Goal: Task Accomplishment & Management: Manage account settings

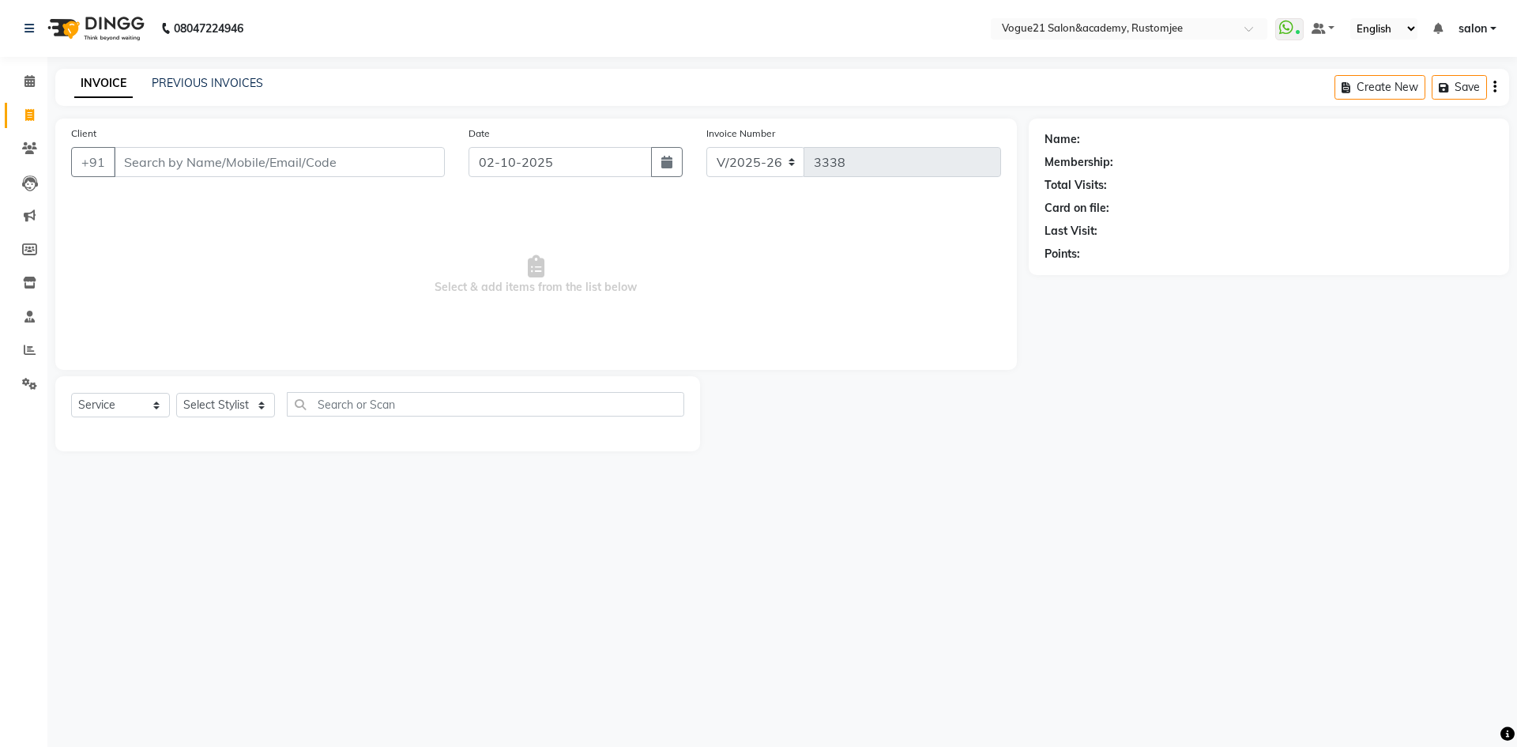
select select "8171"
select select "service"
click at [30, 85] on icon at bounding box center [29, 81] width 10 height 12
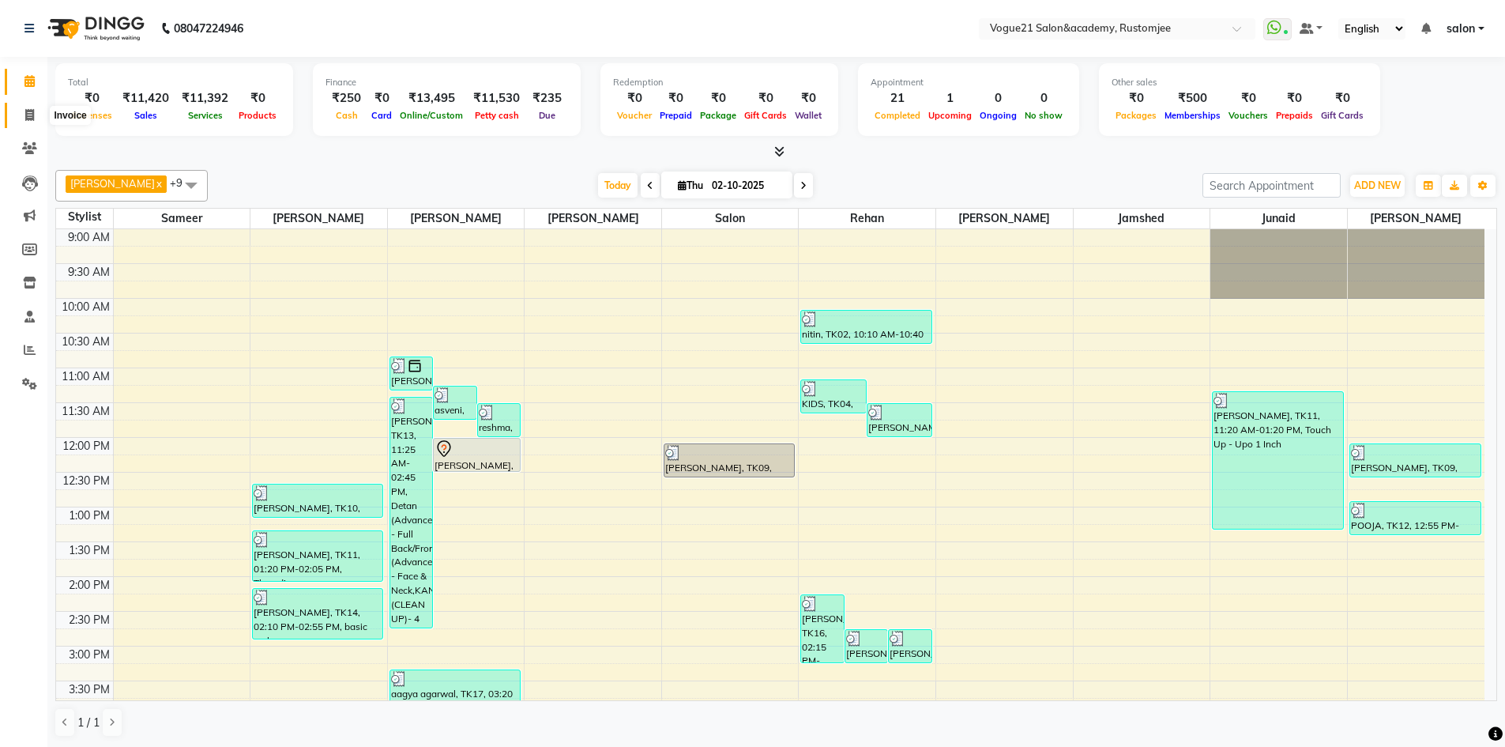
drag, startPoint x: 32, startPoint y: 113, endPoint x: 43, endPoint y: 111, distance: 12.1
click at [32, 111] on icon at bounding box center [29, 115] width 9 height 12
select select "8171"
select select "service"
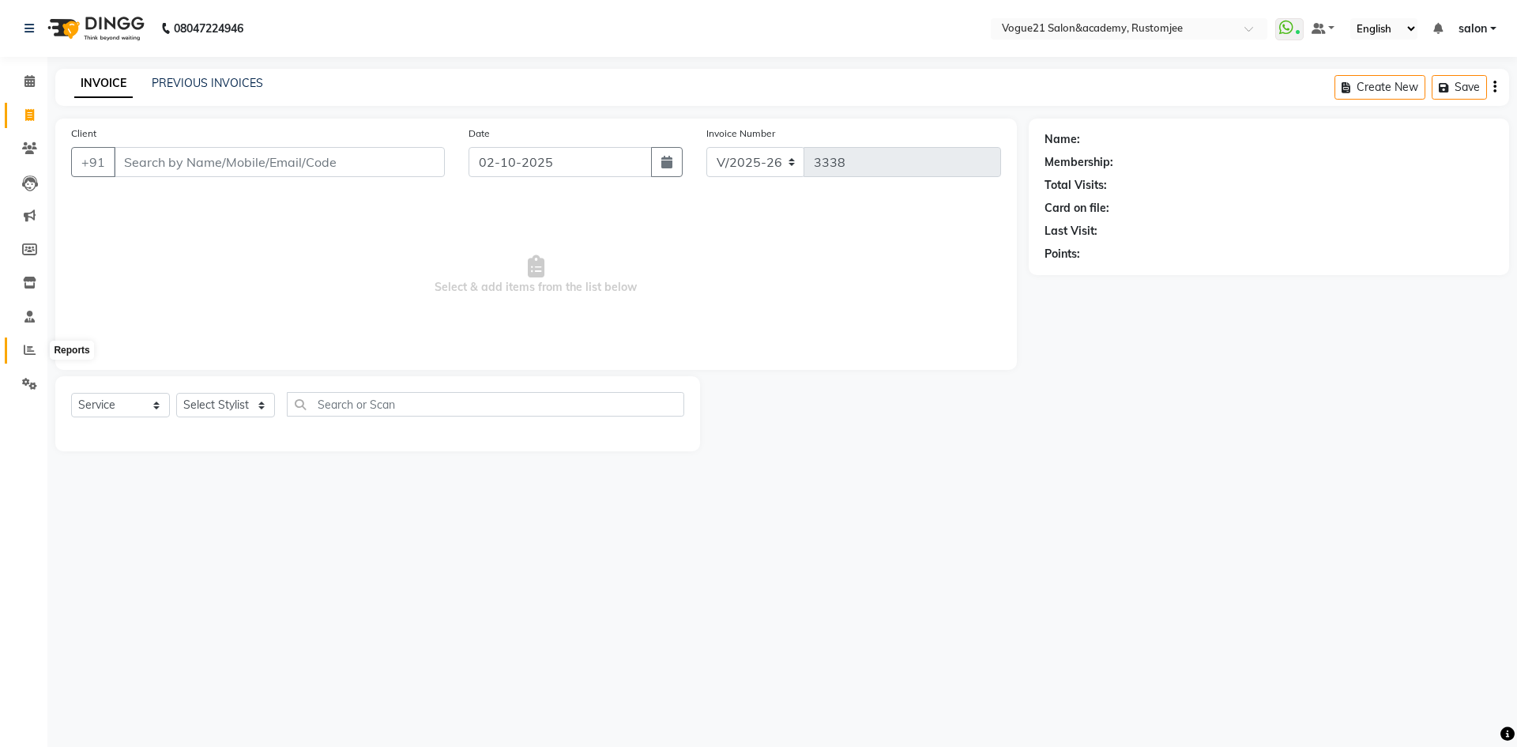
click at [22, 354] on span at bounding box center [30, 350] width 28 height 18
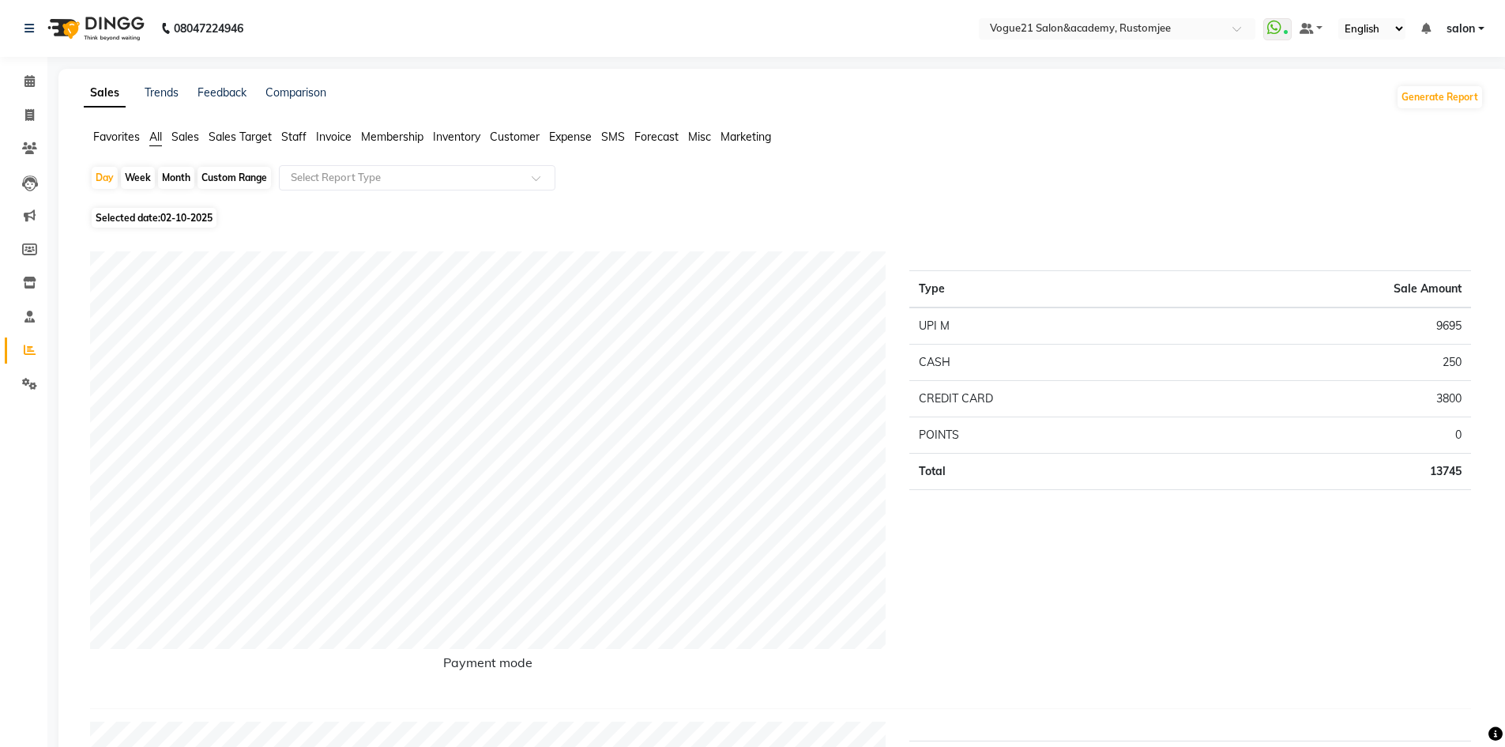
click at [291, 133] on span "Staff" at bounding box center [293, 137] width 25 height 14
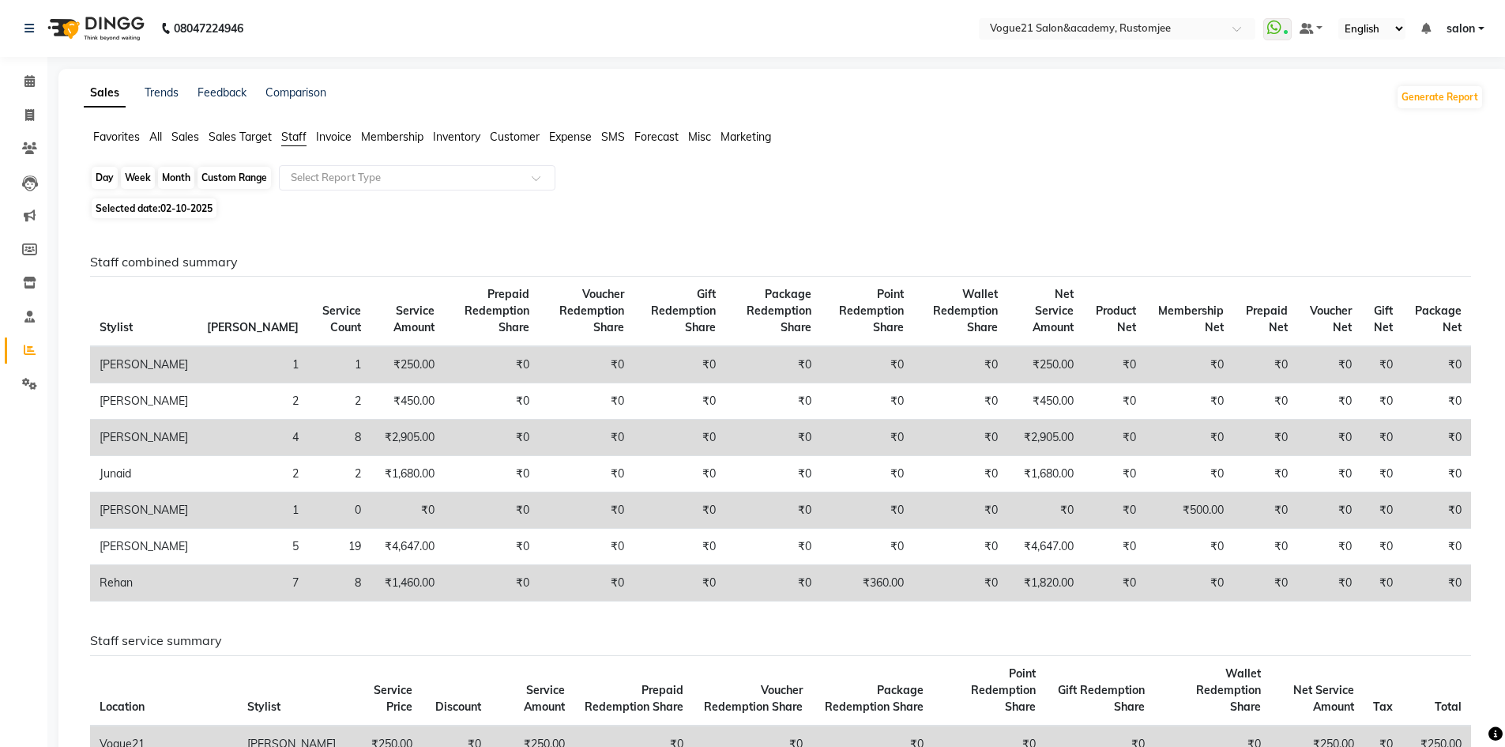
click at [104, 175] on div "Day" at bounding box center [105, 178] width 26 height 22
select select "10"
select select "2025"
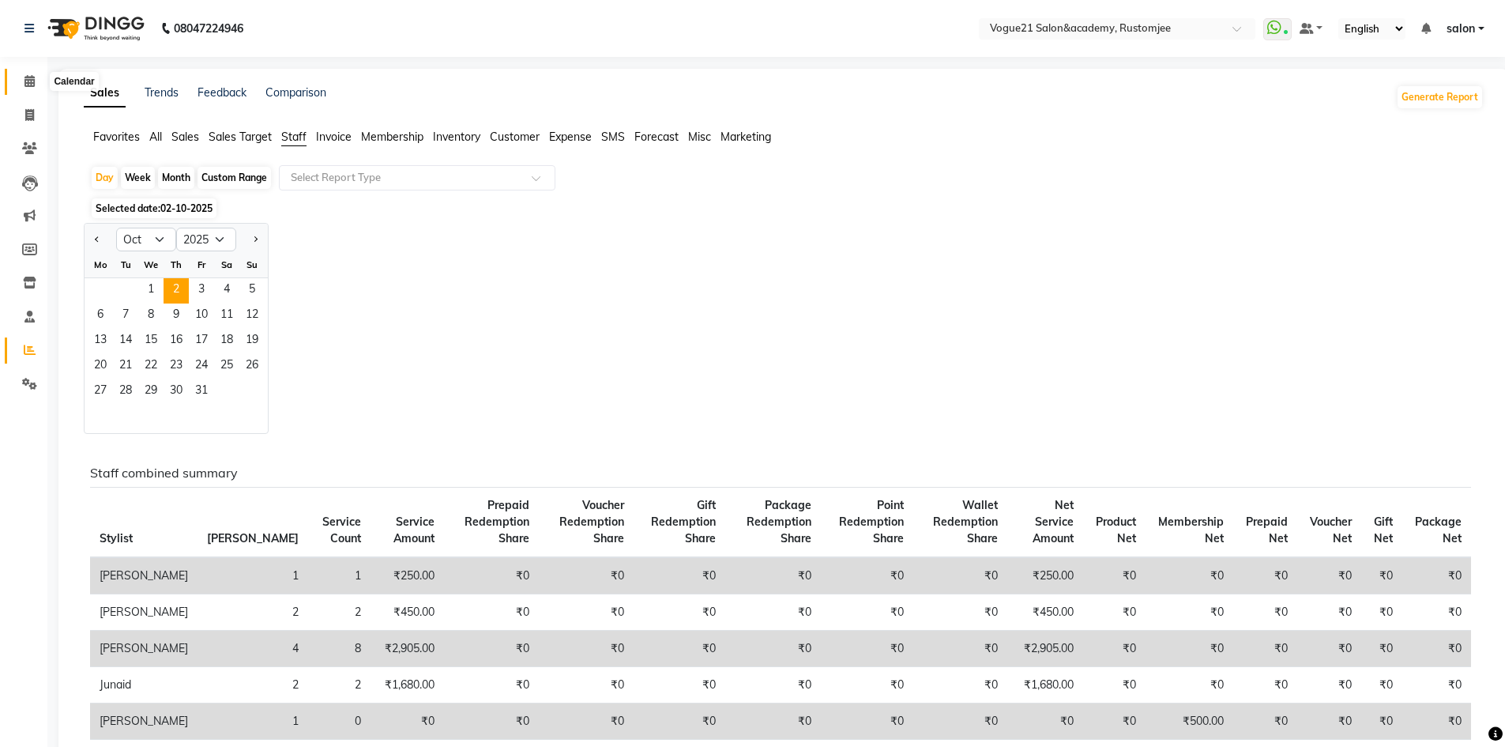
click at [31, 86] on icon at bounding box center [29, 81] width 10 height 12
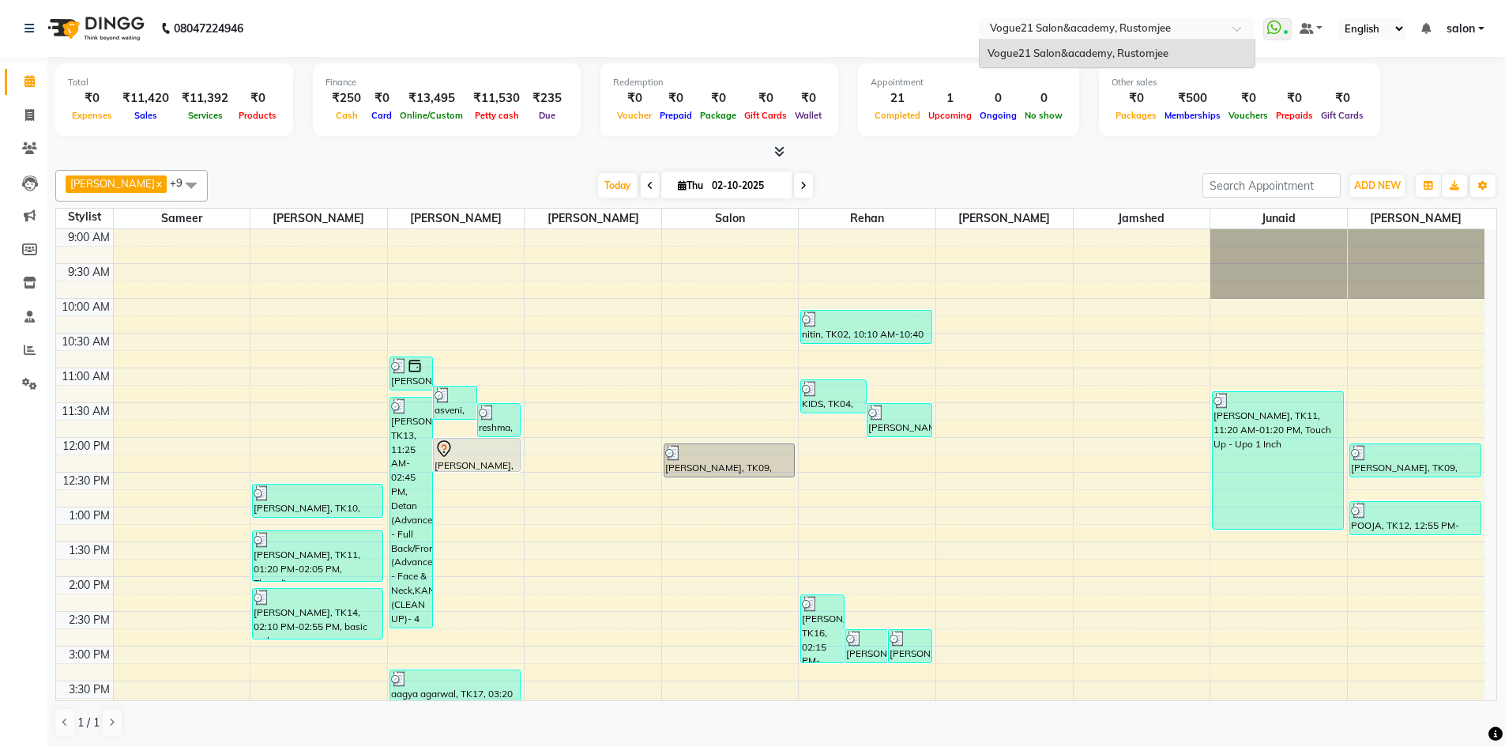
click at [1229, 27] on div at bounding box center [1117, 30] width 276 height 16
drag, startPoint x: 1481, startPoint y: 222, endPoint x: 1507, endPoint y: 206, distance: 30.5
drag, startPoint x: 1507, startPoint y: 206, endPoint x: 1051, endPoint y: 186, distance: 457.0
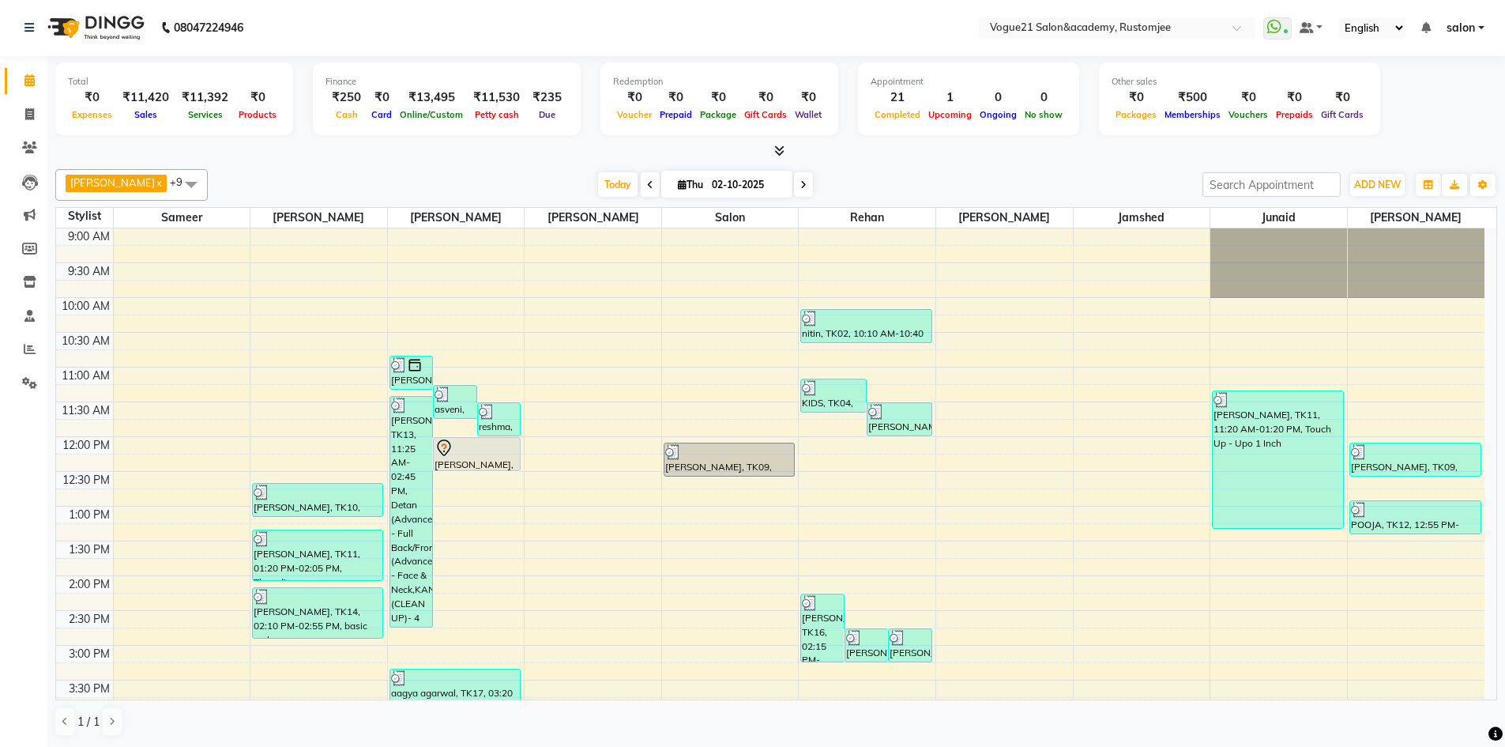
click at [1051, 186] on div "Today Thu 02-10-2025" at bounding box center [705, 185] width 979 height 24
click at [29, 352] on icon at bounding box center [30, 350] width 12 height 12
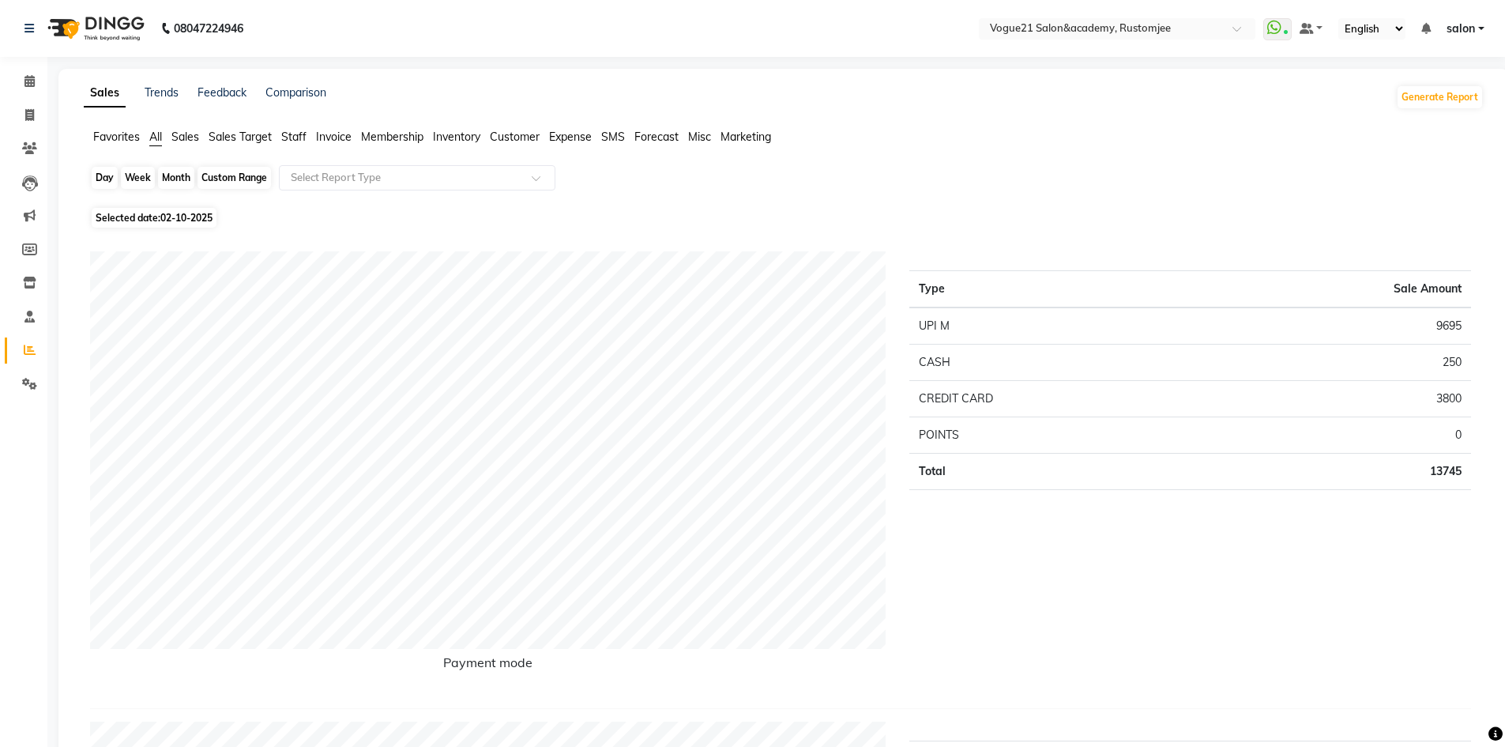
click at [102, 172] on div "Day" at bounding box center [105, 178] width 26 height 22
select select "10"
select select "2025"
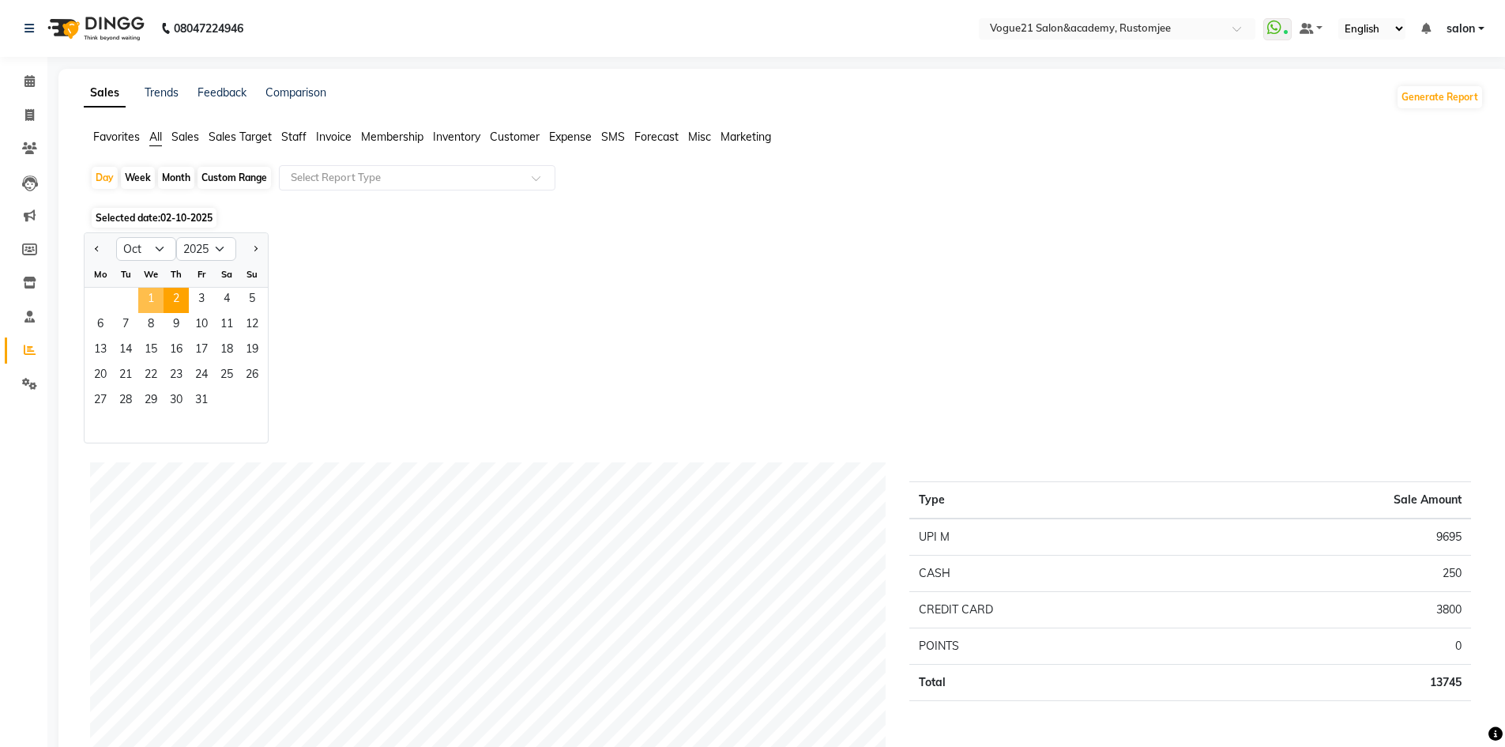
click at [158, 293] on span "1" at bounding box center [150, 300] width 25 height 25
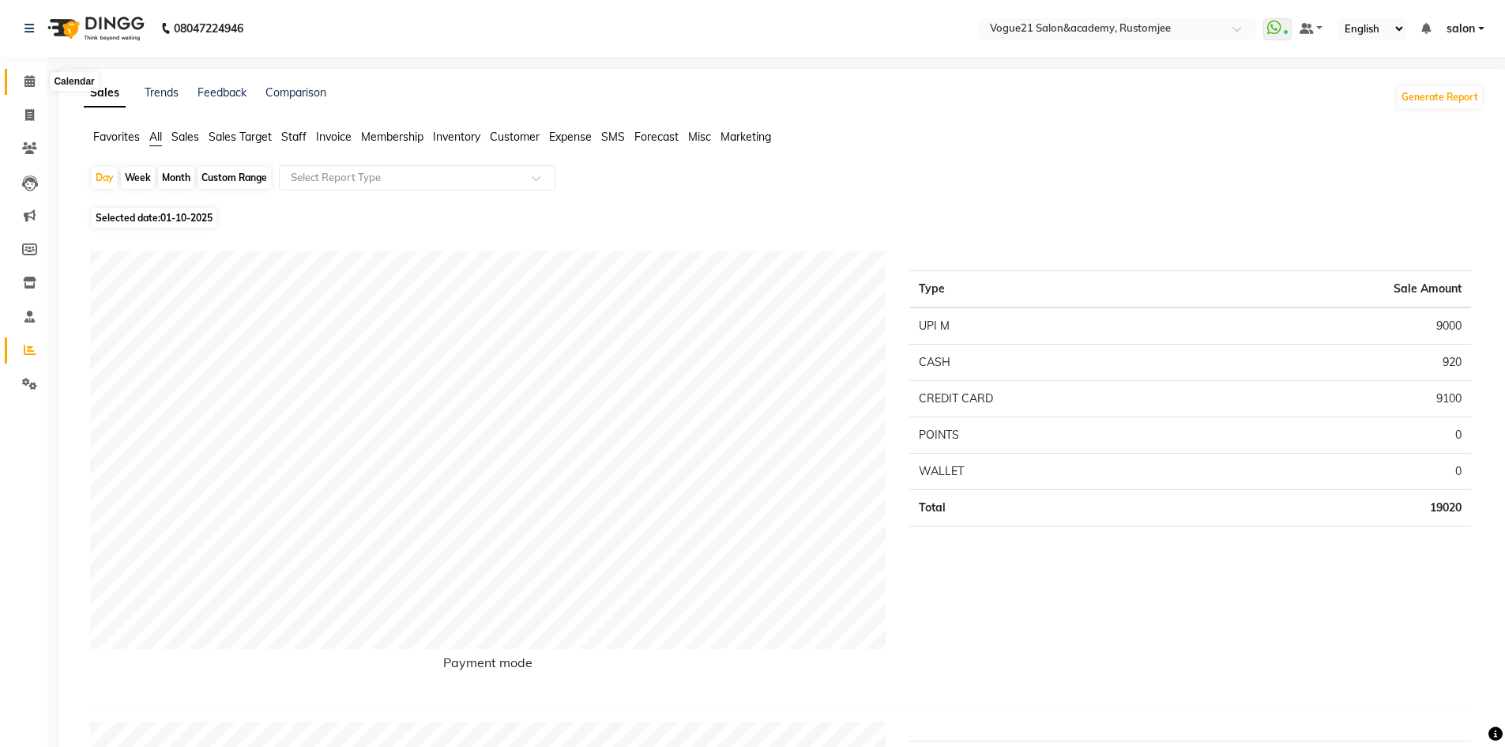
click at [29, 85] on icon at bounding box center [29, 81] width 10 height 12
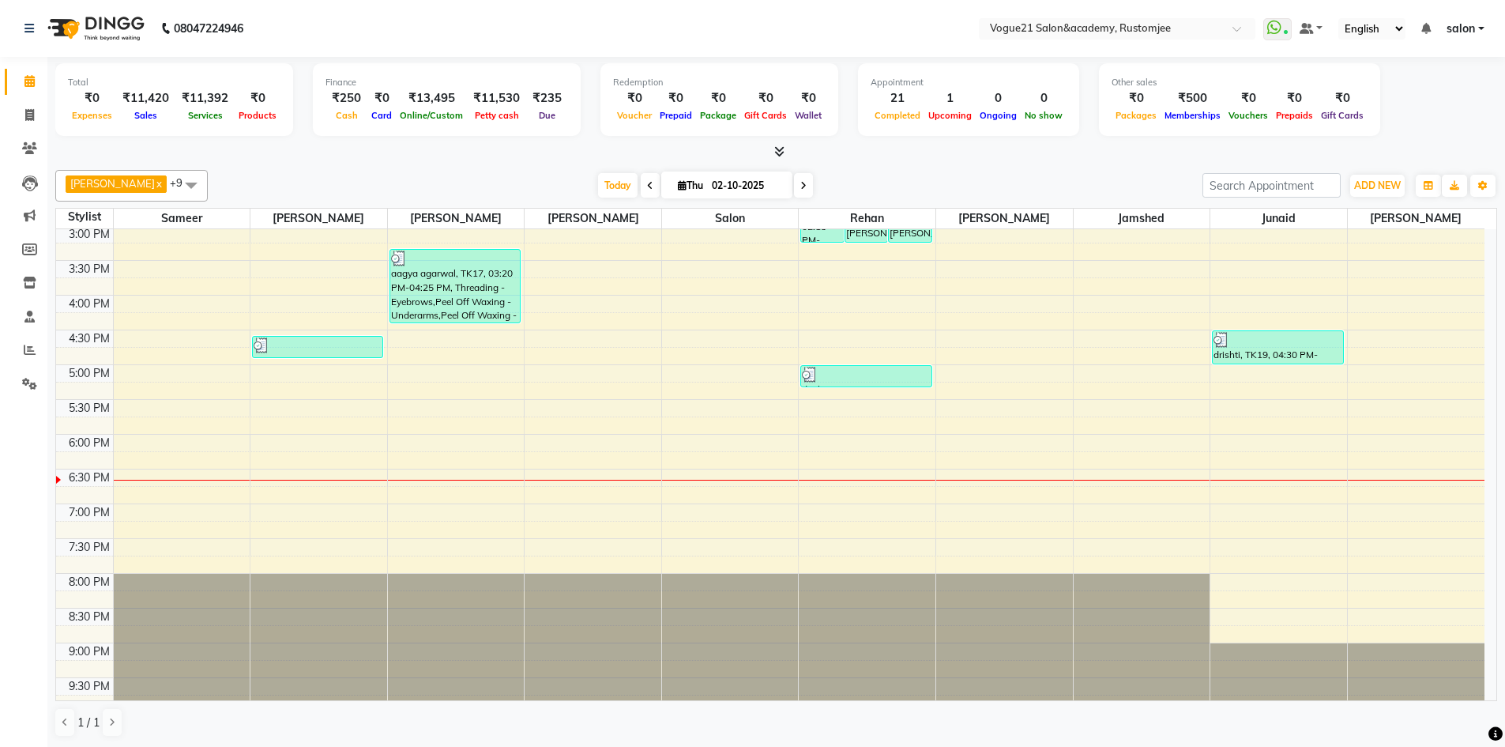
scroll to position [432, 0]
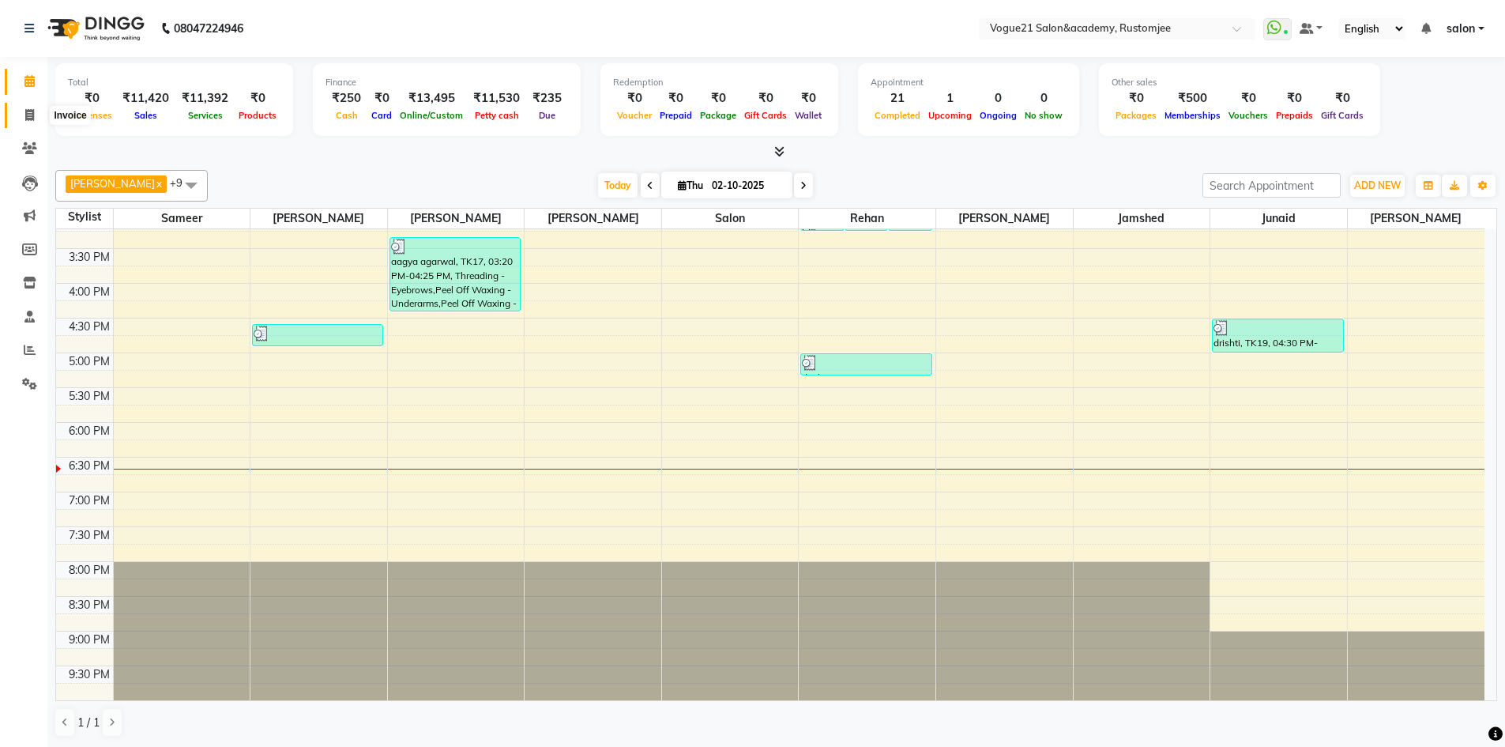
click at [22, 123] on span at bounding box center [30, 116] width 28 height 18
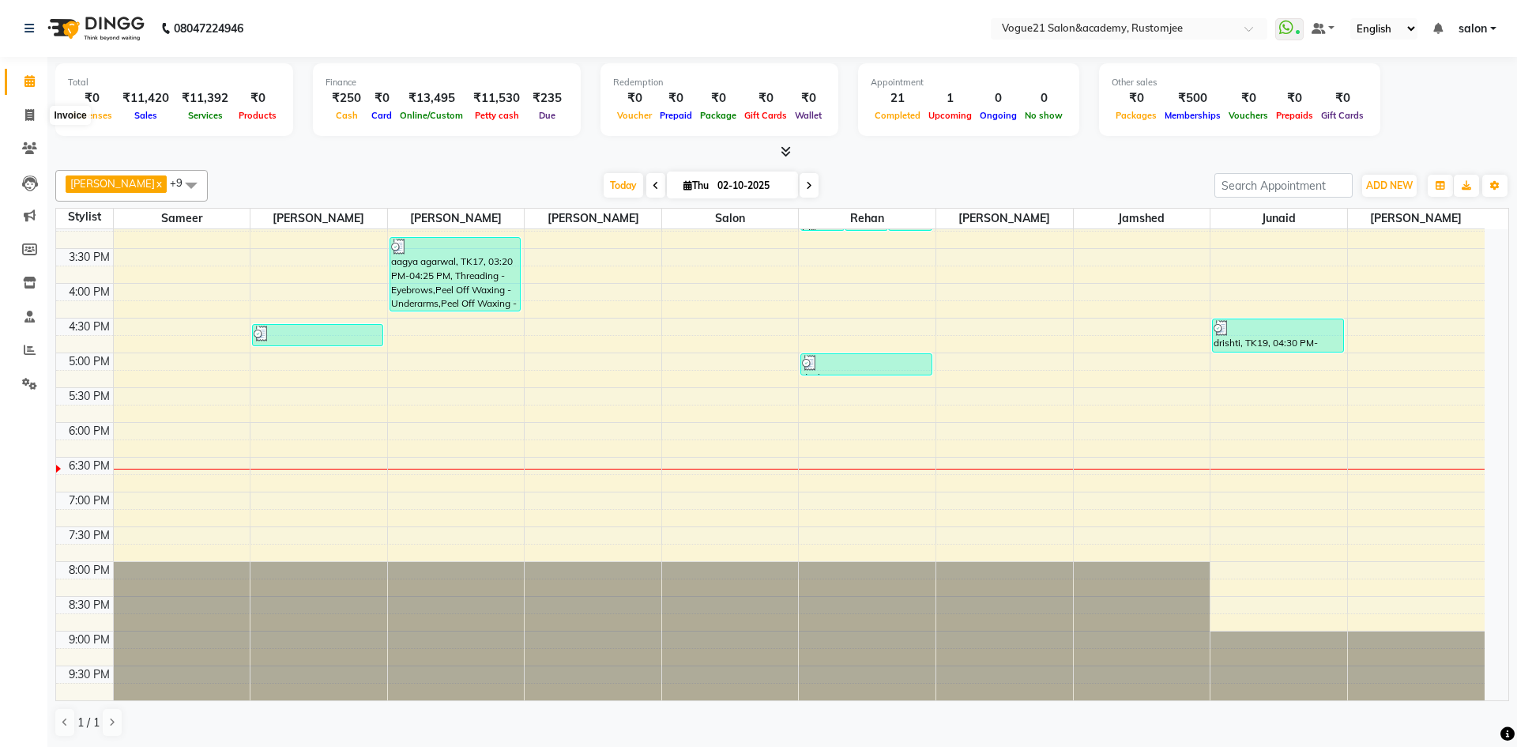
select select "8171"
select select "service"
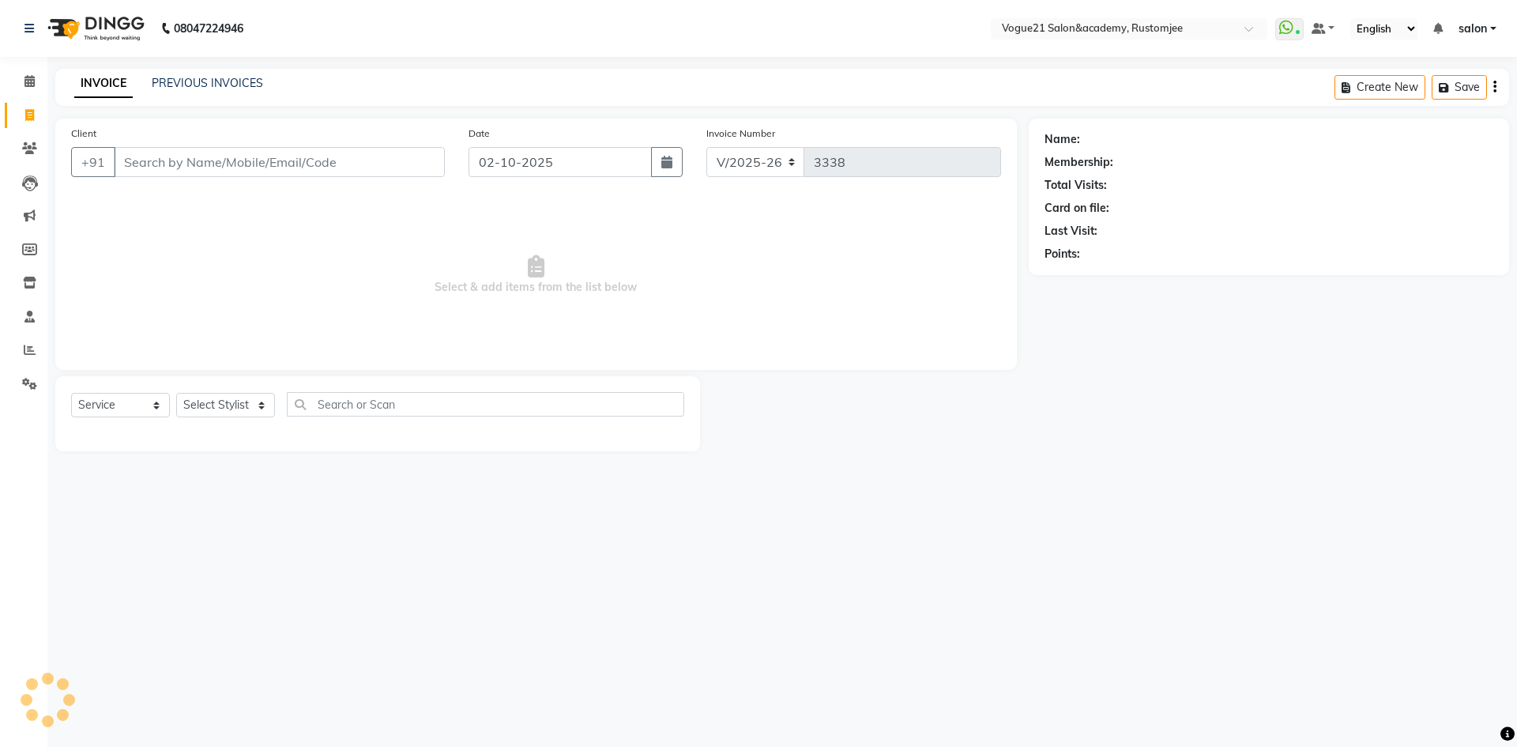
click at [219, 56] on nav "08047224946 Select Location × Vogue21 Salon&academy, Rustomjee WhatsApp Status …" at bounding box center [758, 28] width 1517 height 57
click at [217, 80] on link "PREVIOUS INVOICES" at bounding box center [207, 83] width 111 height 14
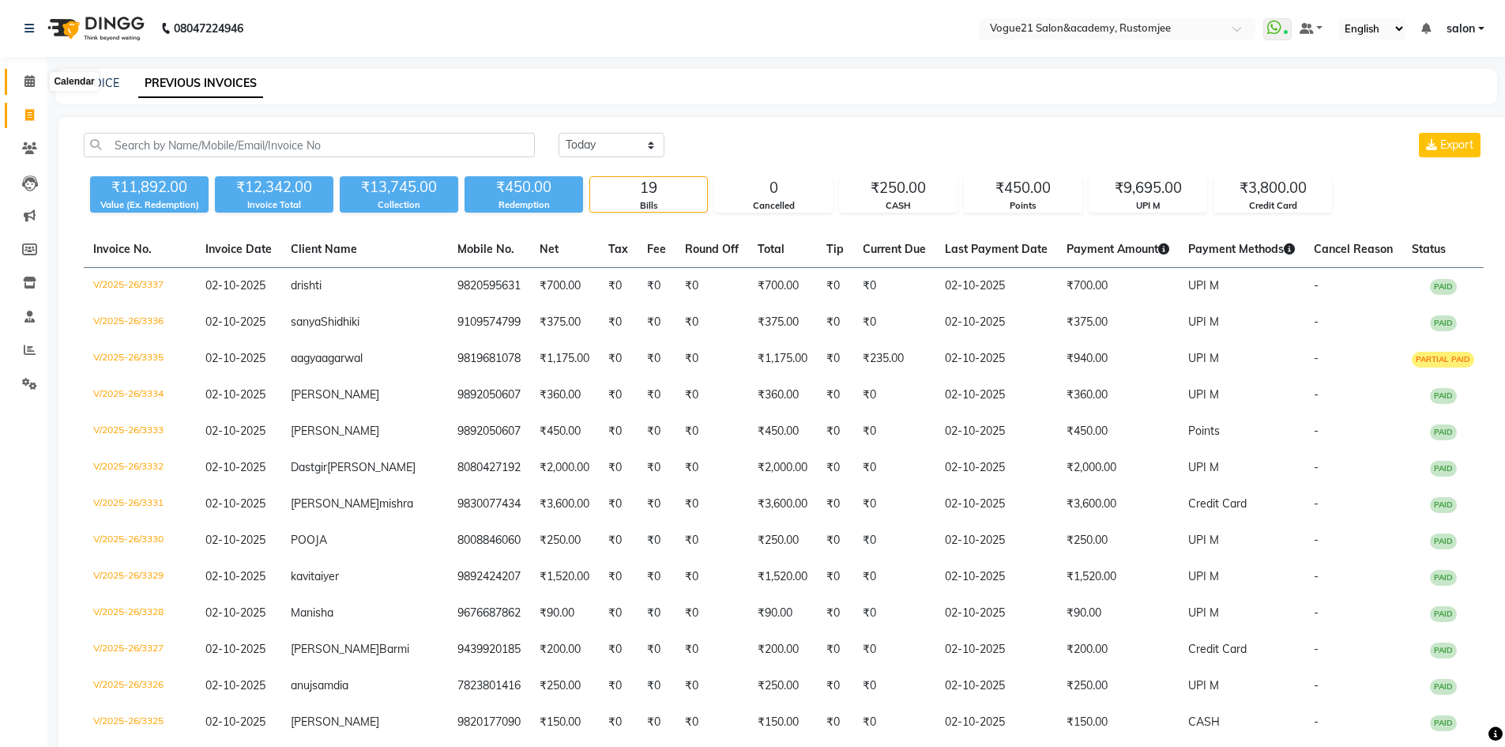
click at [38, 78] on span at bounding box center [30, 82] width 28 height 18
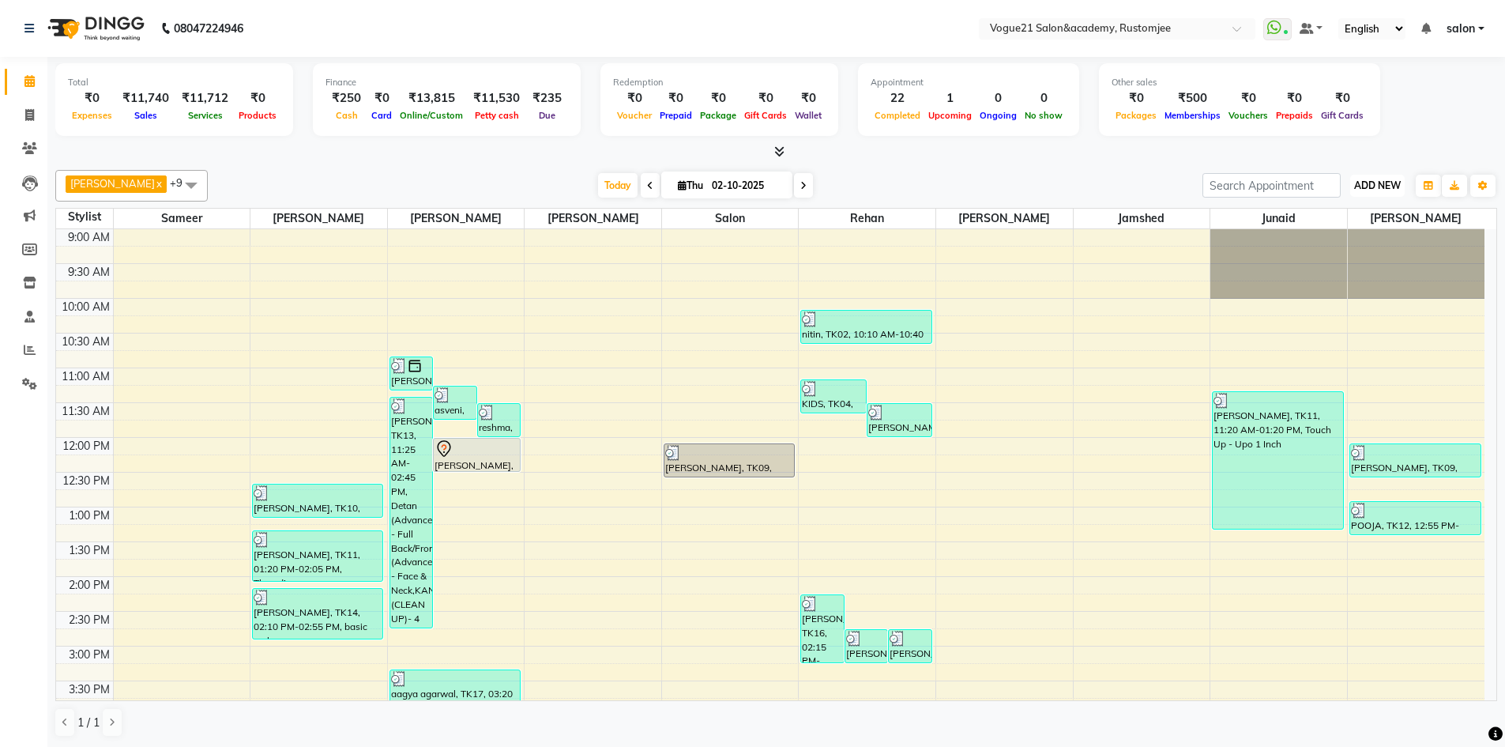
click at [1374, 178] on button "ADD NEW Toggle Dropdown" at bounding box center [1377, 186] width 55 height 22
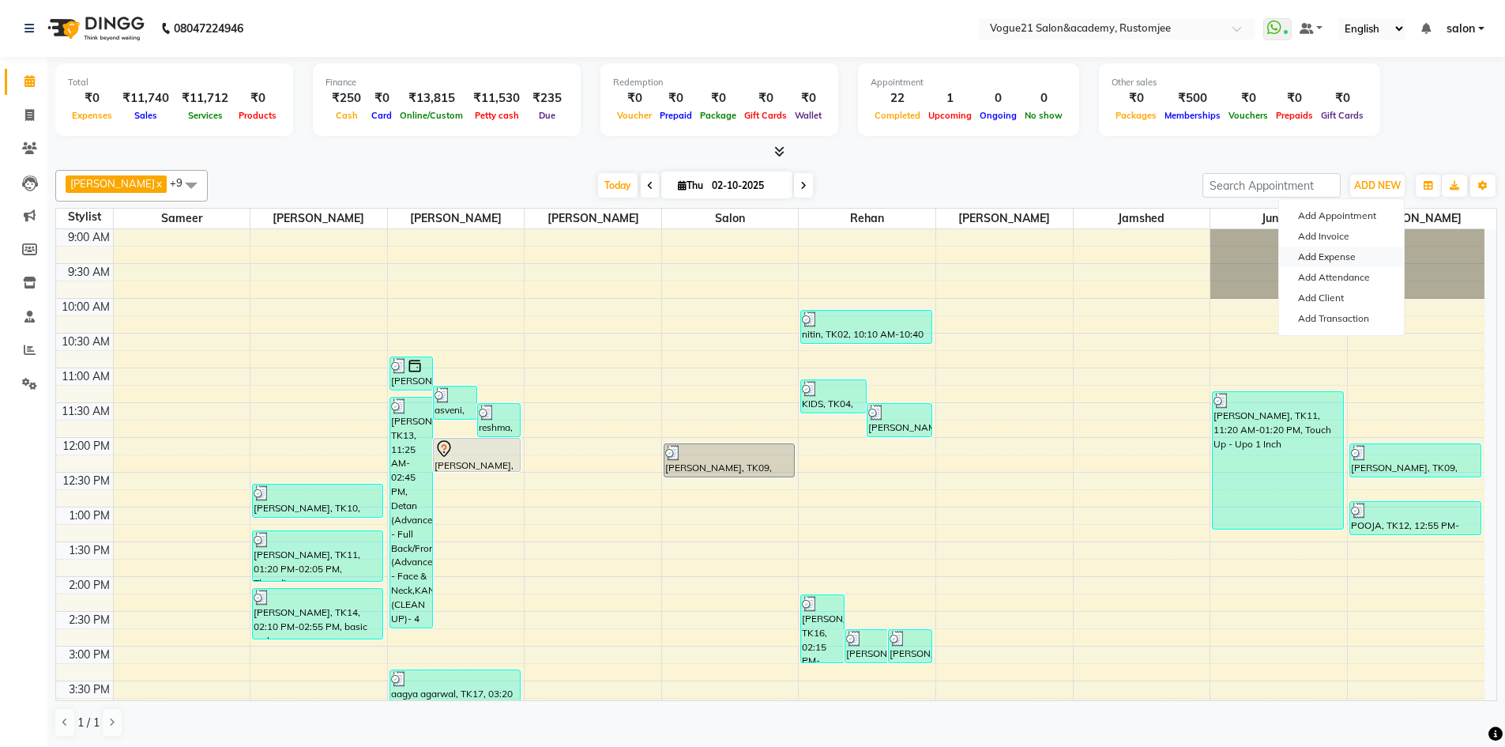
click at [1382, 256] on link "Add Expense" at bounding box center [1341, 256] width 125 height 21
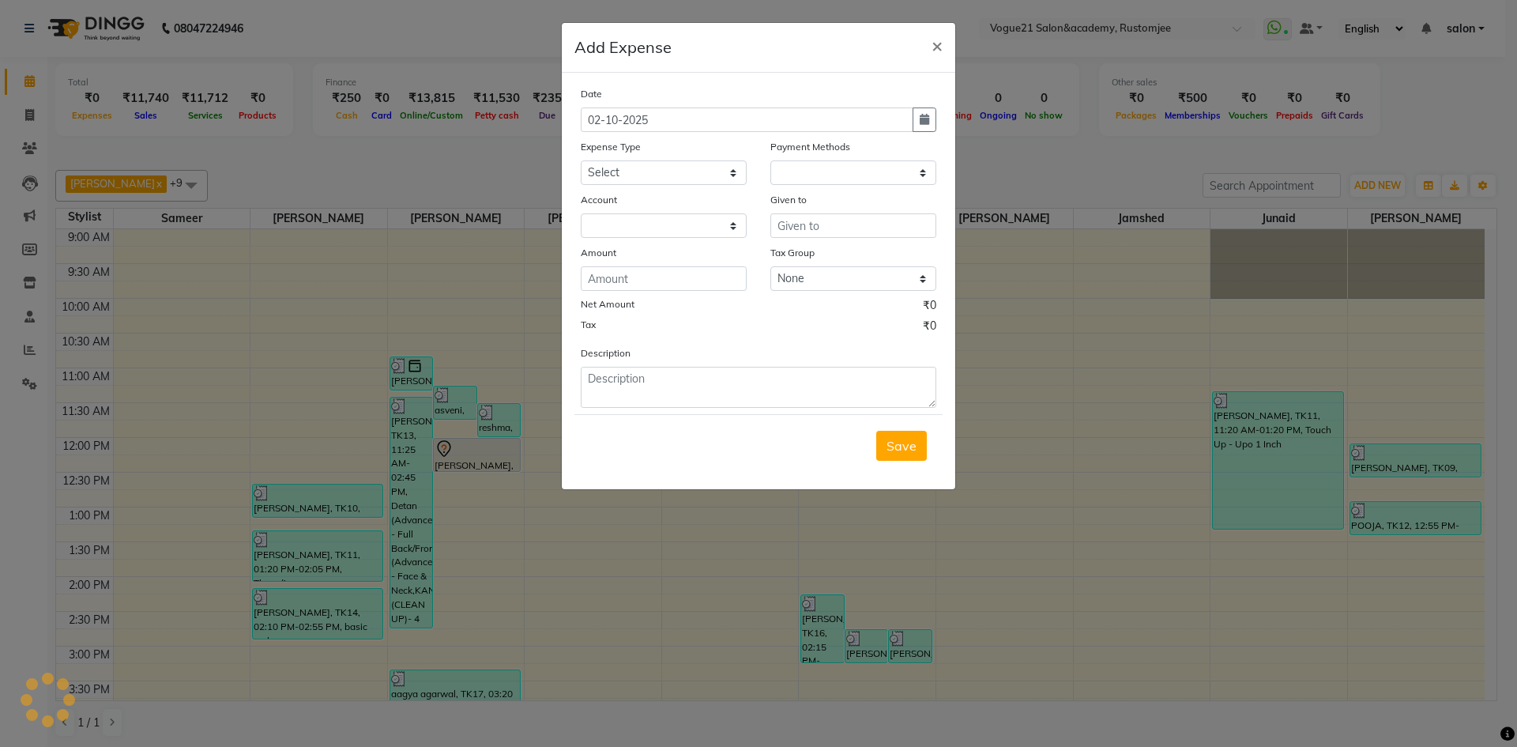
select select "1"
select select "7299"
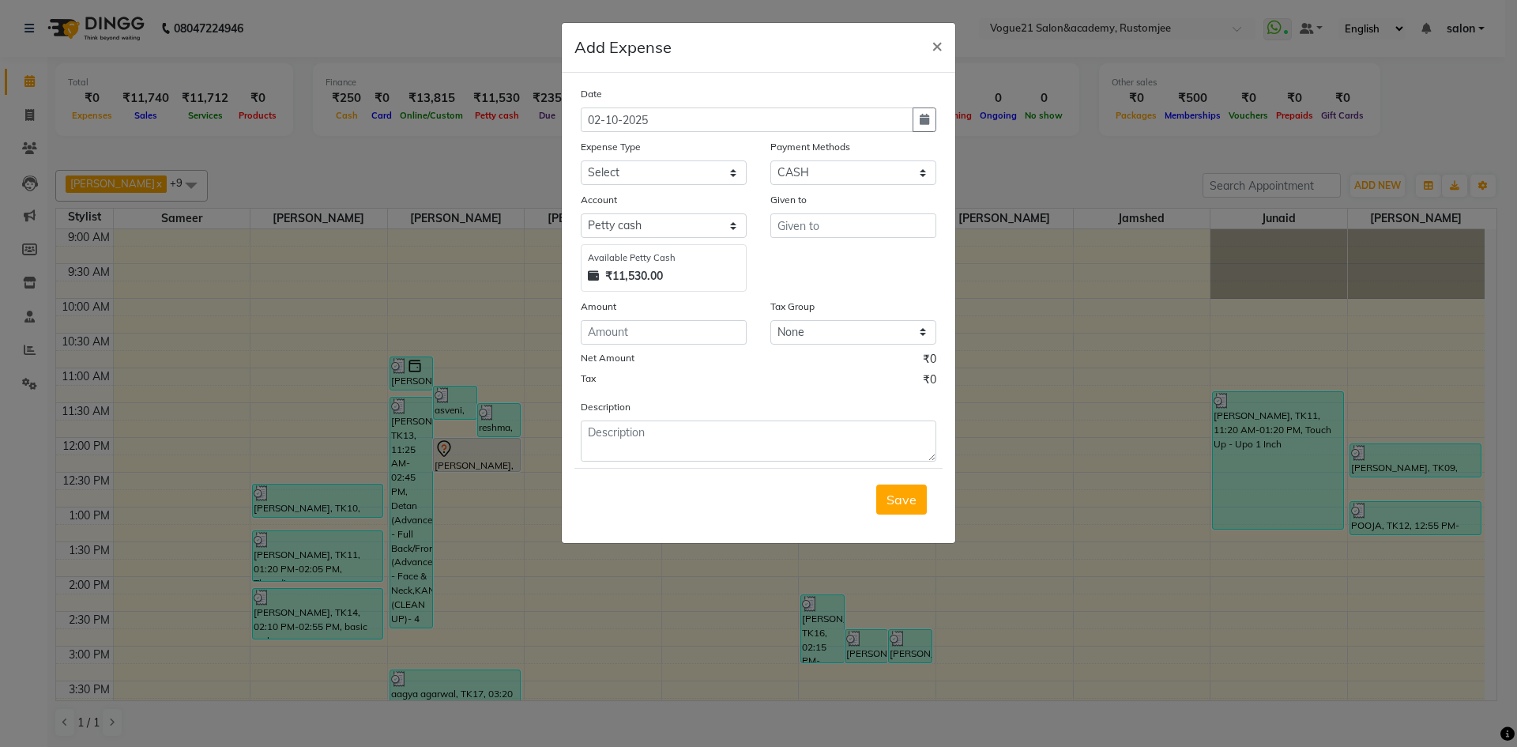
click at [705, 188] on div "Date 02-10-2025 Expense Type Select Advance Salary Bank charges Cash transfer t…" at bounding box center [758, 273] width 355 height 376
click at [703, 179] on select "Select Advance Salary Bank charges Cash transfer to bank Client Snacks Equipmen…" at bounding box center [664, 172] width 166 height 24
select select "23399"
click at [581, 160] on select "Select Advance Salary Bank charges Cash transfer to bank Client Snacks Equipmen…" at bounding box center [664, 172] width 166 height 24
click at [801, 222] on input "text" at bounding box center [853, 225] width 166 height 24
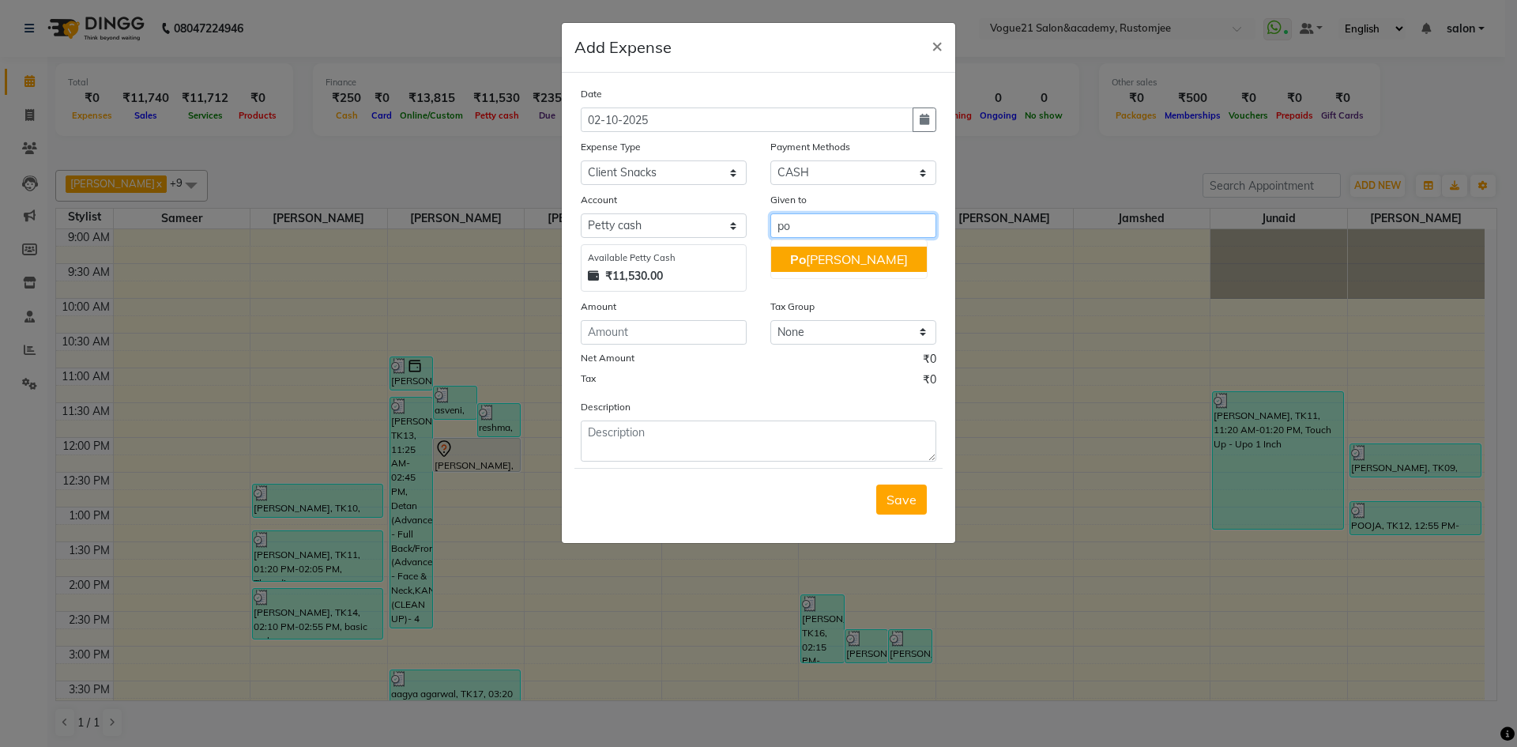
click at [829, 259] on ngb-highlight "Po [PERSON_NAME] yadav" at bounding box center [849, 259] width 118 height 16
type input "[PERSON_NAME]"
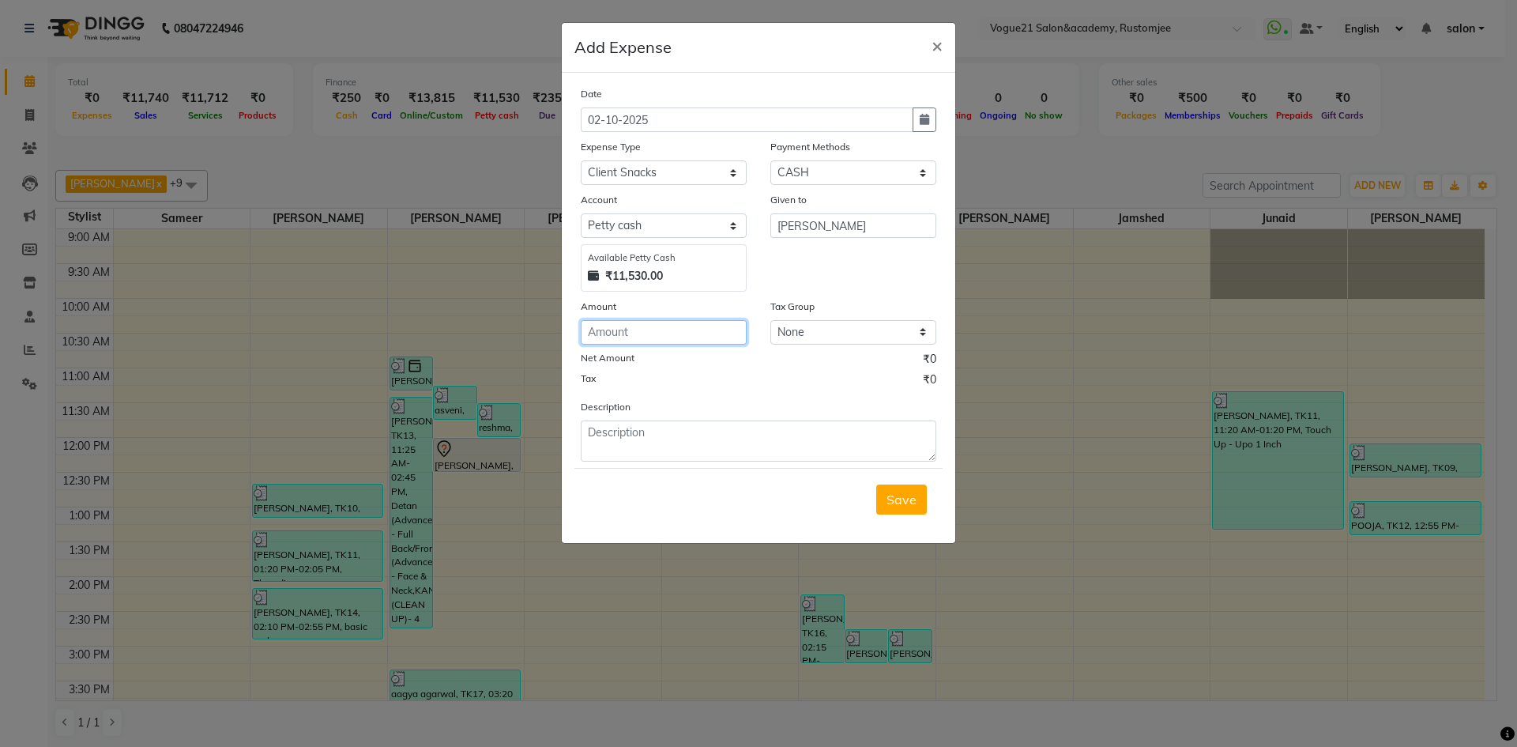
click at [645, 329] on input "number" at bounding box center [664, 332] width 166 height 24
type input "55"
click at [653, 424] on textarea at bounding box center [758, 440] width 355 height 41
type textarea "coffee"
click at [892, 502] on span "Save" at bounding box center [901, 499] width 30 height 16
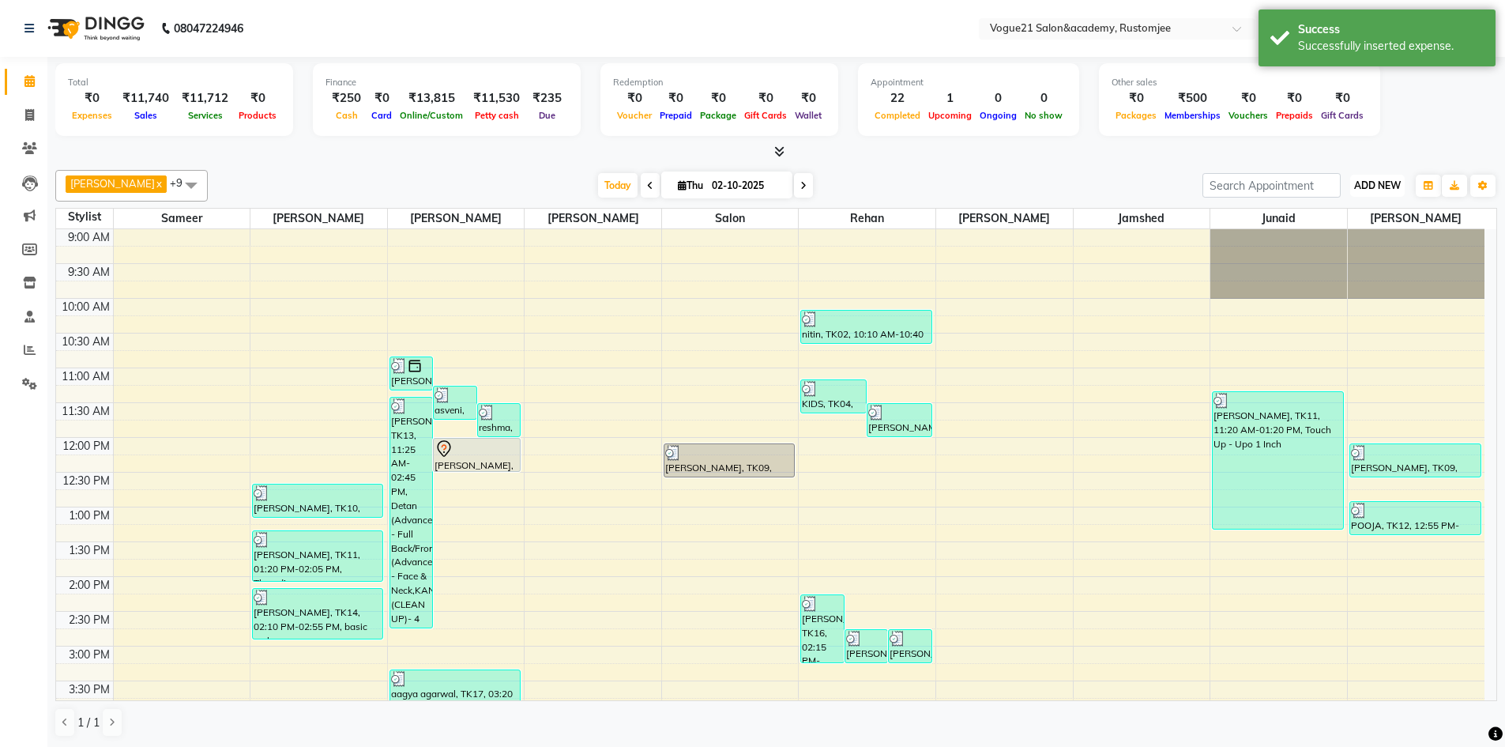
click at [1371, 180] on span "ADD NEW" at bounding box center [1377, 185] width 47 height 12
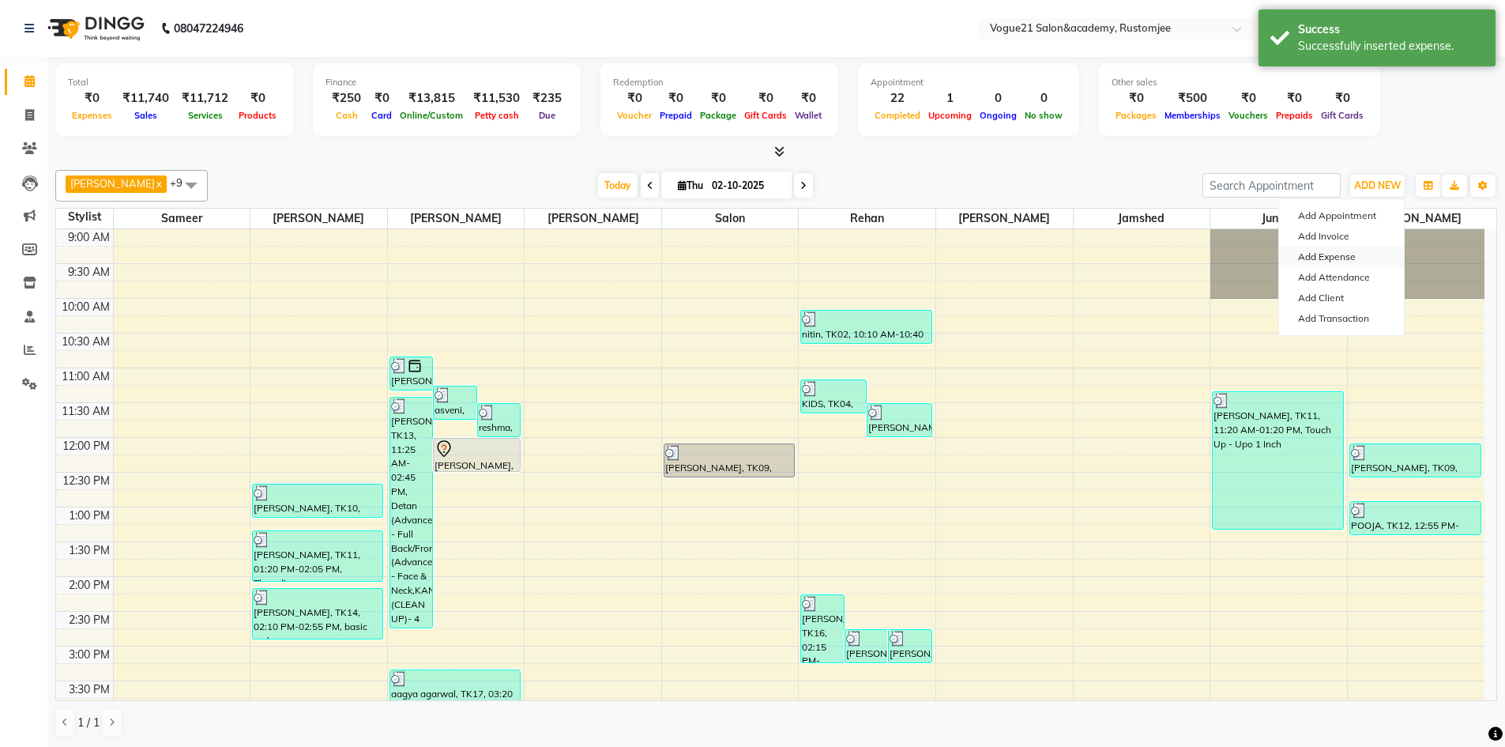
click at [1349, 251] on link "Add Expense" at bounding box center [1341, 256] width 125 height 21
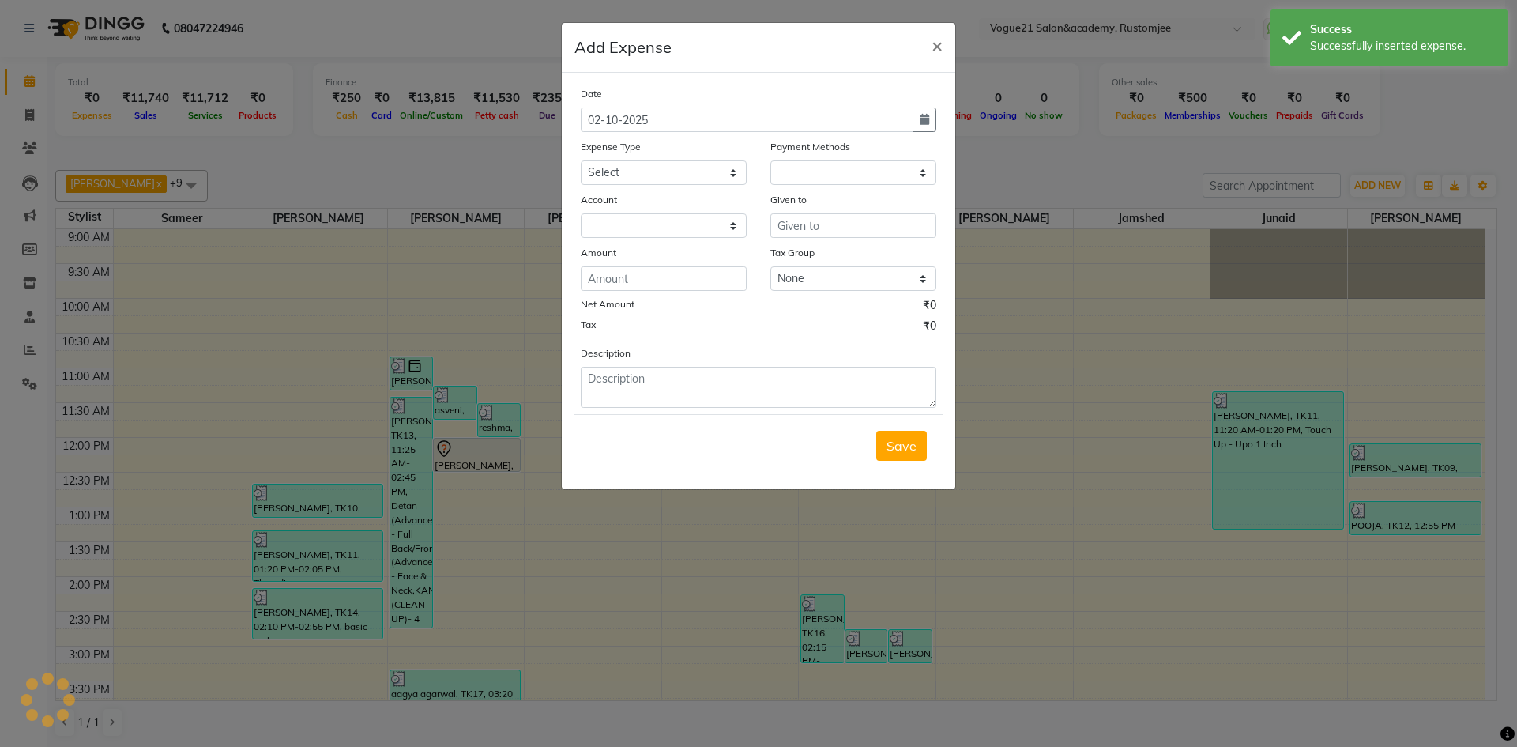
select select "1"
select select "7299"
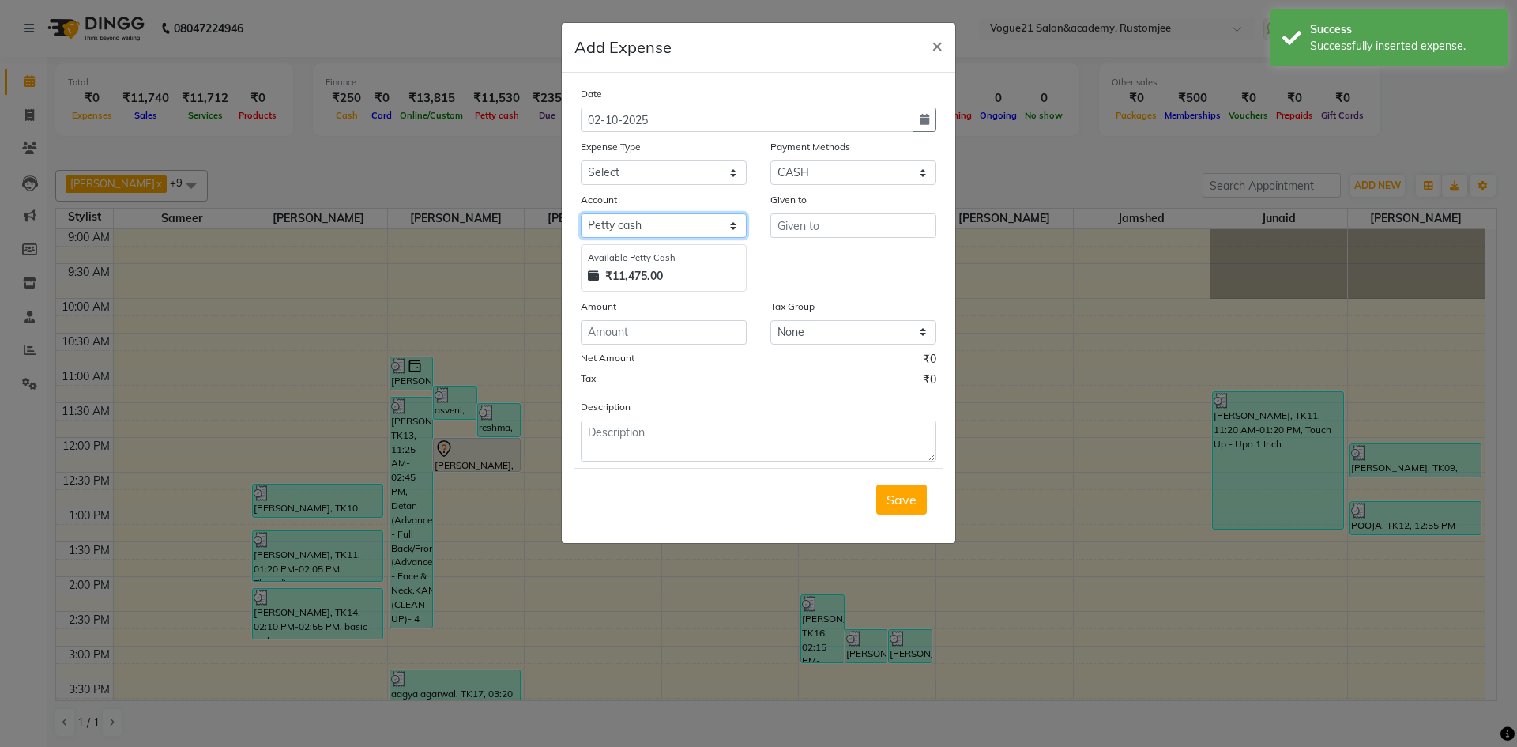
click at [675, 230] on select "Select Petty cash Default account" at bounding box center [664, 225] width 166 height 24
click at [684, 212] on div "Account" at bounding box center [664, 202] width 166 height 22
click at [830, 232] on input "text" at bounding box center [853, 225] width 166 height 24
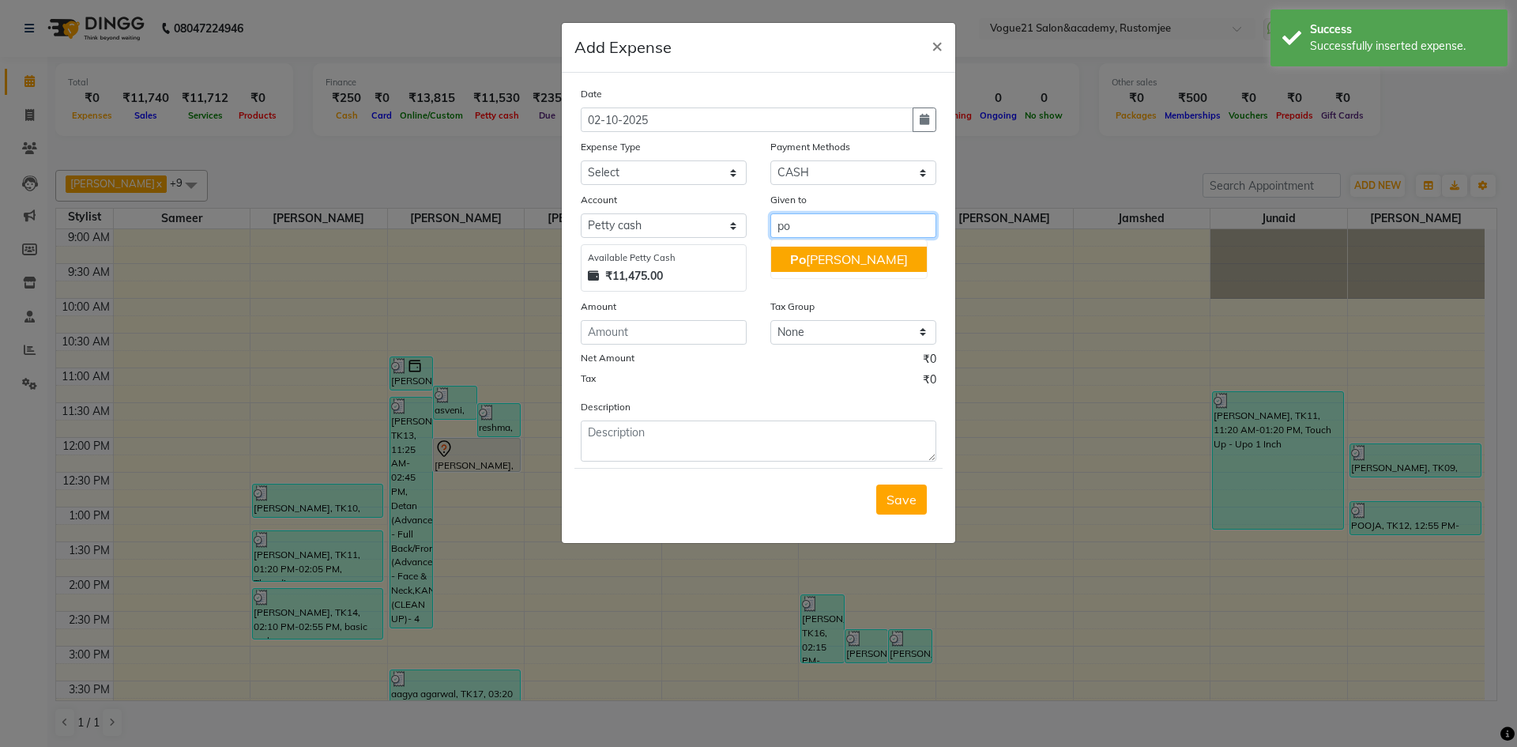
click at [833, 263] on ngb-highlight "Po [PERSON_NAME] yadav" at bounding box center [849, 259] width 118 height 16
type input "[PERSON_NAME]"
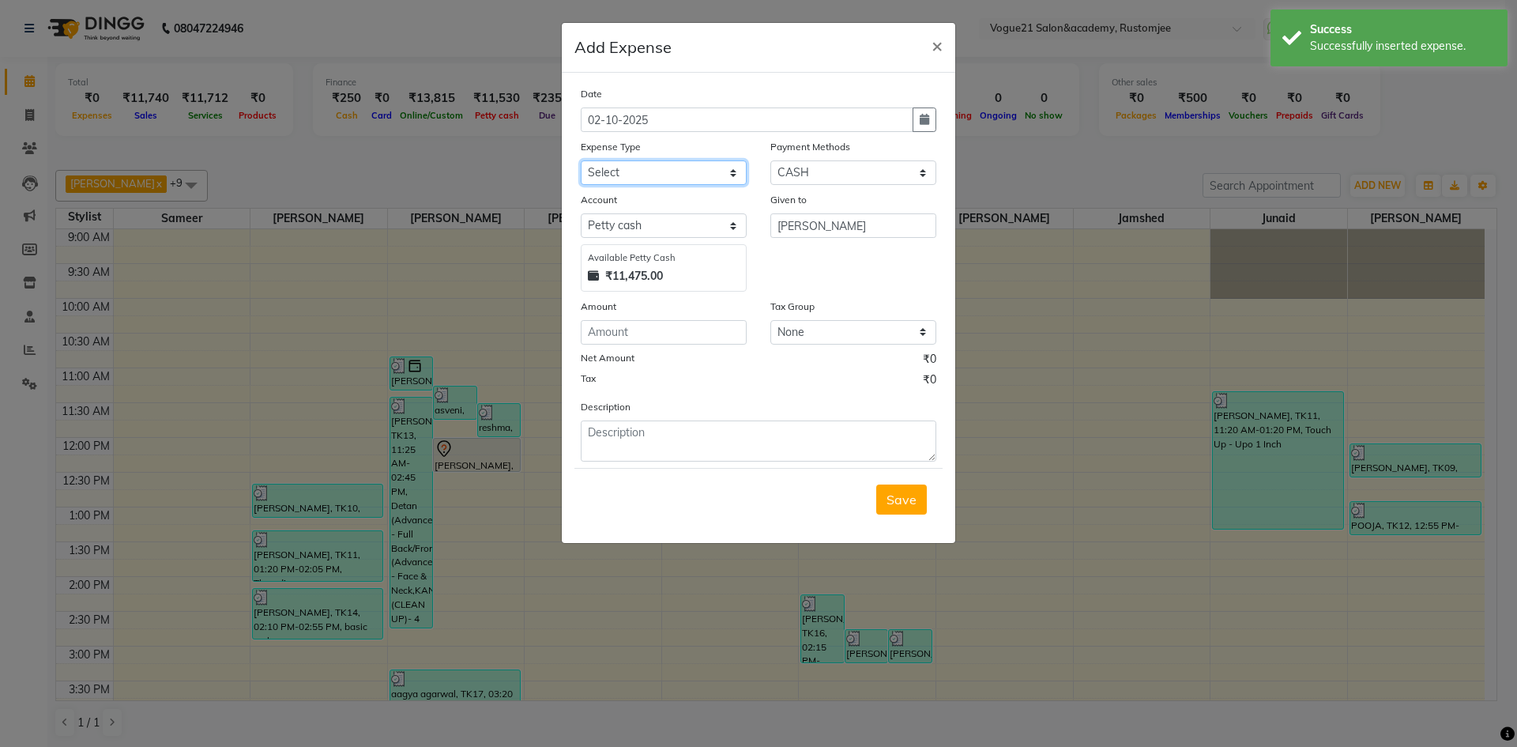
click at [629, 167] on select "Select Advance Salary Bank charges Cash transfer to bank Client Snacks Equipmen…" at bounding box center [664, 172] width 166 height 24
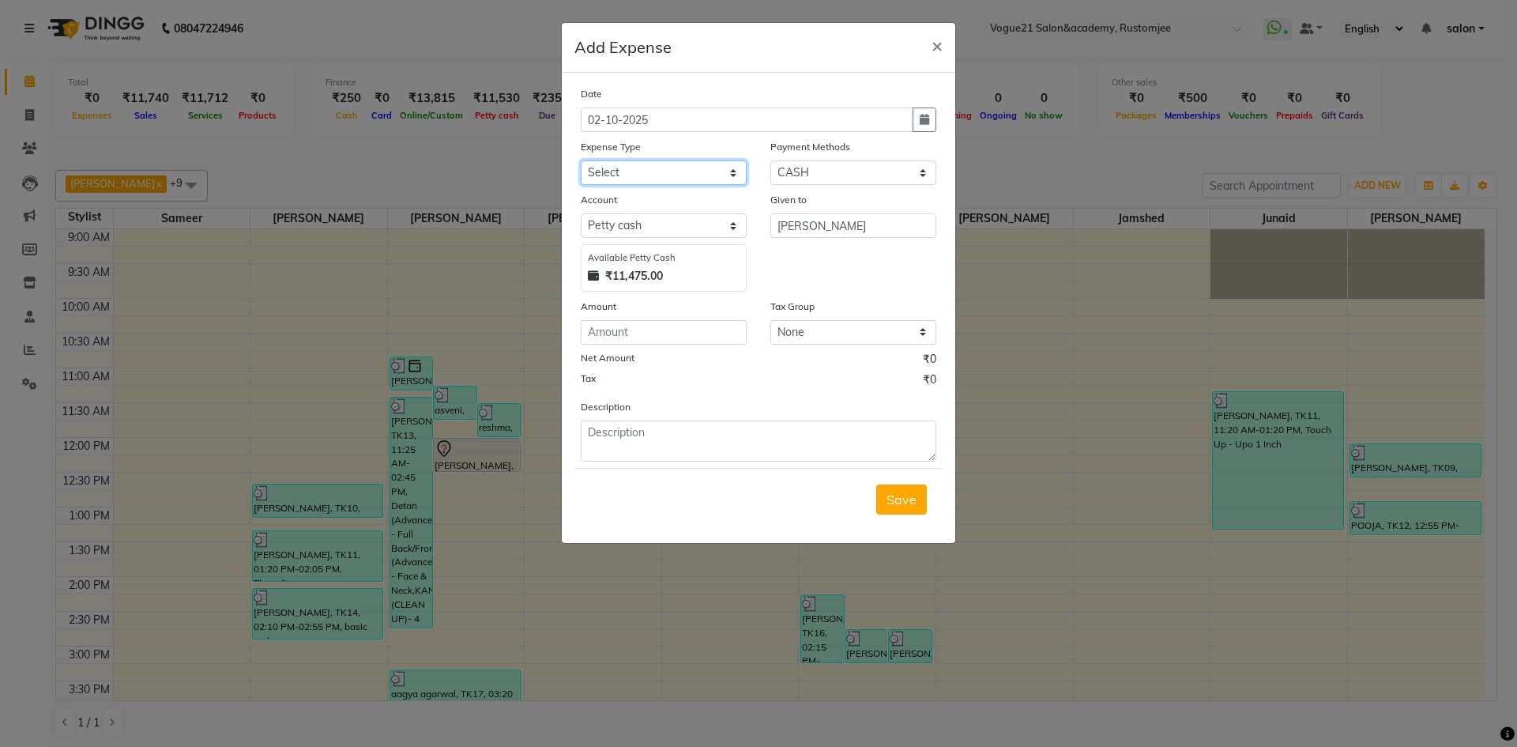
select select "23417"
click at [581, 160] on select "Select Advance Salary Bank charges Cash transfer to bank Client Snacks Equipmen…" at bounding box center [664, 172] width 166 height 24
click at [650, 325] on input "number" at bounding box center [664, 332] width 166 height 24
type input "50"
click at [654, 442] on textarea at bounding box center [758, 440] width 355 height 41
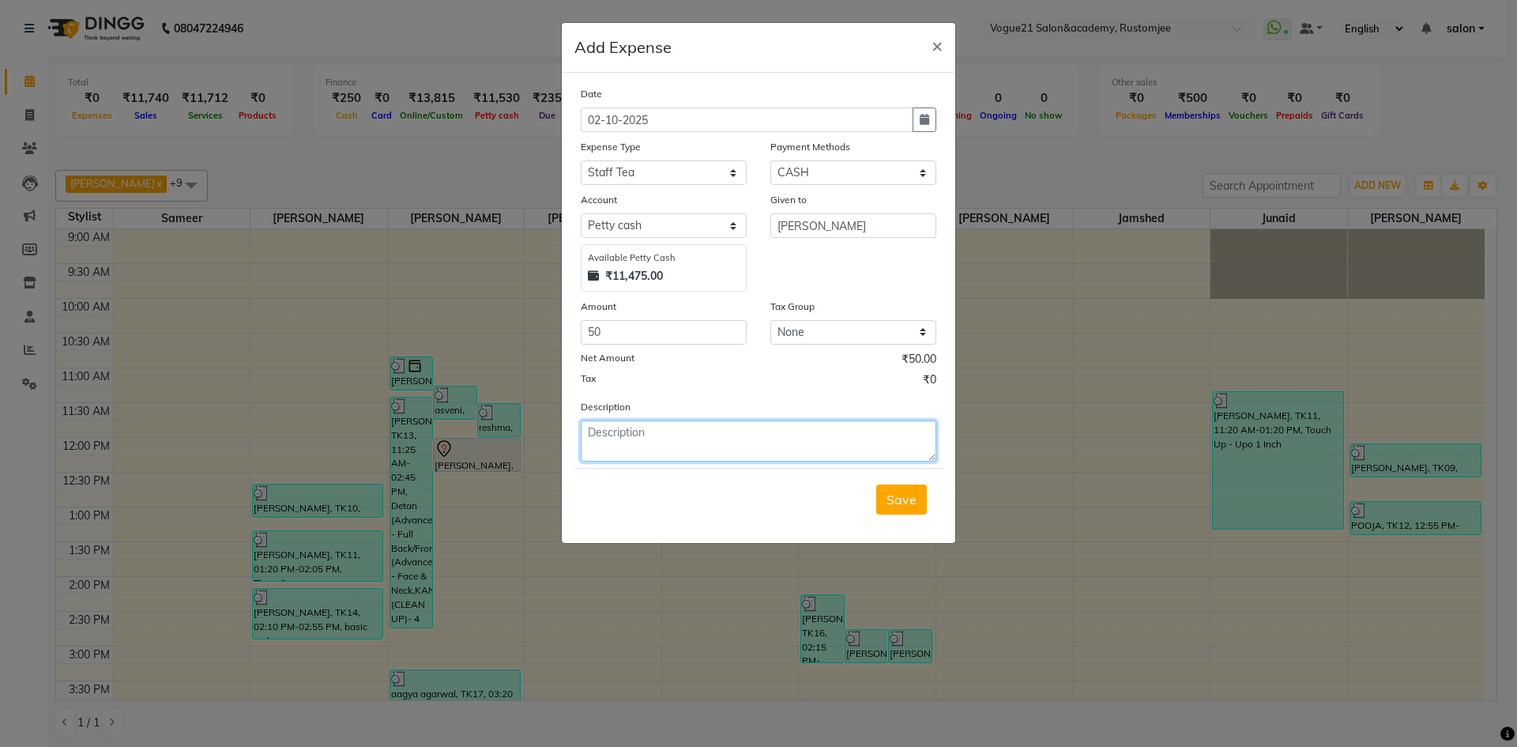
type textarea "y"
type textarea "tea"
click at [903, 502] on span "Save" at bounding box center [901, 499] width 30 height 16
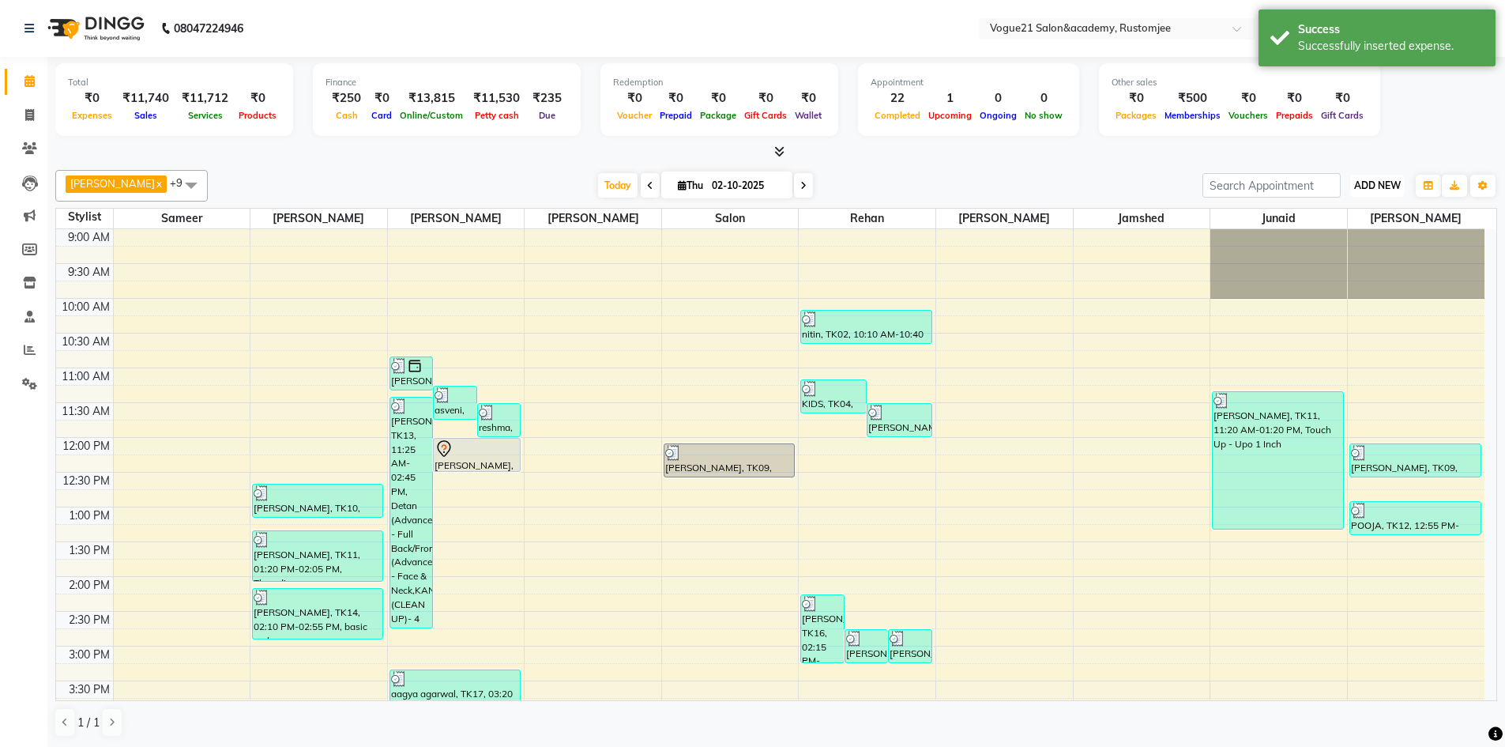
click at [1388, 190] on span "ADD NEW" at bounding box center [1377, 185] width 47 height 12
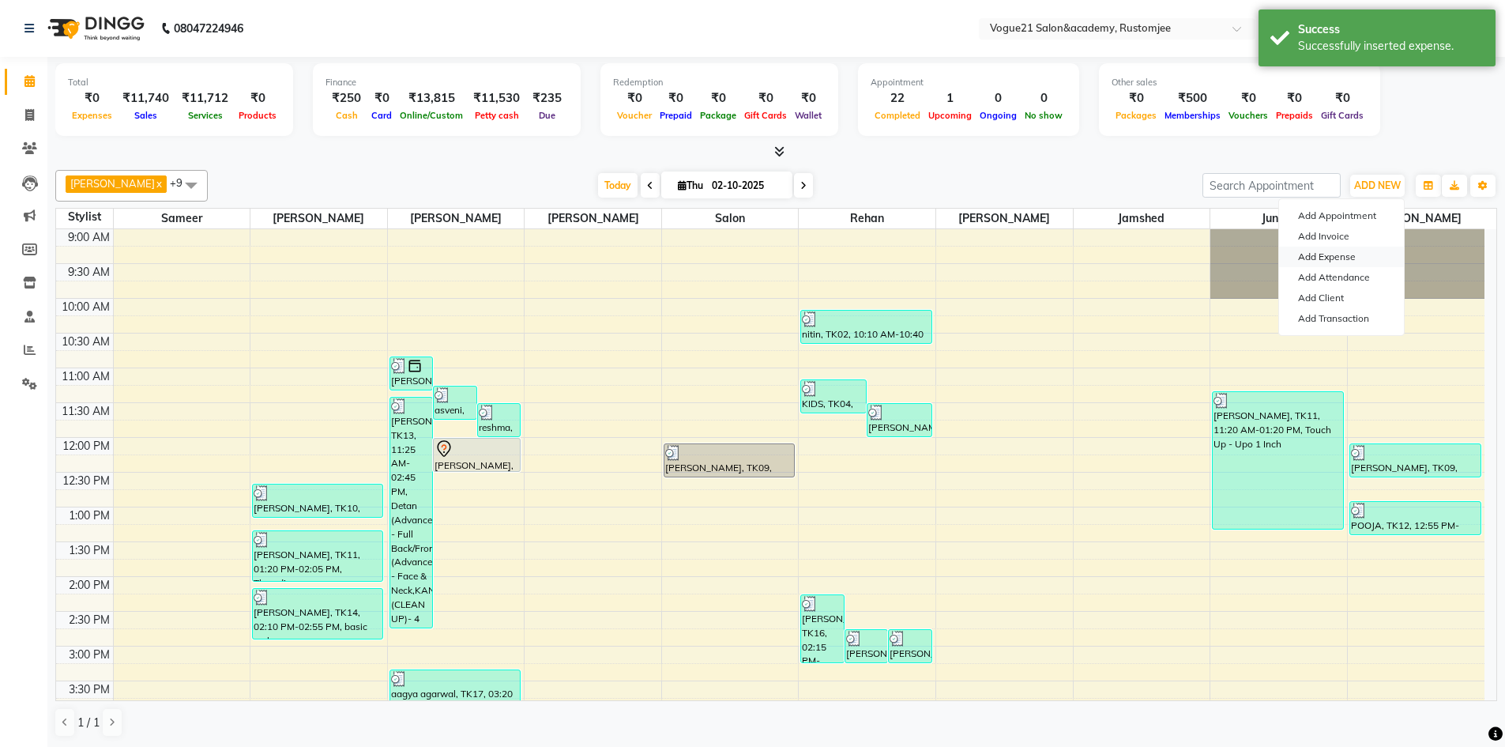
click at [1345, 256] on link "Add Expense" at bounding box center [1341, 256] width 125 height 21
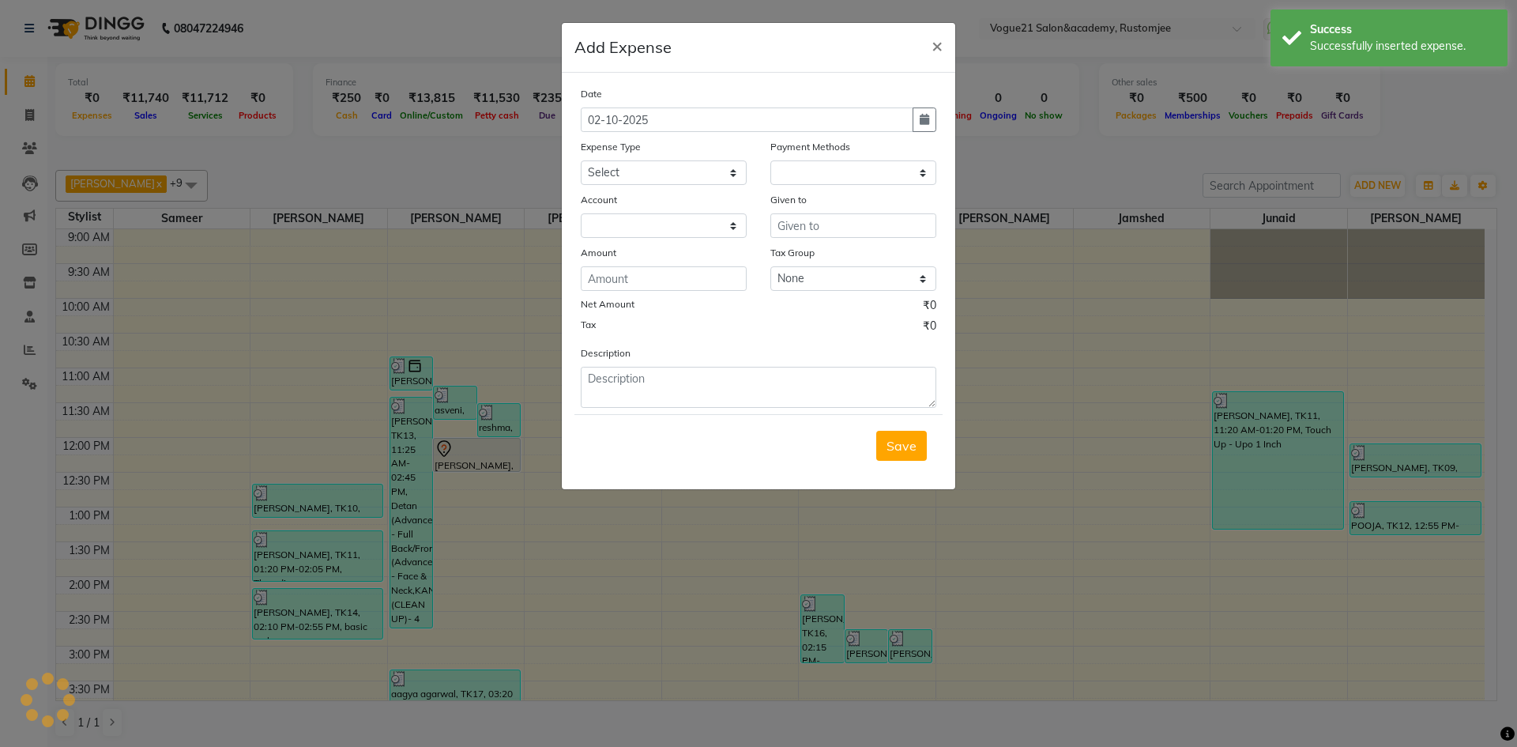
select select "1"
select select "7299"
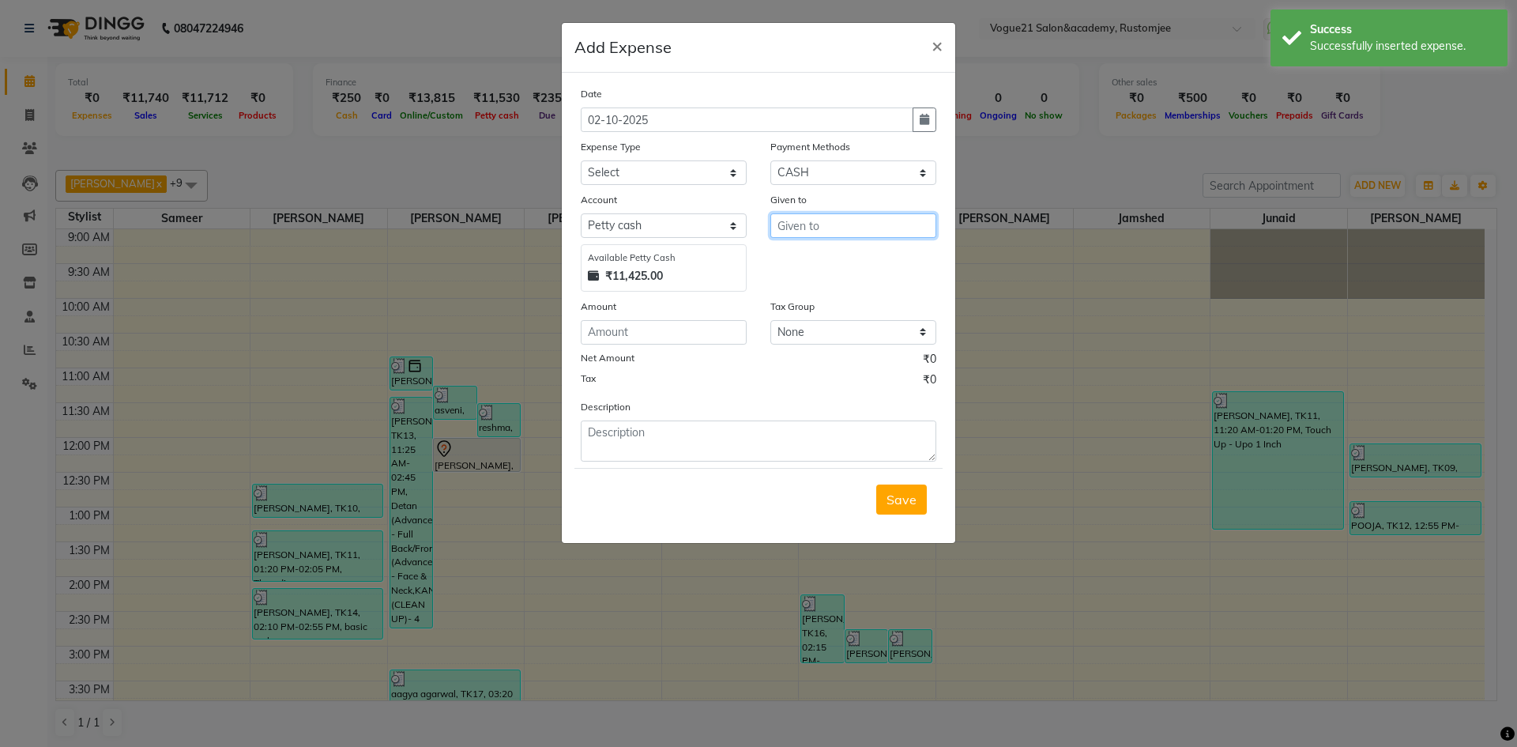
click at [792, 220] on input "text" at bounding box center [853, 225] width 166 height 24
click at [824, 263] on ngb-highlight "Poo ja yadav" at bounding box center [852, 259] width 125 height 16
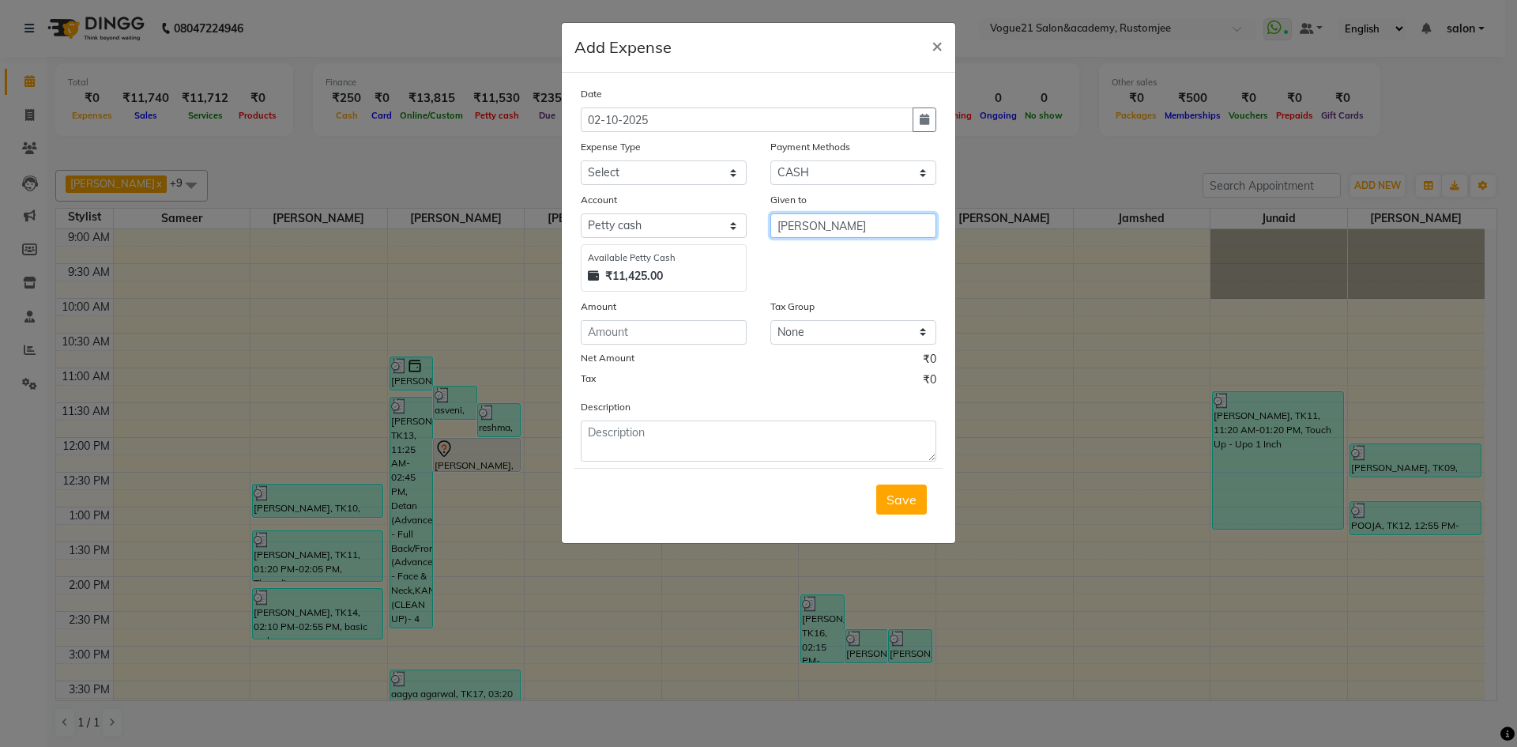
type input "[PERSON_NAME]"
click at [622, 172] on select "Select Advance Salary Bank charges Cash transfer to bank Client Snacks Equipmen…" at bounding box center [664, 172] width 166 height 24
select select "23397"
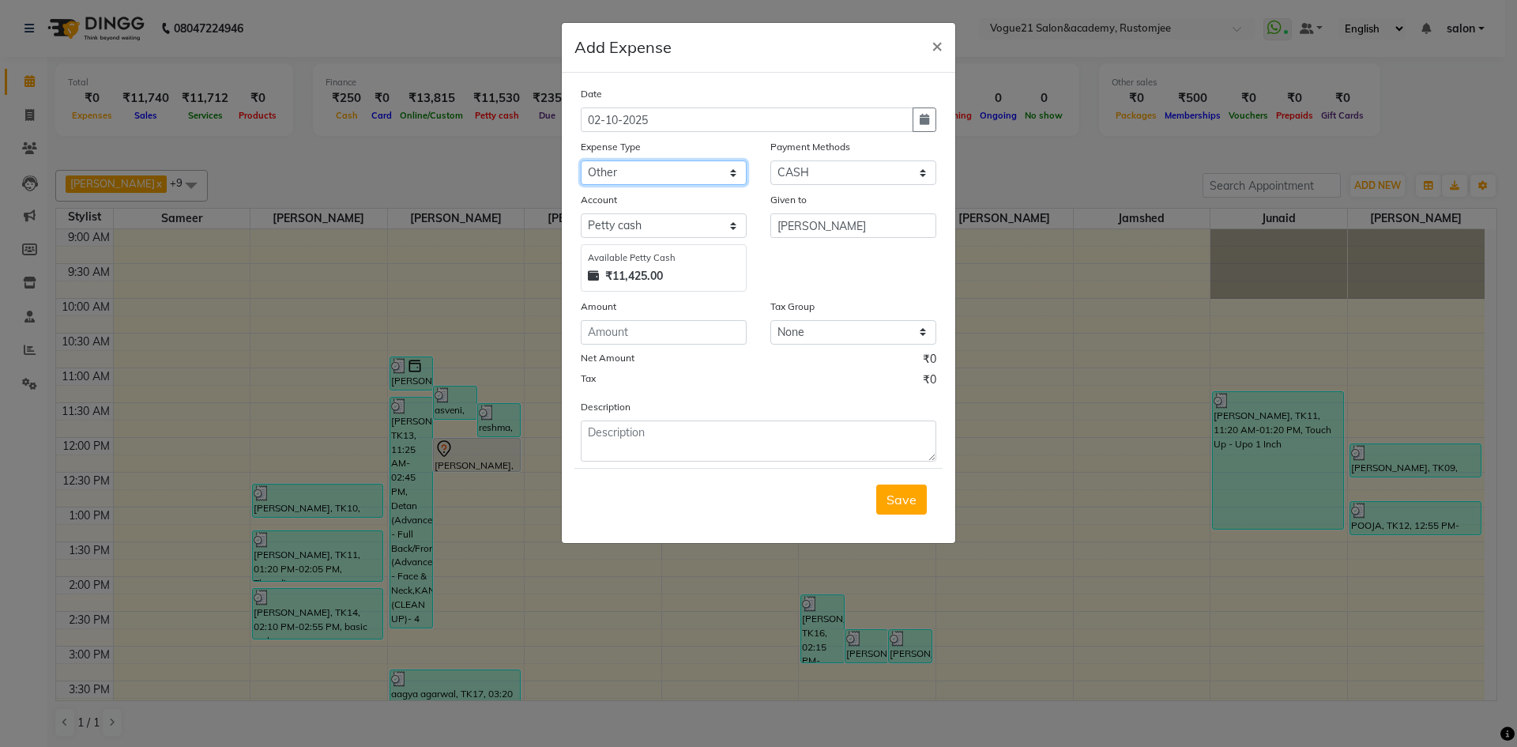
click at [581, 160] on select "Select Advance Salary Bank charges Cash transfer to bank Client Snacks Equipmen…" at bounding box center [664, 172] width 166 height 24
click at [662, 438] on textarea at bounding box center [758, 440] width 355 height 41
click at [650, 339] on input "number" at bounding box center [664, 332] width 166 height 24
type input "130"
click at [645, 440] on textarea at bounding box center [758, 440] width 355 height 41
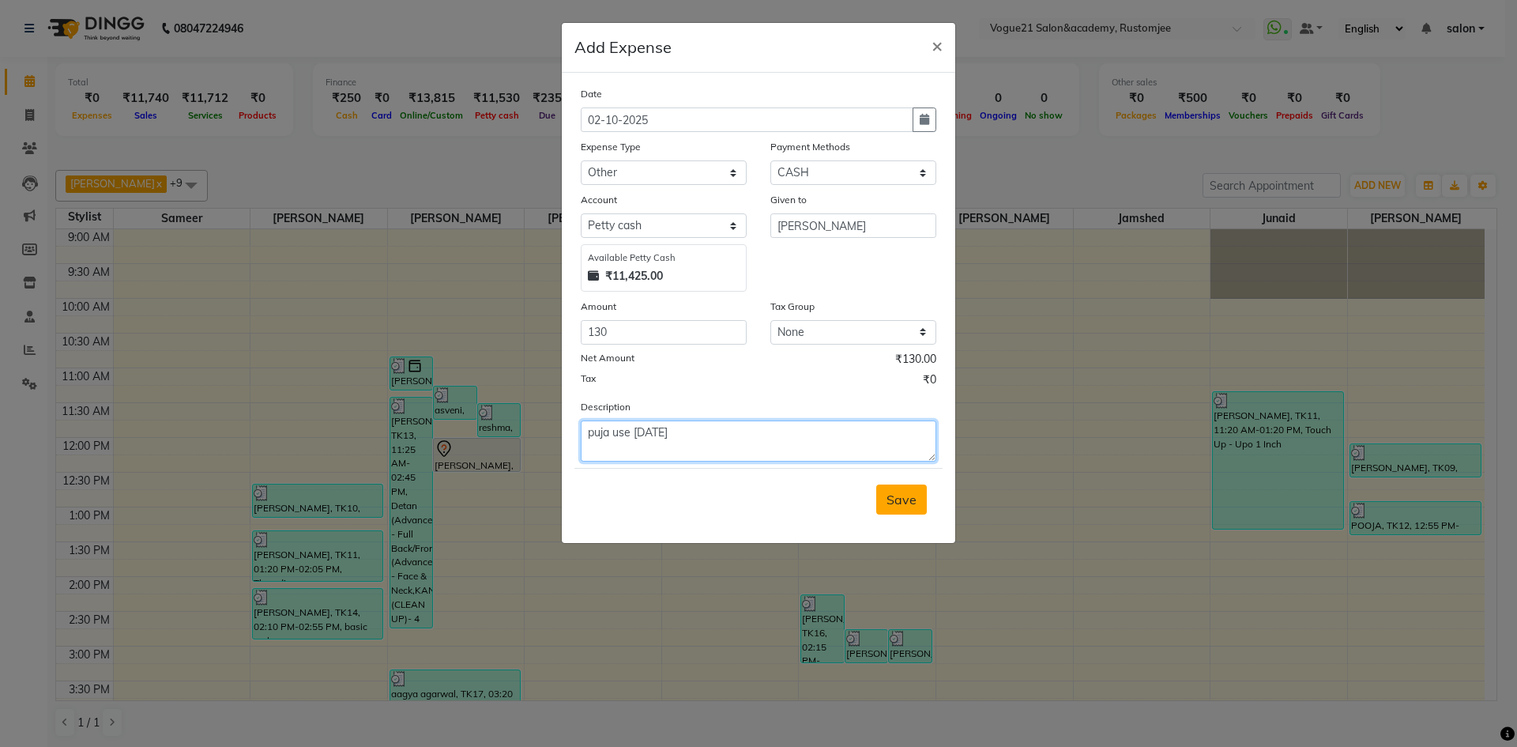
type textarea "puja use [DATE]"
click at [916, 506] on span "Save" at bounding box center [901, 499] width 30 height 16
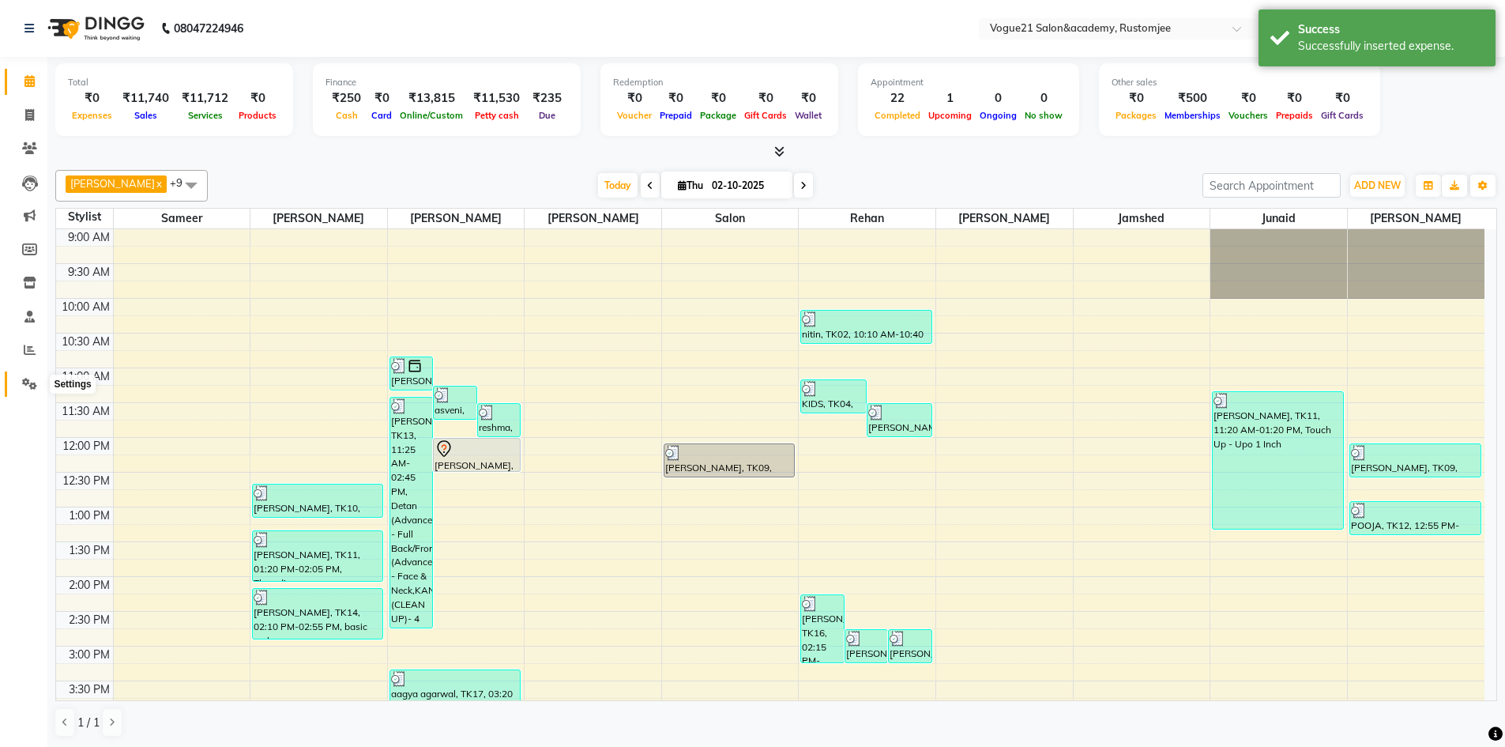
click at [30, 387] on icon at bounding box center [29, 384] width 15 height 12
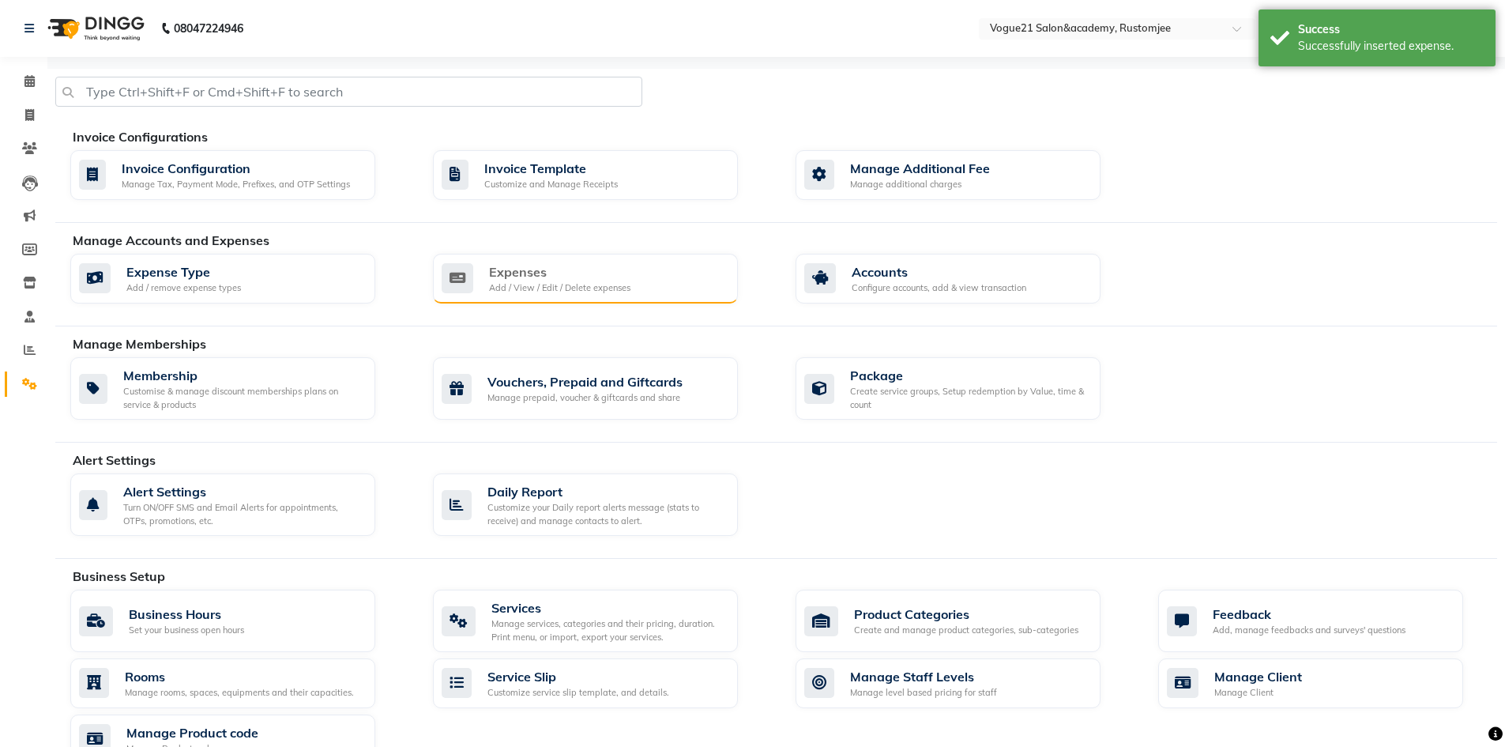
click at [607, 273] on div "Expenses" at bounding box center [559, 271] width 141 height 19
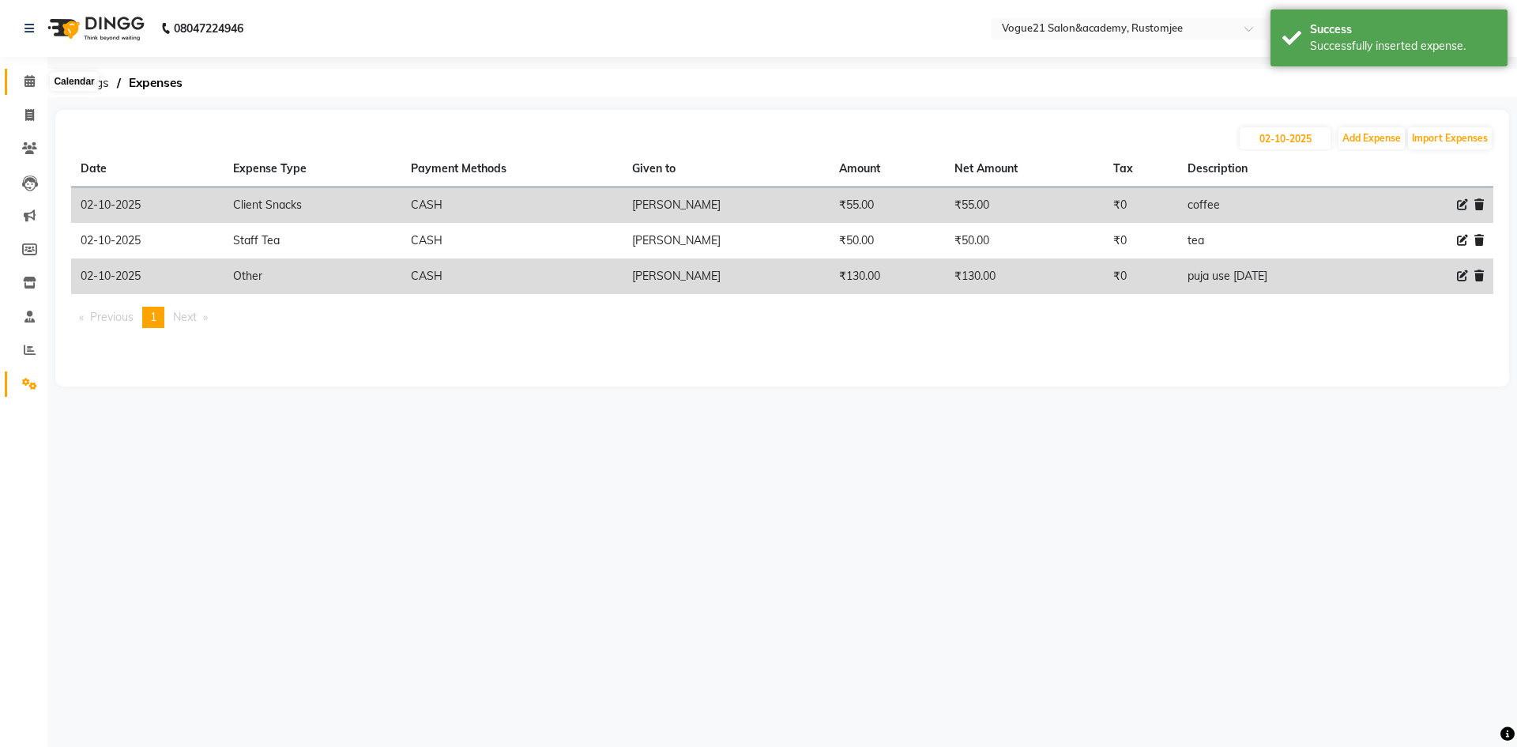
click at [38, 77] on span at bounding box center [30, 82] width 28 height 18
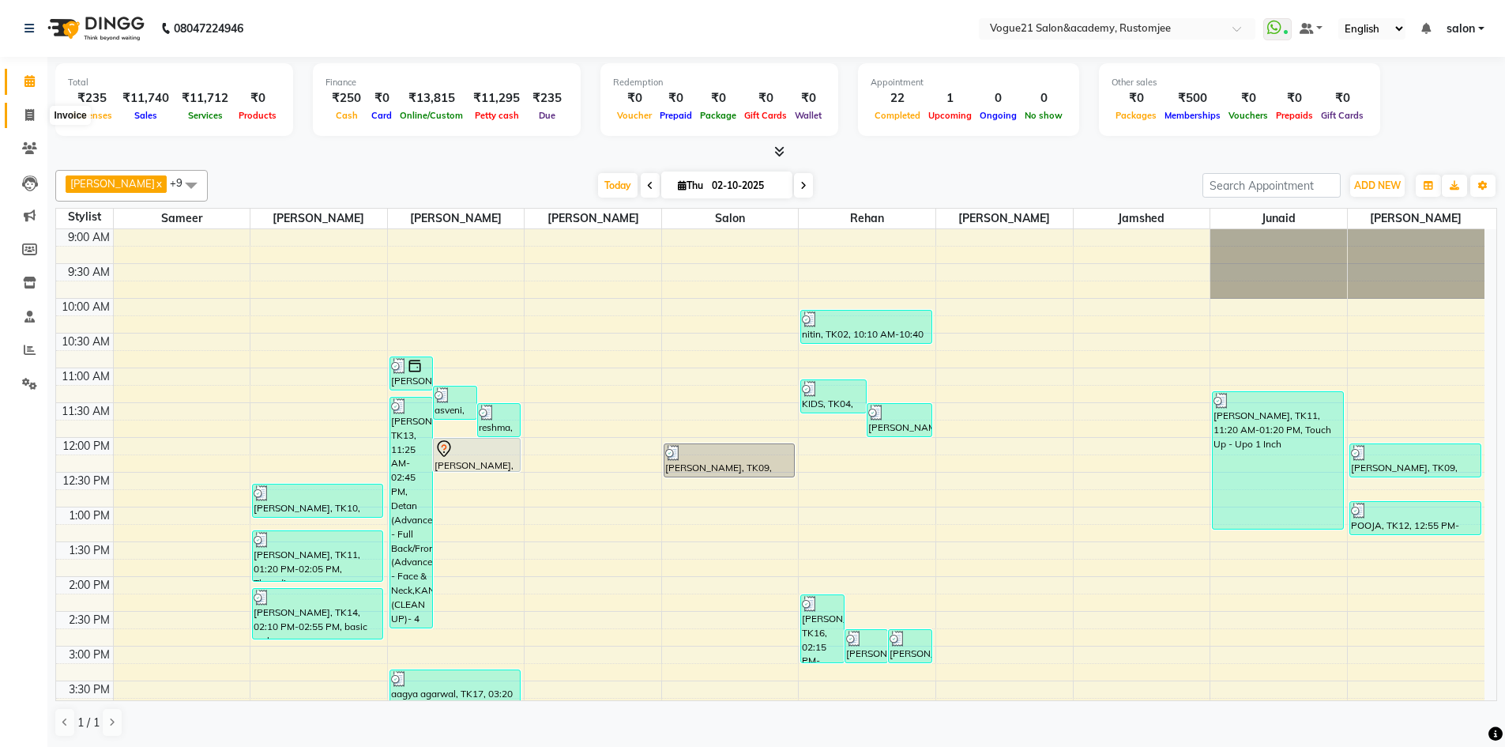
click at [25, 122] on span at bounding box center [30, 116] width 28 height 18
select select "8171"
select select "service"
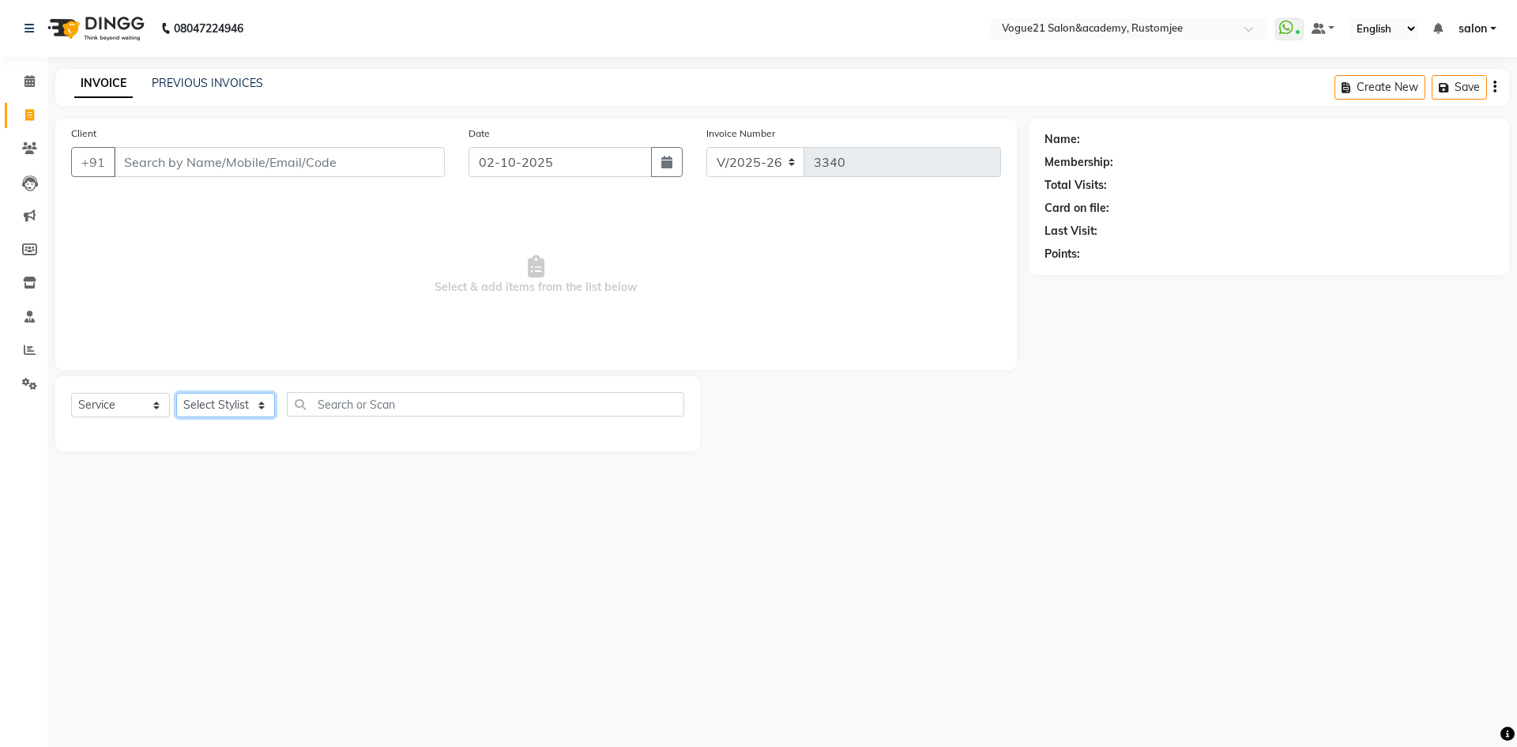
click at [233, 411] on select "Select Stylist [PERSON_NAME] [PERSON_NAME] [PERSON_NAME] [PERSON_NAME] [PERSON_…" at bounding box center [225, 405] width 99 height 24
select select "93541"
click at [176, 393] on select "Select Stylist [PERSON_NAME] [PERSON_NAME] [PERSON_NAME] [PERSON_NAME] [PERSON_…" at bounding box center [225, 405] width 99 height 24
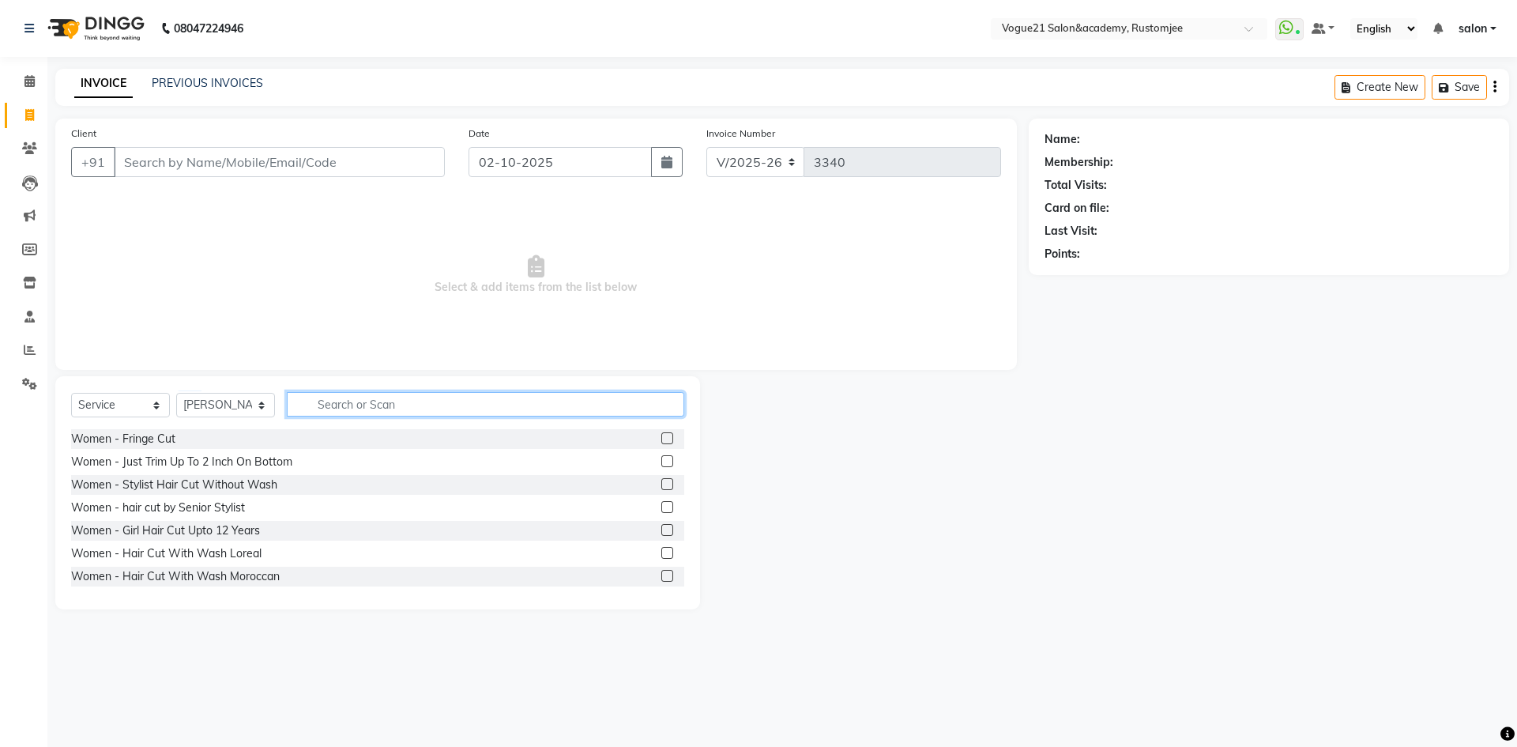
click at [395, 406] on input "text" at bounding box center [485, 404] width 397 height 24
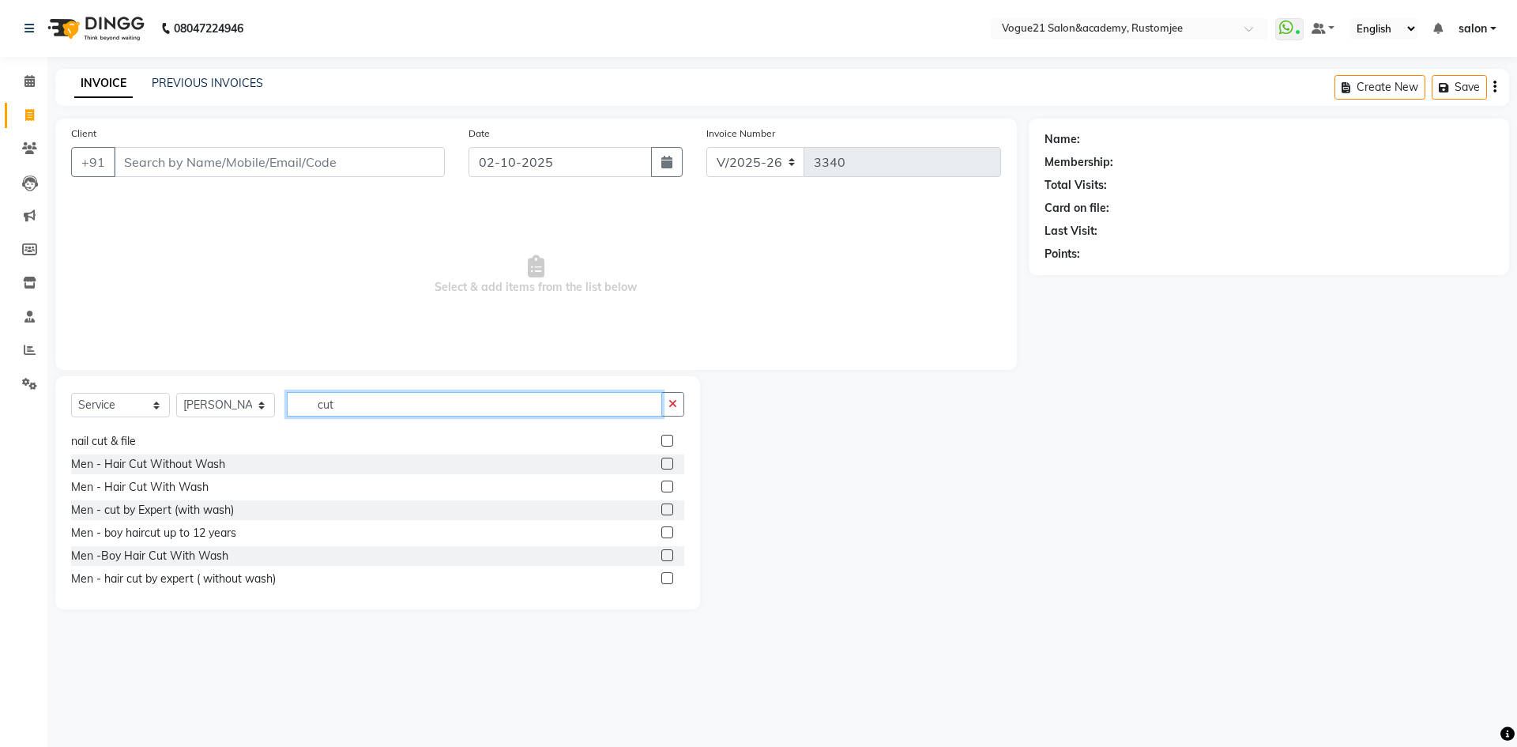
scroll to position [163, 0]
type input "cut"
click at [197, 455] on div "Men - Hair Cut Without Wash" at bounding box center [148, 459] width 154 height 17
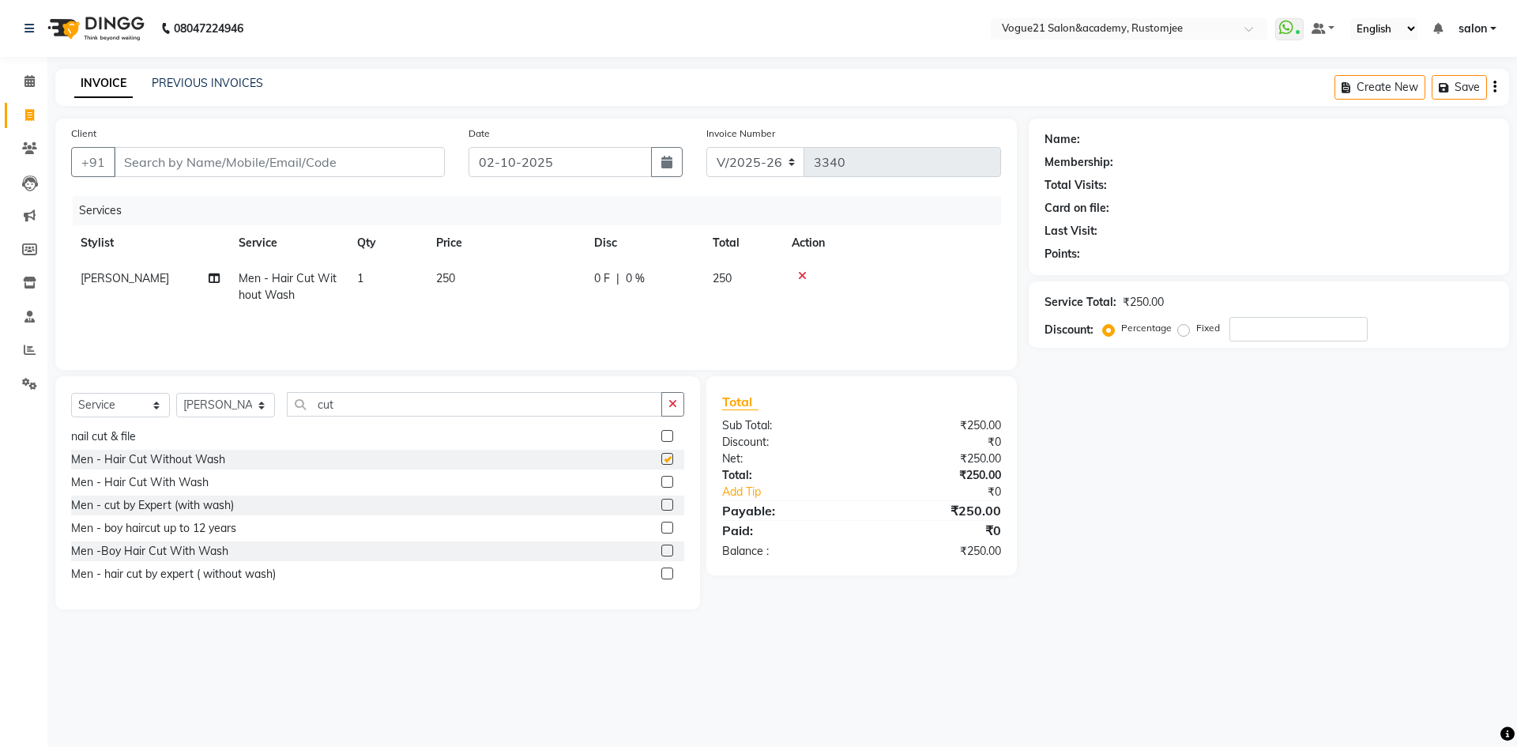
checkbox input "false"
click at [371, 411] on input "cut" at bounding box center [474, 404] width 375 height 24
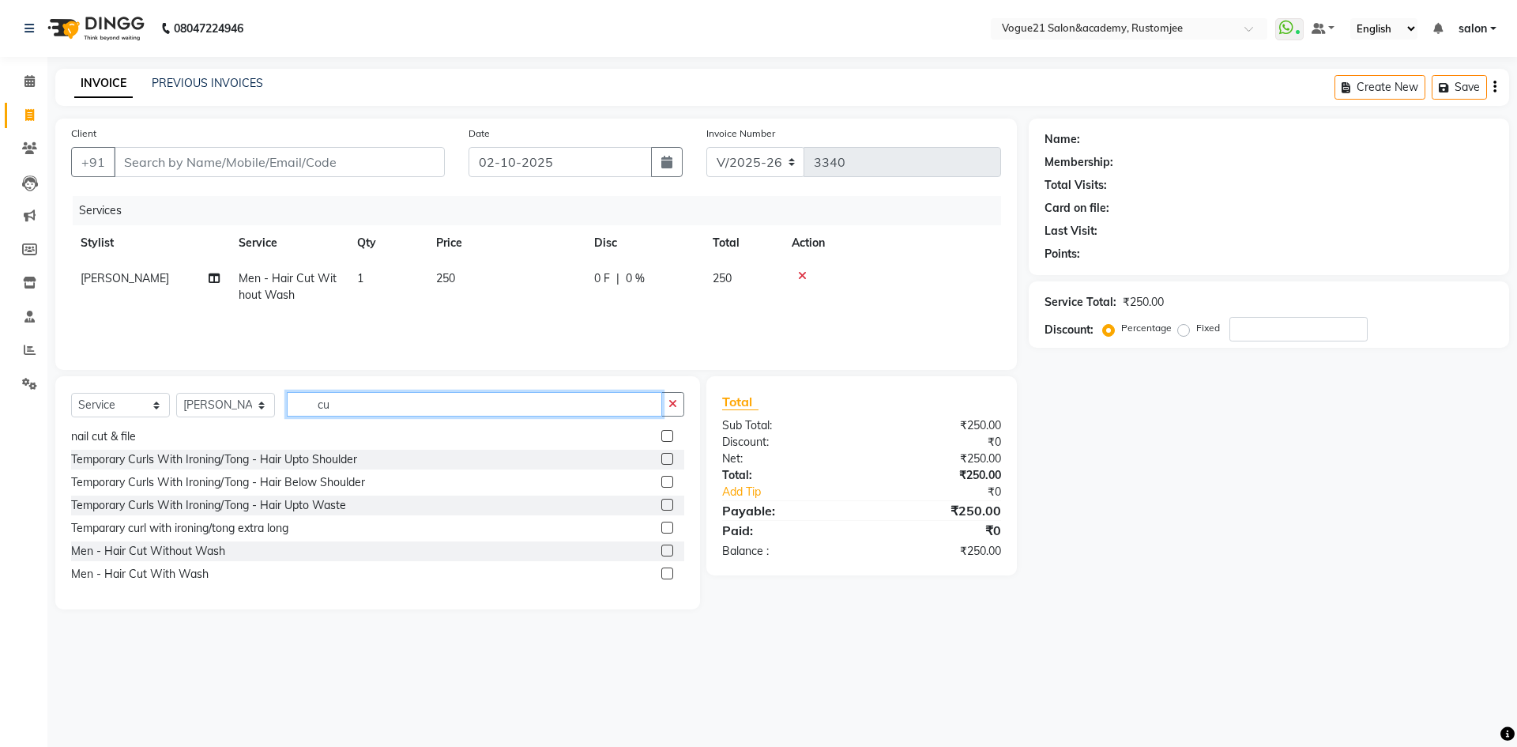
type input "c"
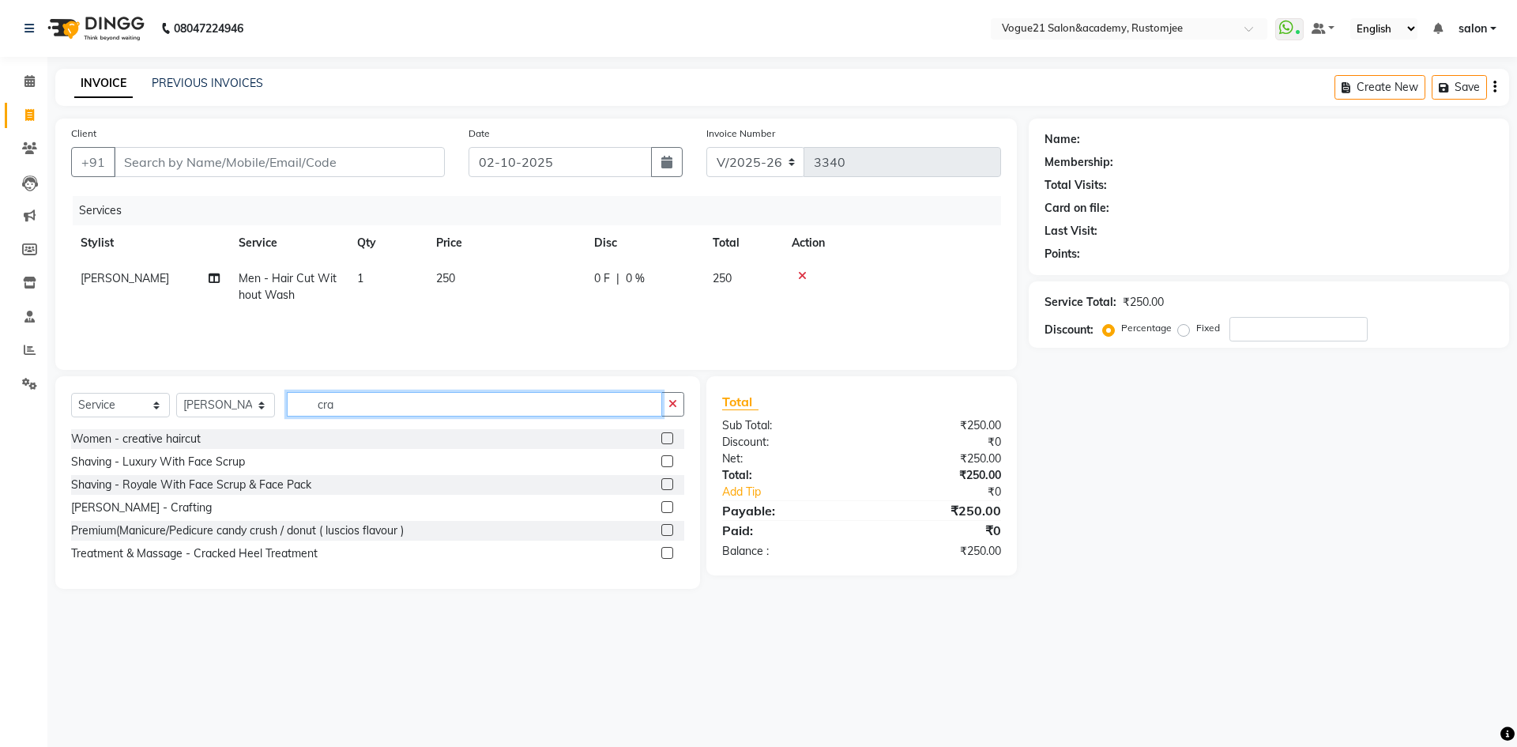
scroll to position [0, 0]
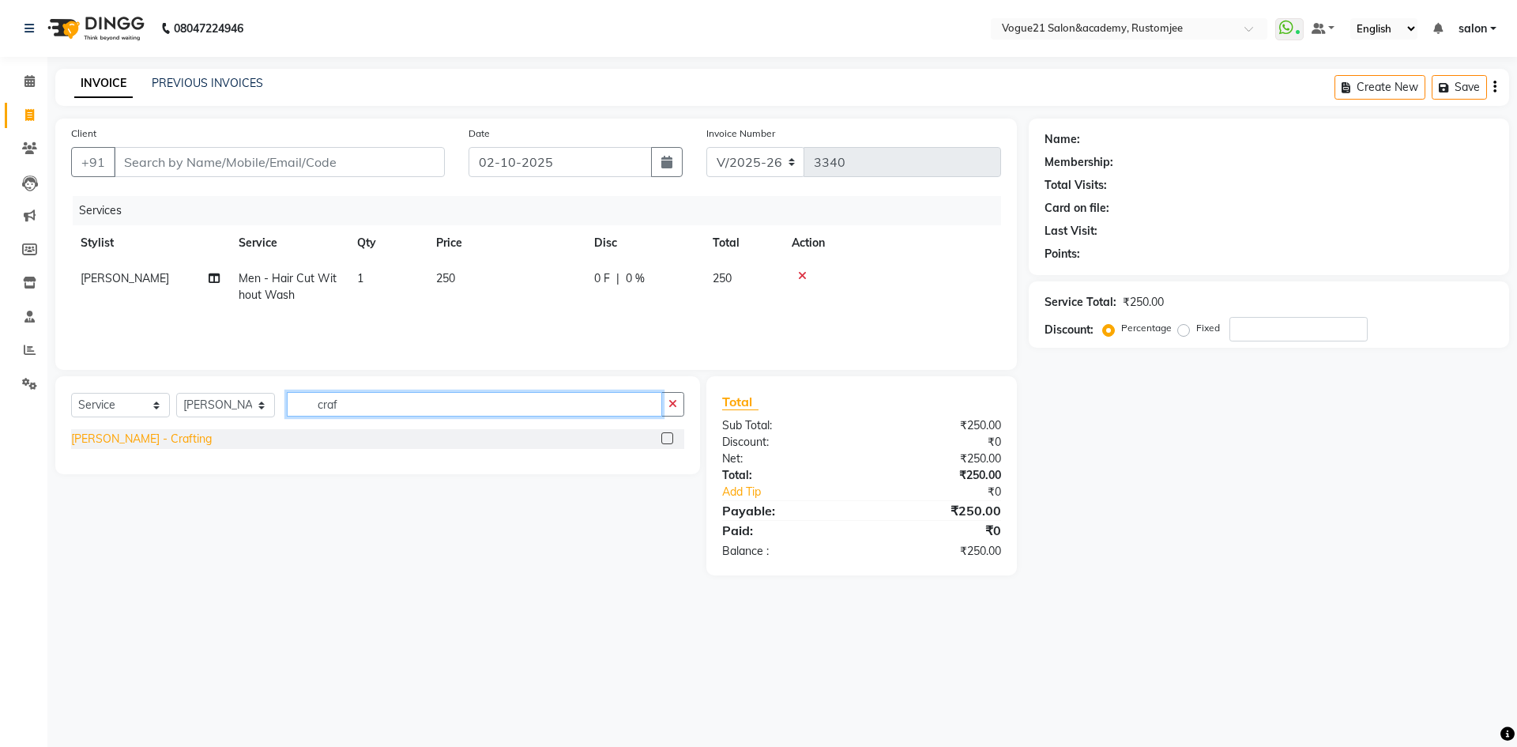
type input "craf"
click at [123, 440] on div "[PERSON_NAME] - Crafting" at bounding box center [141, 439] width 141 height 17
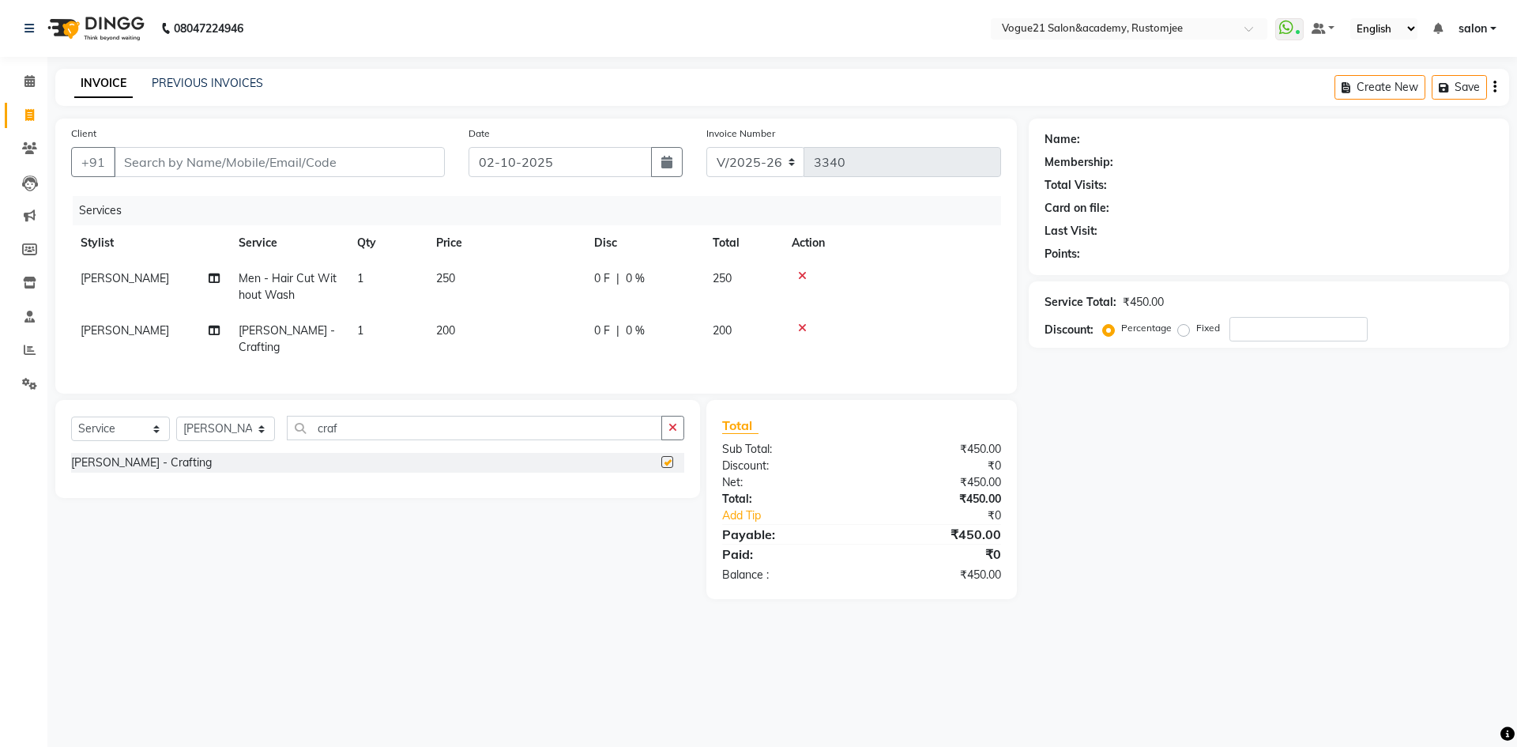
checkbox input "false"
drag, startPoint x: 228, startPoint y: 430, endPoint x: 215, endPoint y: 439, distance: 15.8
click at [228, 430] on select "Select Stylist [PERSON_NAME] [PERSON_NAME] [PERSON_NAME] [PERSON_NAME] [PERSON_…" at bounding box center [225, 428] width 99 height 24
select select "77867"
click at [176, 416] on select "Select Stylist [PERSON_NAME] [PERSON_NAME] [PERSON_NAME] [PERSON_NAME] [PERSON_…" at bounding box center [225, 428] width 99 height 24
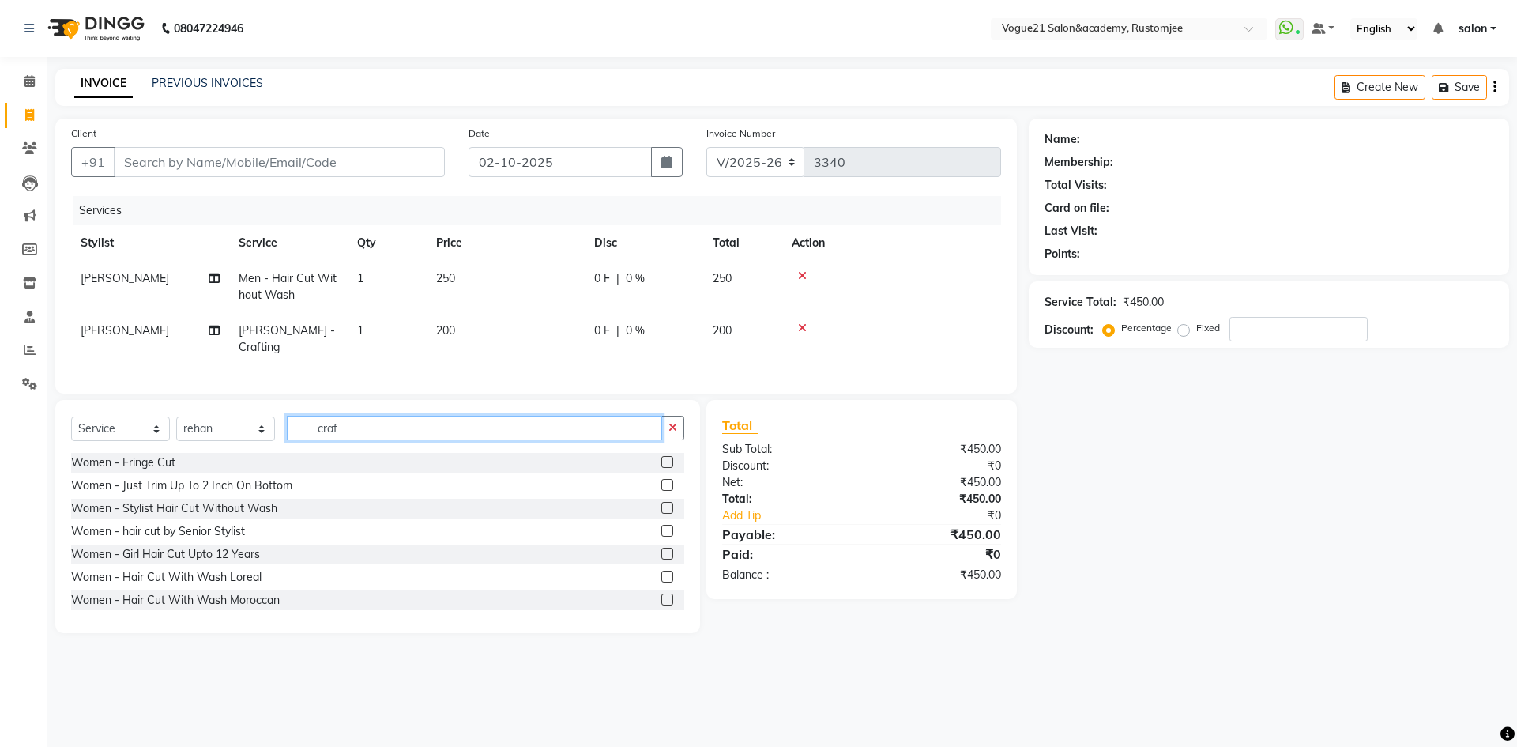
click at [362, 422] on input "craf" at bounding box center [474, 428] width 375 height 24
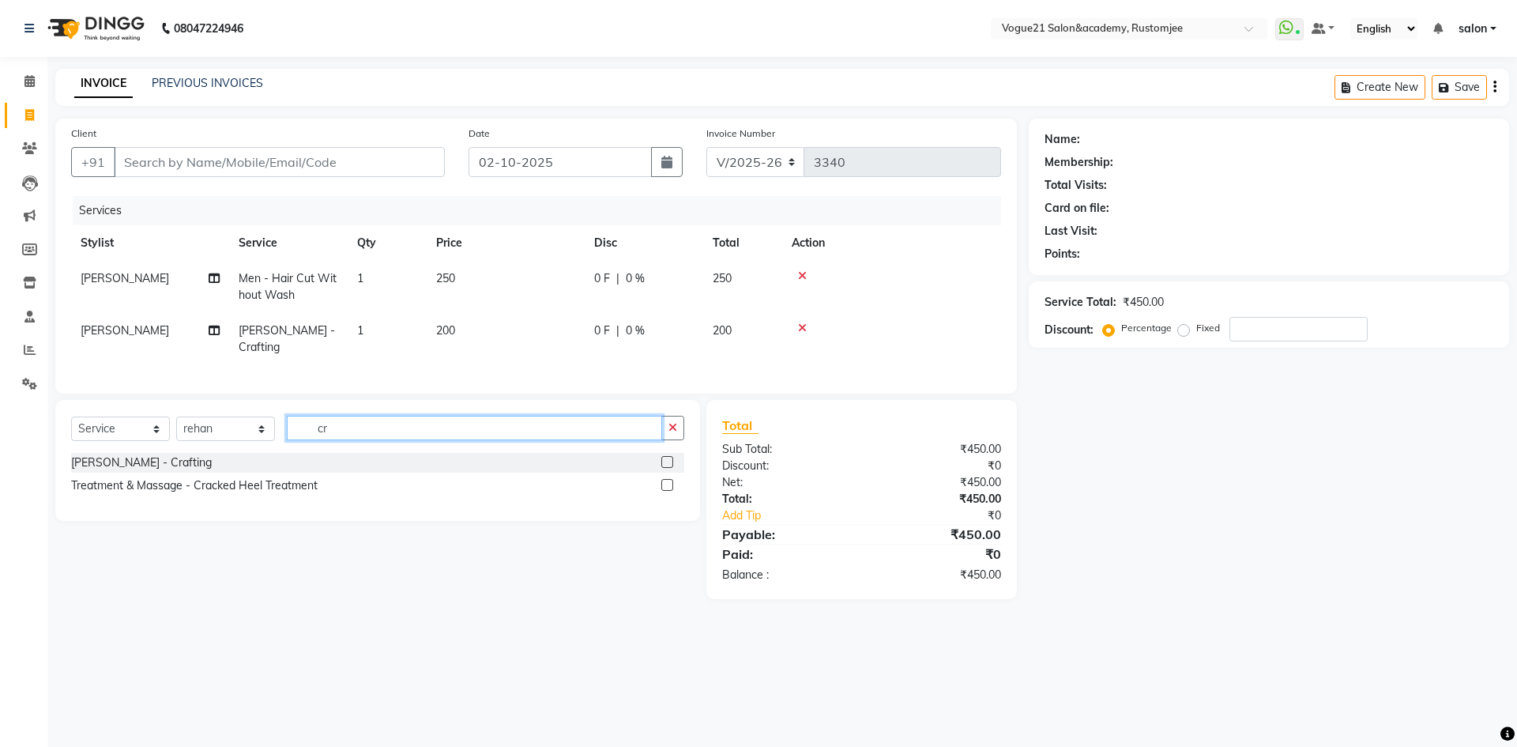
type input "c"
type input "boy"
click at [208, 454] on div "Men - boy haircut up to 12 years" at bounding box center [153, 462] width 165 height 17
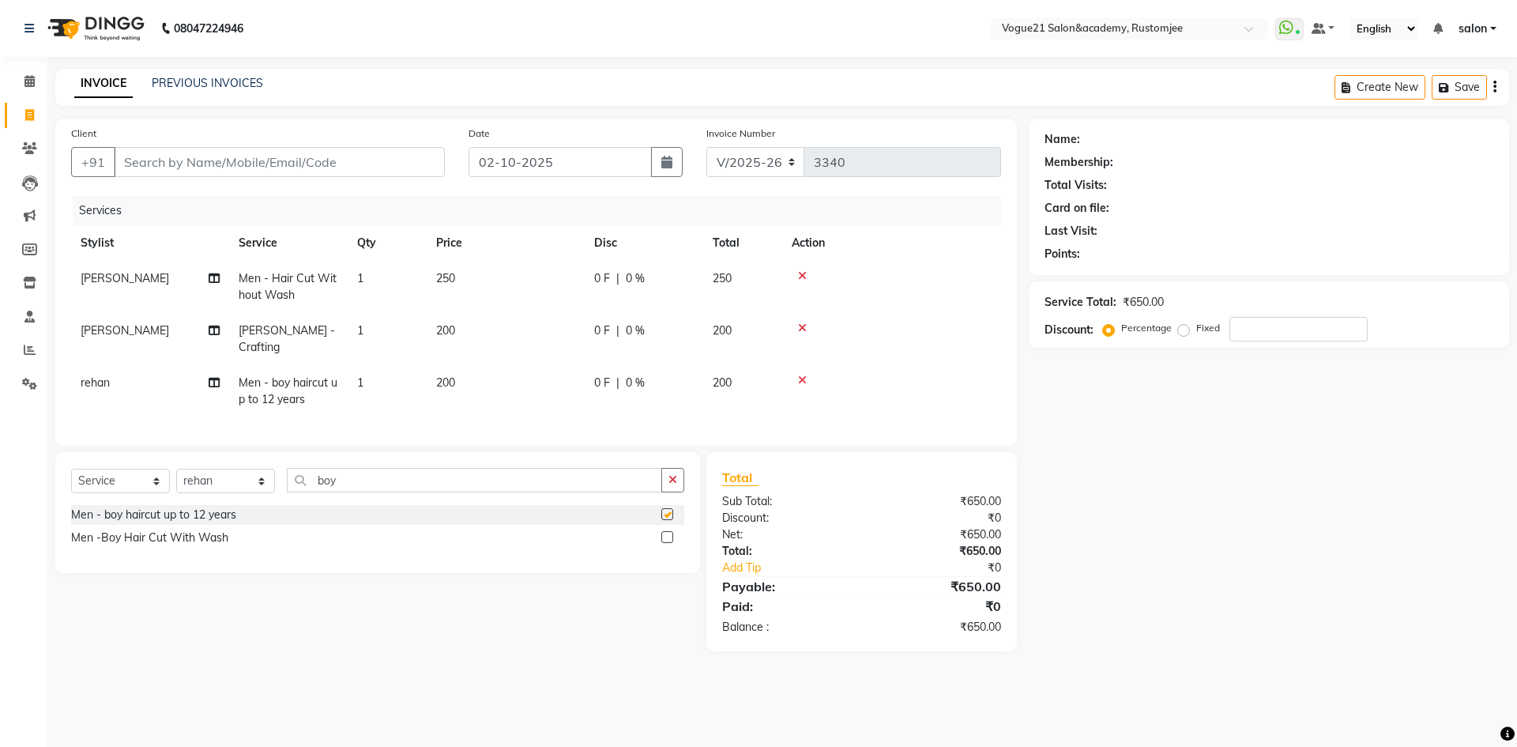
checkbox input "false"
click at [343, 161] on input "Client" at bounding box center [279, 162] width 331 height 30
type input "9"
type input "0"
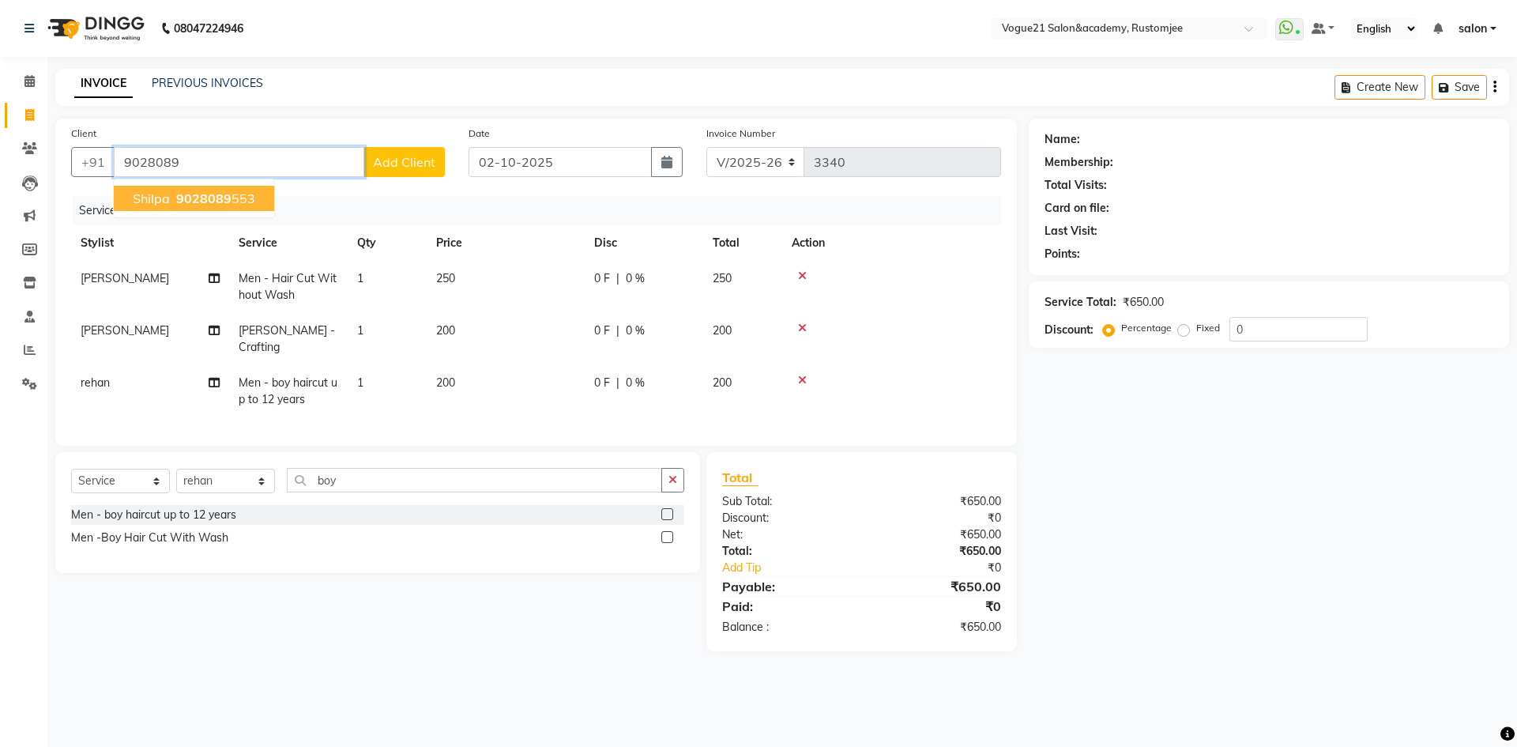
click at [246, 200] on ngb-highlight "9028089 553" at bounding box center [214, 198] width 82 height 16
type input "9028089553"
select select "1: Object"
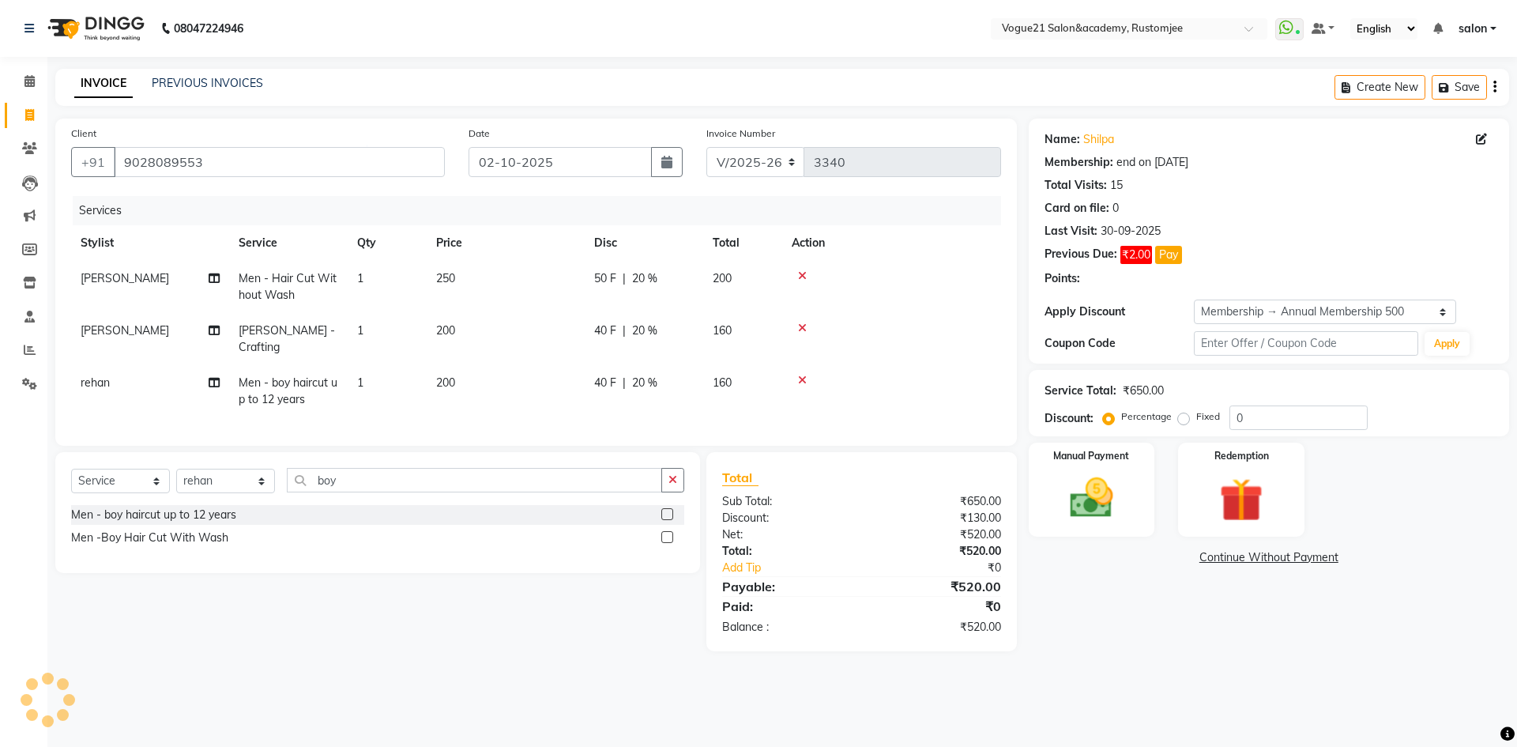
type input "20"
click at [1086, 136] on link "Shilpa" at bounding box center [1098, 139] width 31 height 17
click at [1077, 513] on img at bounding box center [1091, 498] width 73 height 52
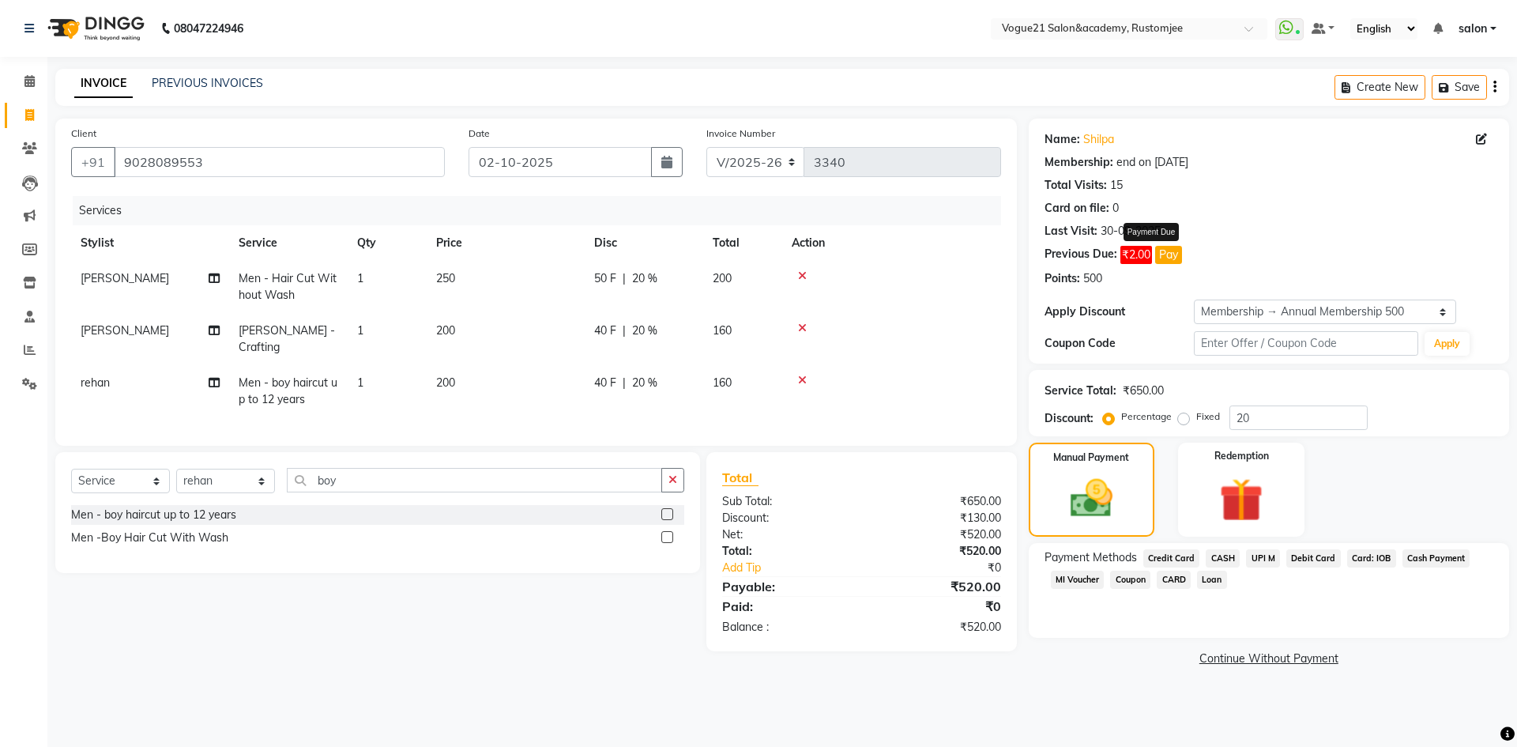
click at [1177, 254] on button "Pay" at bounding box center [1168, 255] width 27 height 18
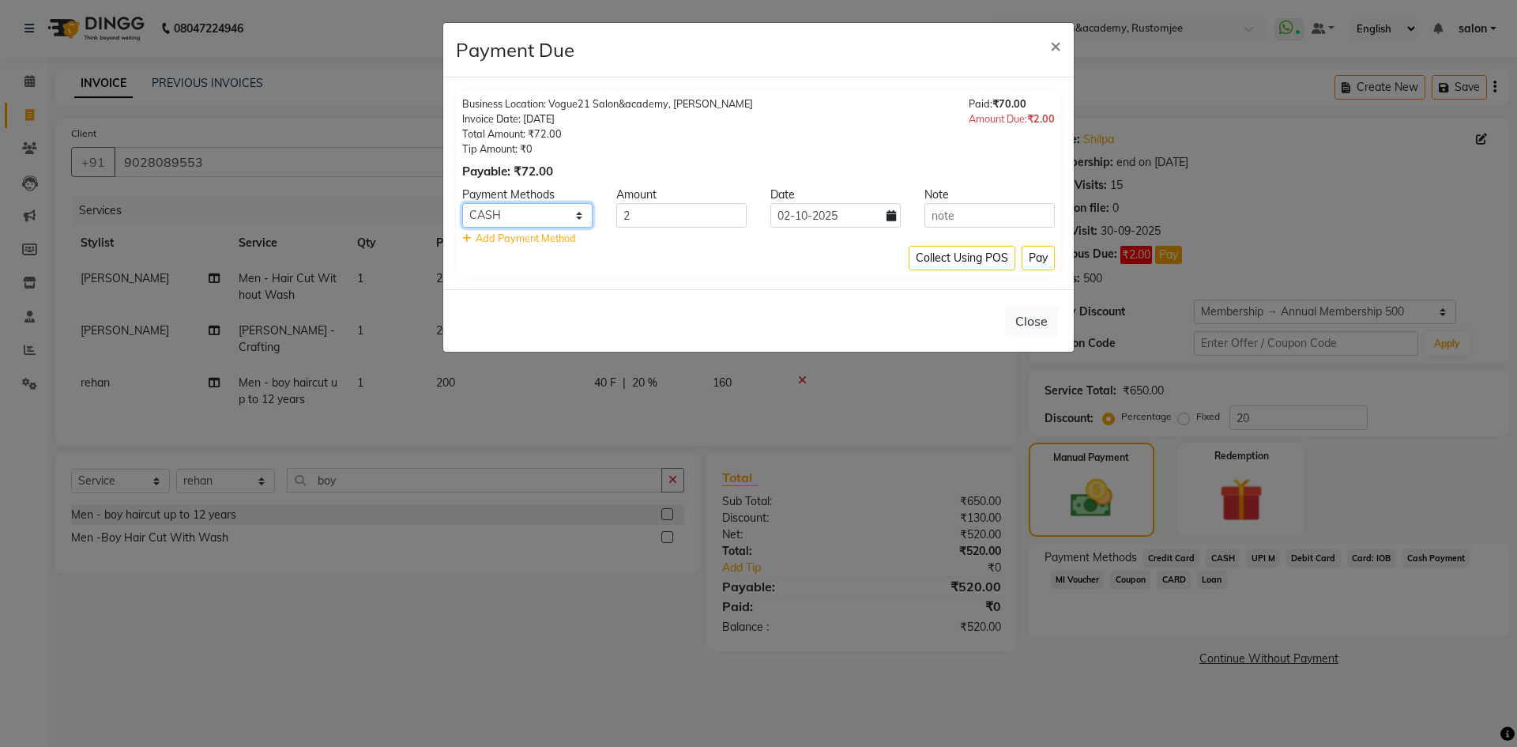
click at [555, 206] on select "Credit Card CASH UPI M Debit Card Card: IOB Cash Payment MI Voucher Coupon CARD…" at bounding box center [527, 215] width 130 height 24
select select "43"
click at [462, 203] on select "Credit Card CASH UPI M Debit Card Card: IOB Cash Payment MI Voucher Coupon CARD…" at bounding box center [527, 215] width 130 height 24
click at [1032, 255] on button "Pay" at bounding box center [1037, 258] width 33 height 24
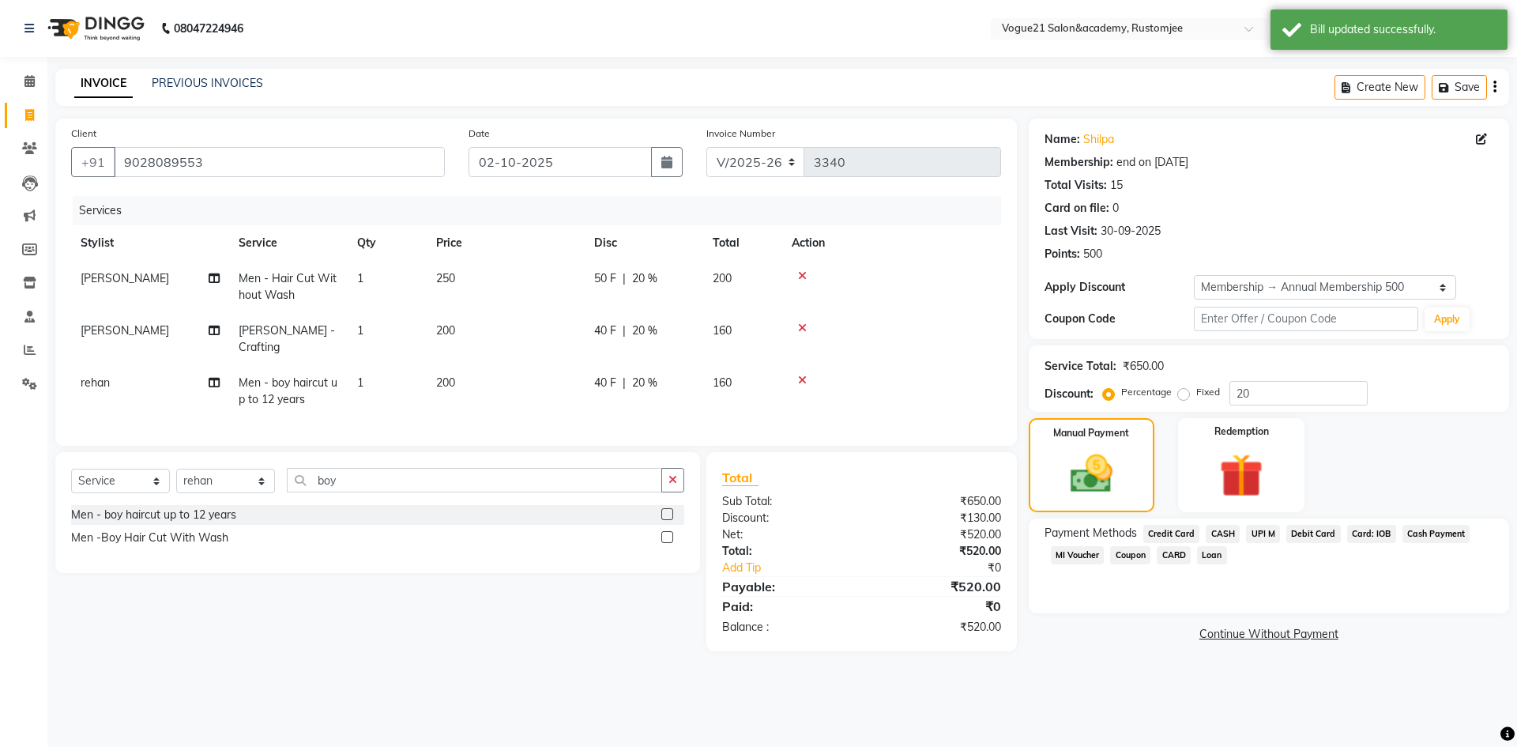
click at [1258, 529] on span "UPI M" at bounding box center [1263, 534] width 34 height 18
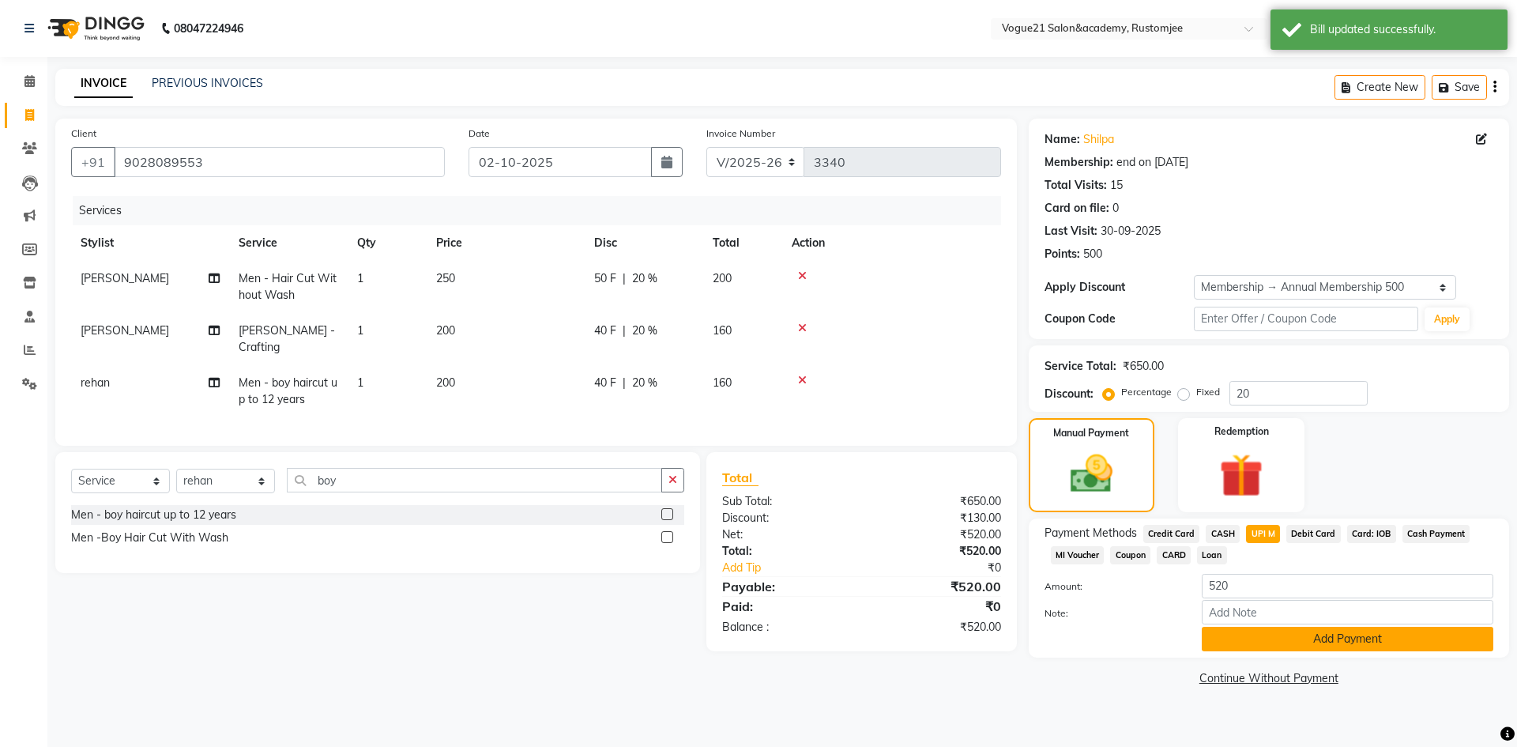
click at [1267, 641] on button "Add Payment" at bounding box center [1347, 638] width 291 height 24
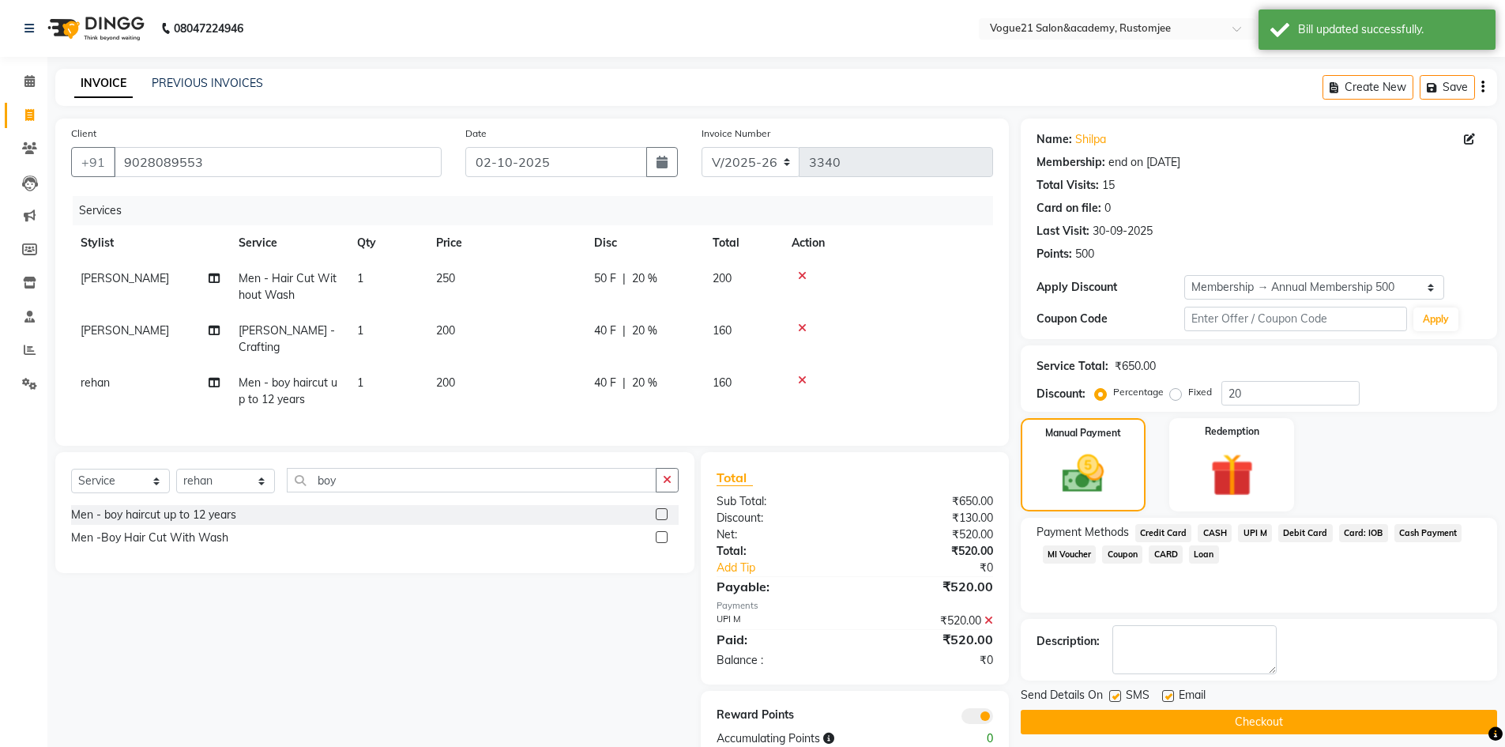
click at [1179, 716] on button "Checkout" at bounding box center [1259, 721] width 476 height 24
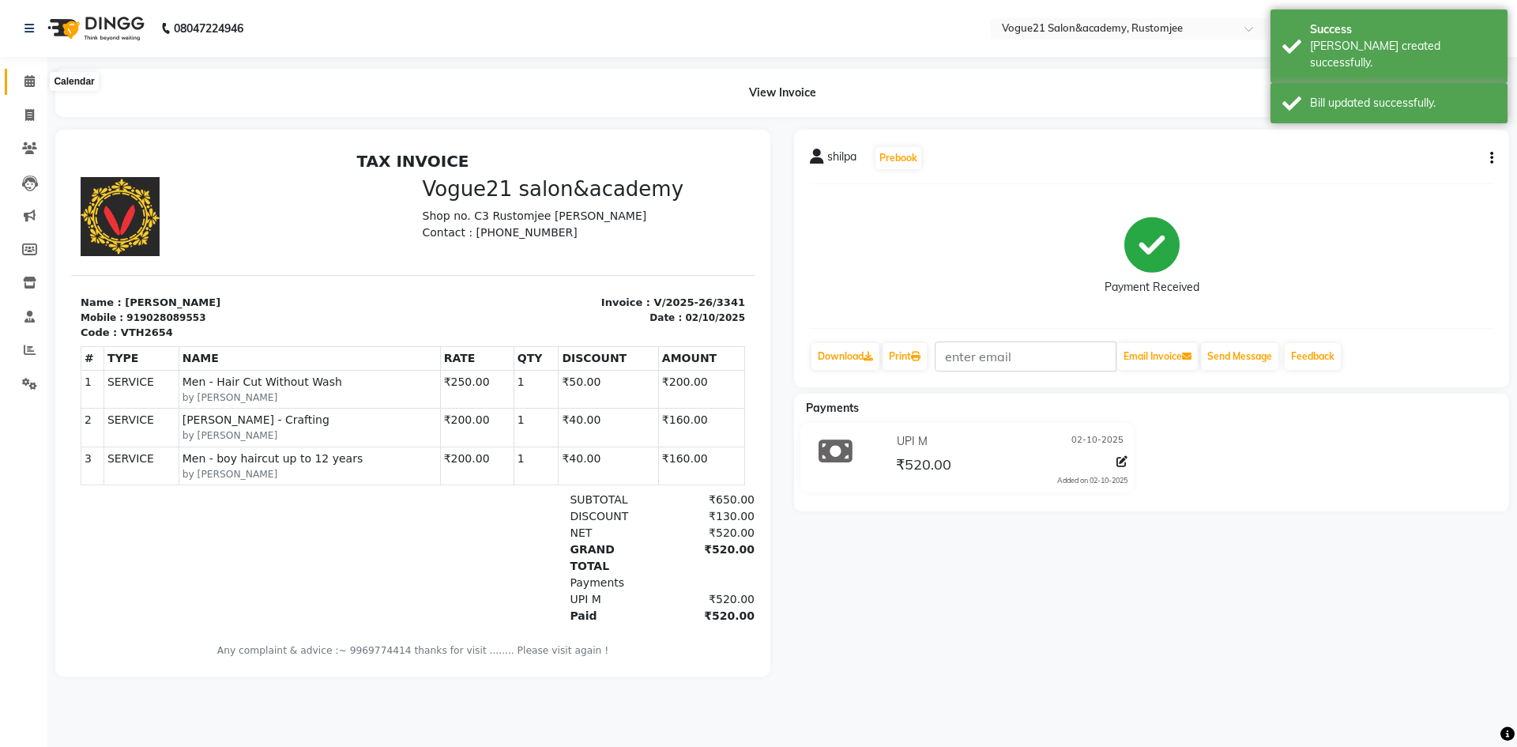
click at [28, 80] on icon at bounding box center [29, 81] width 10 height 12
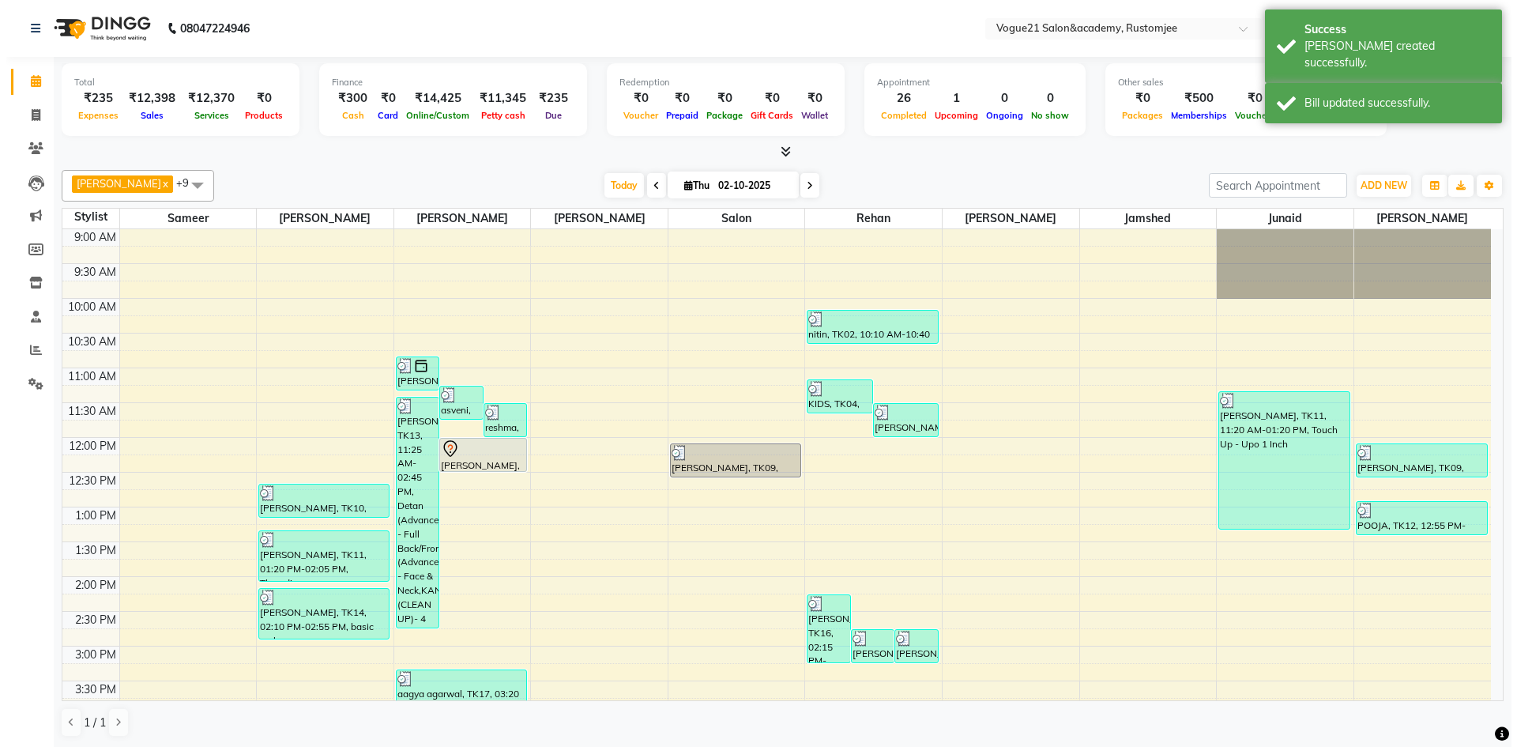
scroll to position [402, 0]
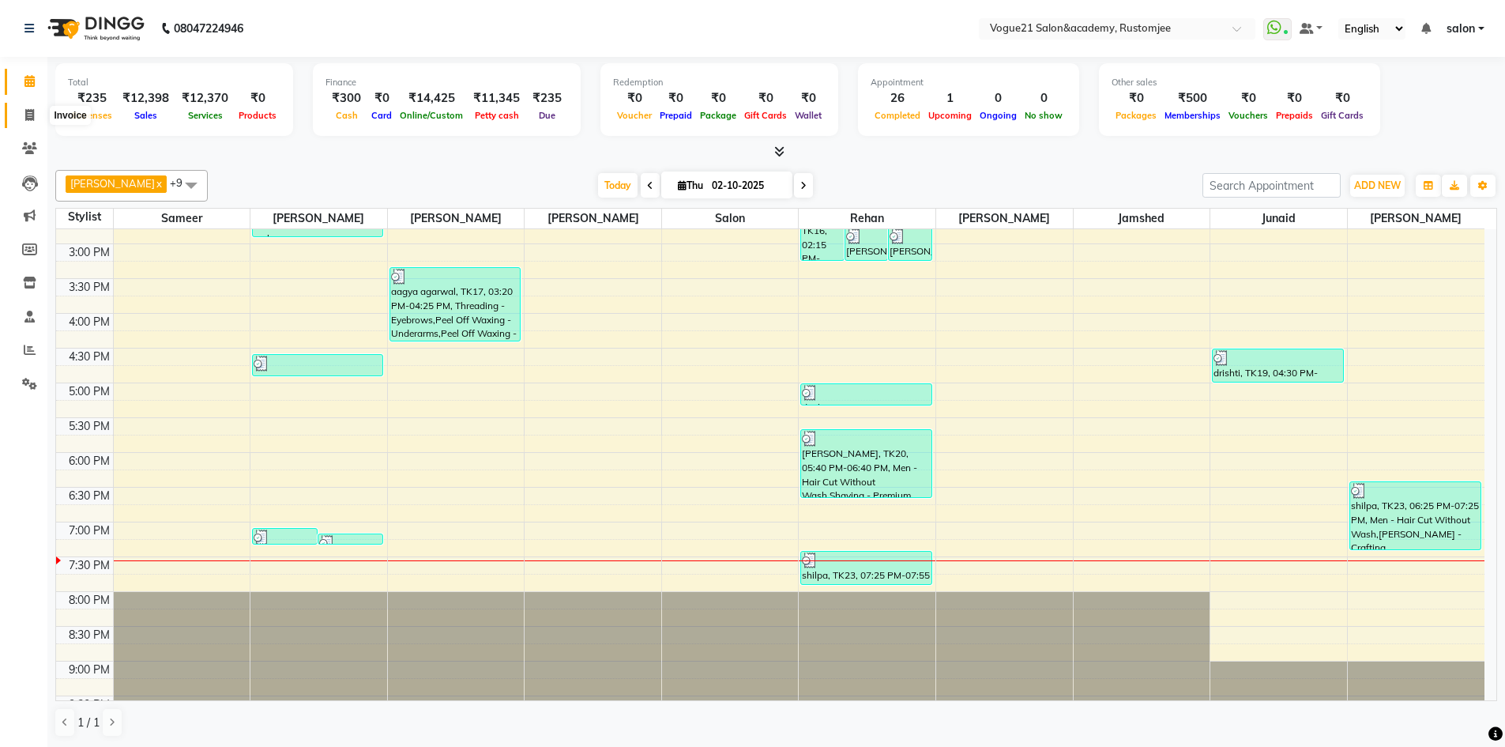
click at [21, 111] on span at bounding box center [30, 116] width 28 height 18
select select "8171"
select select "service"
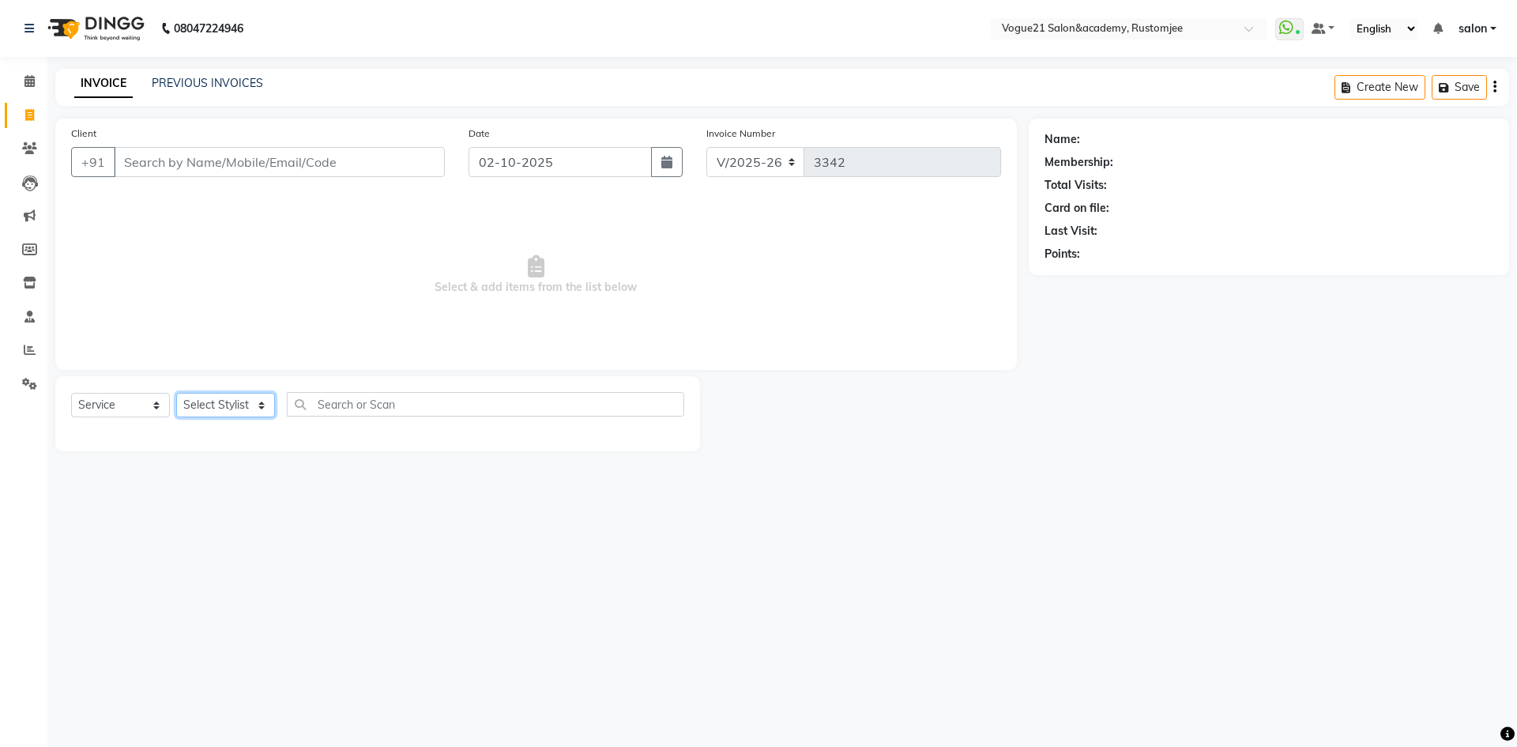
click at [226, 401] on select "Select Stylist [PERSON_NAME] [PERSON_NAME] [PERSON_NAME] [PERSON_NAME] [PERSON_…" at bounding box center [225, 405] width 99 height 24
select select "76929"
click at [176, 393] on select "Select Stylist [PERSON_NAME] [PERSON_NAME] [PERSON_NAME] [PERSON_NAME] [PERSON_…" at bounding box center [225, 405] width 99 height 24
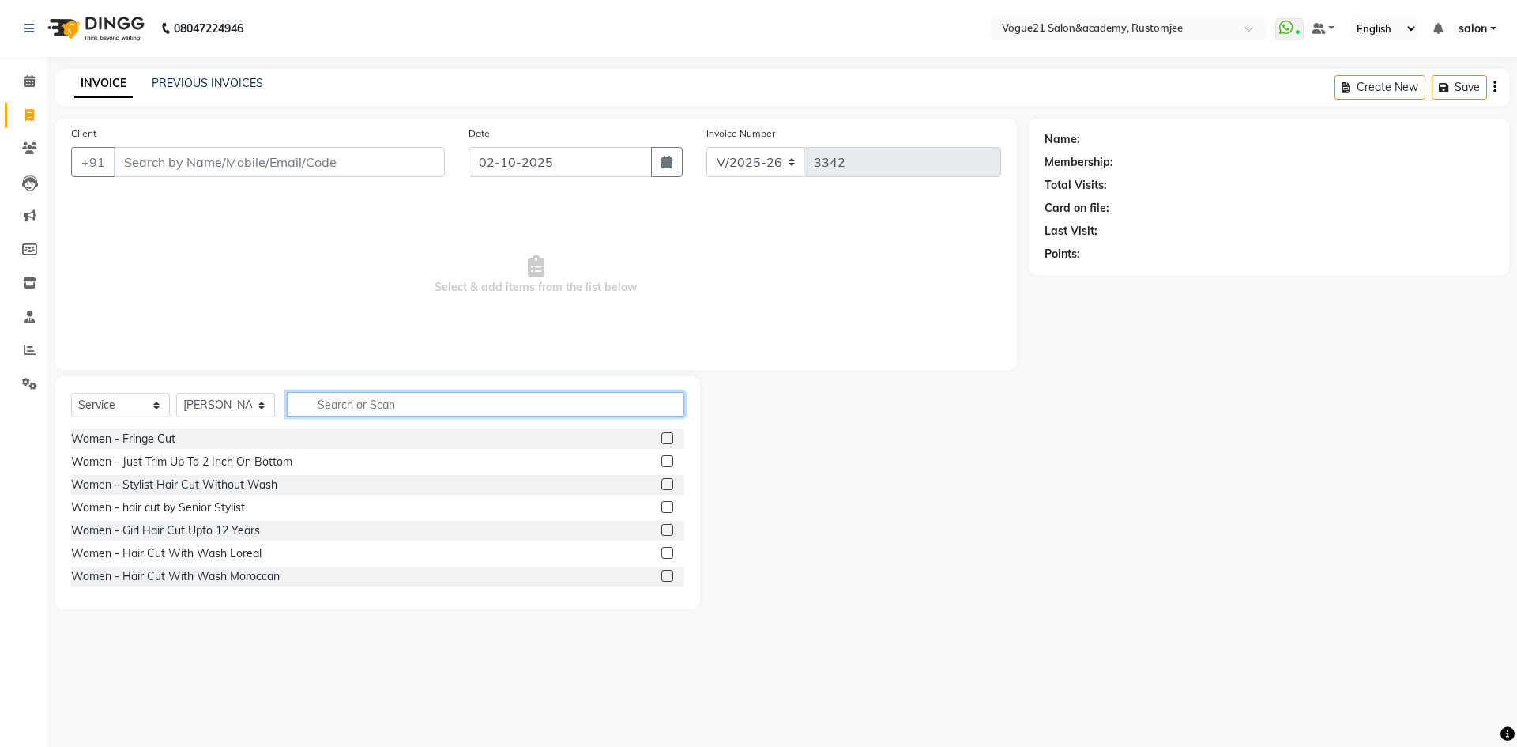
click at [382, 401] on input "text" at bounding box center [485, 404] width 397 height 24
type input "peel"
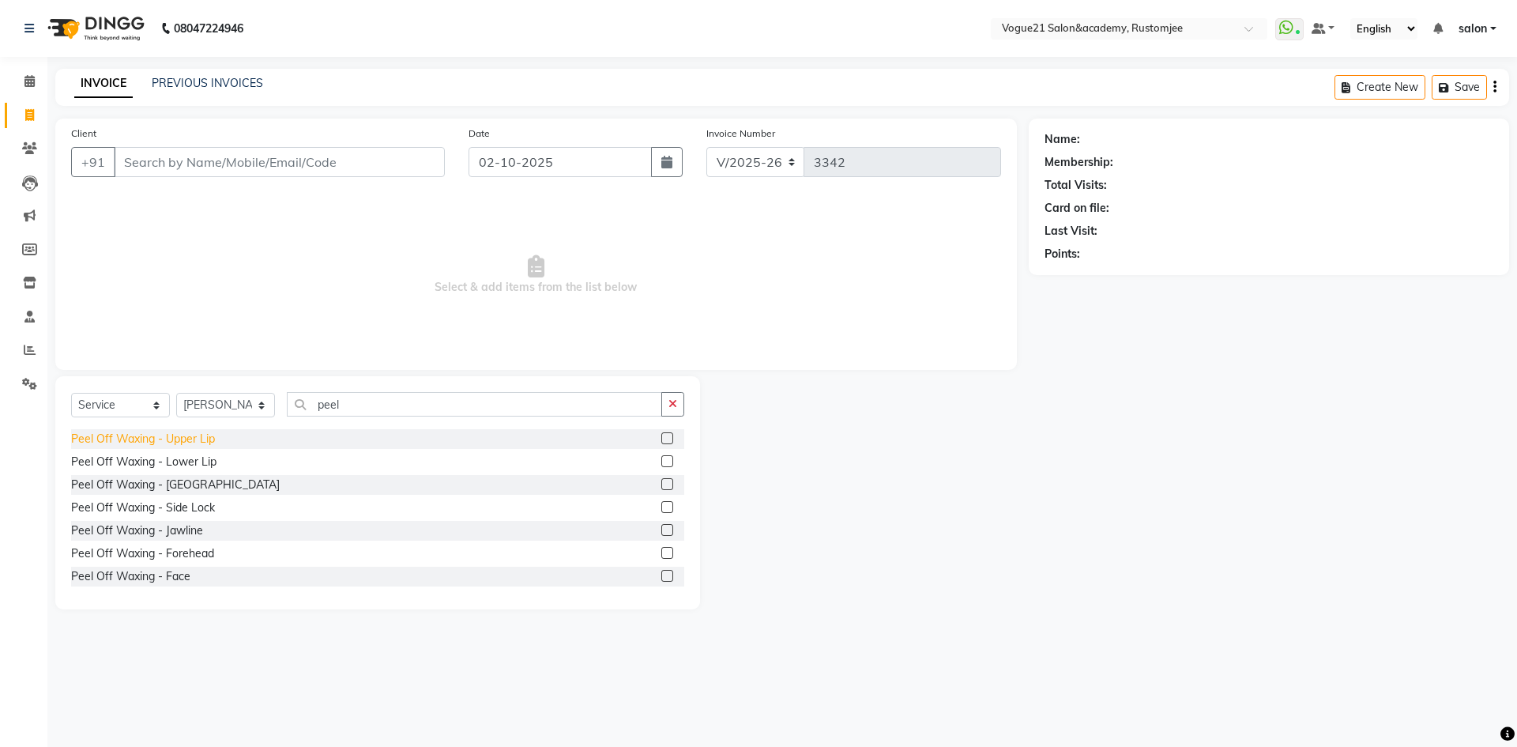
click at [171, 441] on div "Peel Off Waxing - Upper Lip" at bounding box center [143, 439] width 144 height 17
checkbox input "false"
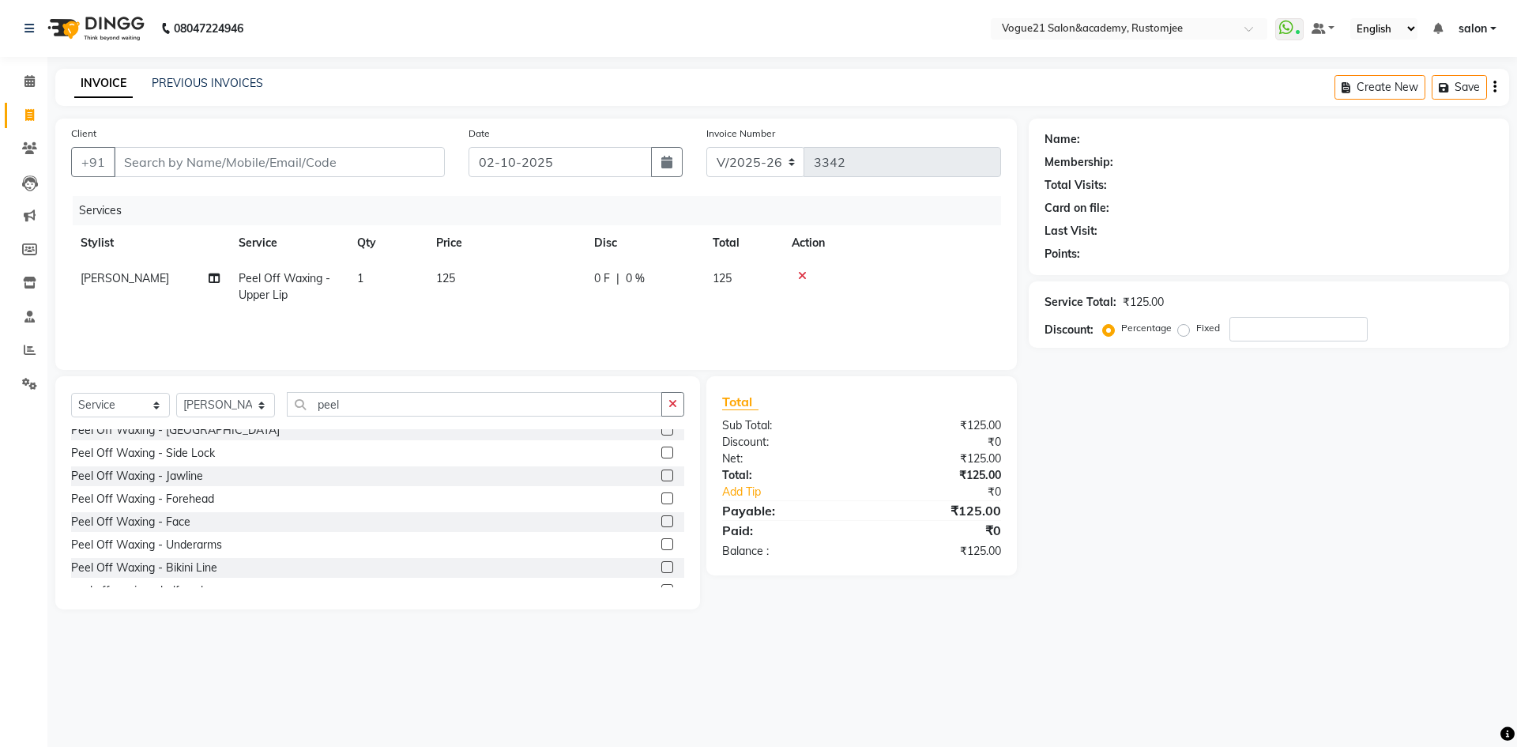
scroll to position [117, 0]
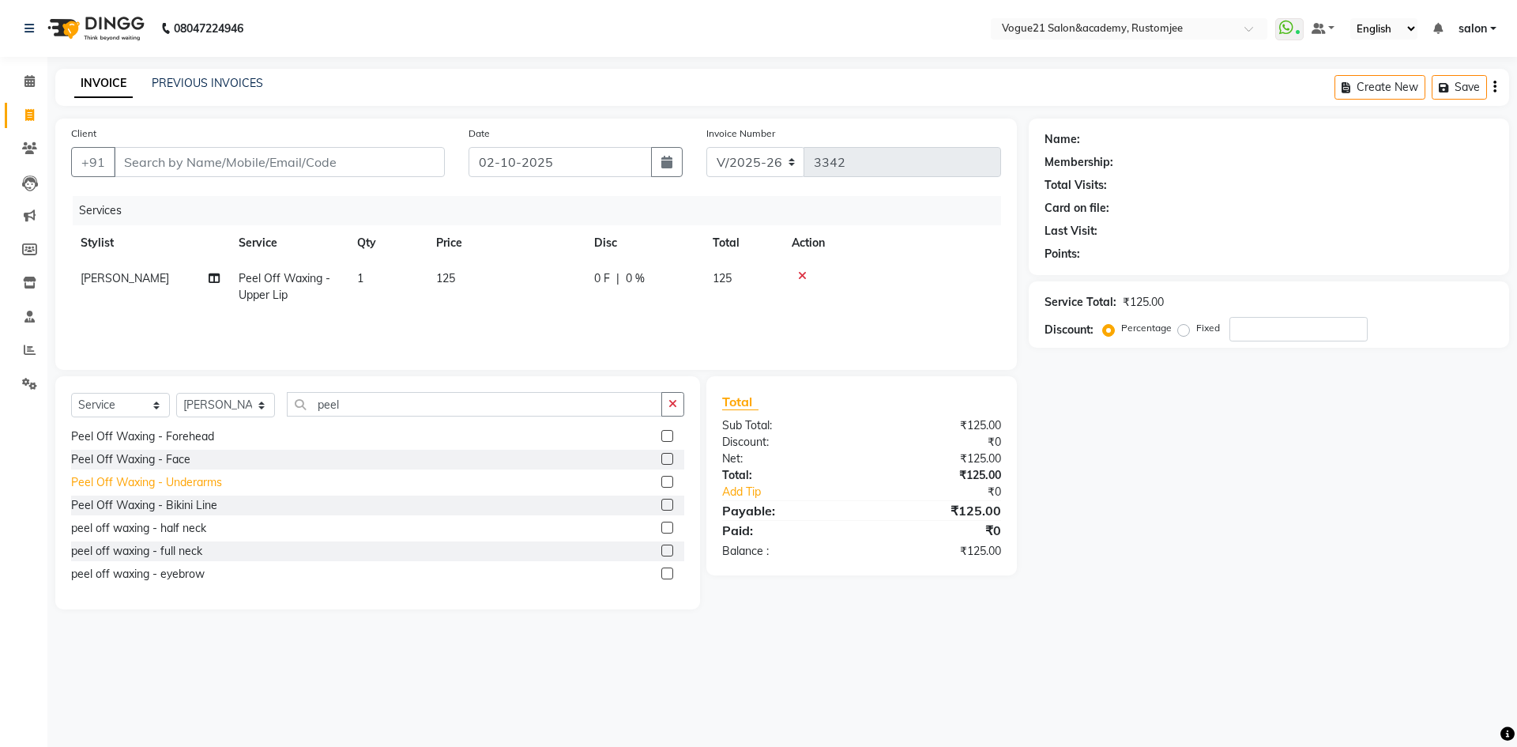
click at [203, 484] on div "Peel Off Waxing - Underarms" at bounding box center [146, 482] width 151 height 17
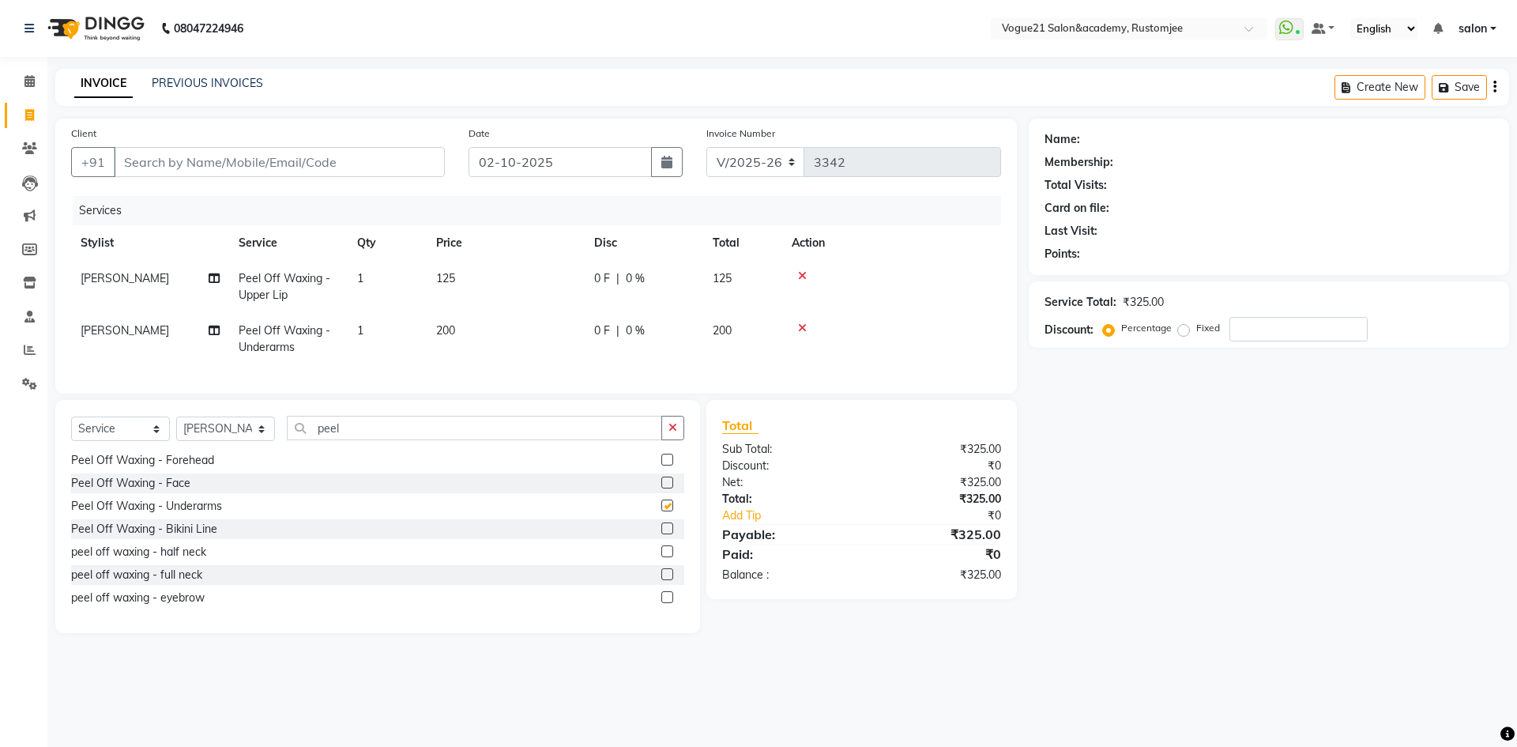
checkbox input "false"
click at [398, 436] on input "peel" at bounding box center [474, 428] width 375 height 24
type input "p"
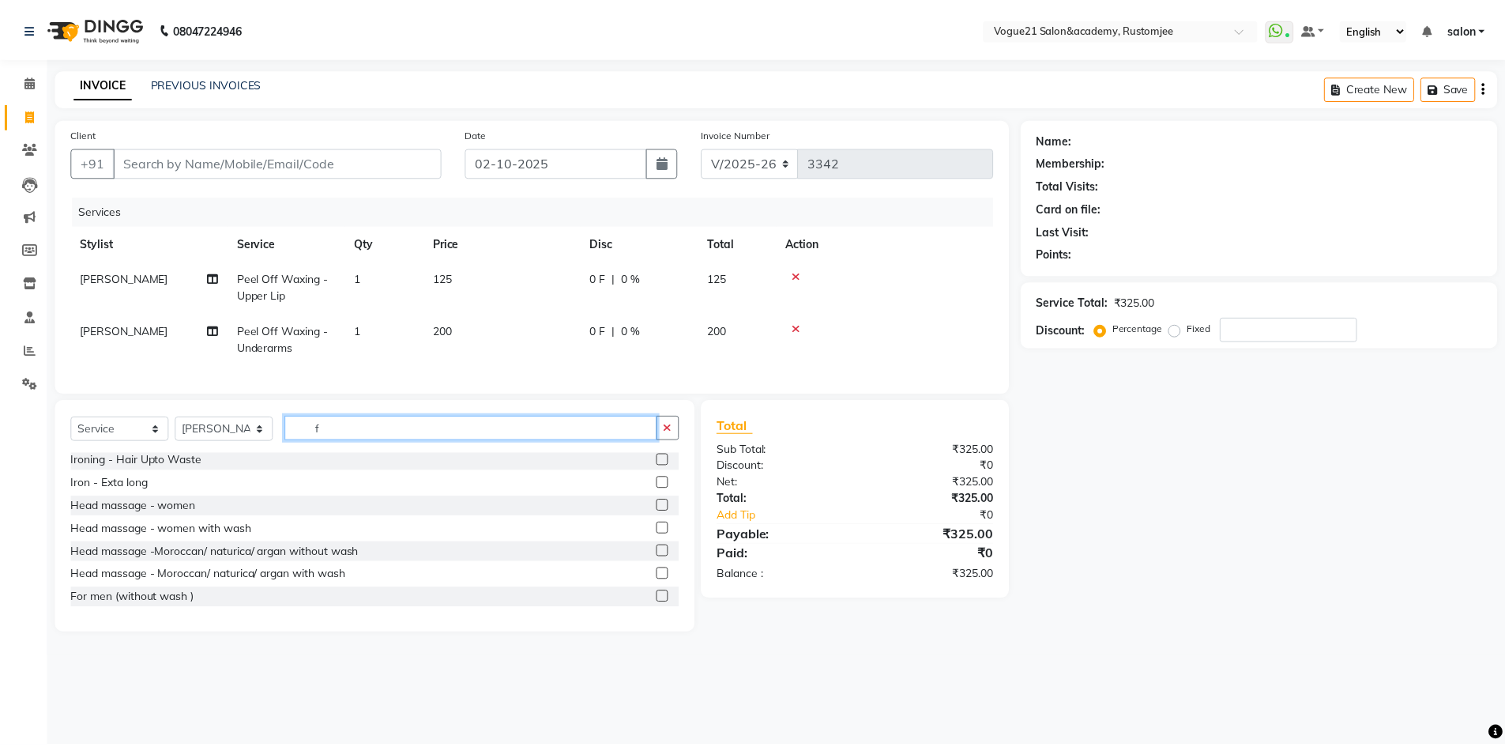
scroll to position [0, 0]
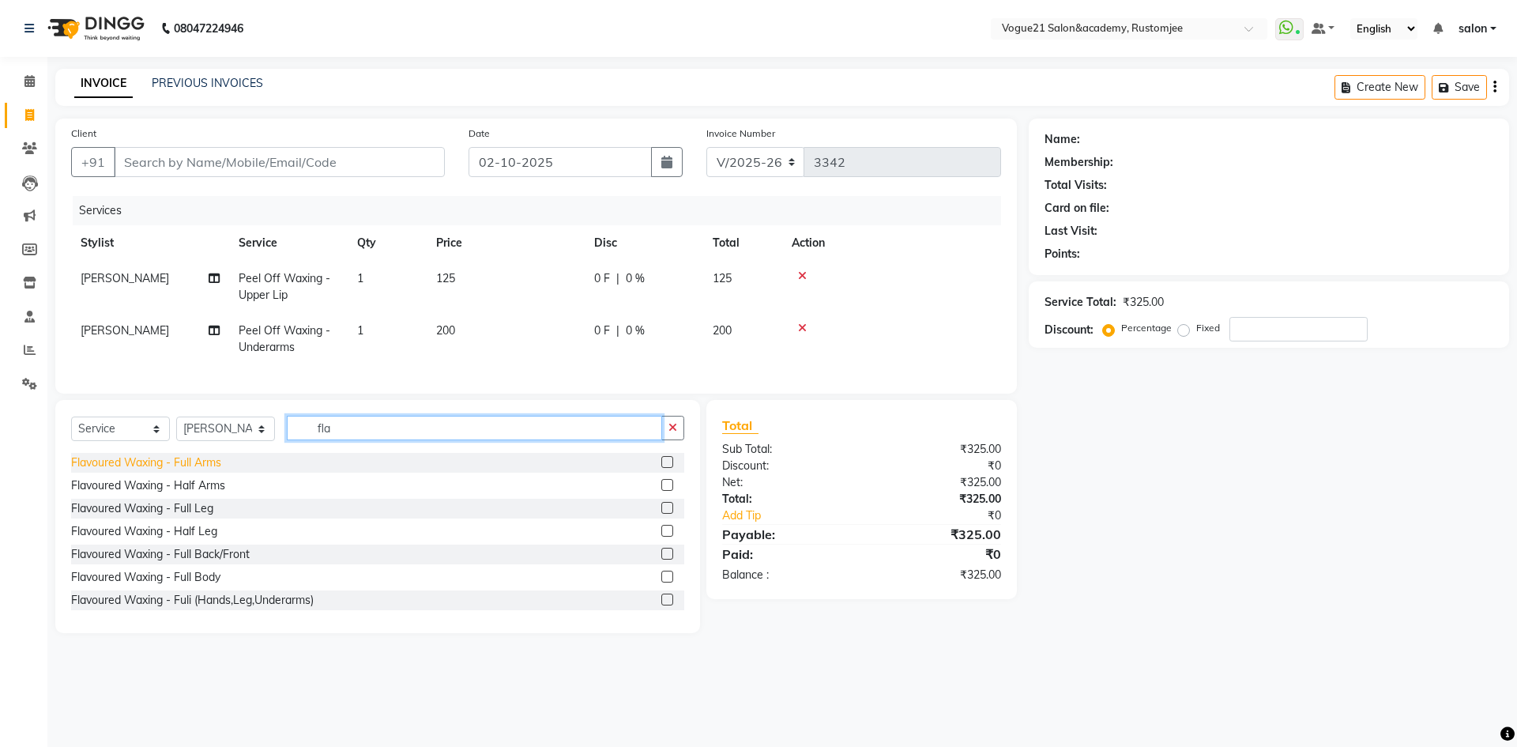
type input "fla"
click at [213, 469] on div "Flavoured Waxing - Full Arms" at bounding box center [146, 462] width 150 height 17
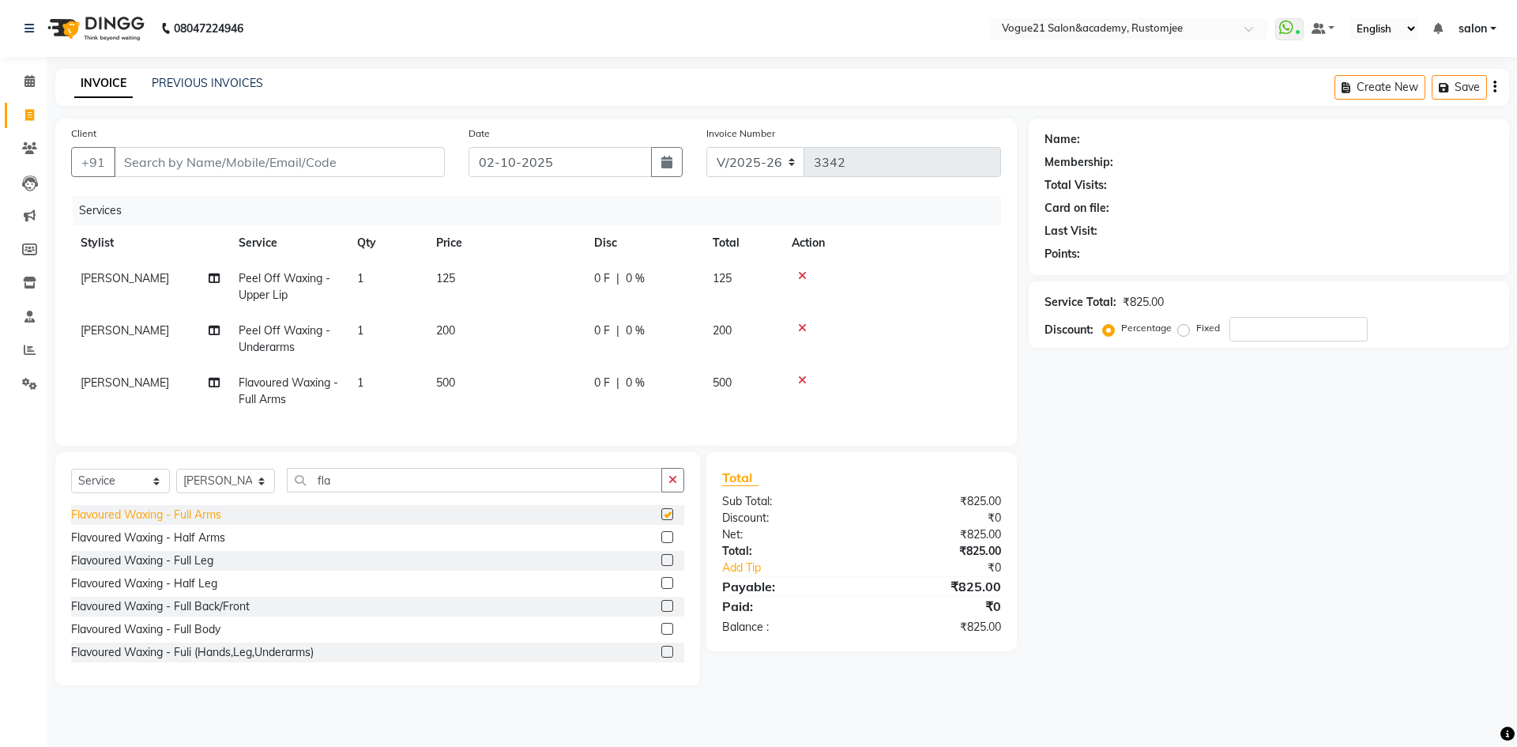
checkbox input "false"
click at [374, 488] on input "fla" at bounding box center [474, 480] width 375 height 24
type input "f"
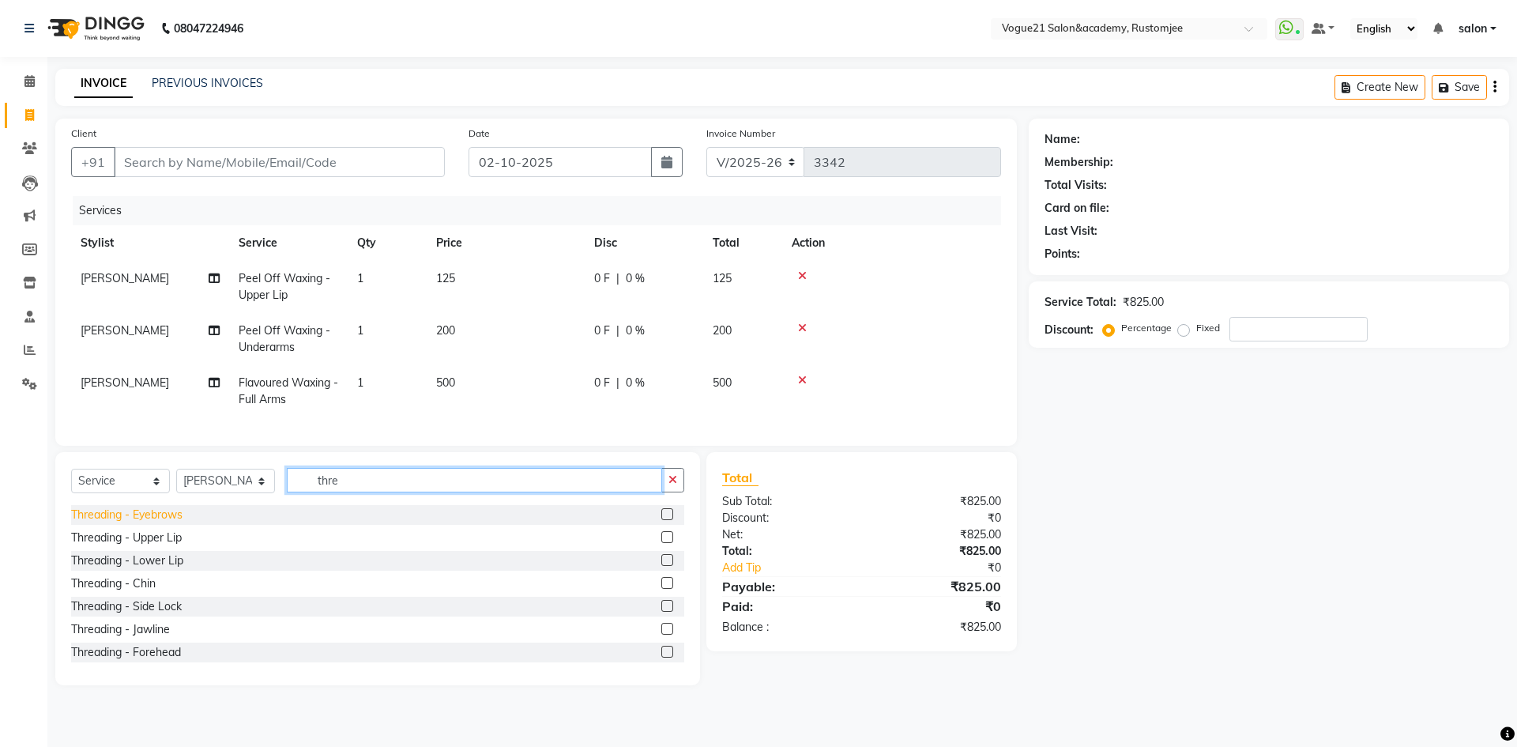
type input "thre"
click at [162, 523] on div "Threading - Eyebrows" at bounding box center [126, 514] width 111 height 17
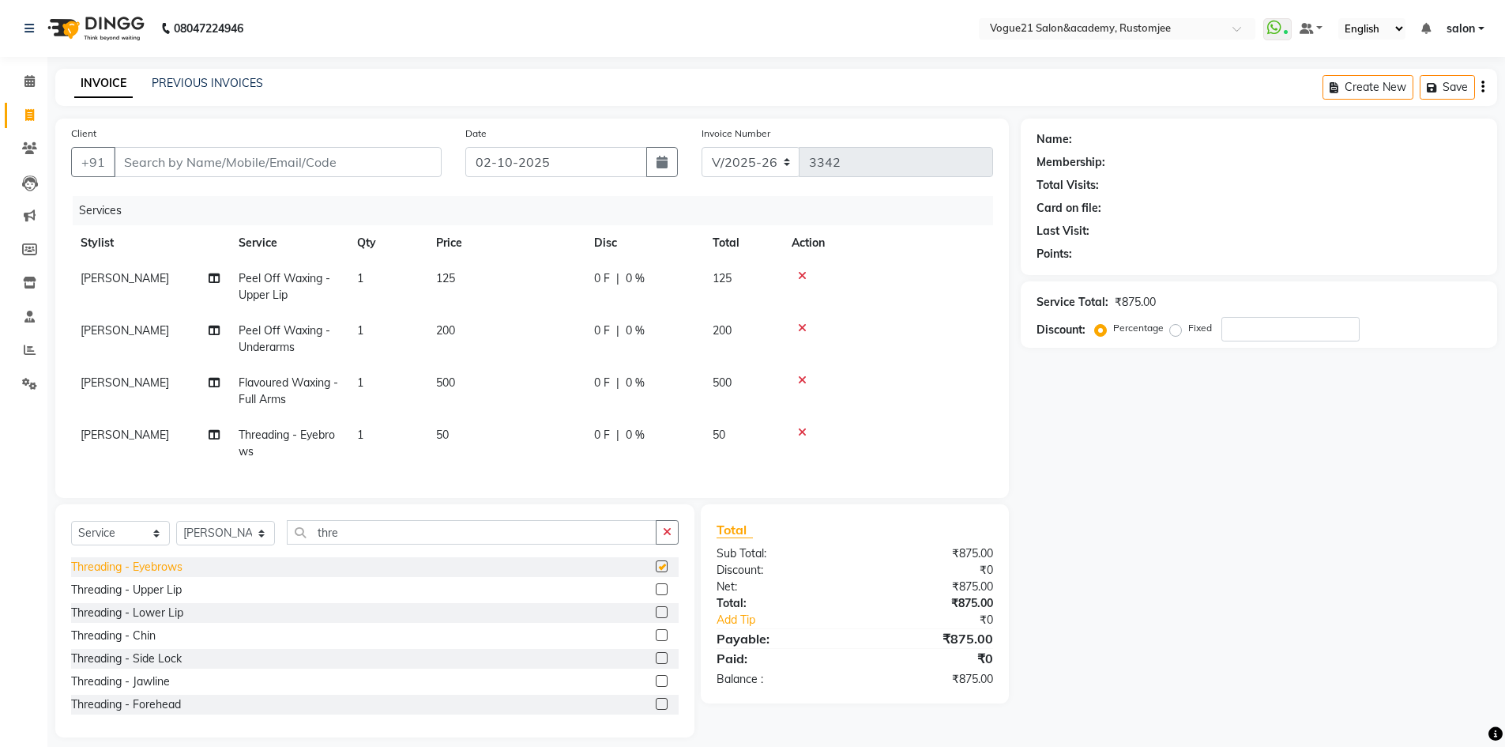
checkbox input "false"
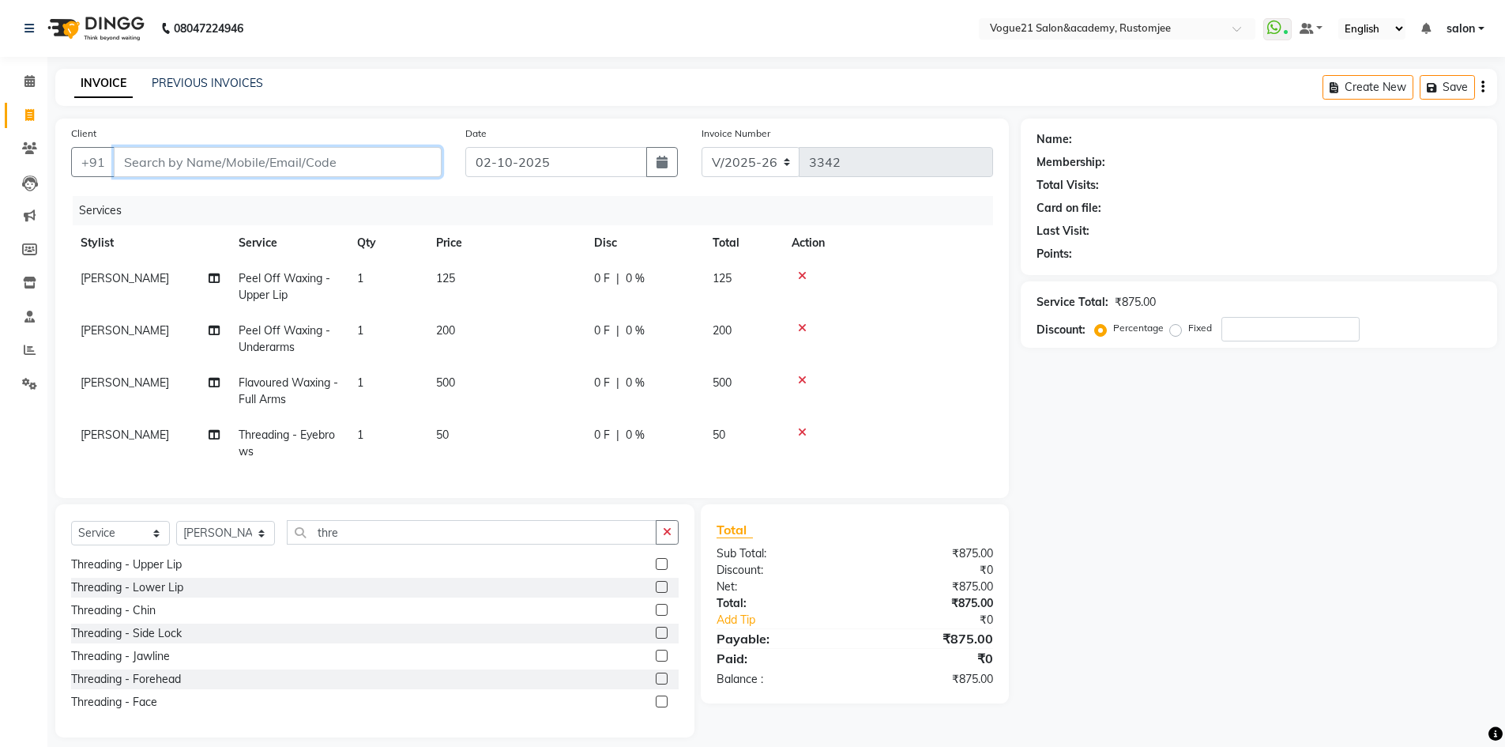
click at [313, 159] on input "Client" at bounding box center [278, 162] width 328 height 30
type input "p"
type input "0"
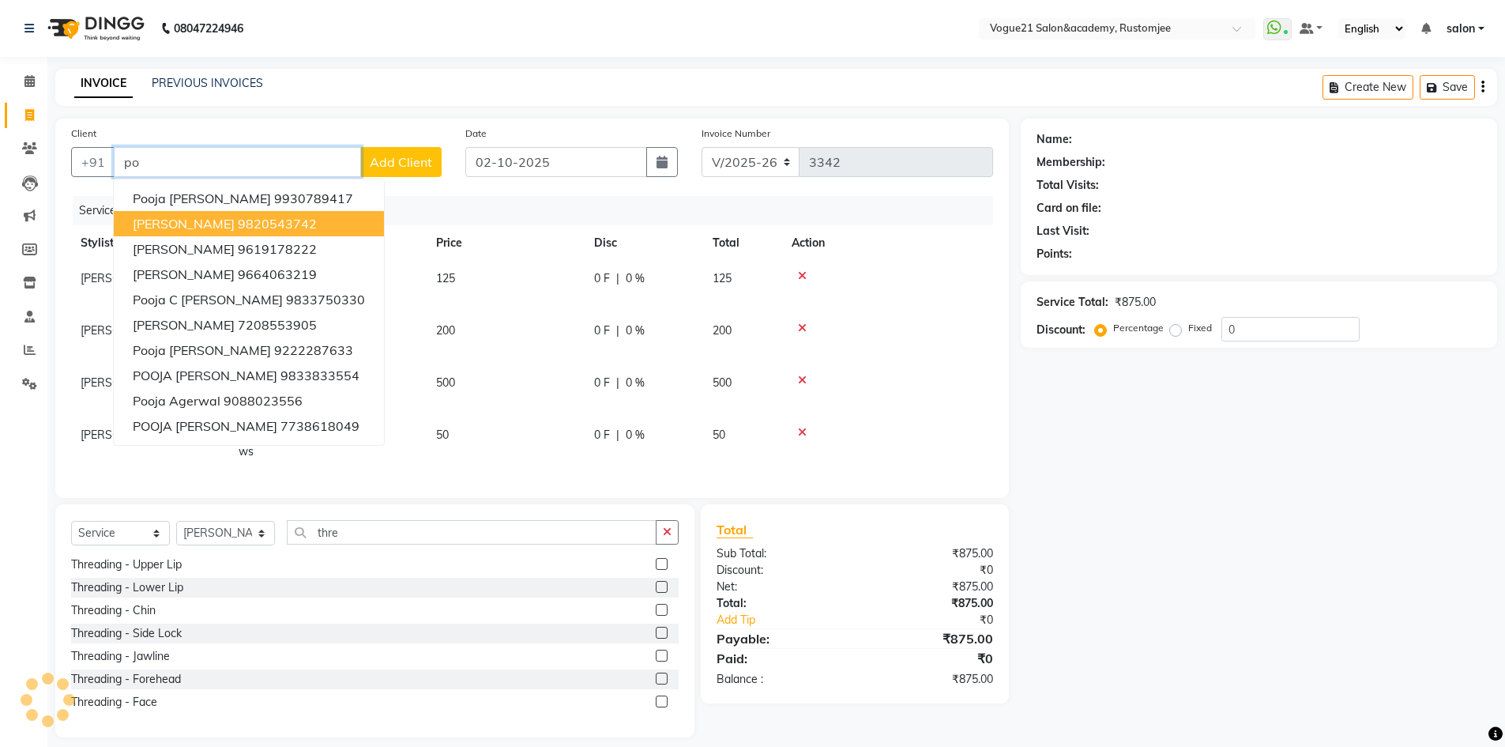
type input "p"
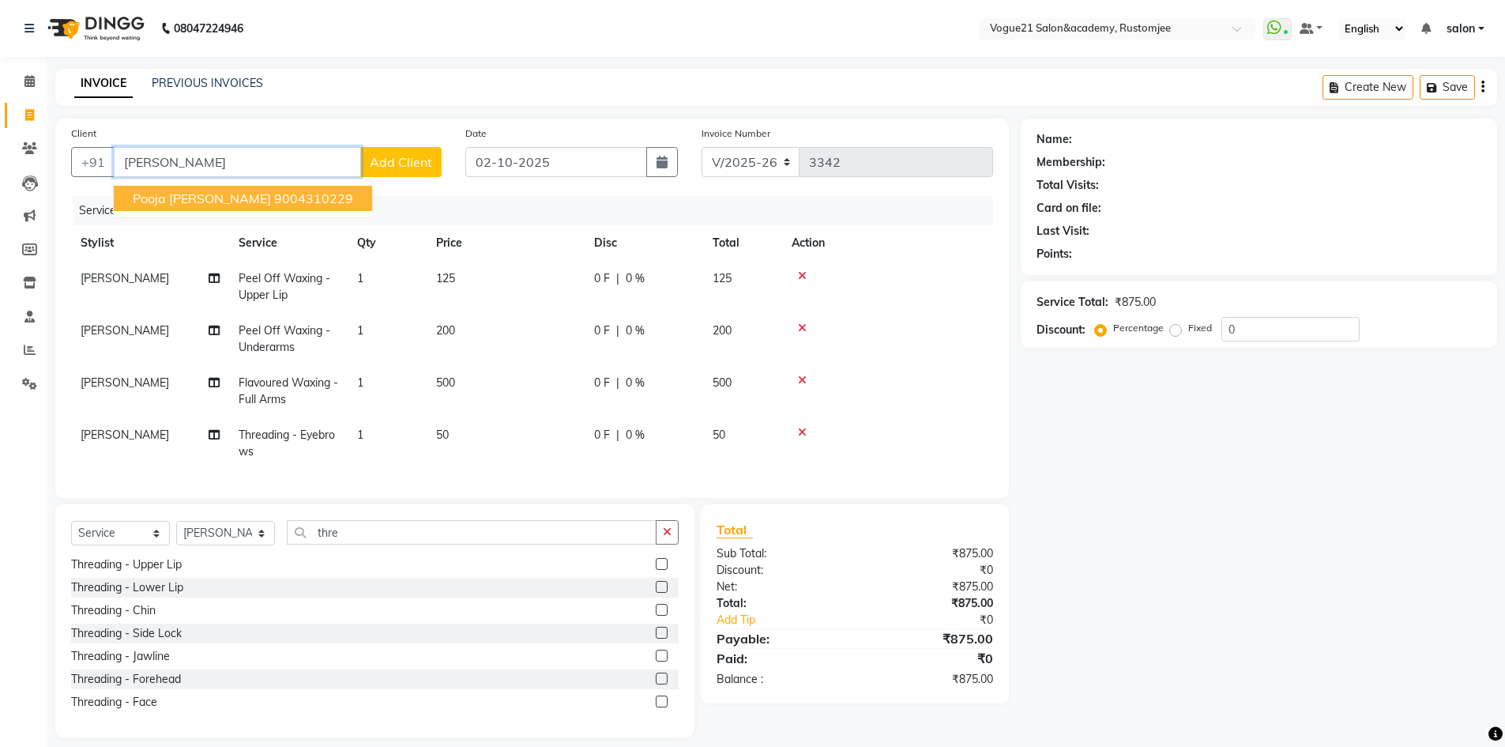
click at [274, 199] on ngb-highlight "9004310229" at bounding box center [313, 198] width 79 height 16
type input "9004310229"
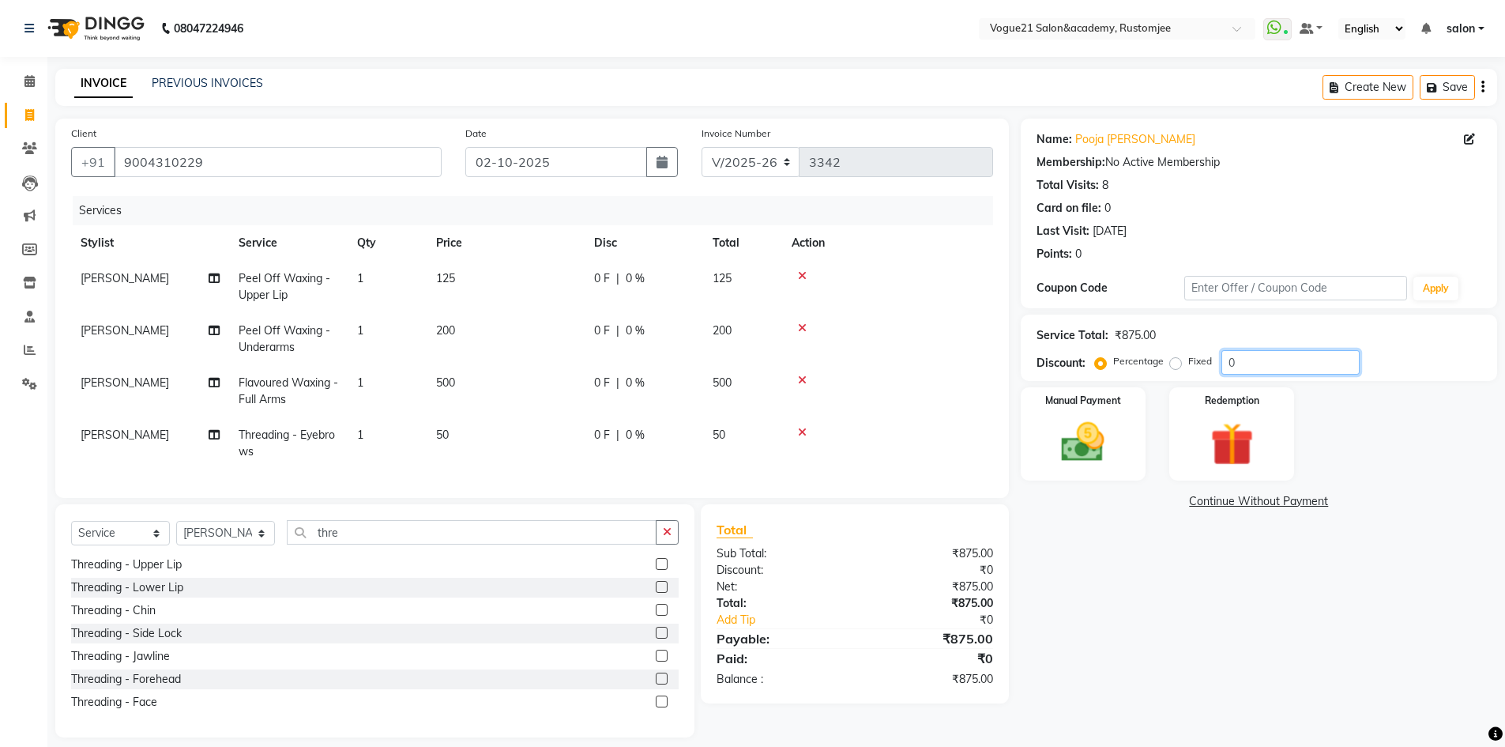
click at [1266, 370] on input "0" at bounding box center [1290, 362] width 138 height 24
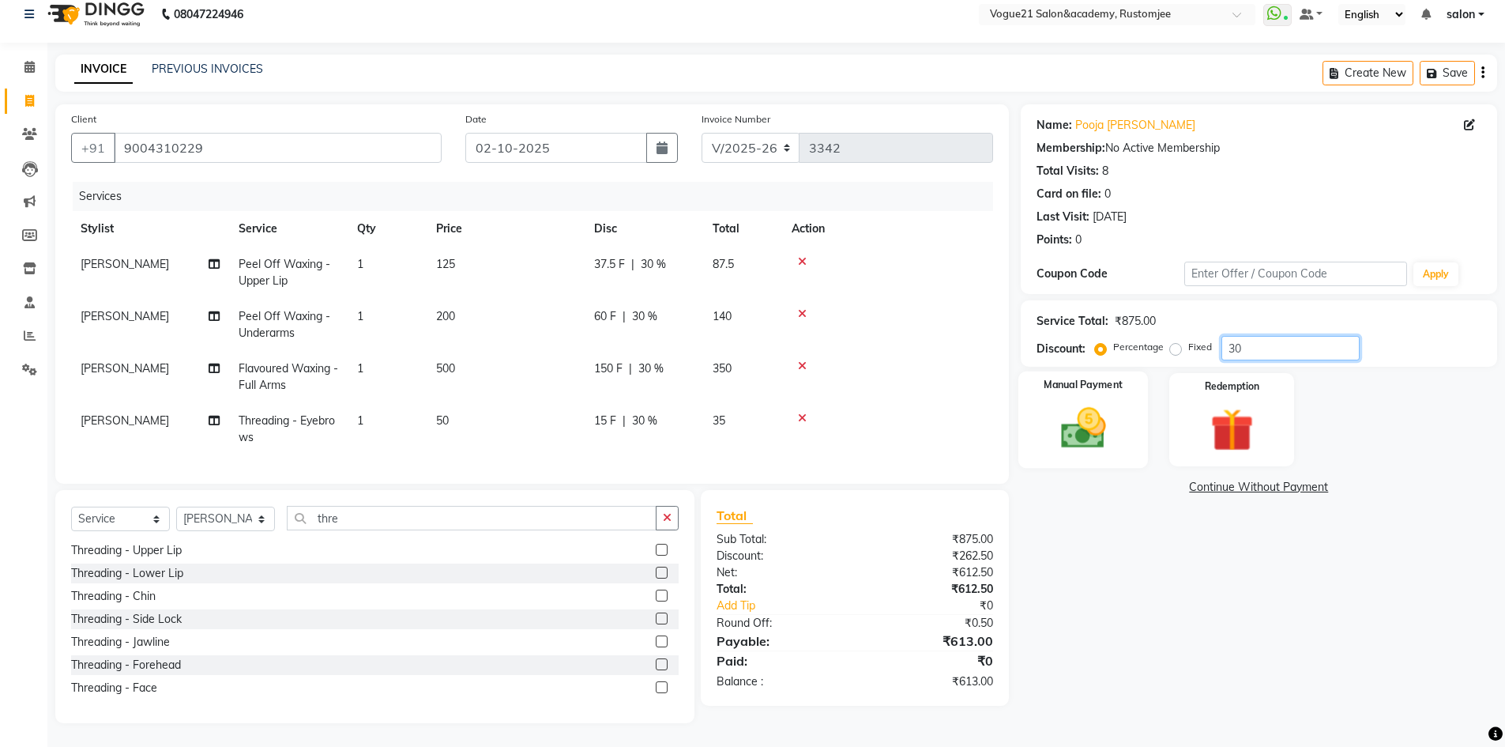
type input "30"
click at [1086, 409] on img at bounding box center [1083, 427] width 73 height 51
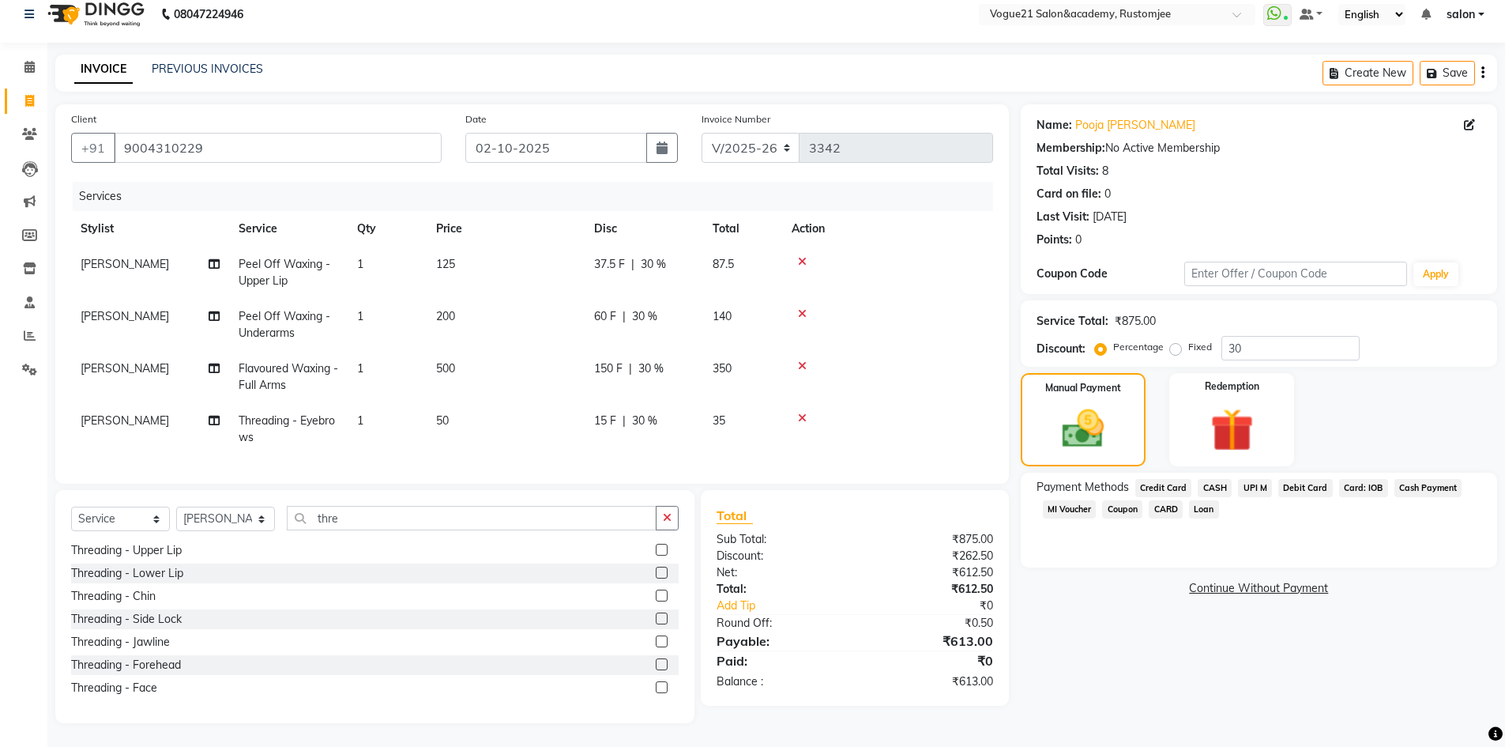
click at [1256, 479] on span "UPI M" at bounding box center [1255, 488] width 34 height 18
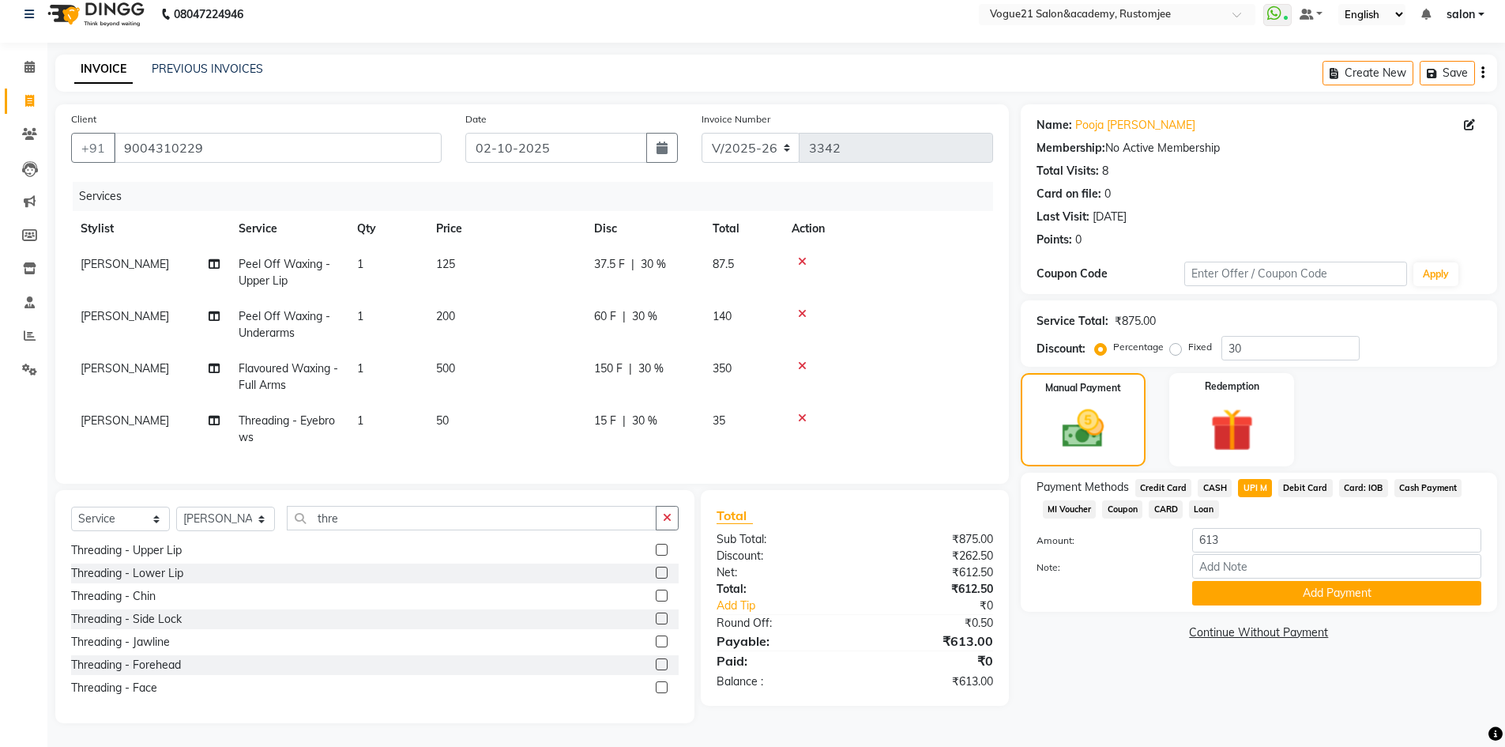
click at [1261, 595] on div "Payment Methods Credit Card CASH UPI M Debit Card Card: IOB Cash Payment MI Vou…" at bounding box center [1259, 541] width 476 height 139
click at [1258, 592] on button "Add Payment" at bounding box center [1336, 593] width 289 height 24
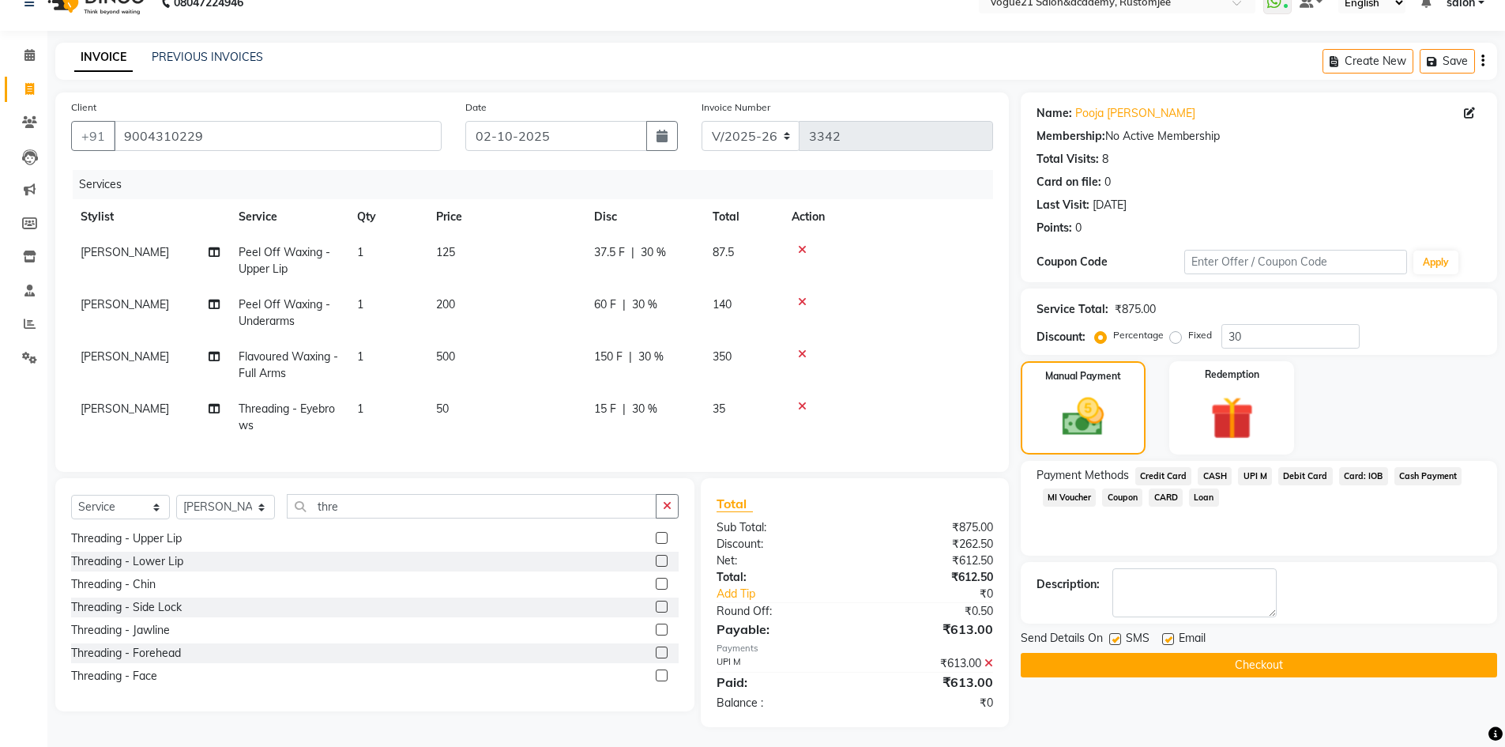
click at [1194, 671] on button "Checkout" at bounding box center [1259, 665] width 476 height 24
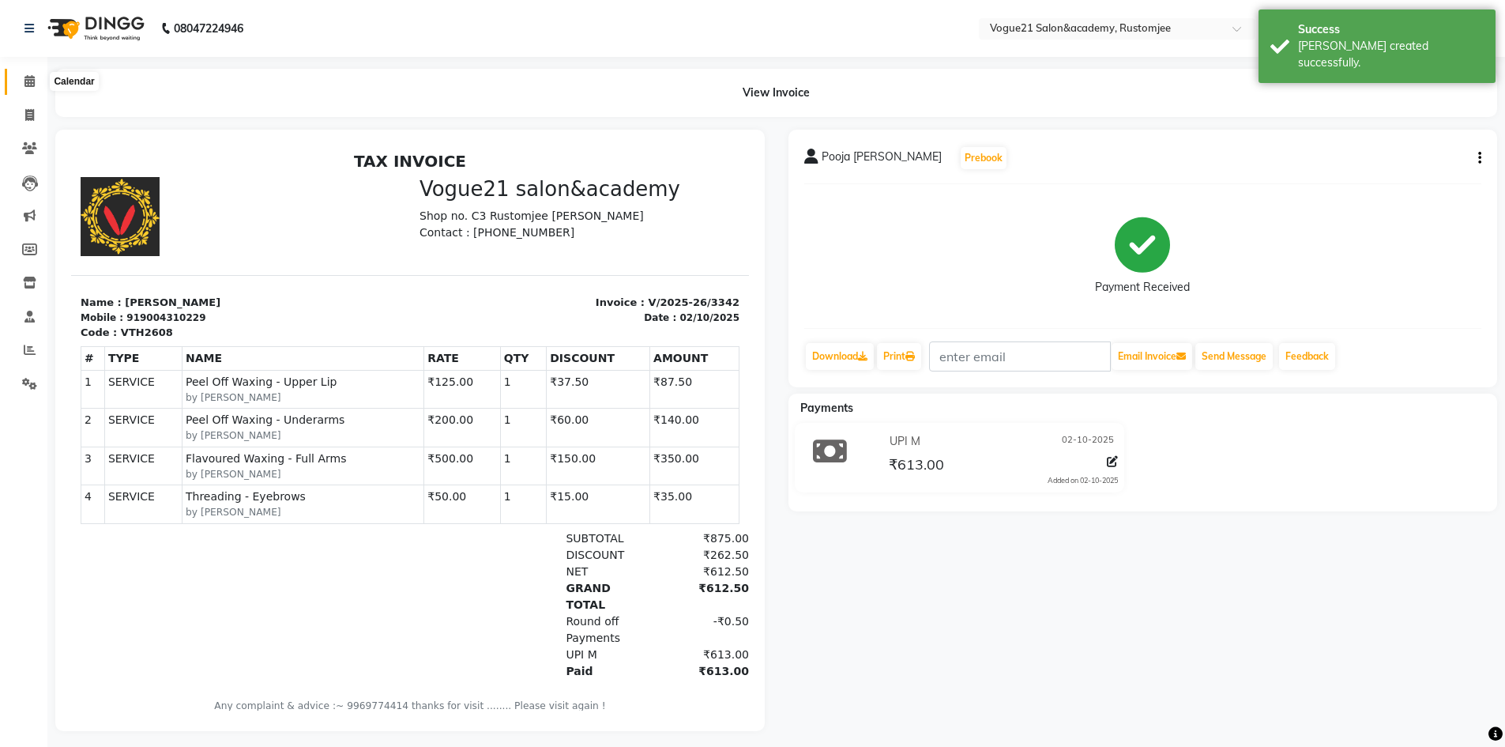
click at [29, 79] on icon at bounding box center [29, 81] width 10 height 12
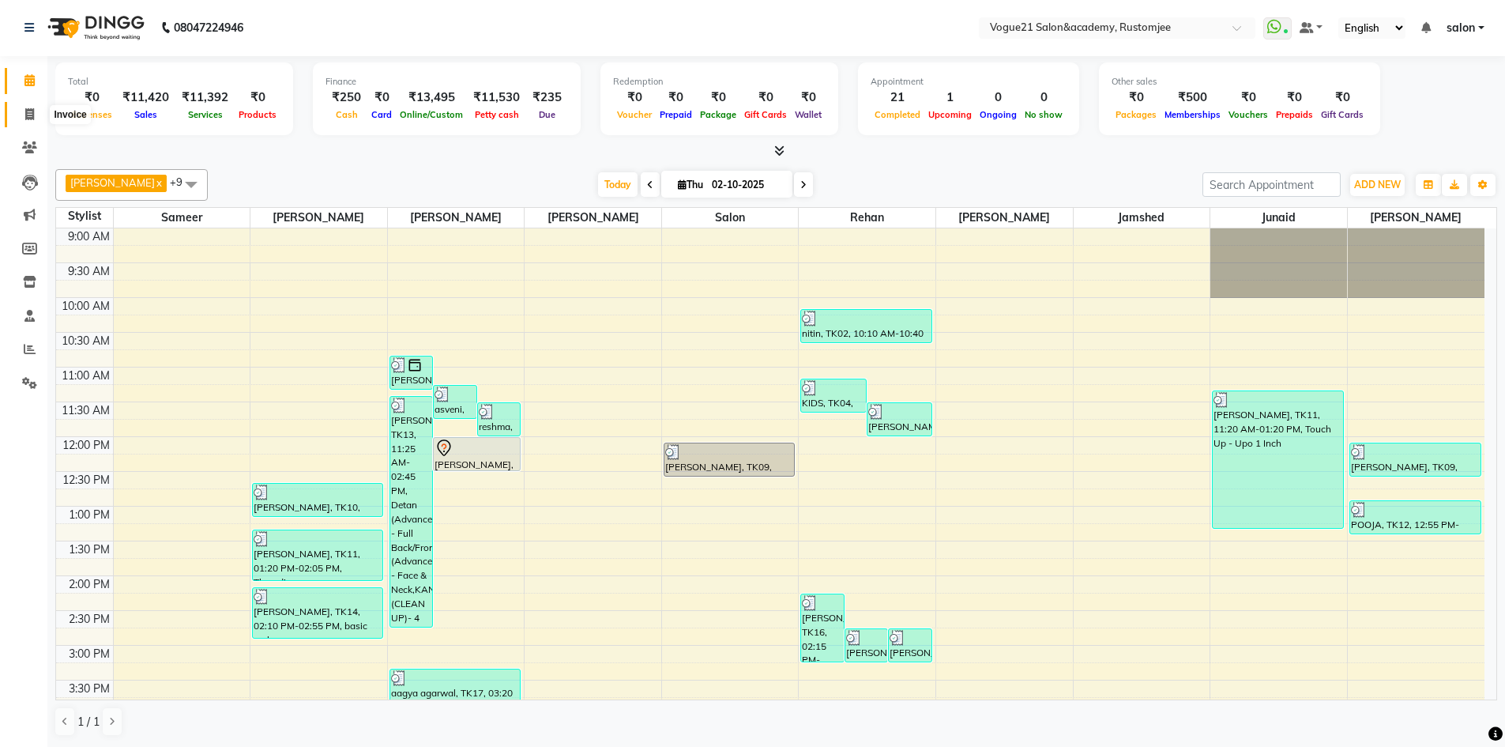
click at [25, 119] on icon at bounding box center [29, 114] width 9 height 12
select select "8171"
select select "service"
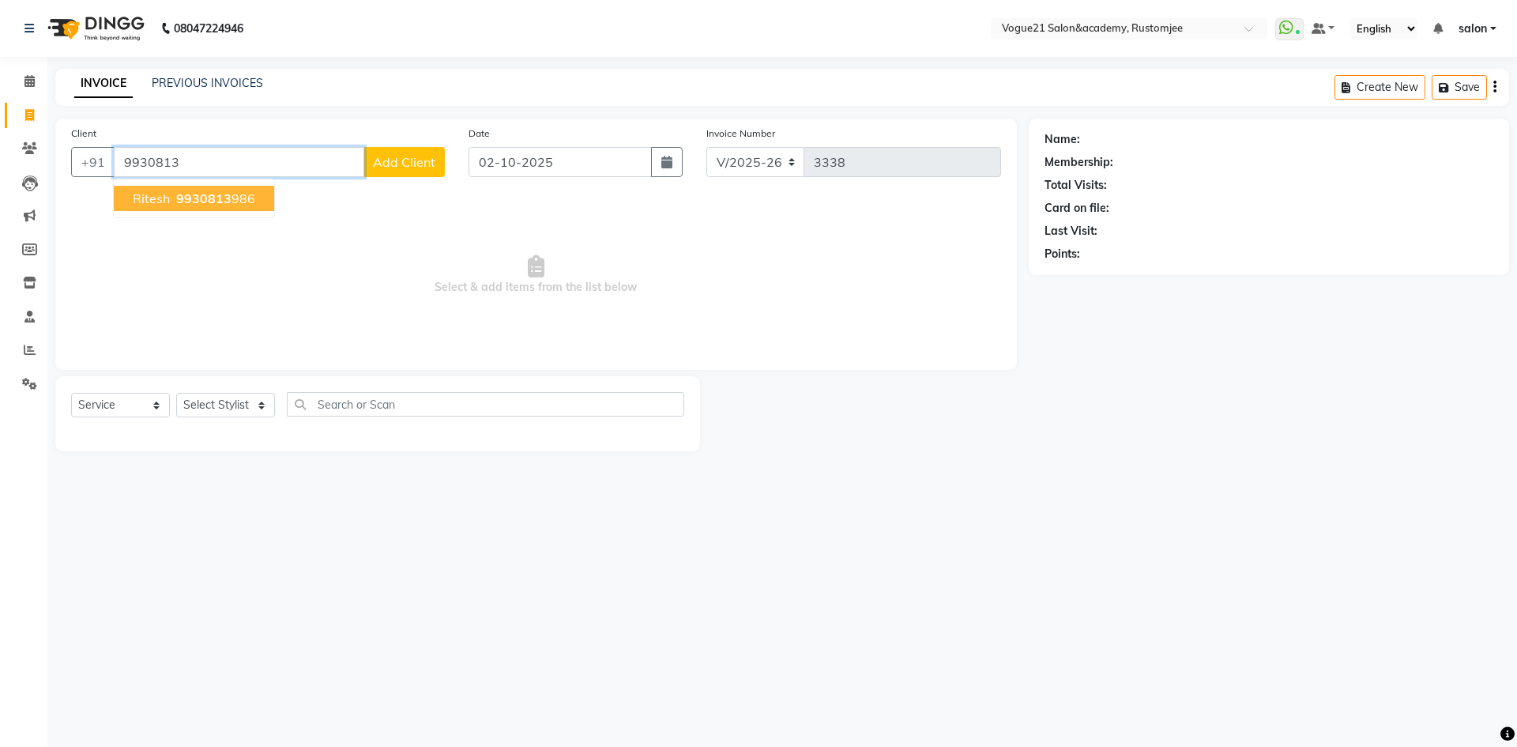
click at [252, 207] on button "[PERSON_NAME] 9930813 986" at bounding box center [194, 198] width 160 height 25
type input "9930813986"
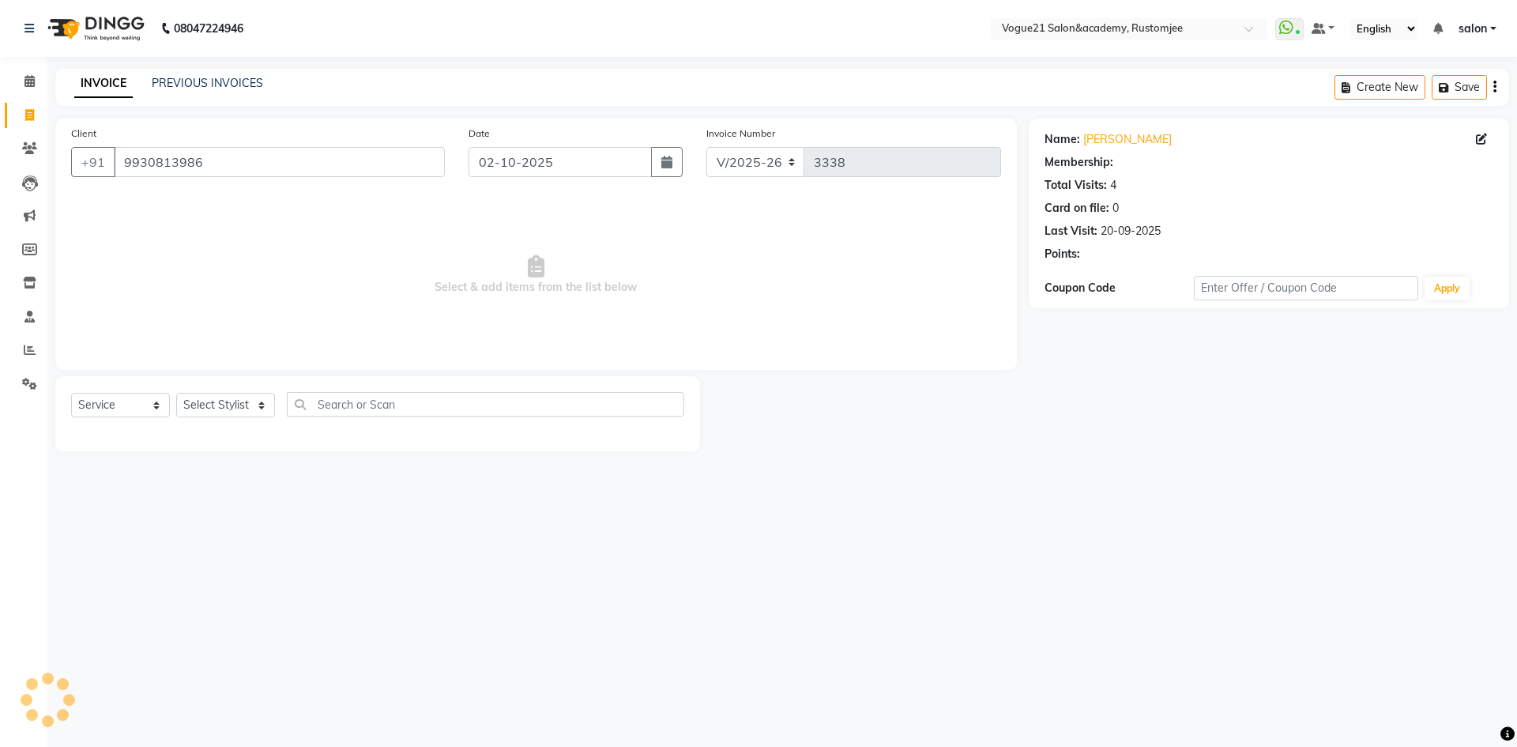
select select "1: Object"
click at [243, 410] on select "Select Stylist [PERSON_NAME] [PERSON_NAME] [PERSON_NAME] [PERSON_NAME] [PERSON_…" at bounding box center [225, 405] width 99 height 24
select select "77867"
click at [176, 393] on select "Select Stylist [PERSON_NAME] [PERSON_NAME] [PERSON_NAME] [PERSON_NAME] [PERSON_…" at bounding box center [225, 405] width 99 height 24
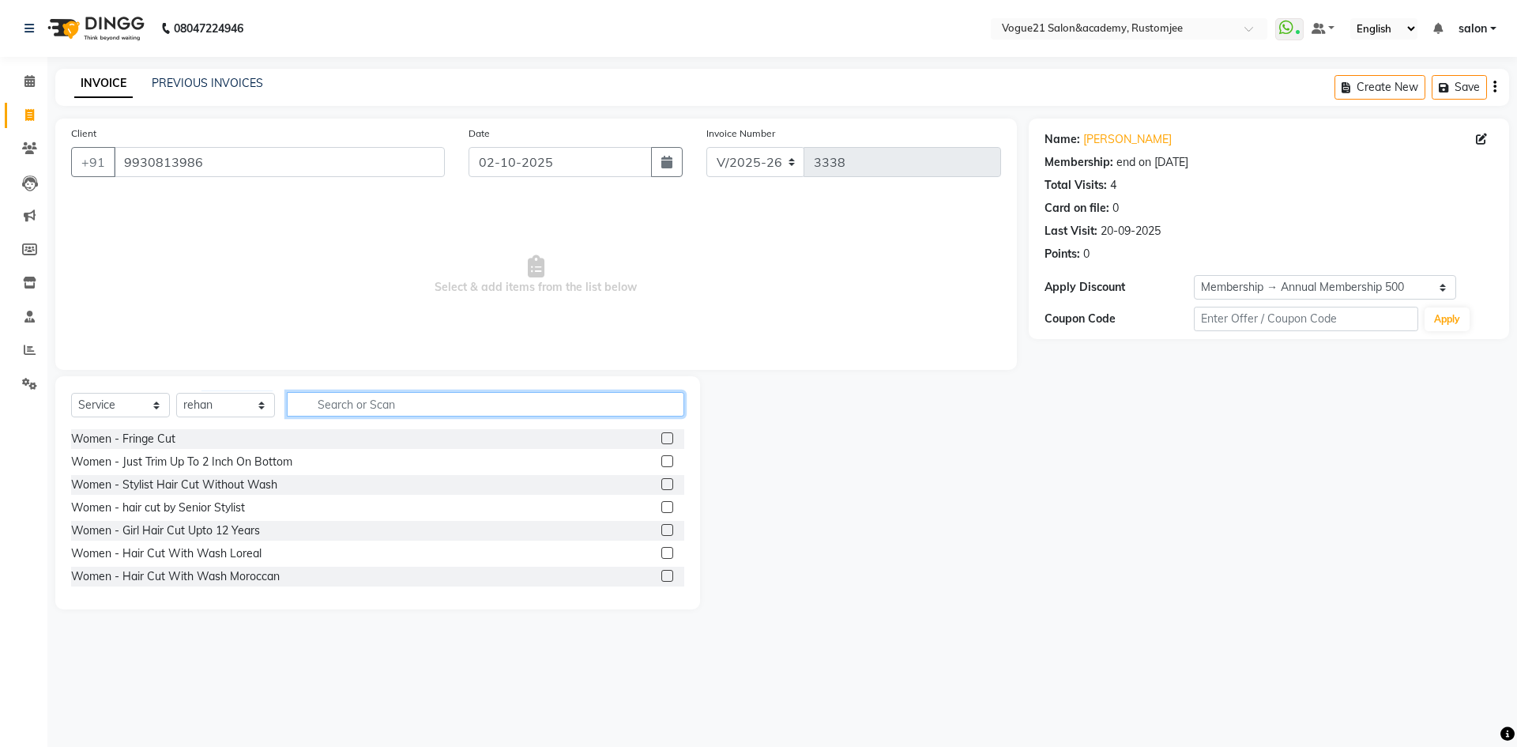
click at [348, 408] on input "text" at bounding box center [485, 404] width 397 height 24
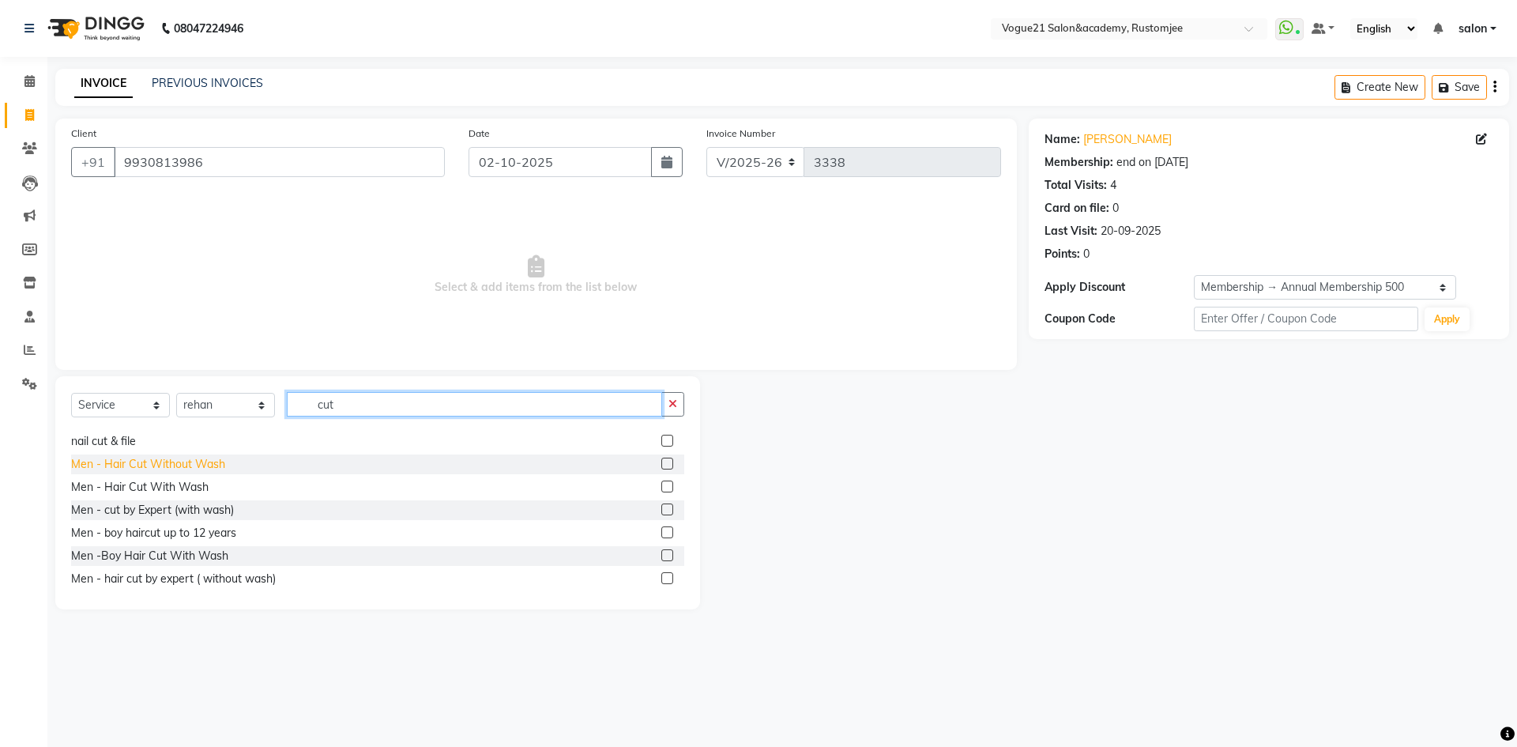
type input "cut"
click at [221, 464] on div "Men - Hair Cut Without Wash" at bounding box center [148, 464] width 154 height 17
checkbox input "false"
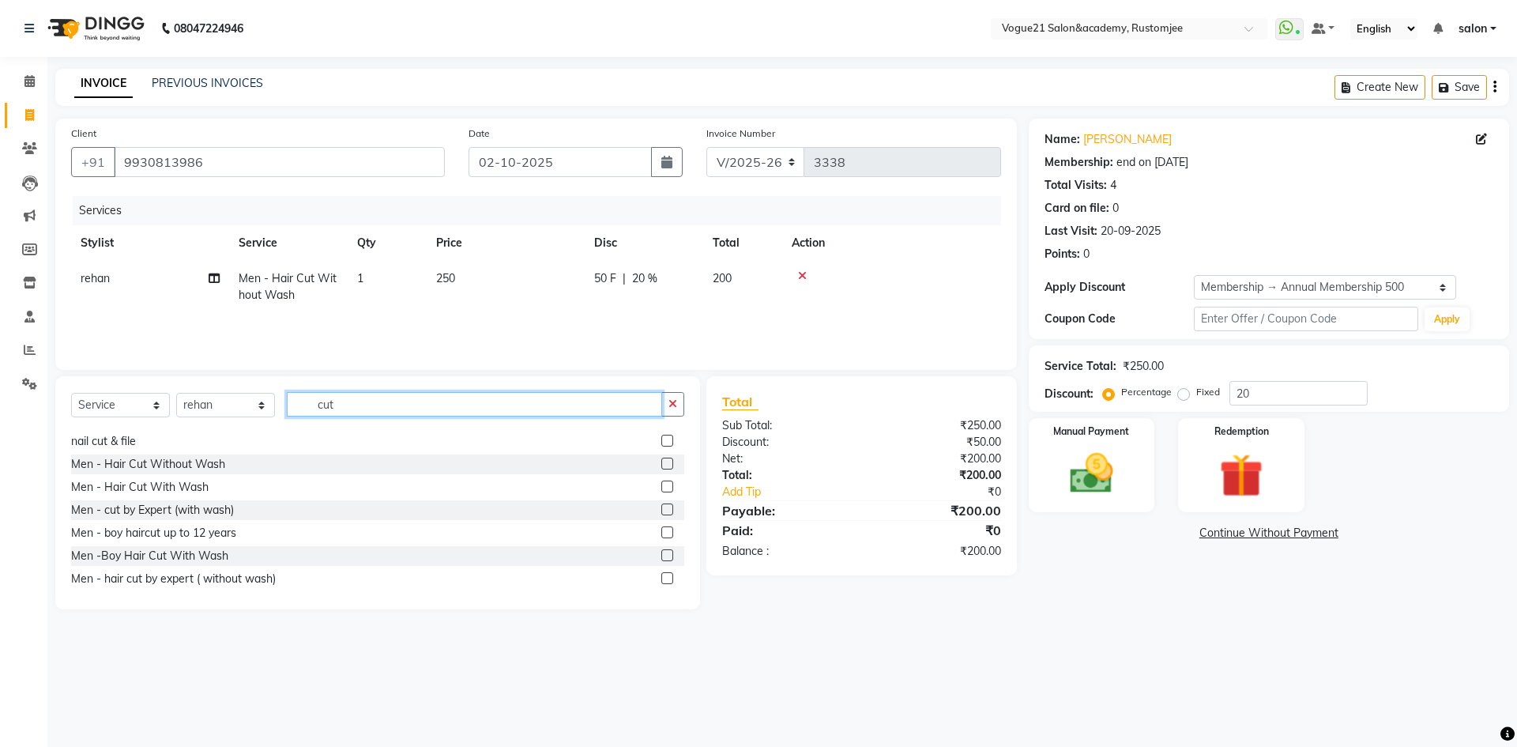
click at [391, 408] on input "cut" at bounding box center [474, 404] width 375 height 24
type input "c"
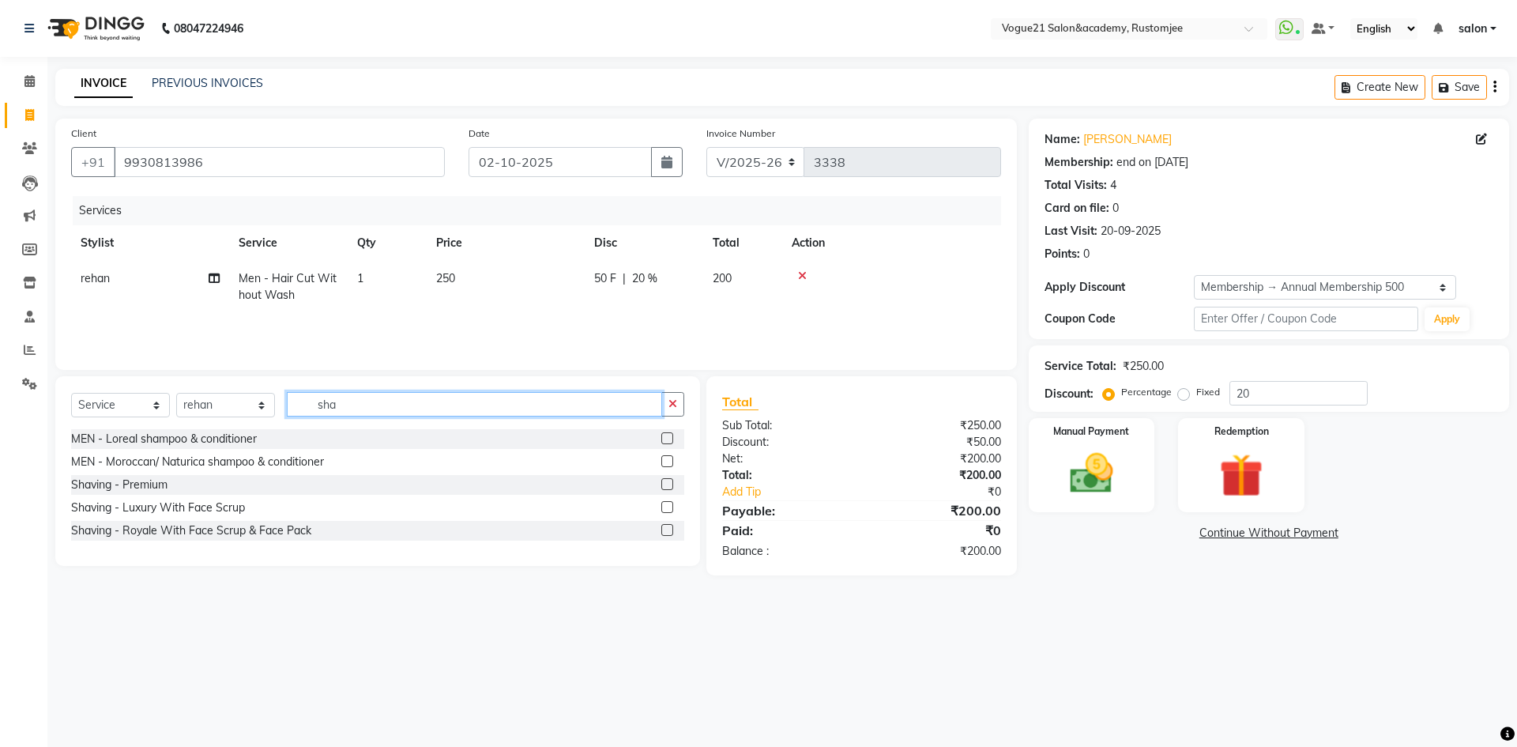
scroll to position [0, 0]
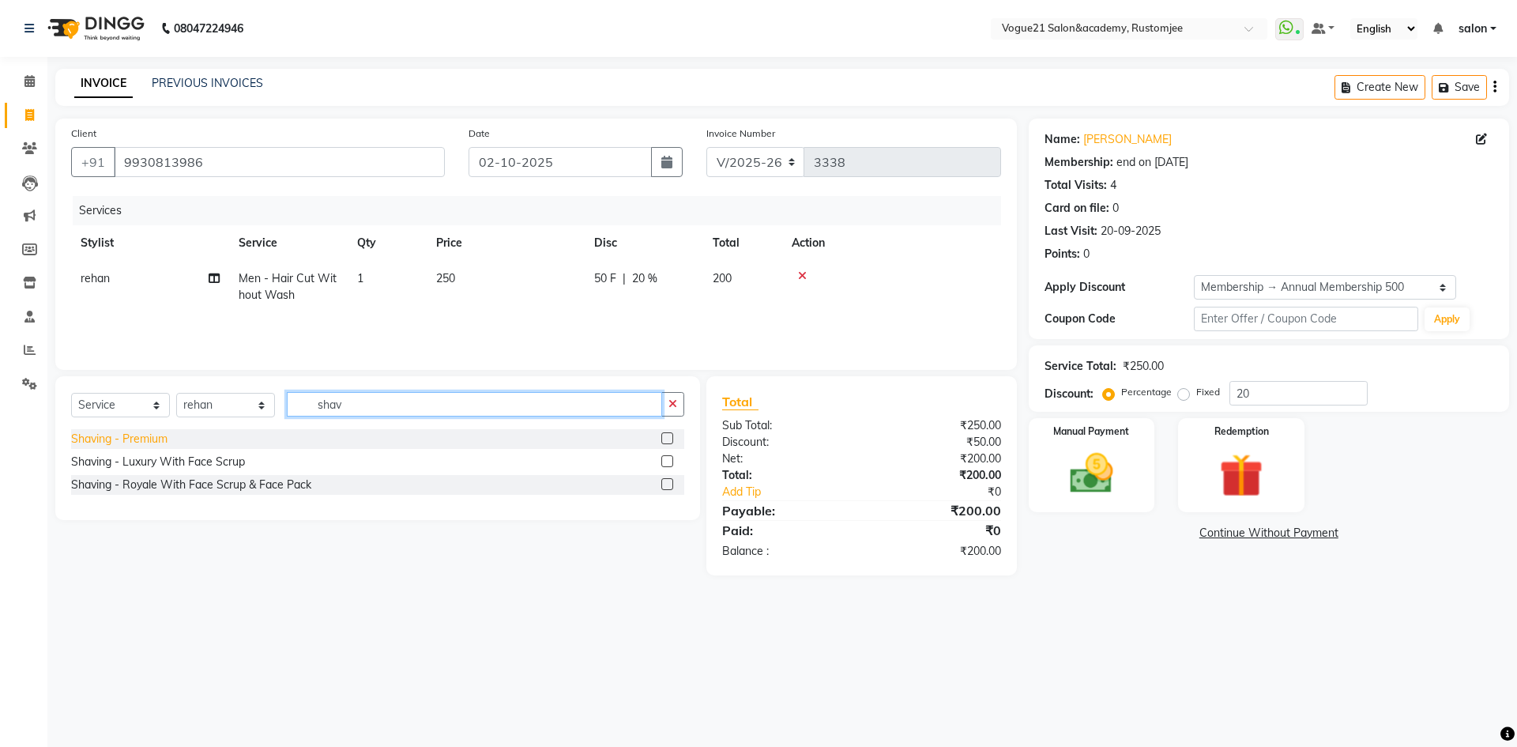
type input "shav"
click at [123, 444] on div "Shaving - Premium" at bounding box center [119, 439] width 96 height 17
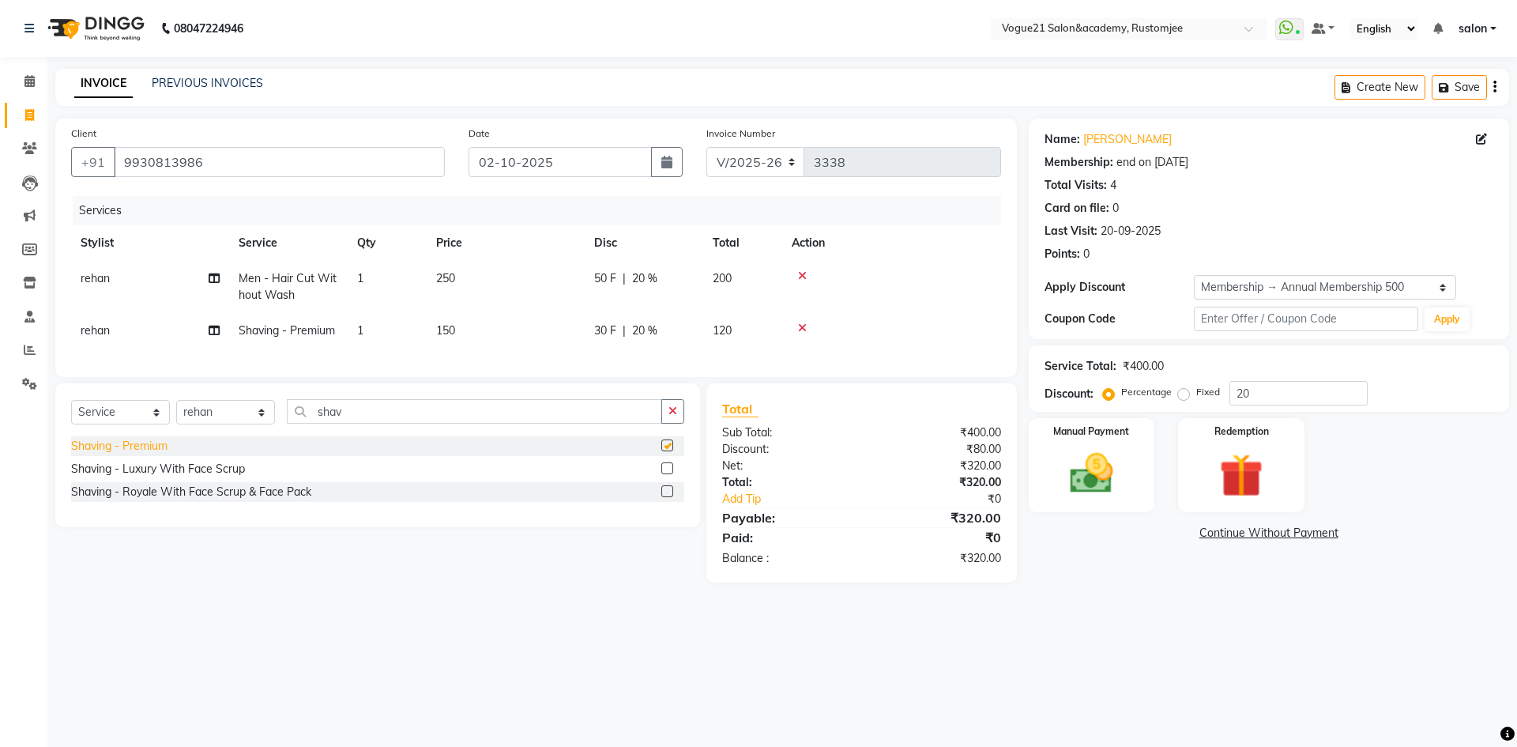
checkbox input "false"
click at [1113, 492] on img at bounding box center [1091, 473] width 73 height 52
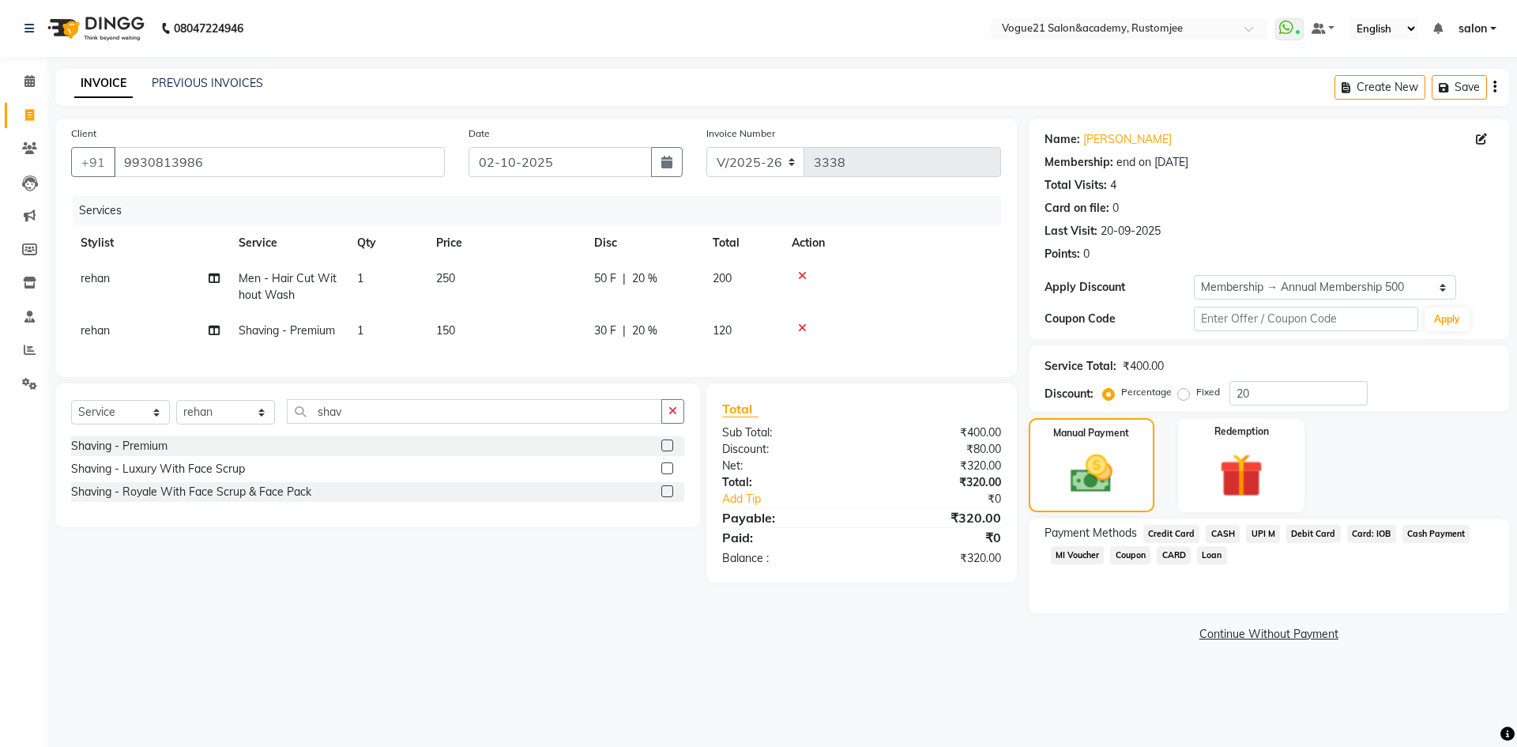
click at [1259, 536] on span "UPI M" at bounding box center [1263, 534] width 34 height 18
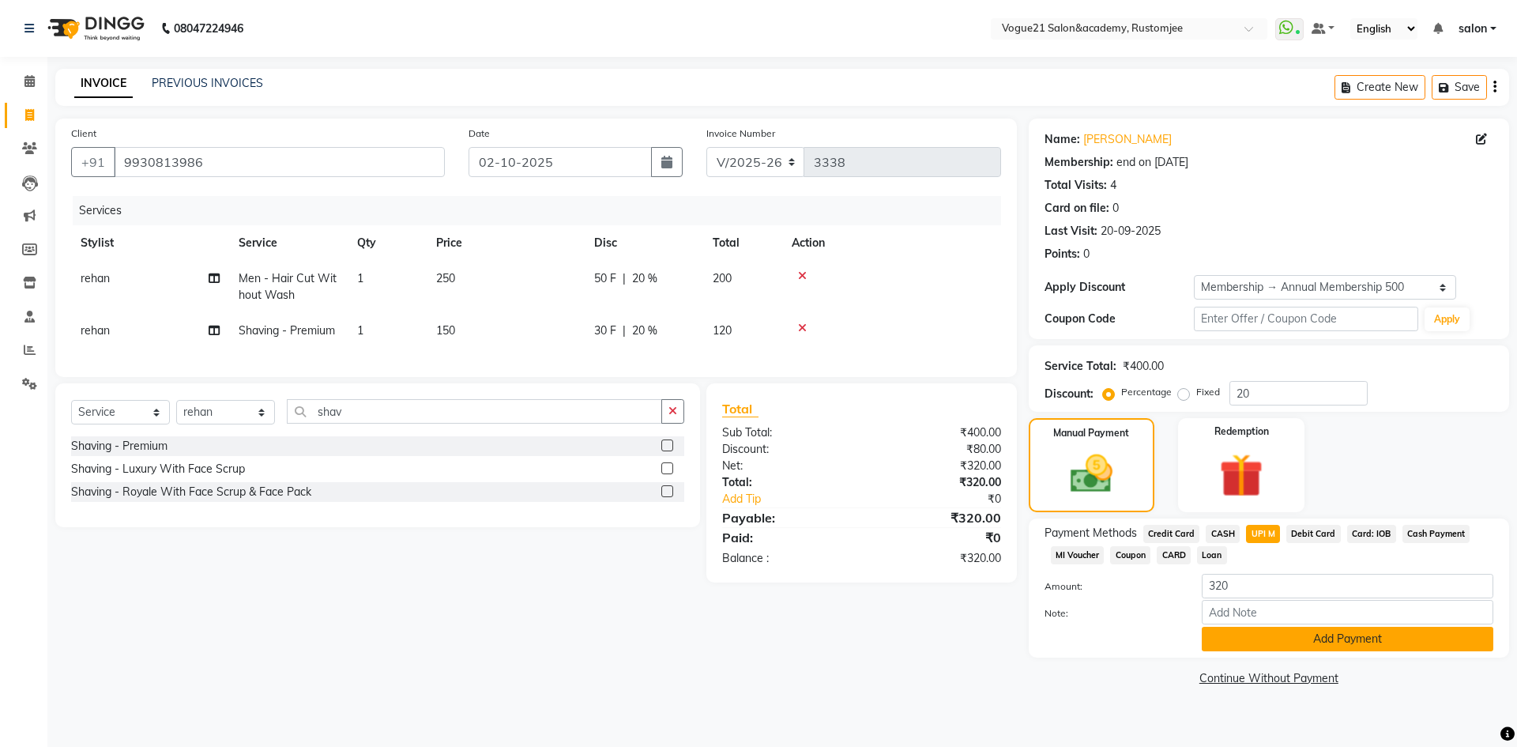
click at [1239, 637] on button "Add Payment" at bounding box center [1347, 638] width 291 height 24
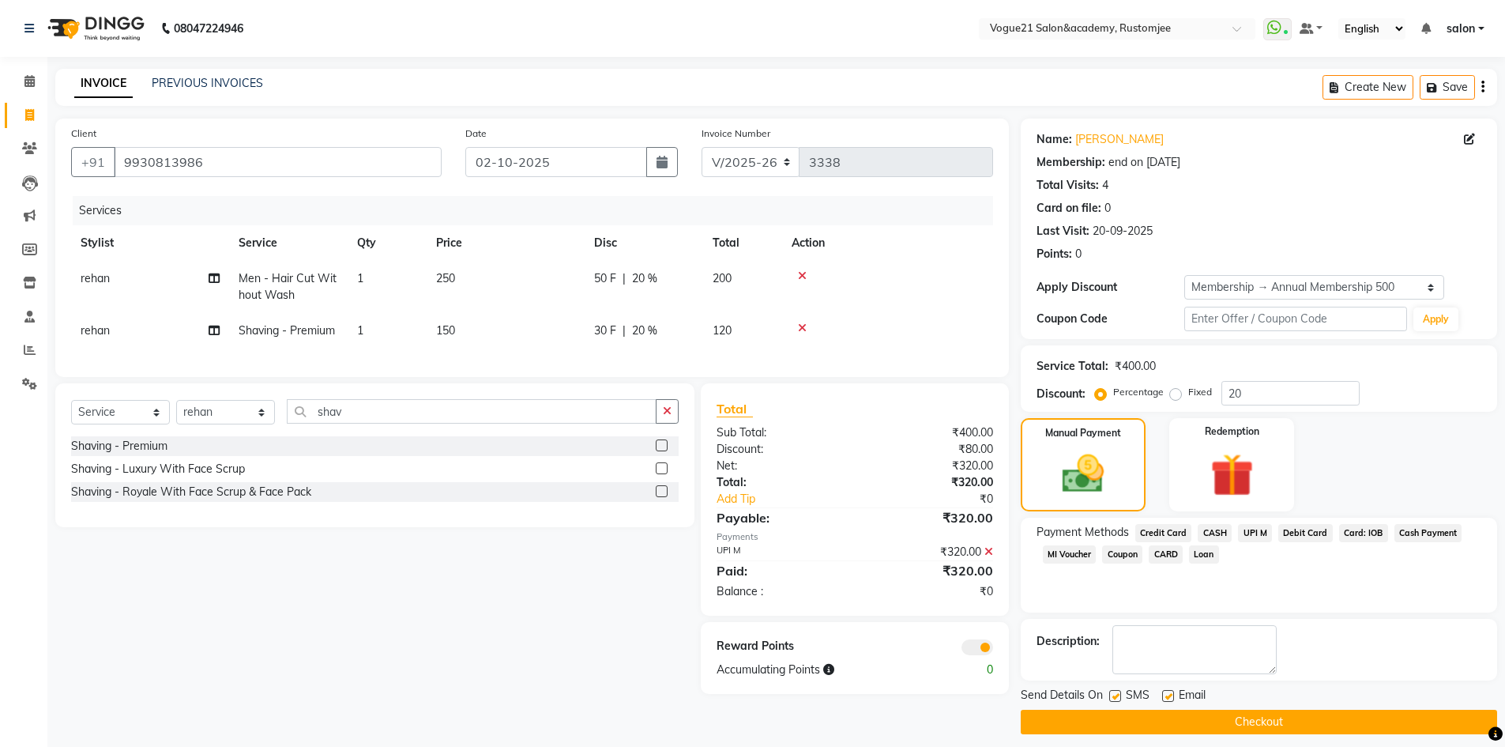
click at [1100, 722] on button "Checkout" at bounding box center [1259, 721] width 476 height 24
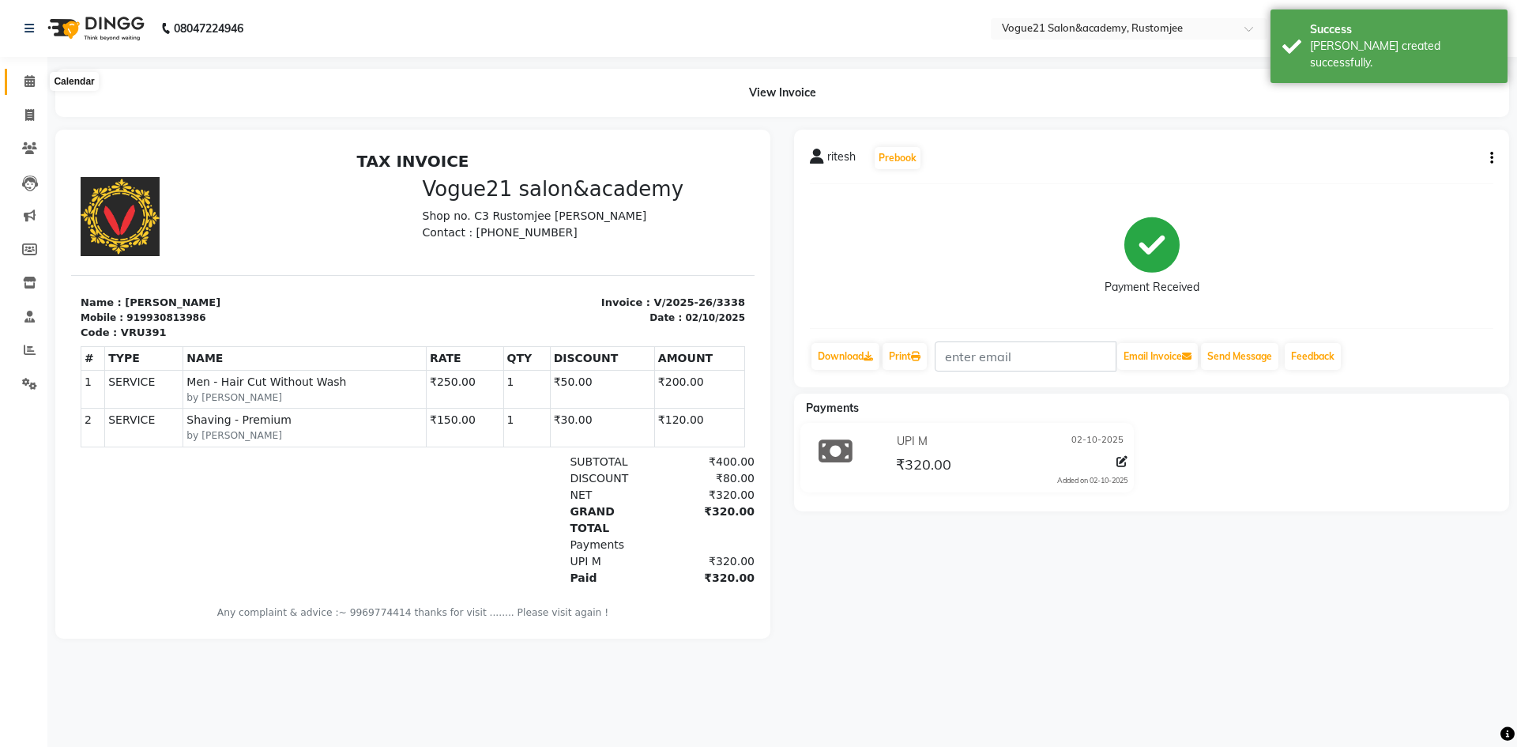
click at [27, 81] on icon at bounding box center [29, 81] width 10 height 12
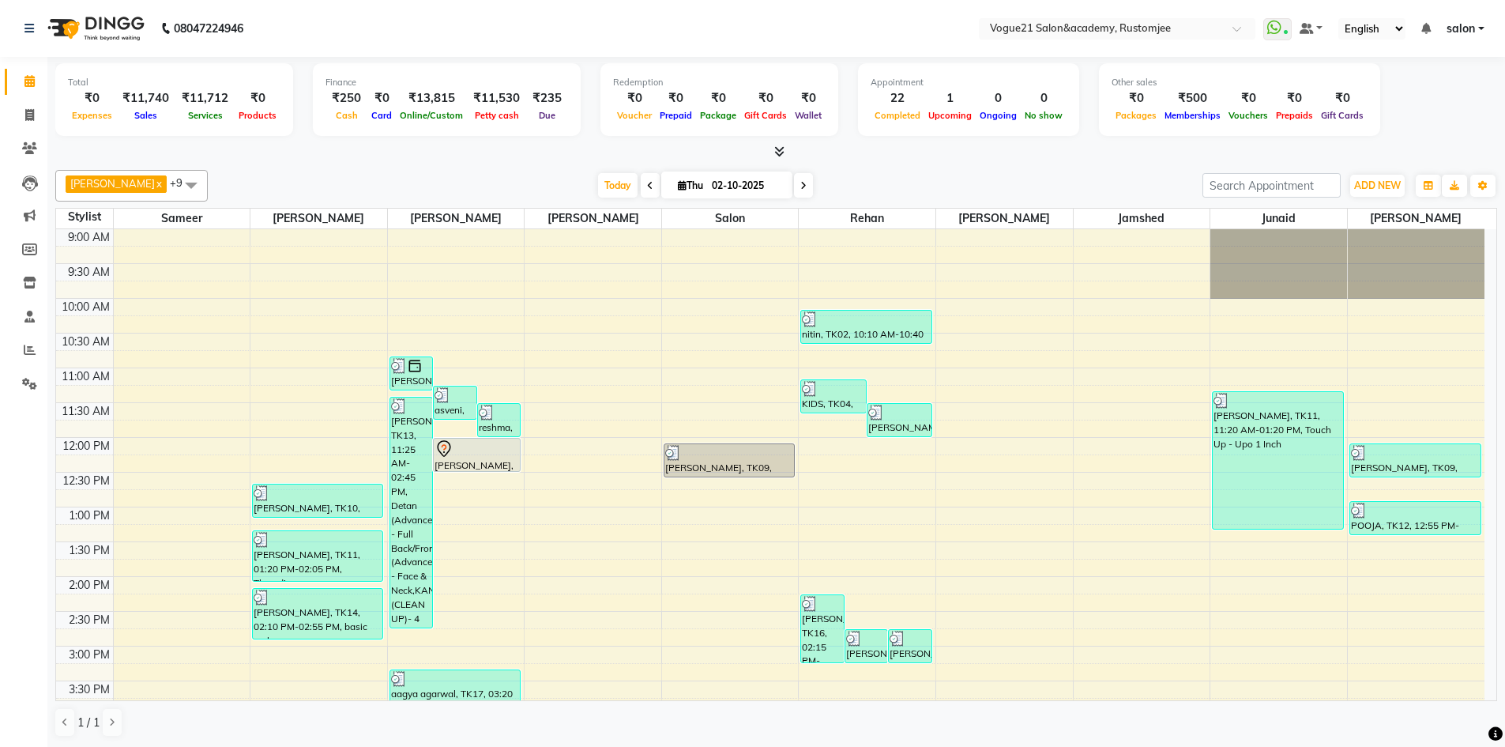
scroll to position [1, 0]
click at [34, 122] on span at bounding box center [30, 115] width 28 height 18
select select "service"
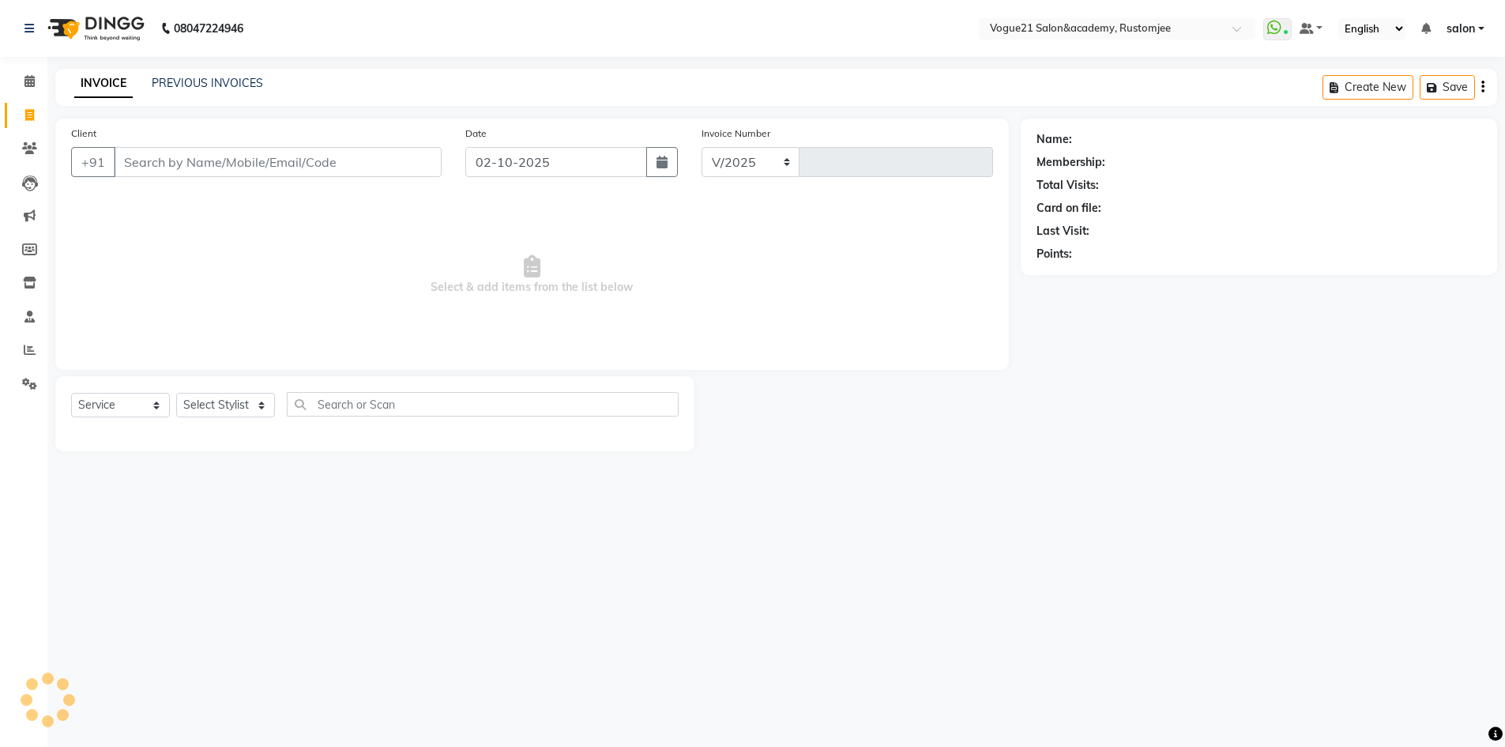
select select "8171"
type input "3339"
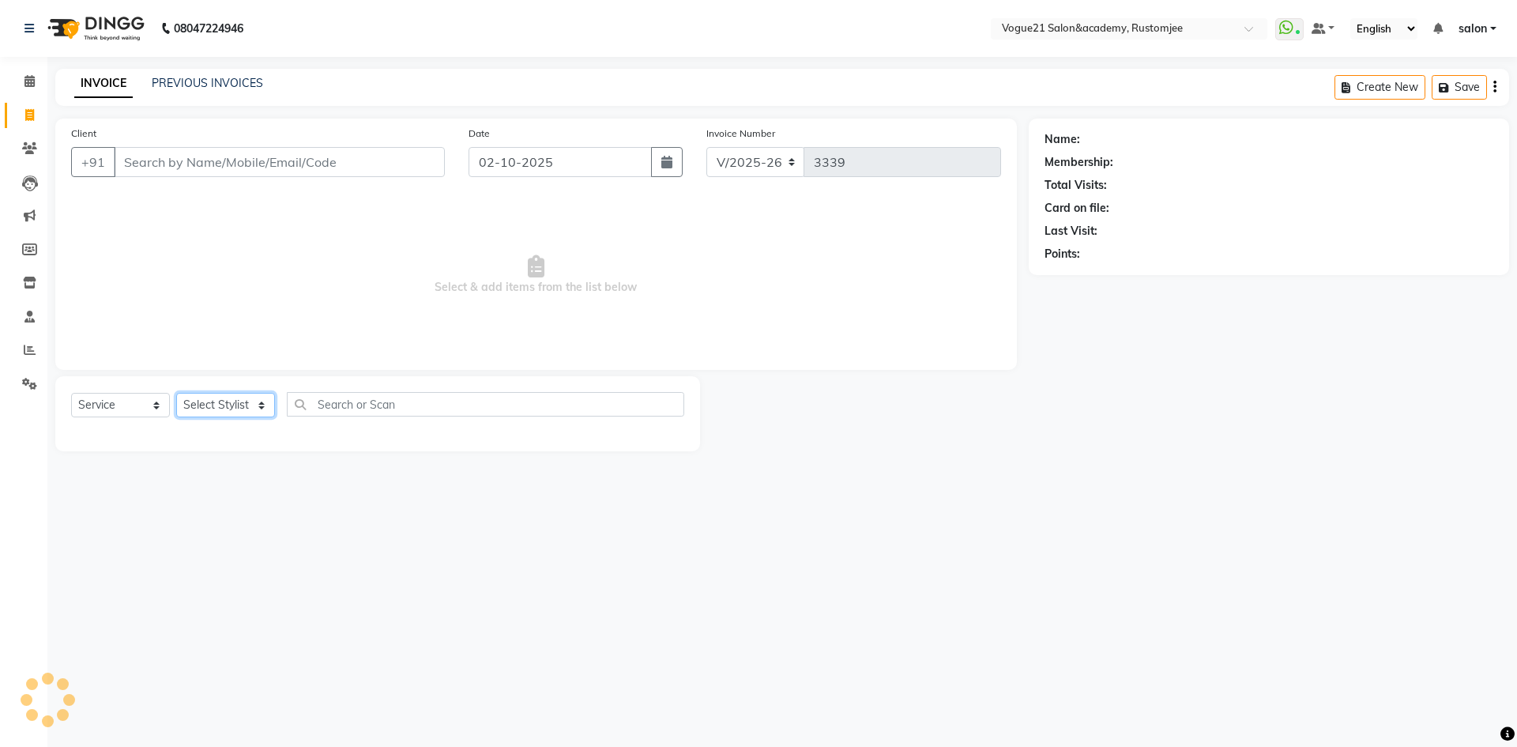
click at [219, 414] on select "Select Stylist" at bounding box center [225, 405] width 99 height 24
select select "76929"
click at [176, 393] on select "Select Stylist [PERSON_NAME] [PERSON_NAME] [PERSON_NAME] [PERSON_NAME] [PERSON_…" at bounding box center [225, 405] width 99 height 24
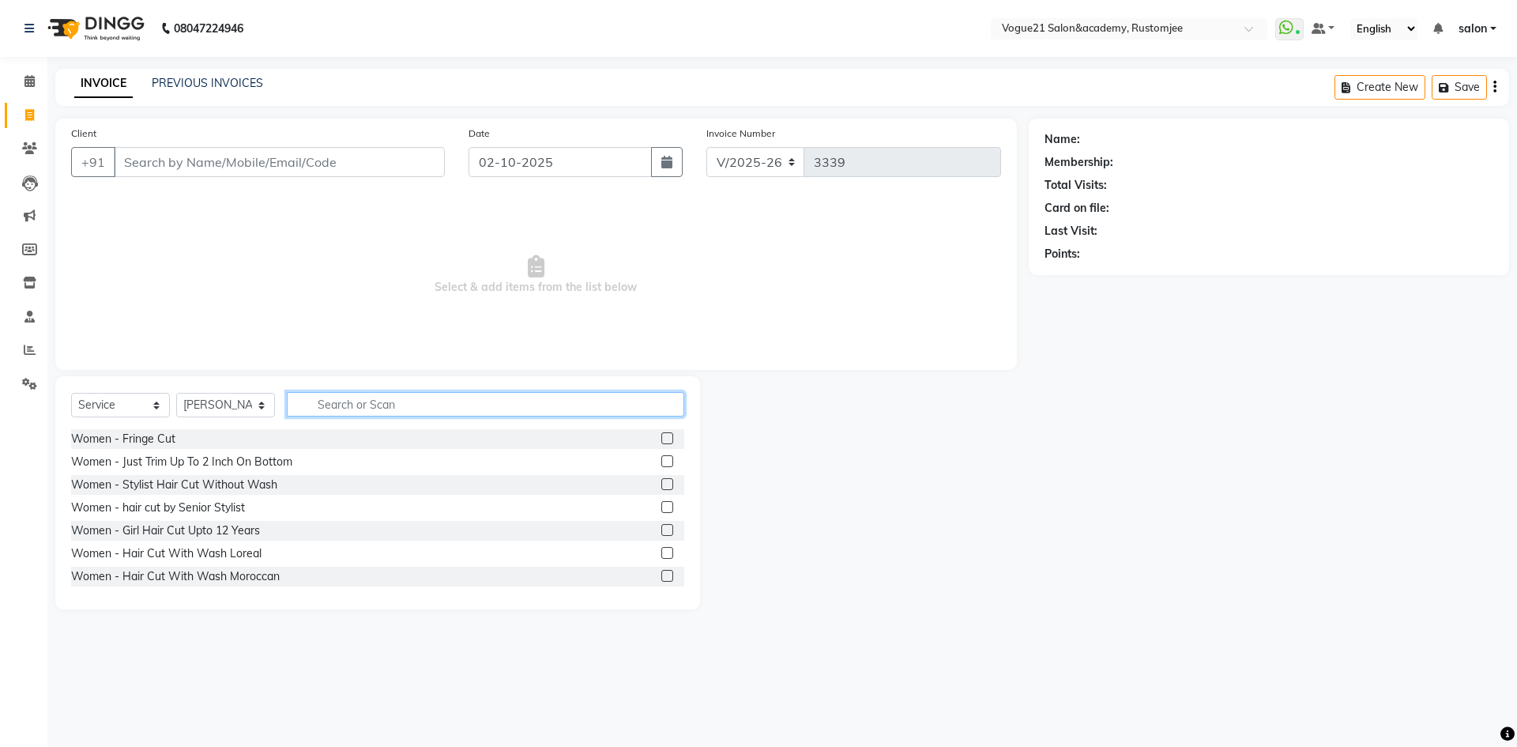
click at [370, 413] on input "text" at bounding box center [485, 404] width 397 height 24
type input "peel"
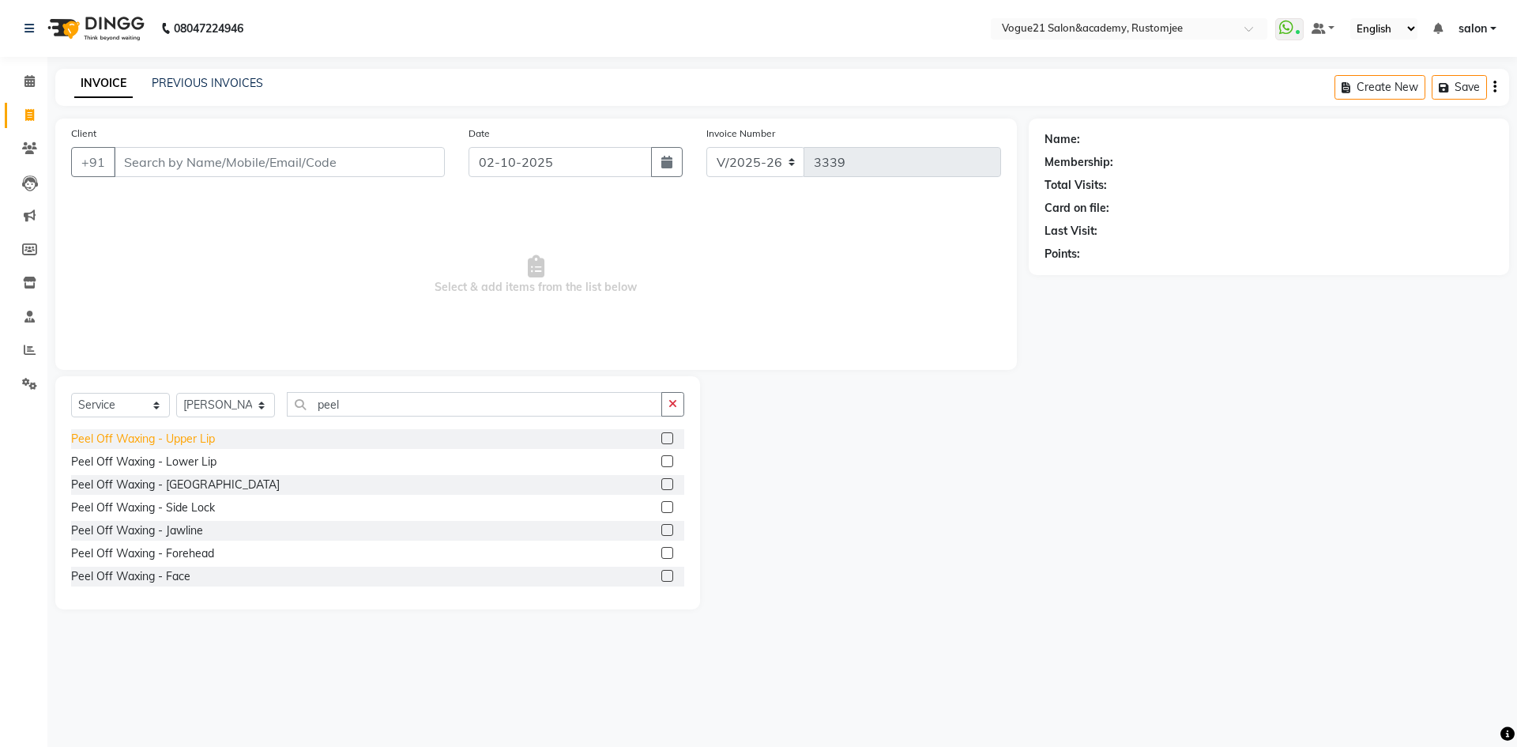
click at [169, 446] on div "Peel Off Waxing - Upper Lip" at bounding box center [143, 439] width 144 height 17
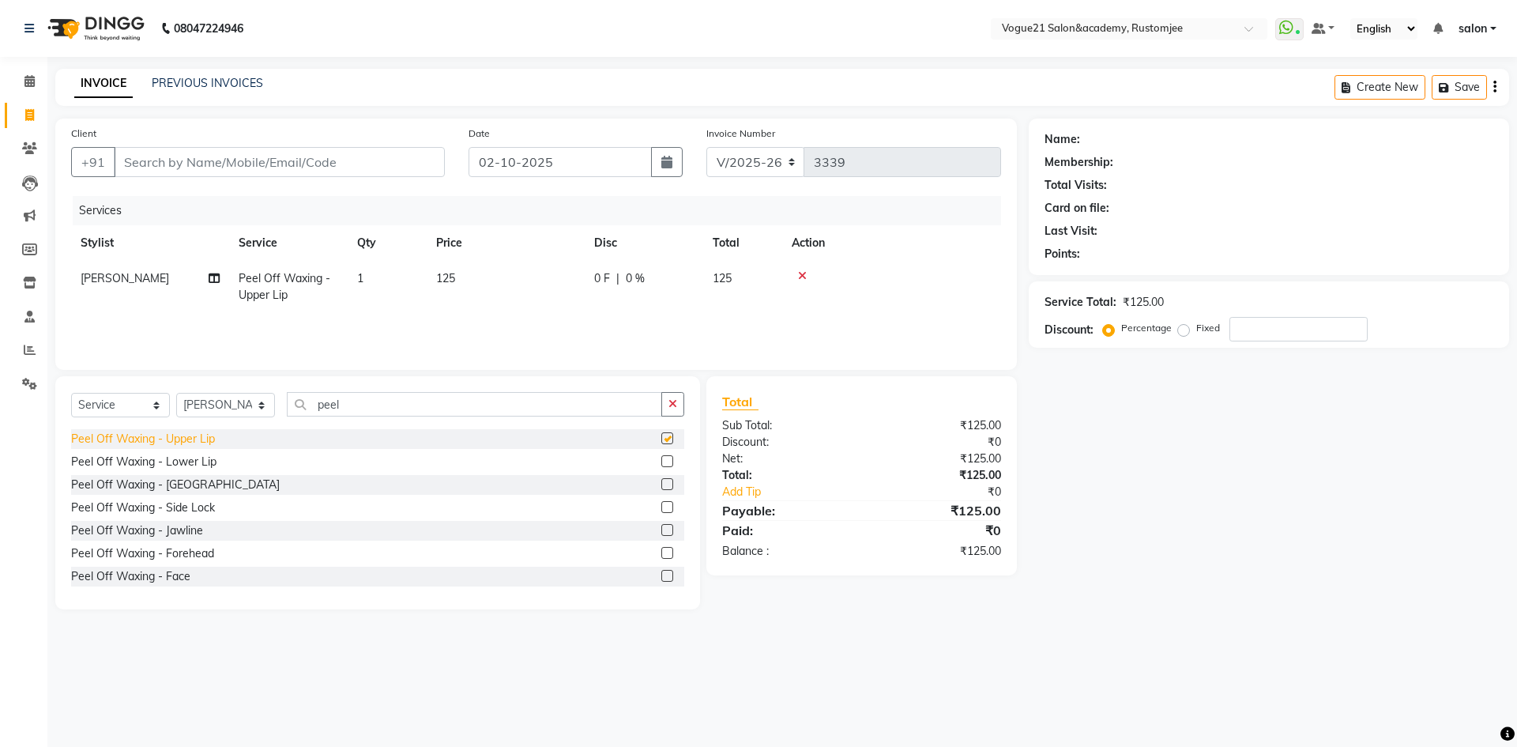
checkbox input "false"
click at [259, 163] on input "Client" at bounding box center [279, 162] width 331 height 30
type input "k"
type input "0"
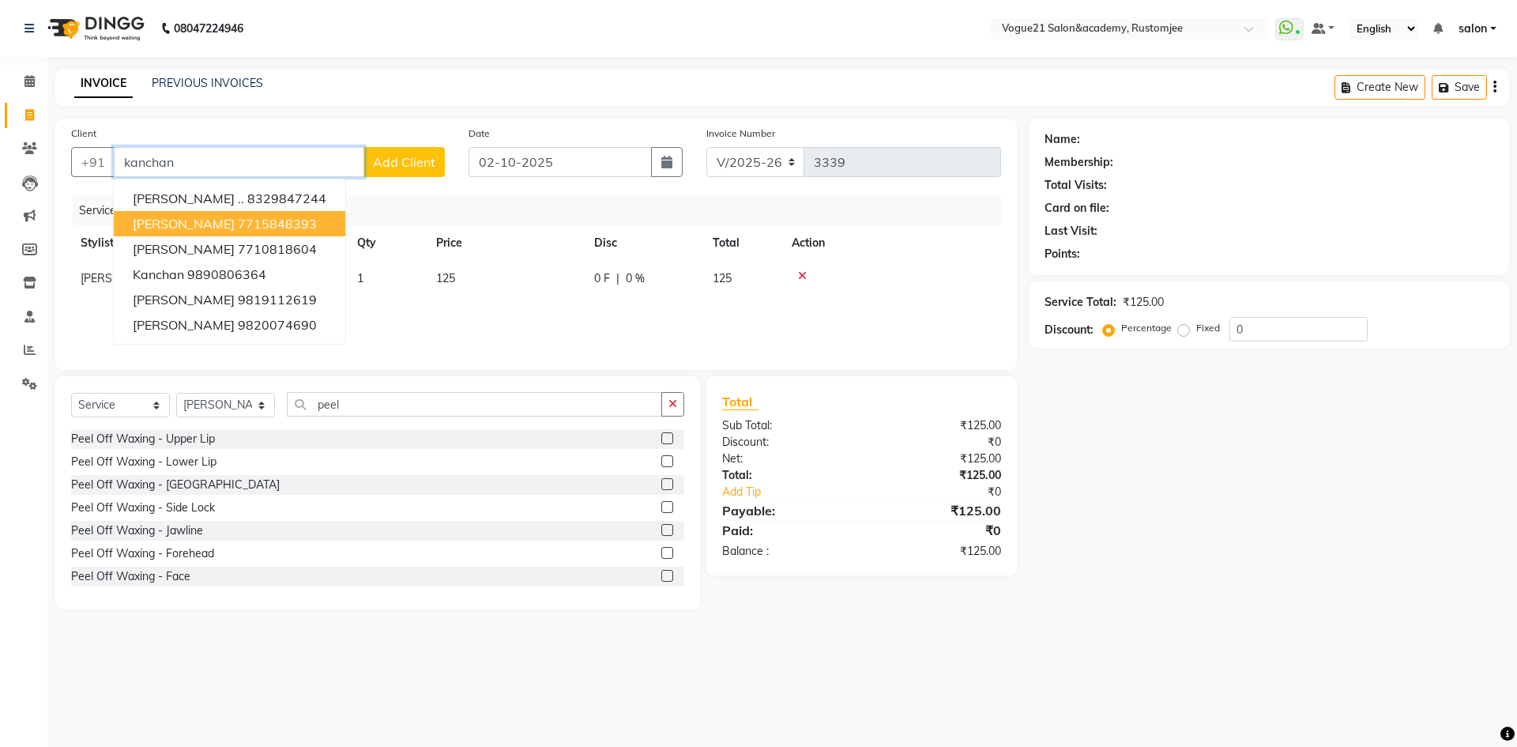
click at [274, 217] on button "[PERSON_NAME] 7715848393" at bounding box center [229, 223] width 231 height 25
type input "7715848393"
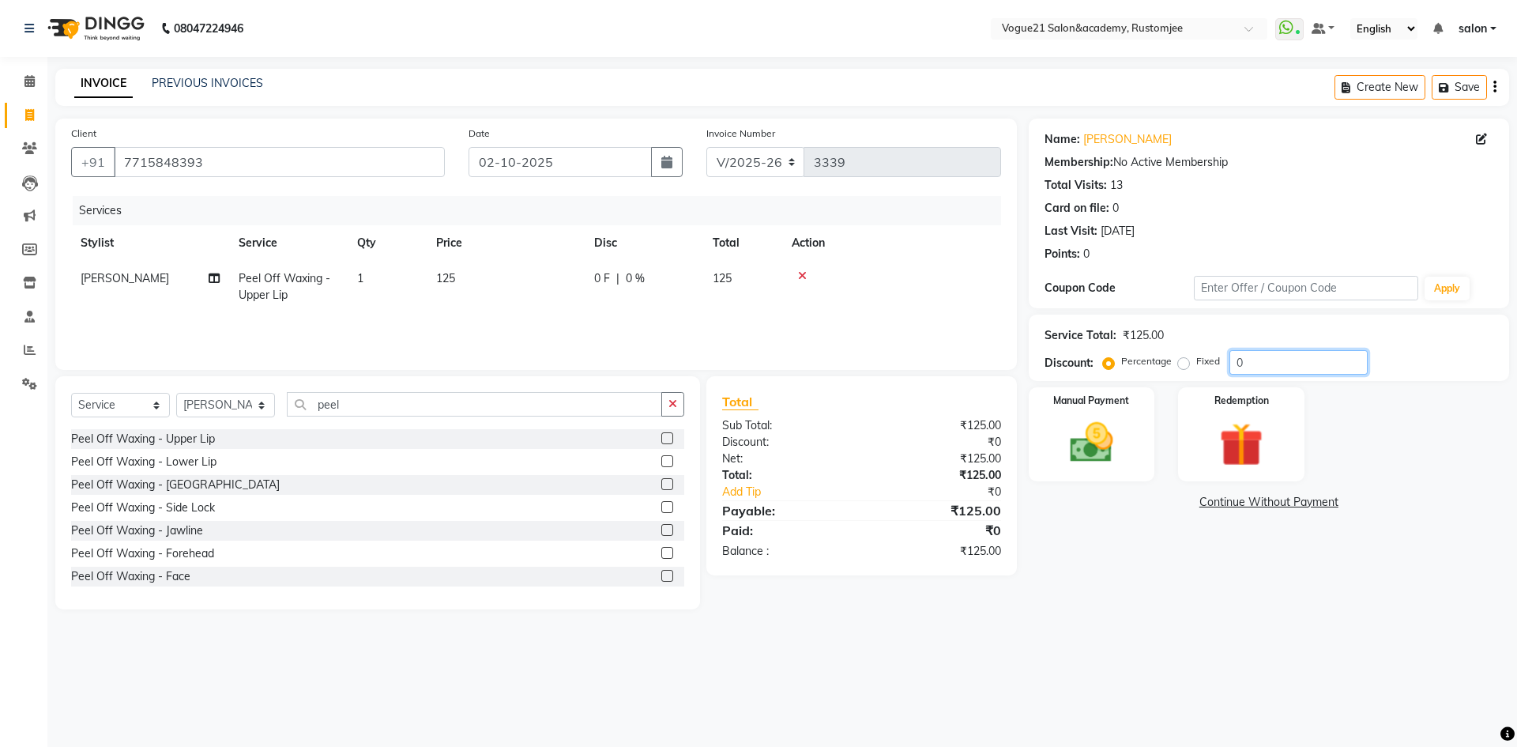
click at [1267, 363] on input "0" at bounding box center [1298, 362] width 138 height 24
type input "30"
click at [1123, 445] on img at bounding box center [1091, 442] width 73 height 52
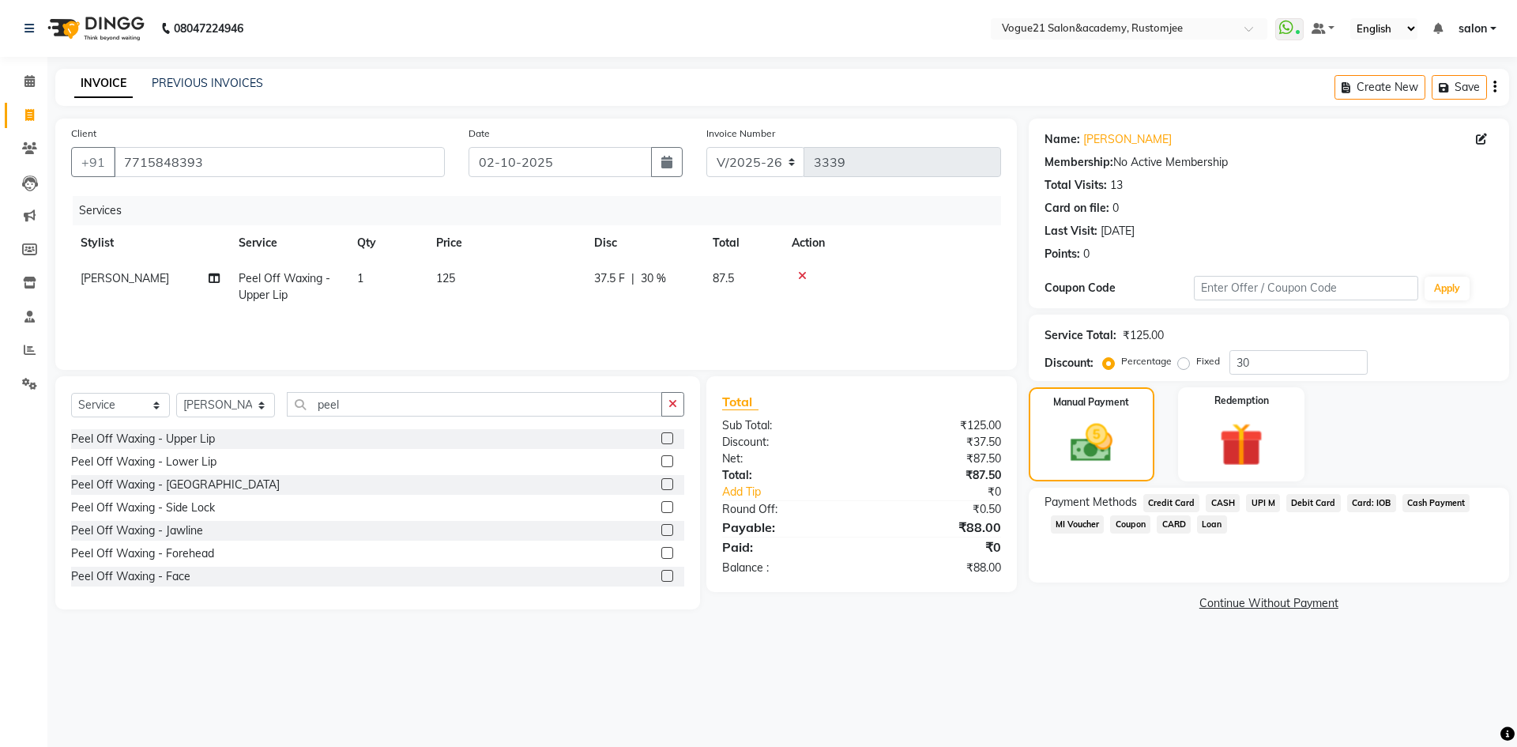
click at [1267, 504] on span "UPI M" at bounding box center [1263, 503] width 34 height 18
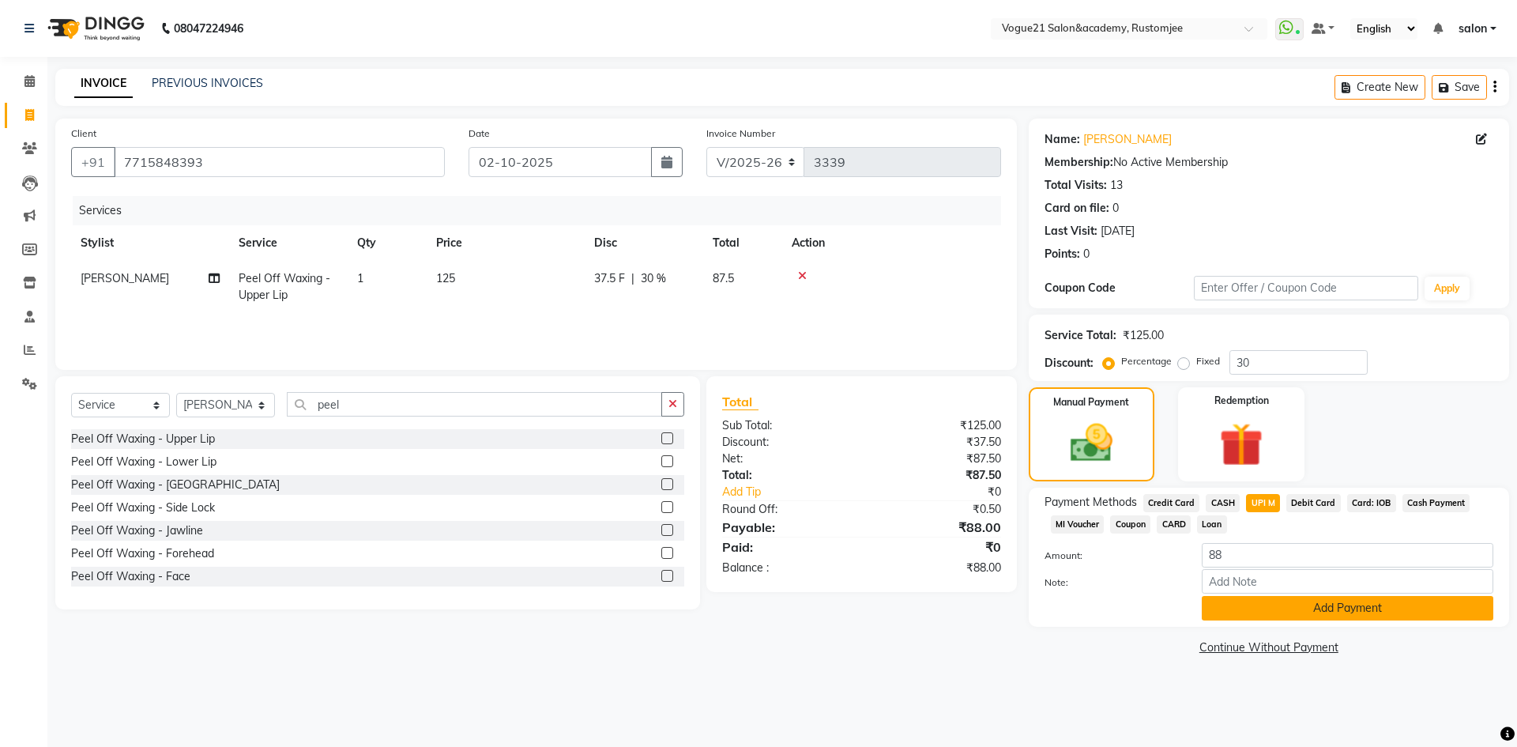
click at [1256, 604] on button "Add Payment" at bounding box center [1347, 608] width 291 height 24
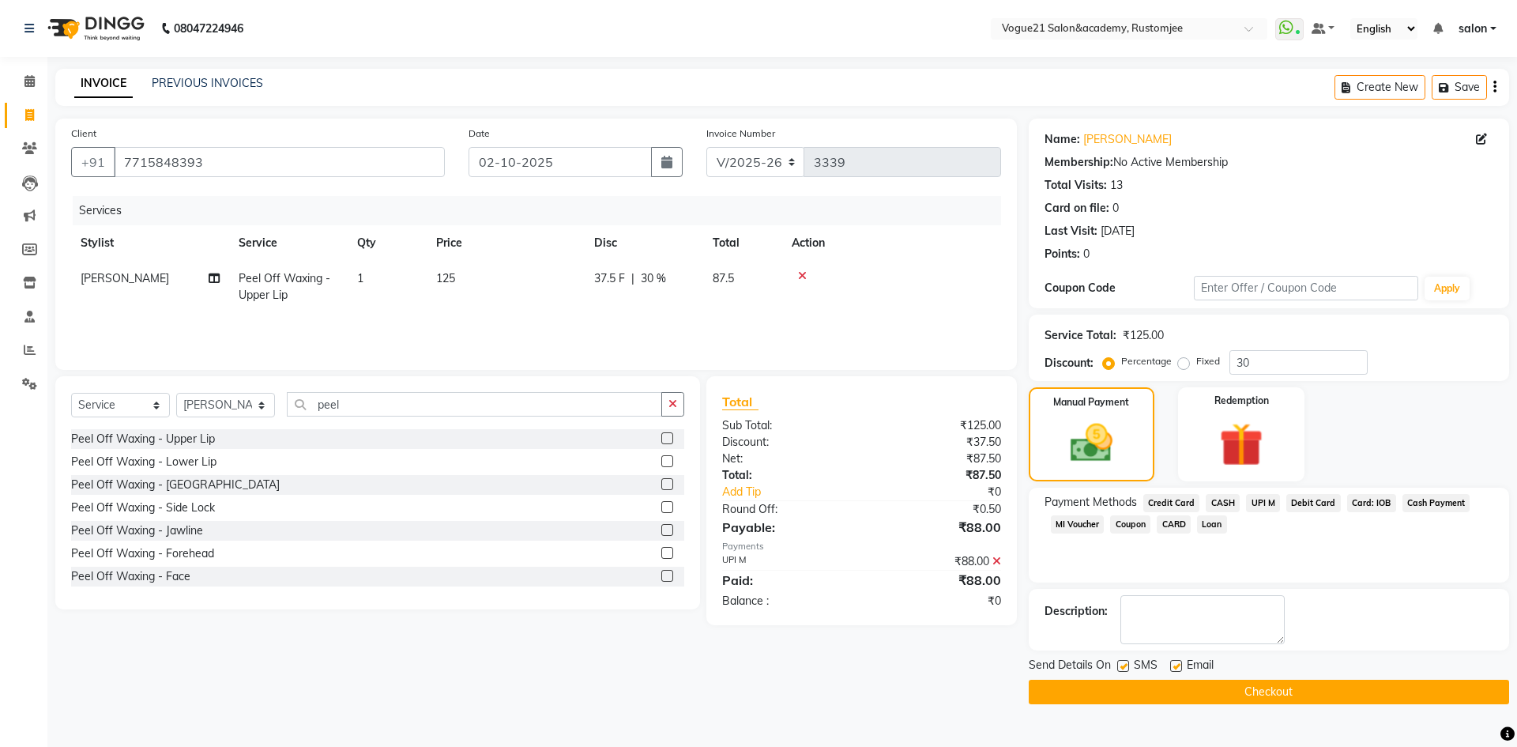
click at [1134, 696] on button "Checkout" at bounding box center [1269, 691] width 480 height 24
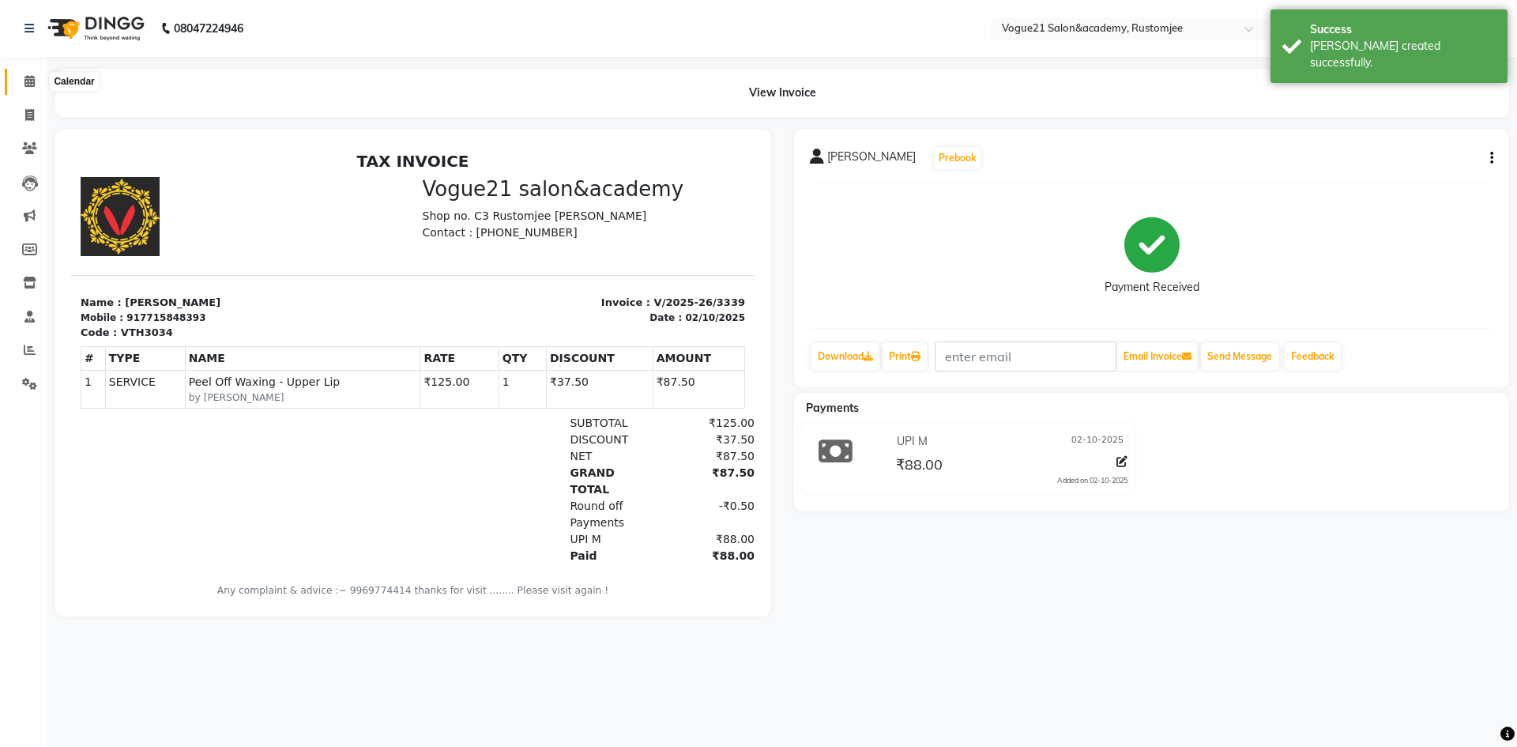
click at [26, 80] on icon at bounding box center [29, 81] width 10 height 12
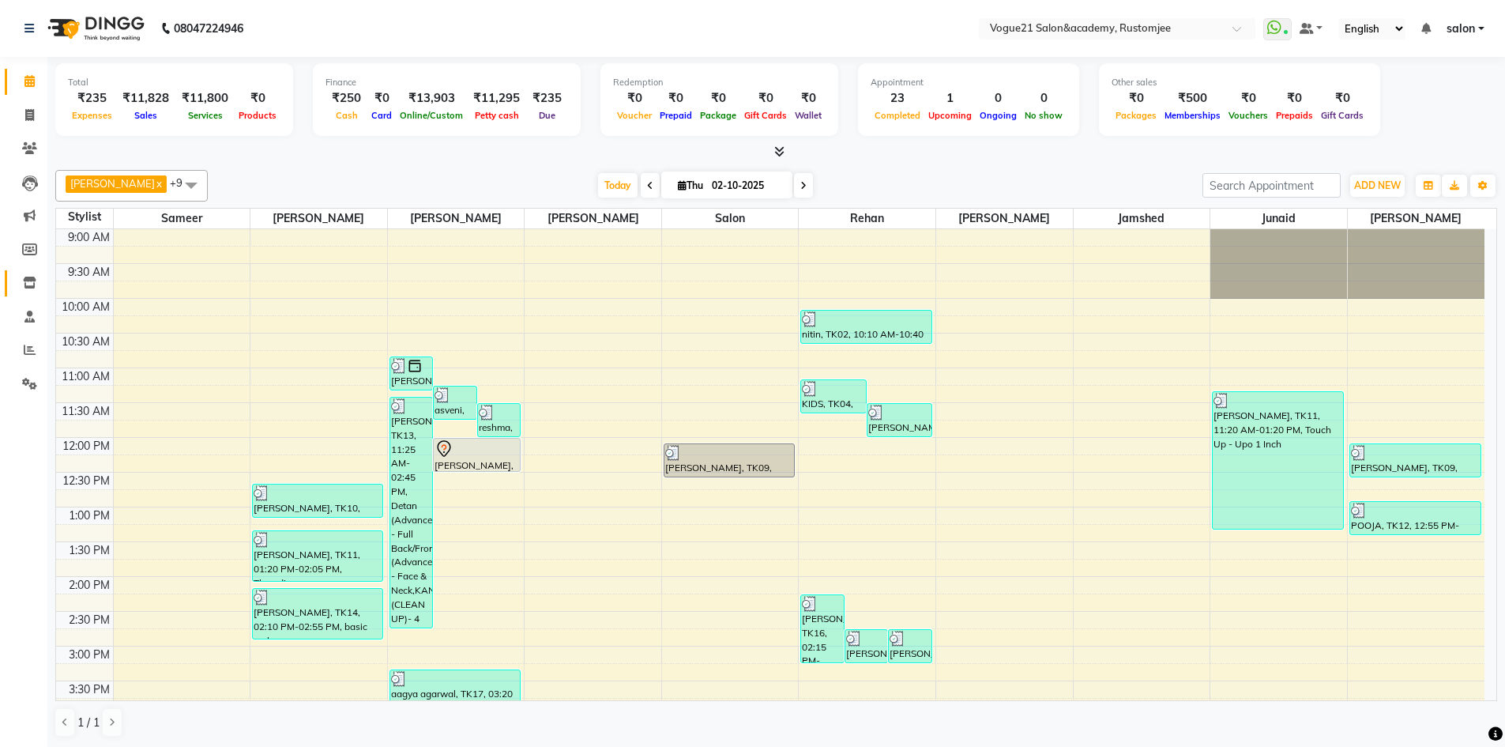
drag, startPoint x: 0, startPoint y: 195, endPoint x: 11, endPoint y: 294, distance: 99.4
click at [6, 289] on ul "Calendar Invoice Clients Leads Marketing Members Inventory Staff Reports Settin…" at bounding box center [23, 237] width 47 height 344
click at [175, 182] on span at bounding box center [191, 185] width 32 height 30
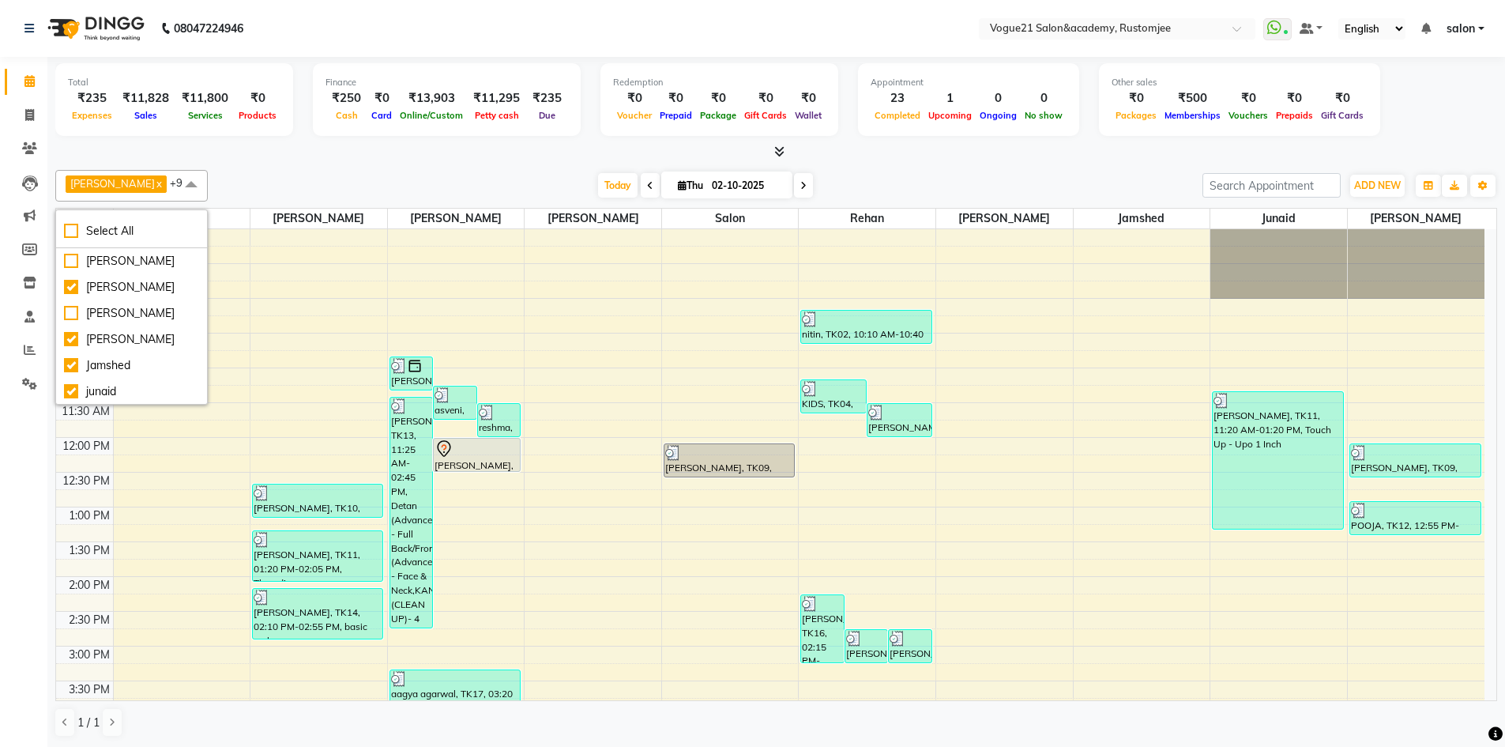
click at [238, 175] on div "Today Thu 02-10-2025" at bounding box center [705, 186] width 979 height 24
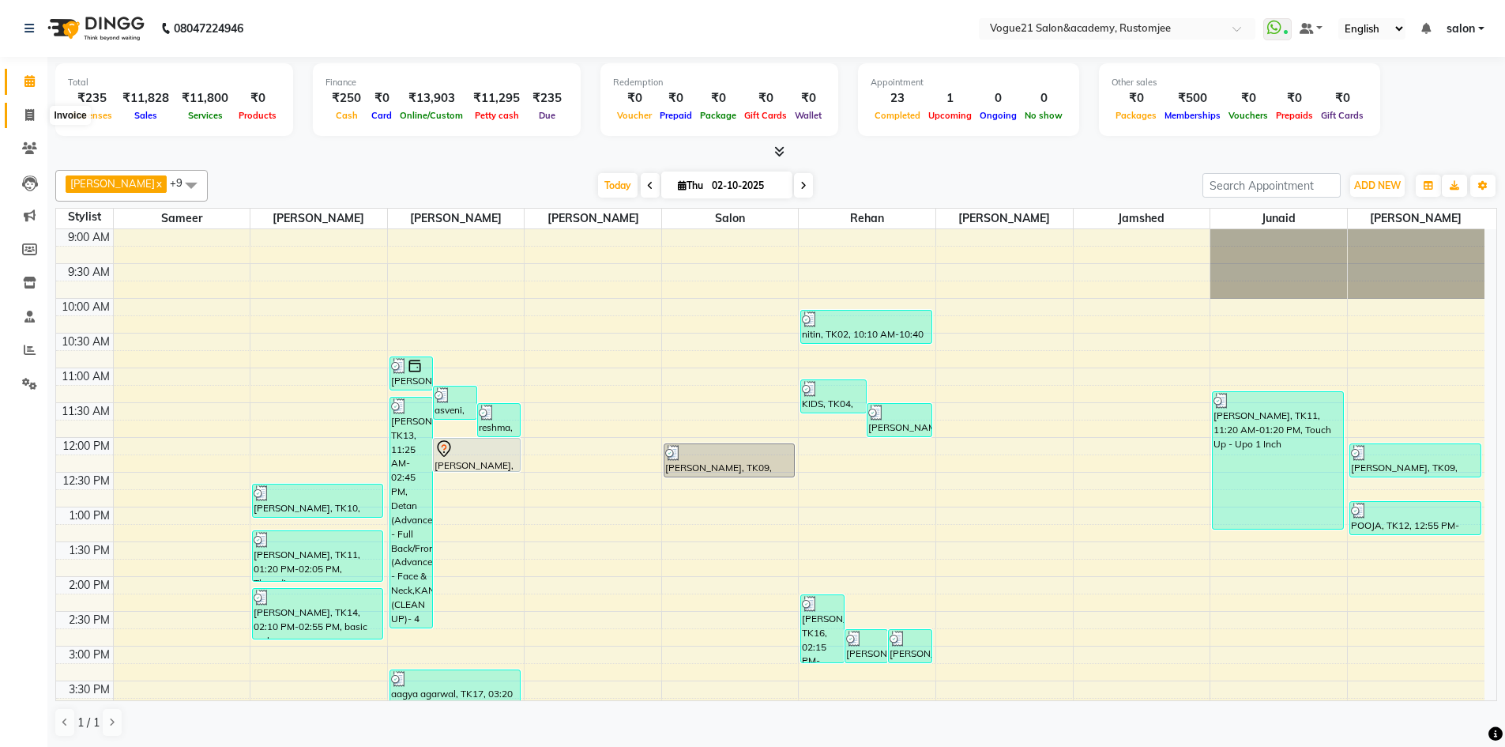
click at [25, 115] on icon at bounding box center [29, 115] width 9 height 12
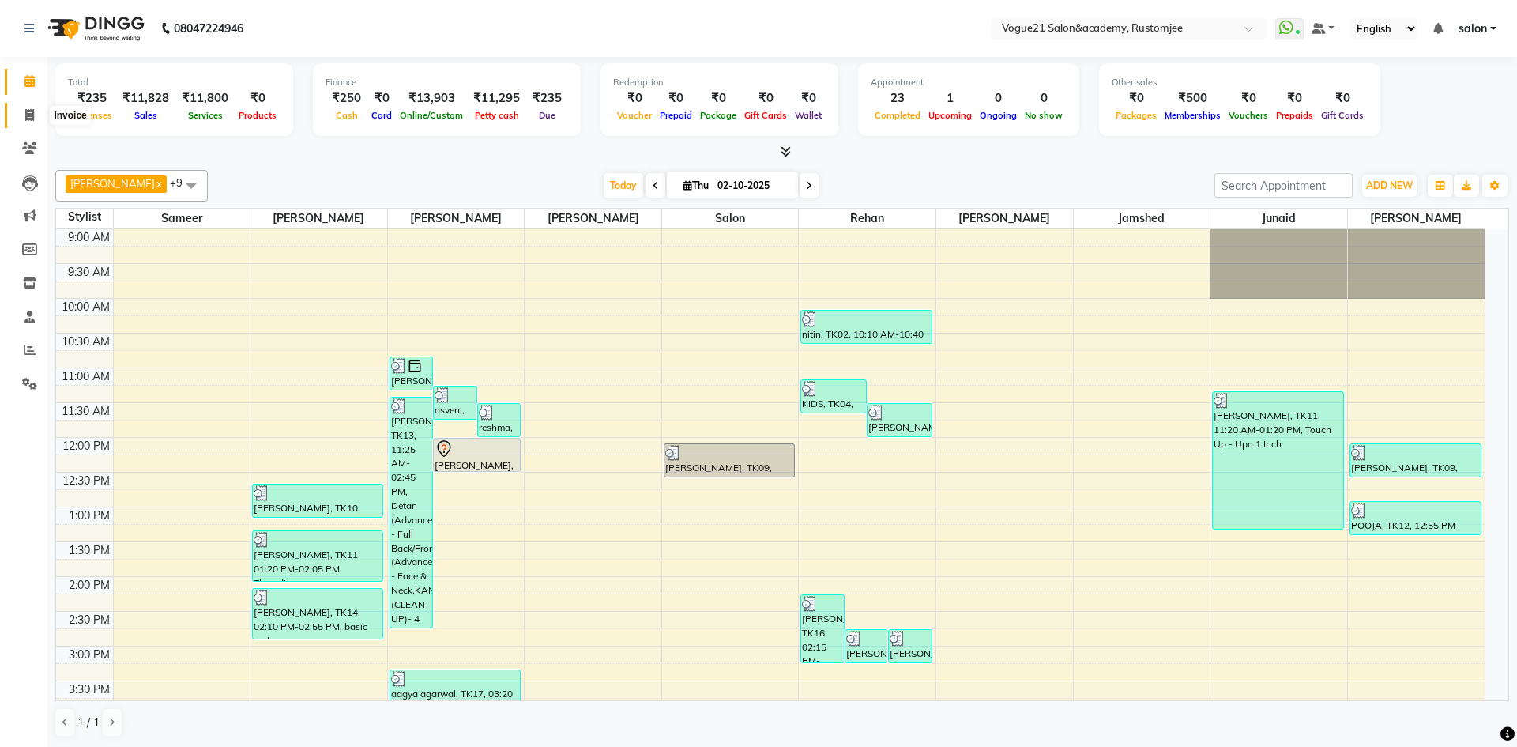
select select "8171"
select select "service"
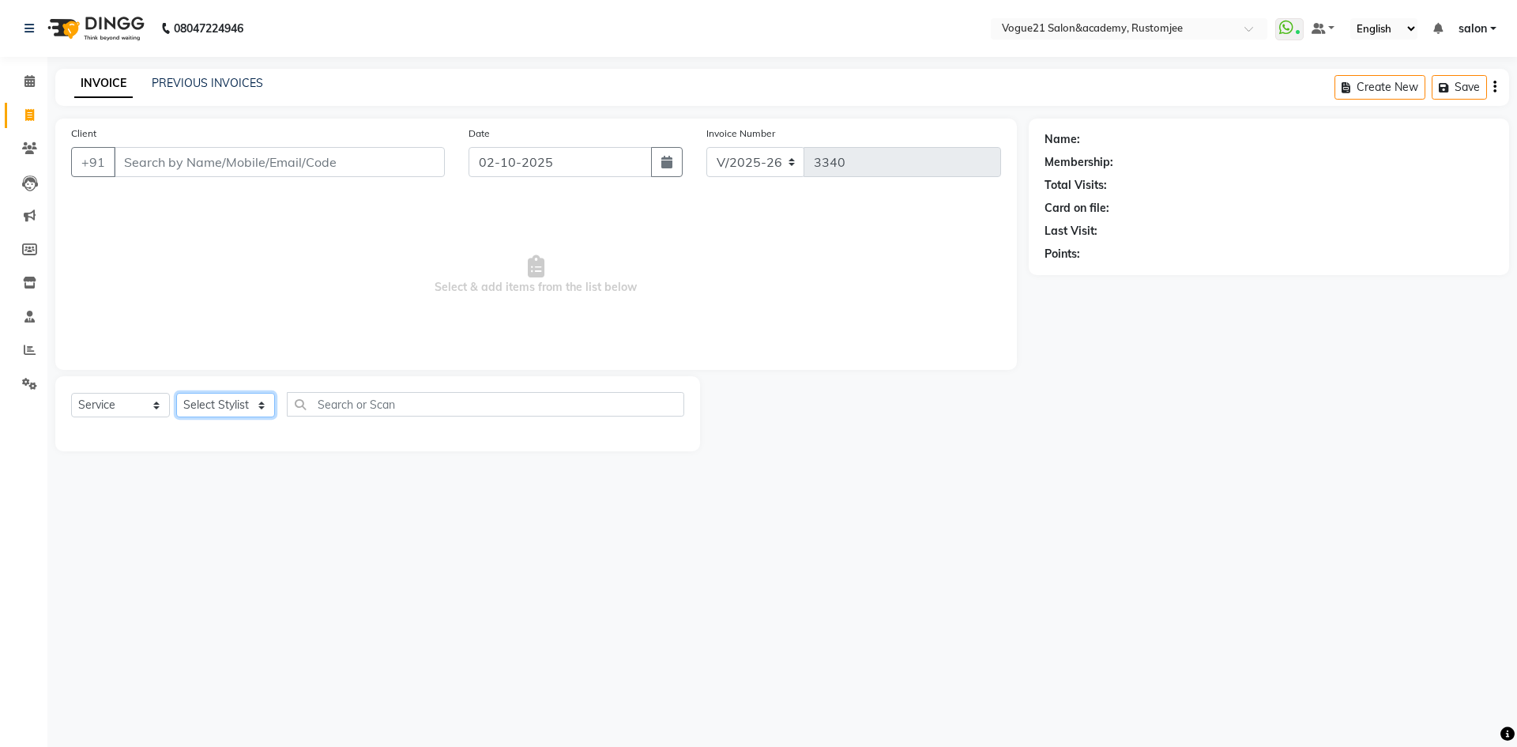
drag, startPoint x: 225, startPoint y: 403, endPoint x: 220, endPoint y: 424, distance: 21.8
click at [221, 408] on select "Select Stylist [PERSON_NAME] [PERSON_NAME] [PERSON_NAME] [PERSON_NAME] [PERSON_…" at bounding box center [225, 405] width 99 height 24
select select "76929"
click at [176, 393] on select "Select Stylist [PERSON_NAME] [PERSON_NAME] [PERSON_NAME] [PERSON_NAME] [PERSON_…" at bounding box center [225, 405] width 99 height 24
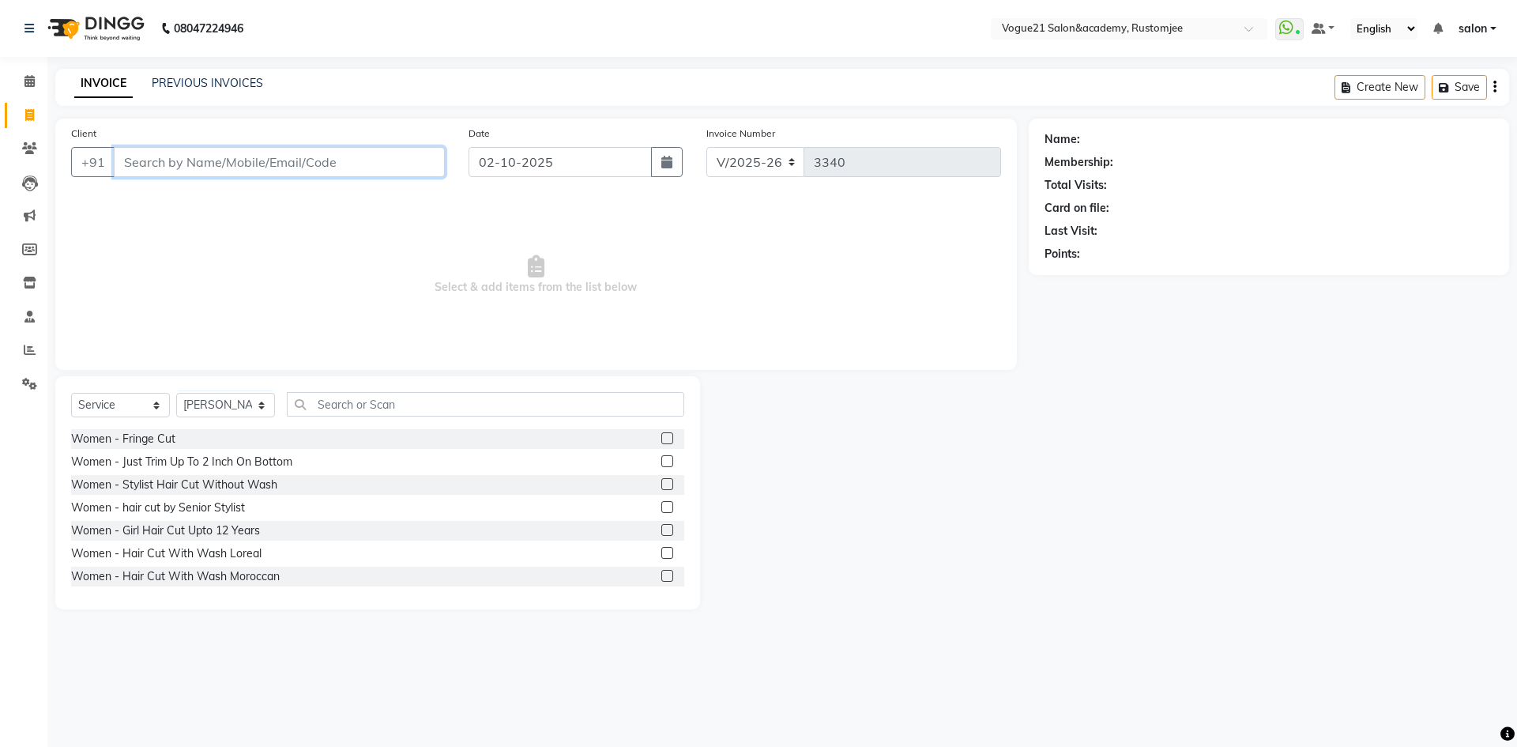
click at [235, 164] on input "Client" at bounding box center [279, 162] width 331 height 30
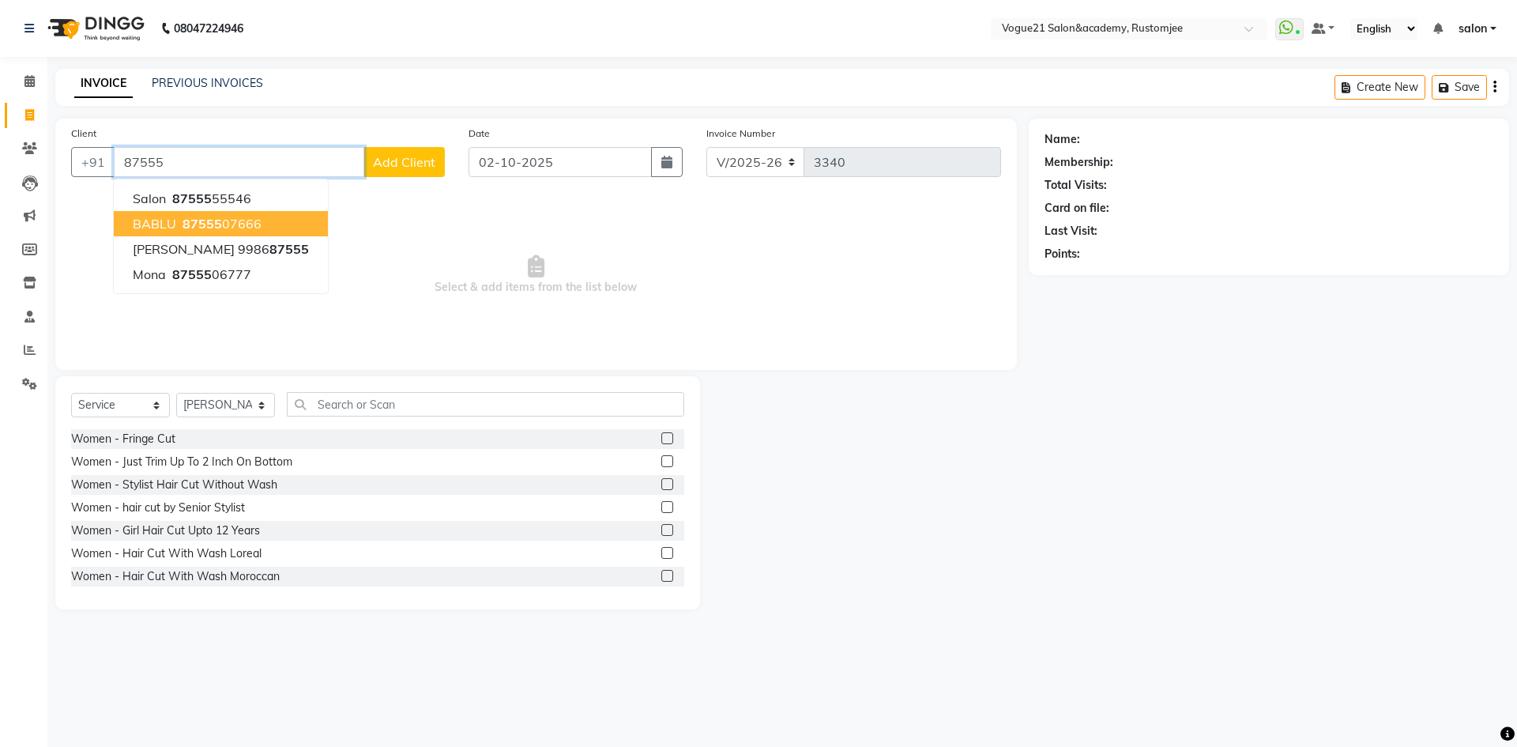
click at [213, 221] on span "87555" at bounding box center [201, 224] width 39 height 16
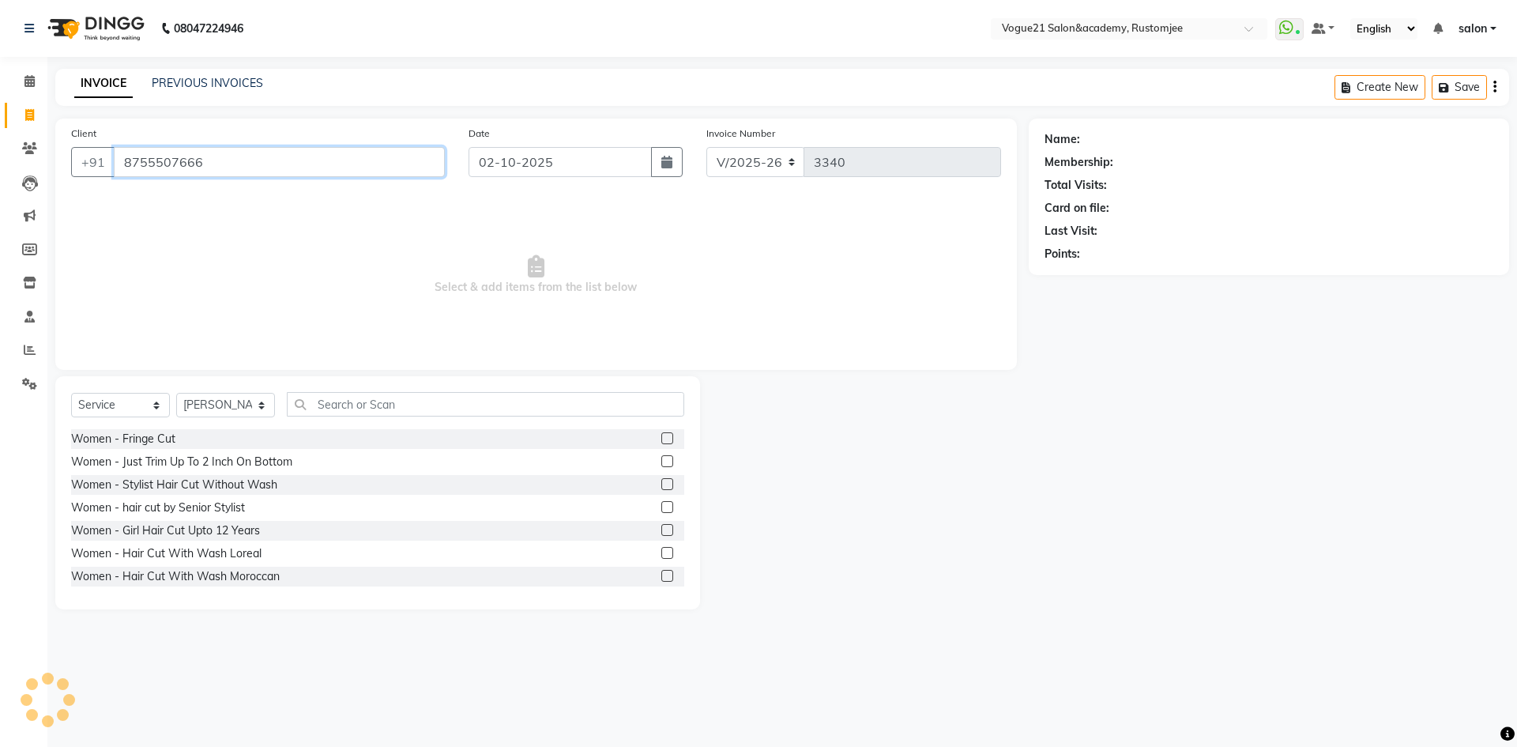
type input "8755507666"
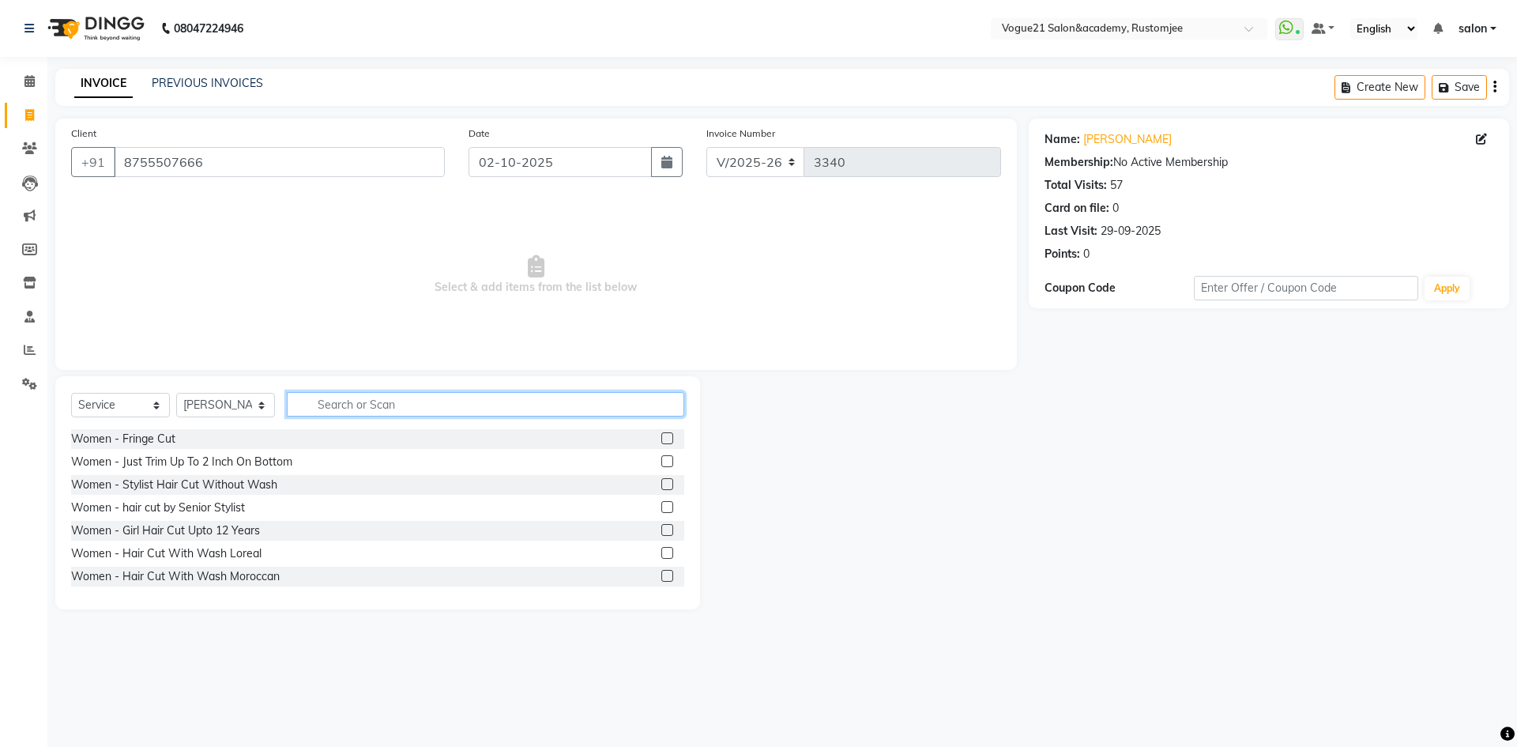
click at [346, 408] on input "text" at bounding box center [485, 404] width 397 height 24
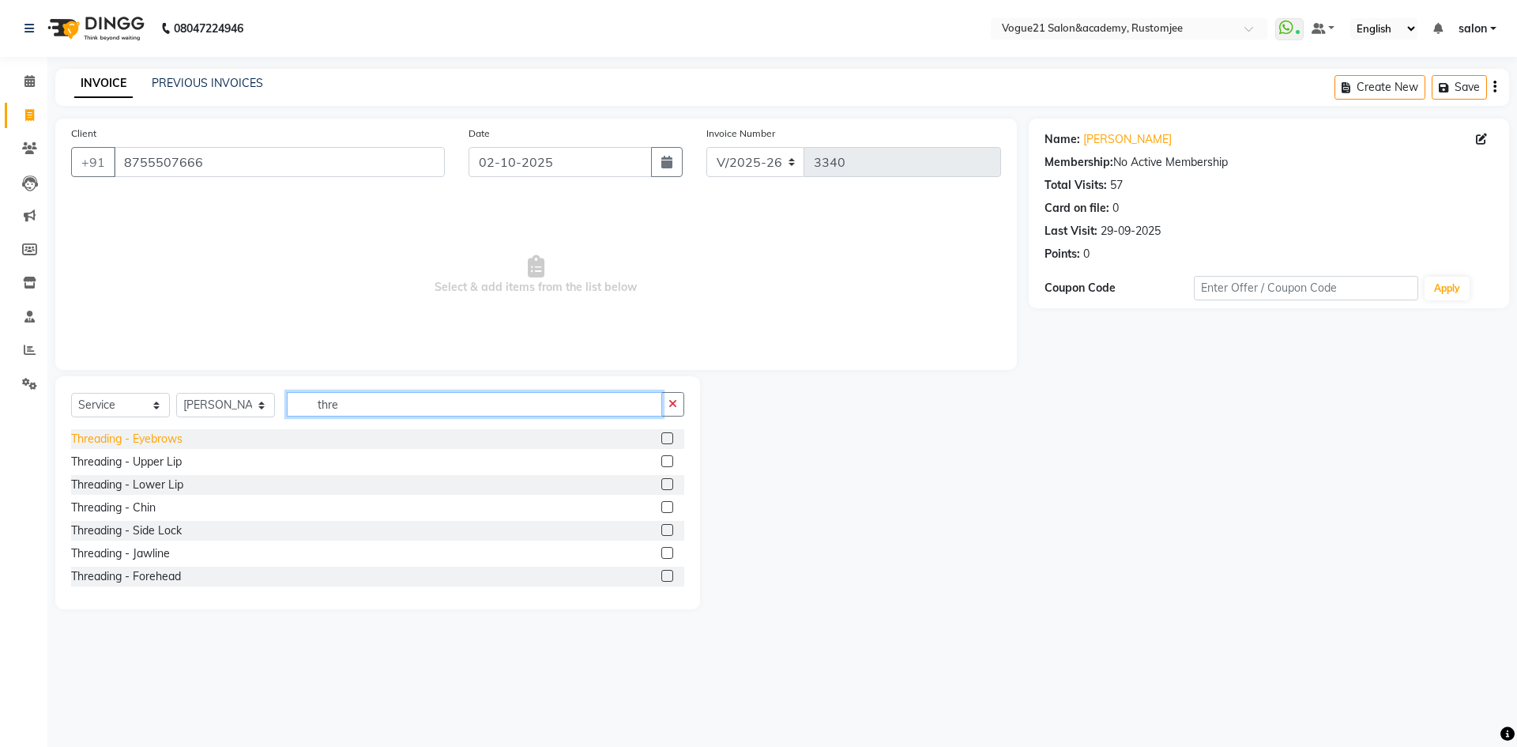
type input "thre"
click at [155, 434] on div "Threading - Eyebrows" at bounding box center [126, 439] width 111 height 17
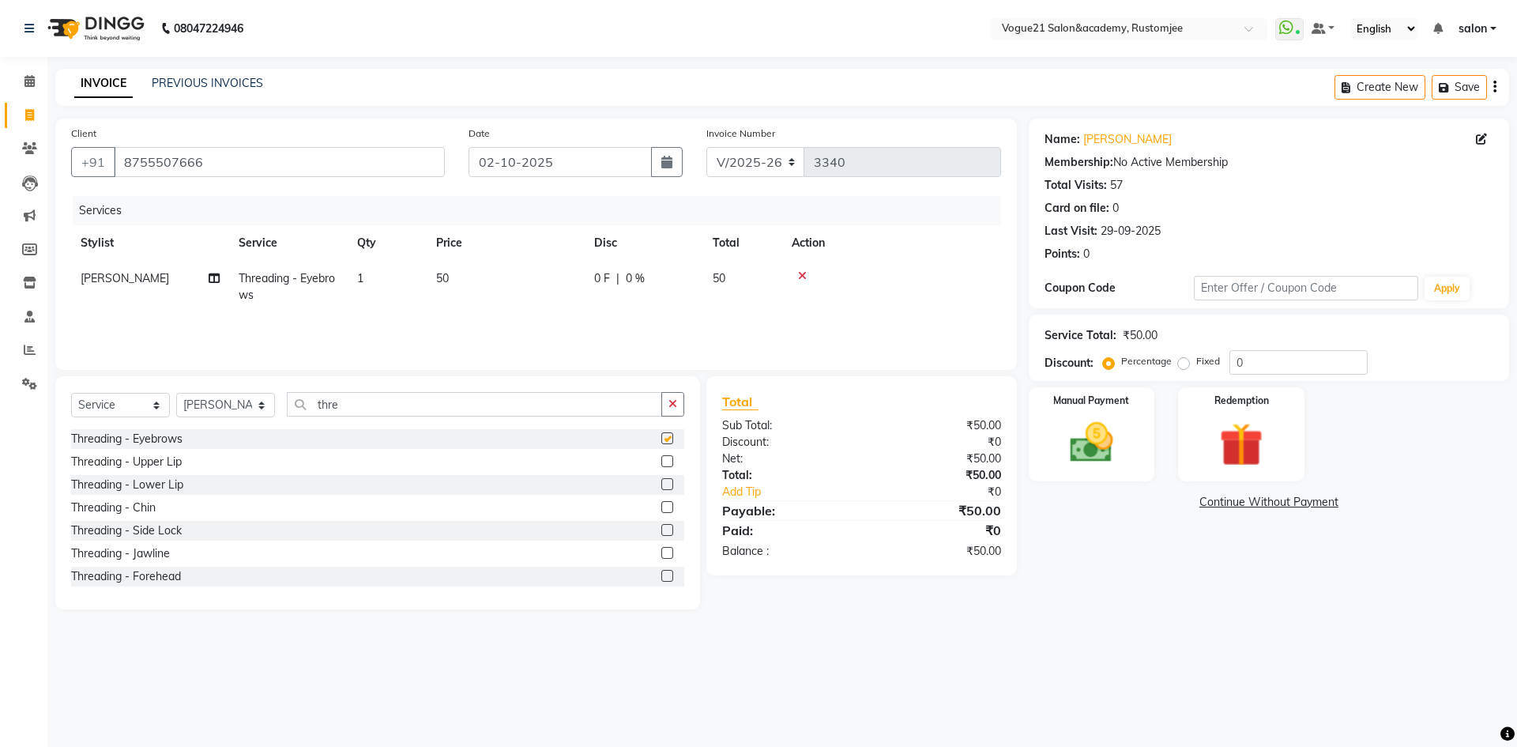
checkbox input "false"
click at [1132, 478] on div "Manual Payment" at bounding box center [1090, 433] width 131 height 97
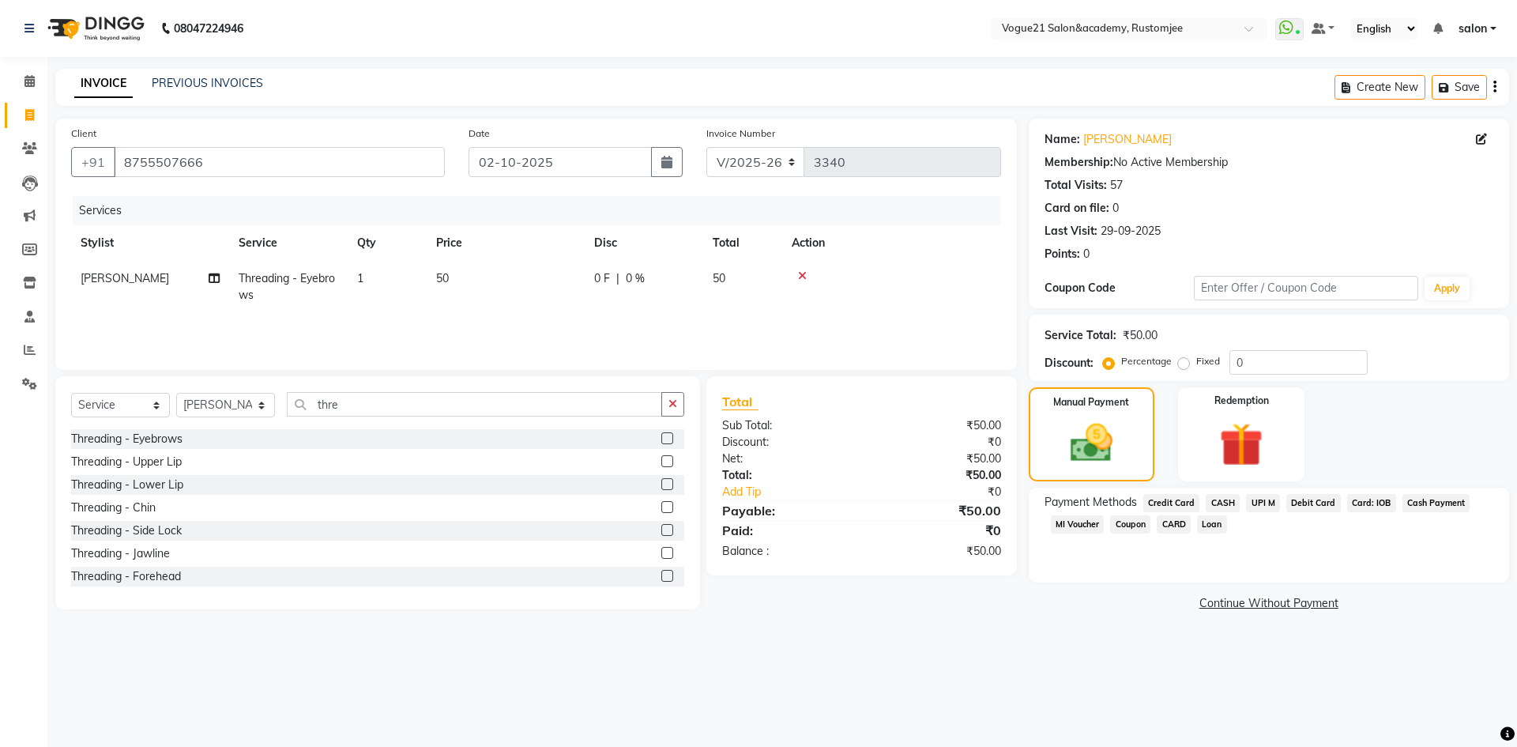
click at [1217, 500] on span "CASH" at bounding box center [1222, 503] width 34 height 18
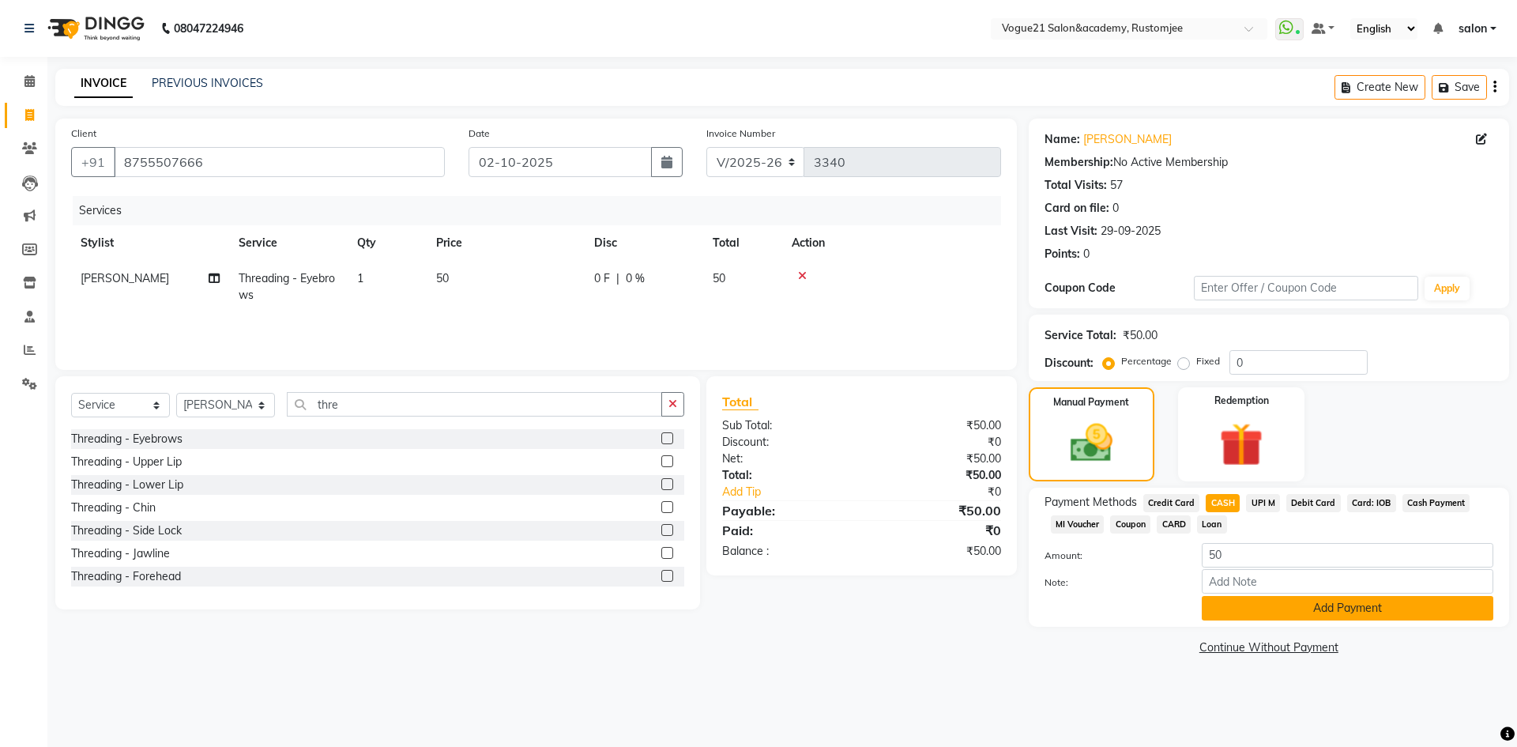
click at [1252, 605] on button "Add Payment" at bounding box center [1347, 608] width 291 height 24
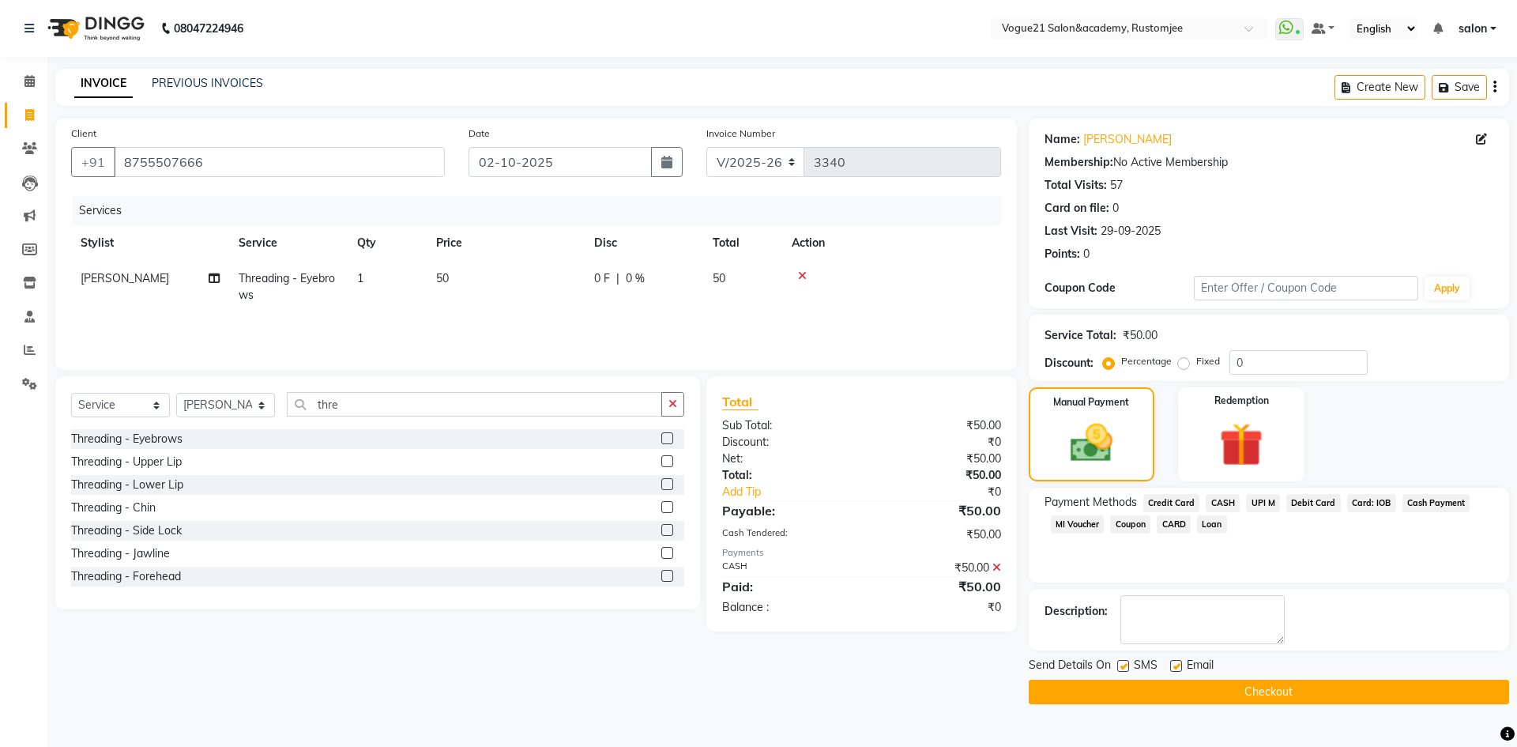
click at [1237, 690] on button "Checkout" at bounding box center [1269, 691] width 480 height 24
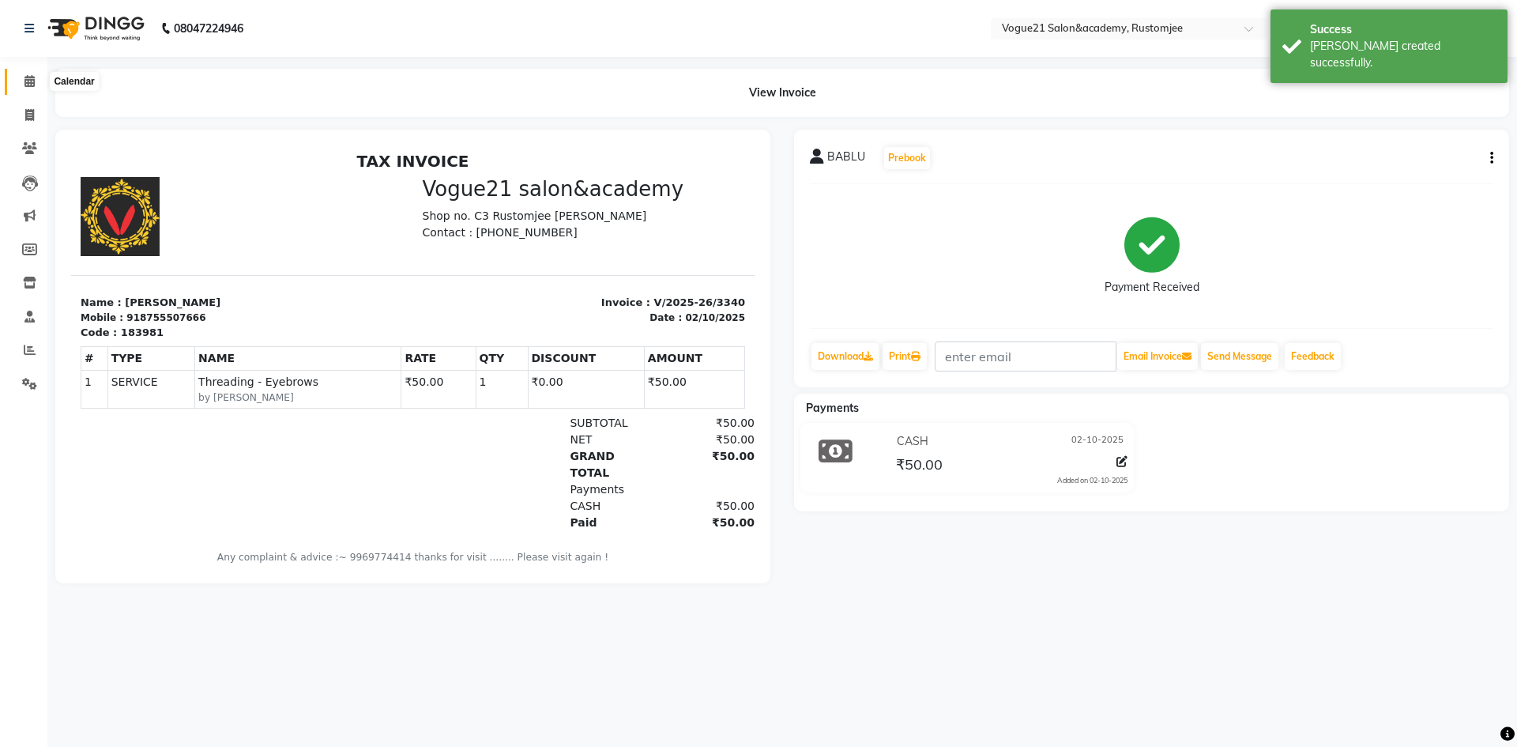
click at [28, 80] on icon at bounding box center [29, 81] width 10 height 12
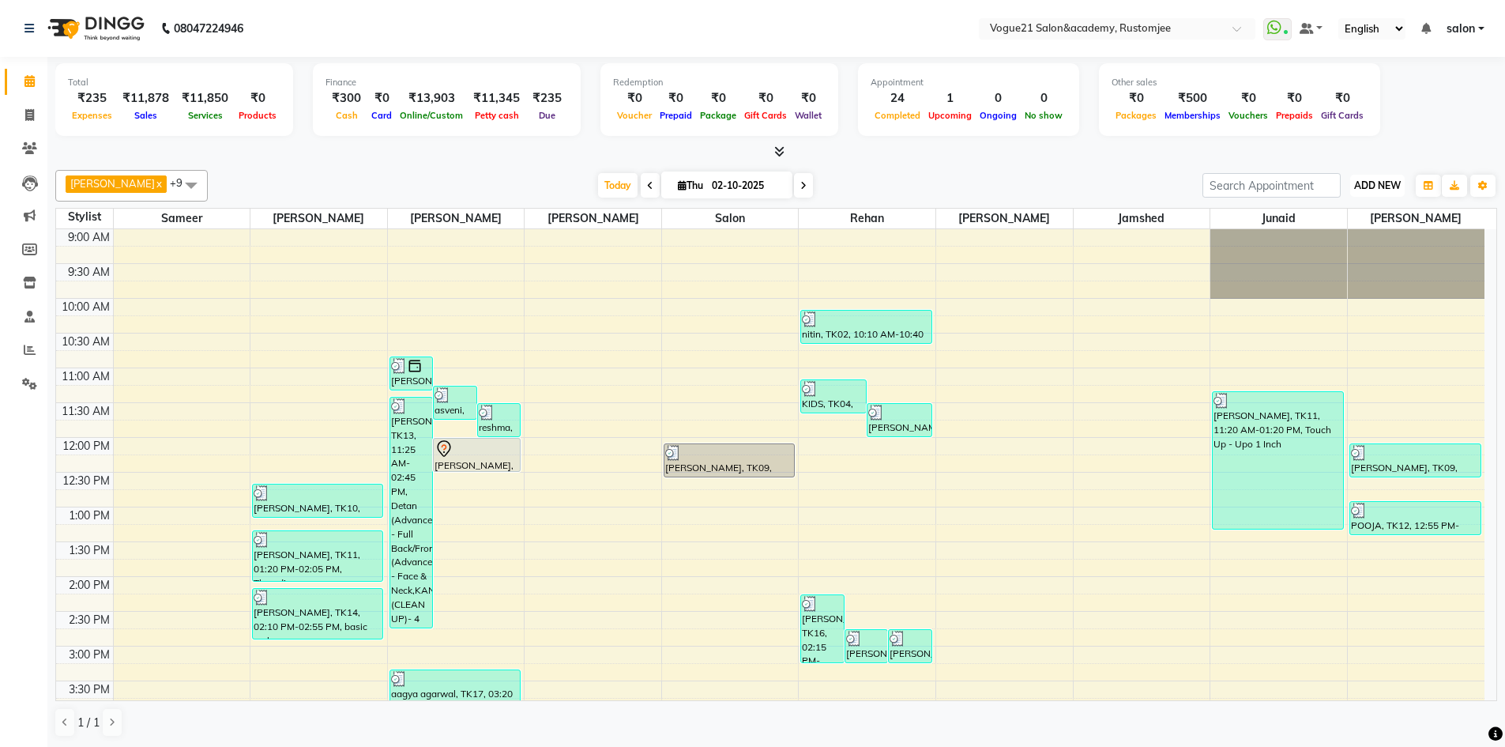
click at [1378, 186] on span "ADD NEW" at bounding box center [1377, 185] width 47 height 12
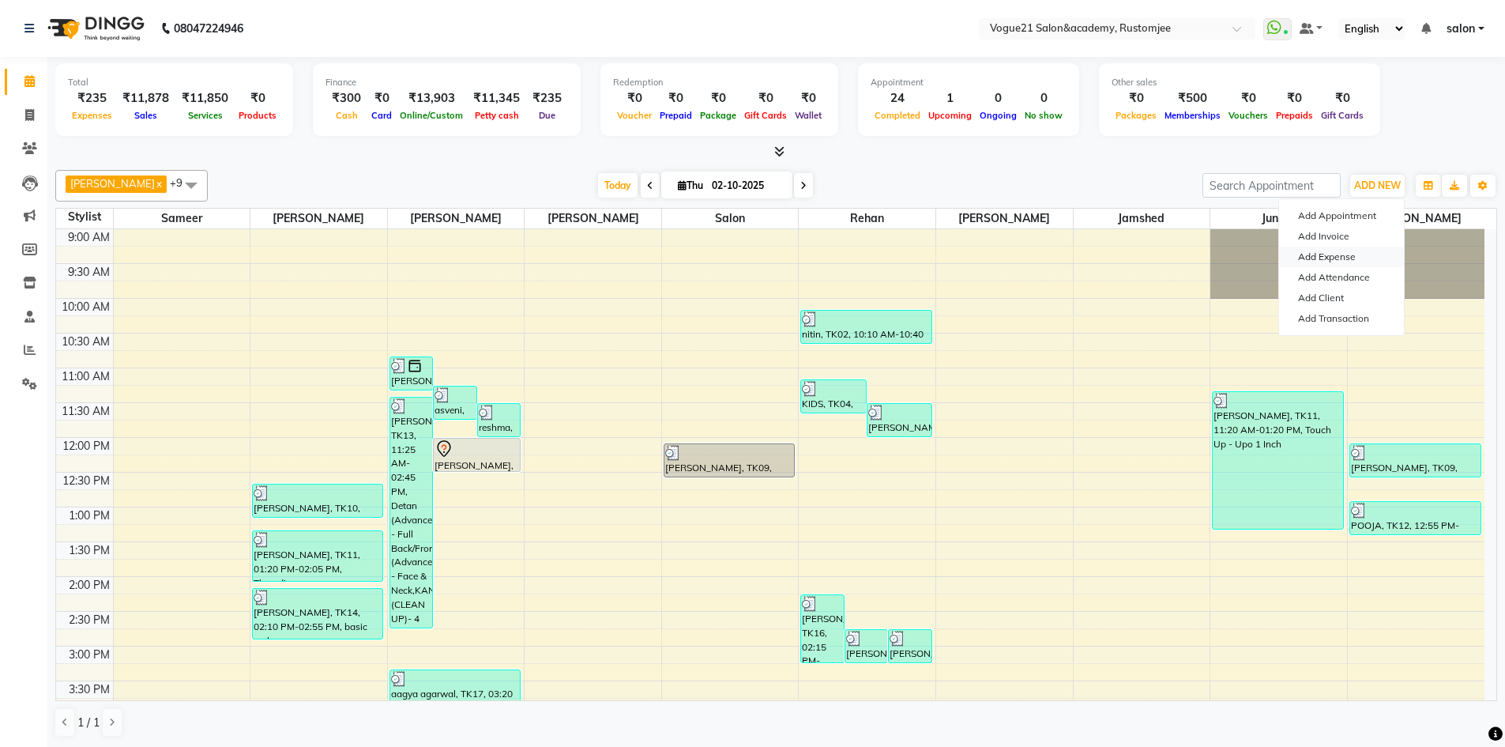
click at [1360, 250] on link "Add Expense" at bounding box center [1341, 256] width 125 height 21
select select "1"
select select "7299"
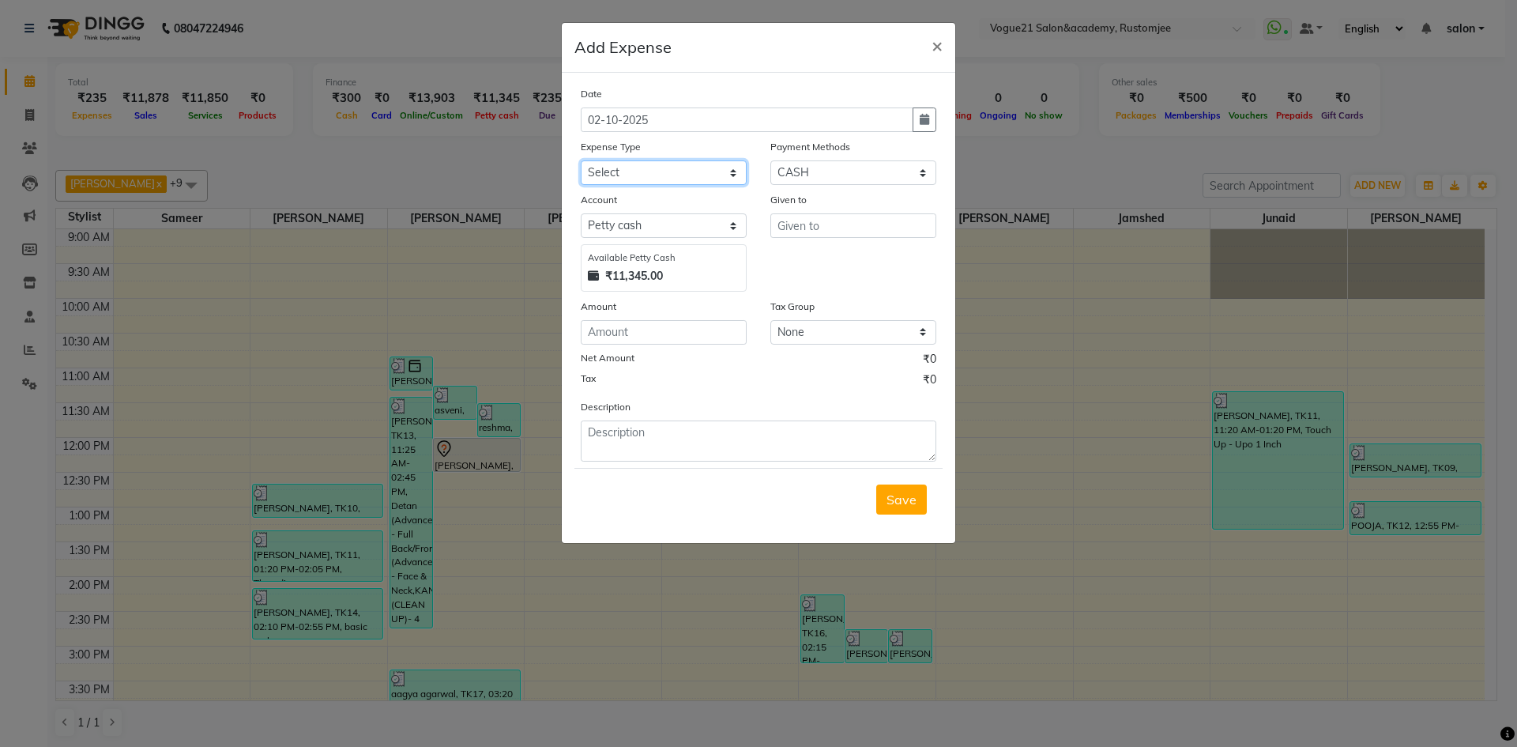
click at [693, 169] on select "Select Advance Salary Bank charges Cash transfer to bank Client Snacks Equipmen…" at bounding box center [664, 172] width 166 height 24
click at [662, 173] on select "Select Advance Salary Bank charges Cash transfer to bank Client Snacks Equipmen…" at bounding box center [664, 172] width 166 height 24
select select "23399"
click at [581, 160] on select "Select Advance Salary Bank charges Cash transfer to bank Client Snacks Equipmen…" at bounding box center [664, 172] width 166 height 24
click at [782, 226] on input "text" at bounding box center [853, 225] width 166 height 24
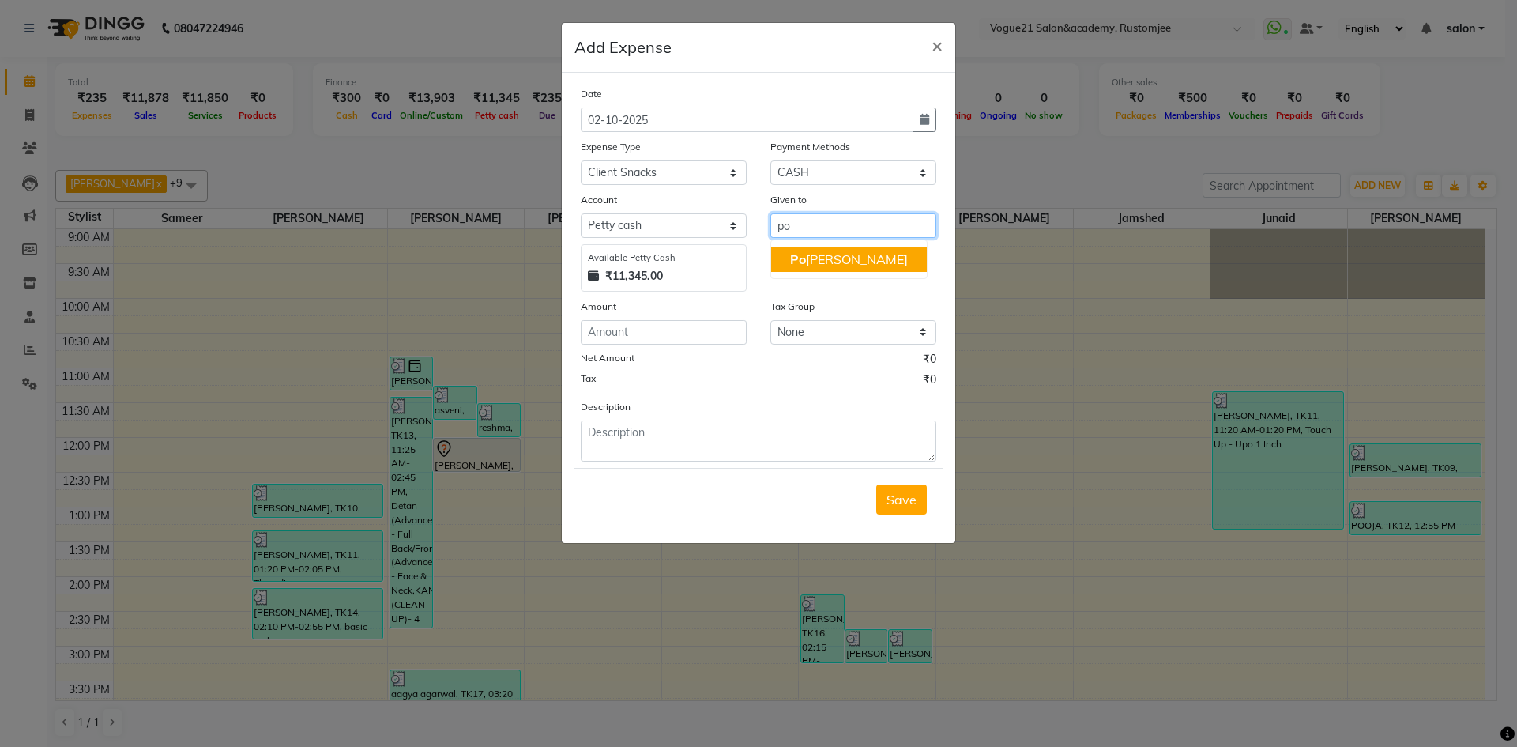
click at [833, 264] on ngb-highlight "Po [PERSON_NAME] yadav" at bounding box center [849, 259] width 118 height 16
type input "[PERSON_NAME]"
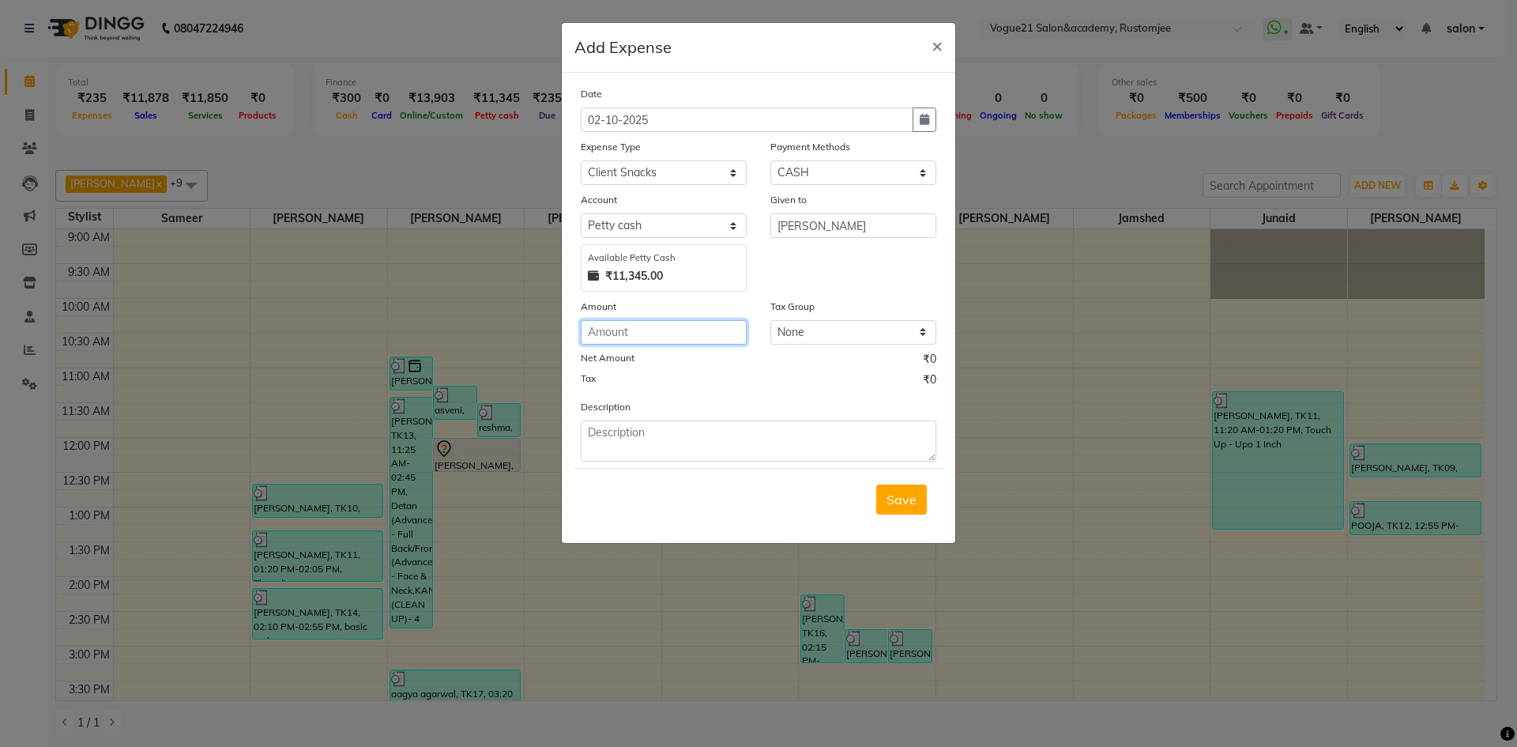
click at [668, 332] on input "number" at bounding box center [664, 332] width 166 height 24
type input "50"
click at [675, 429] on textarea at bounding box center [758, 440] width 355 height 41
type textarea "c"
type textarea "chocolate"
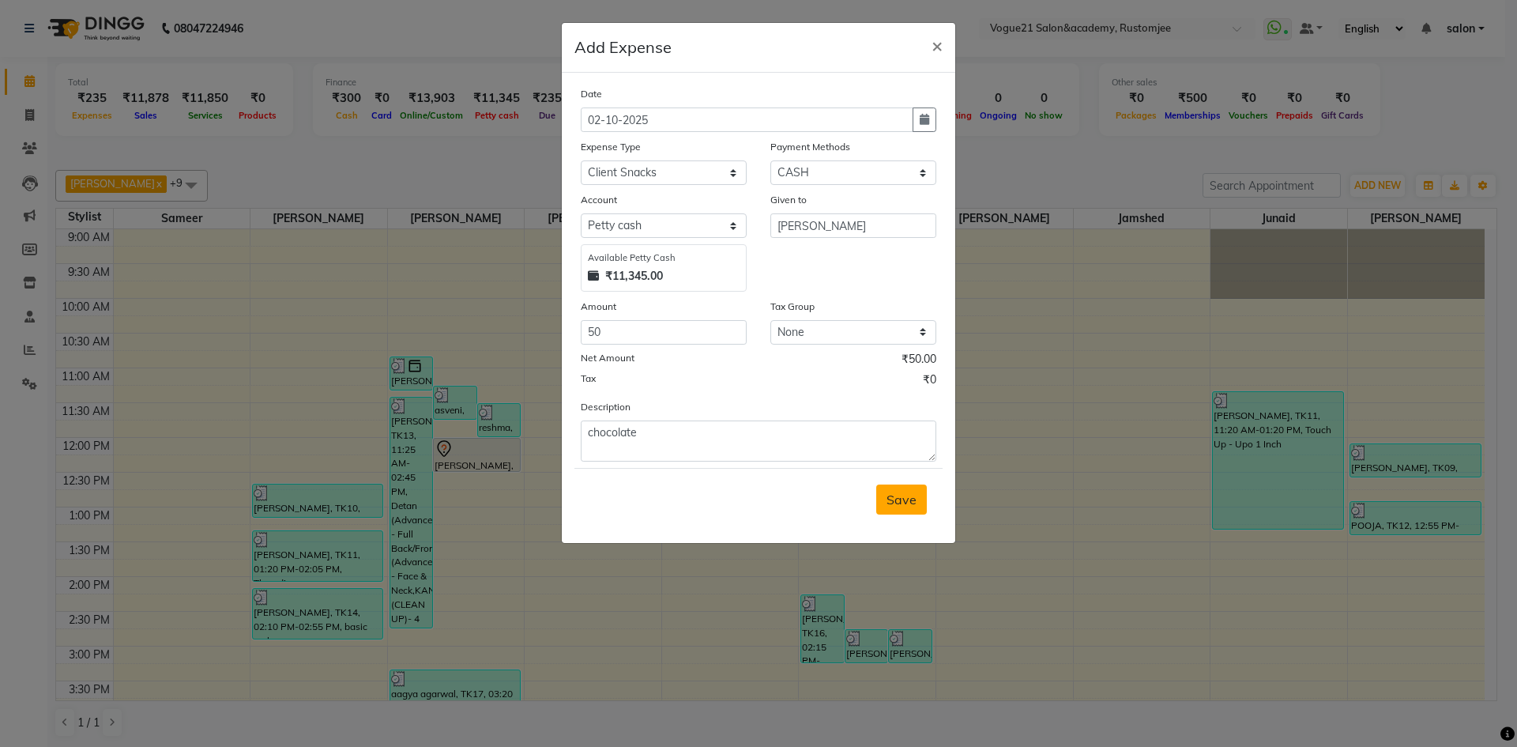
click at [897, 499] on span "Save" at bounding box center [901, 499] width 30 height 16
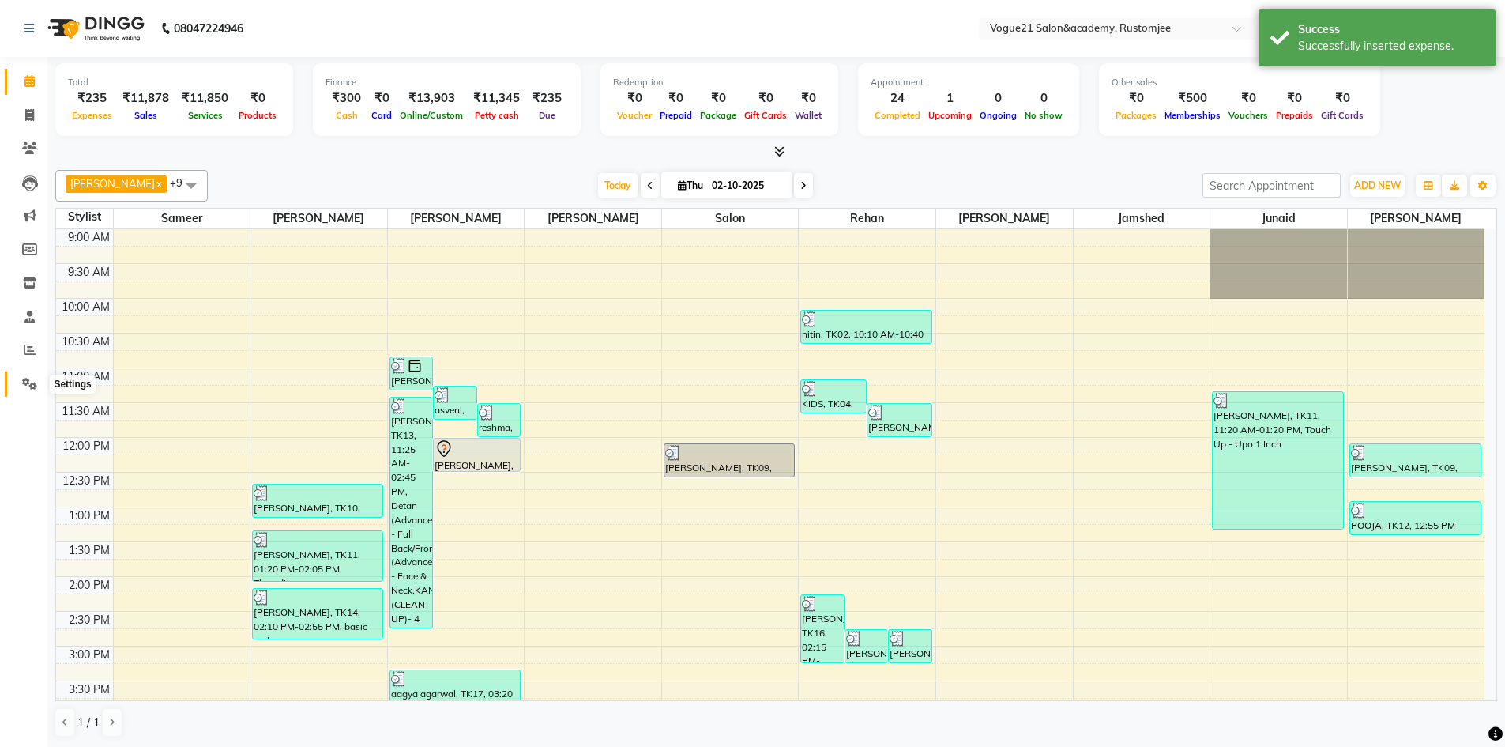
click at [28, 382] on icon at bounding box center [29, 384] width 15 height 12
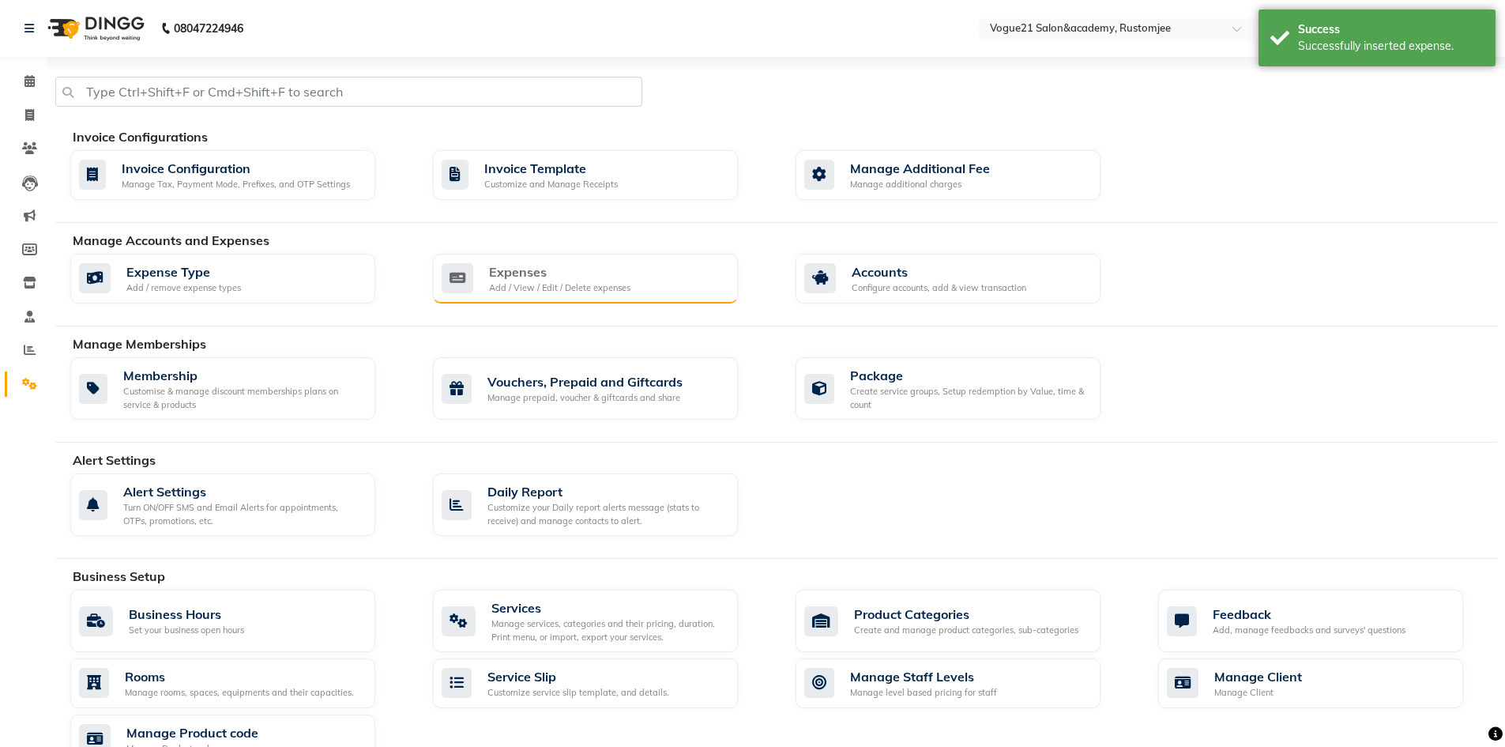
click at [626, 286] on div "Add / View / Edit / Delete expenses" at bounding box center [559, 287] width 141 height 13
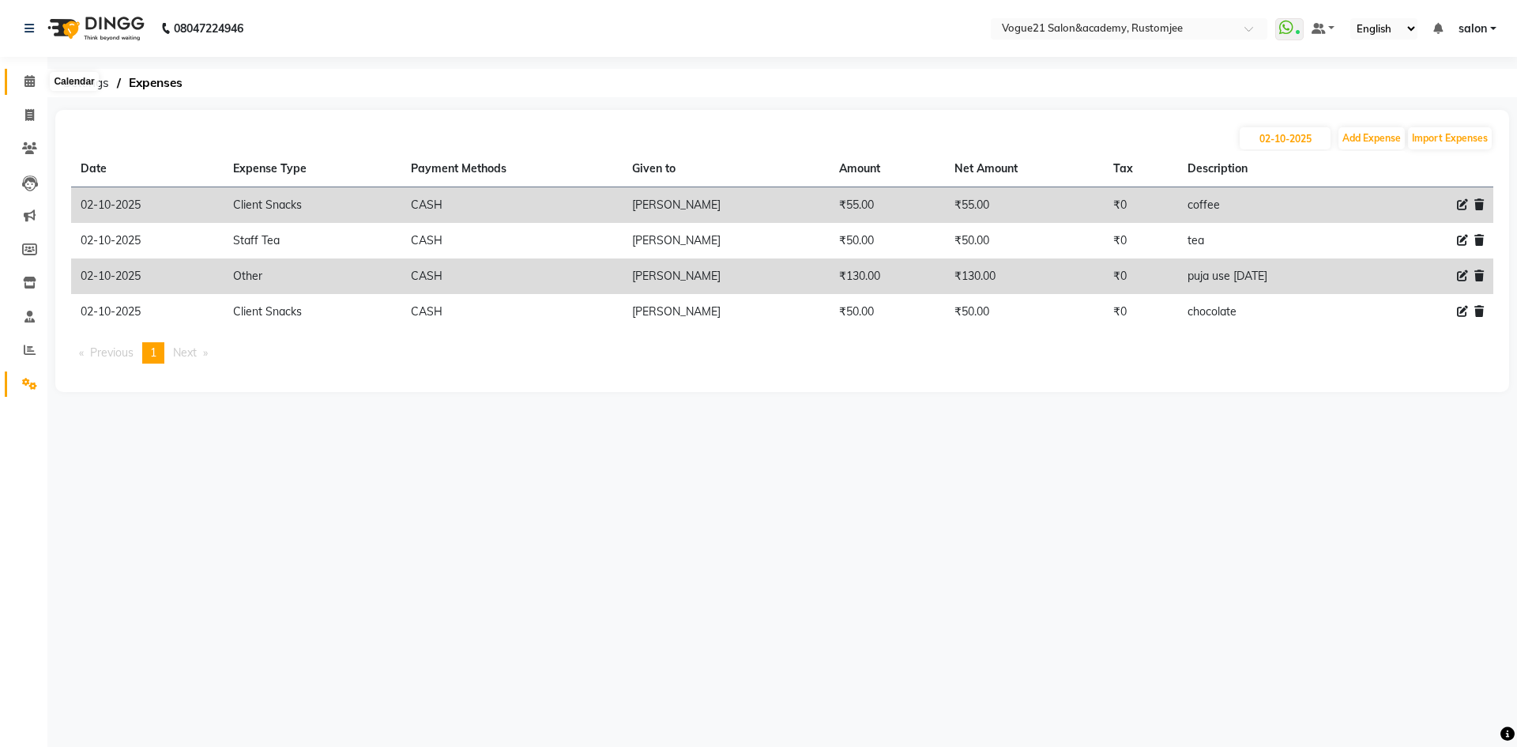
click at [26, 81] on icon at bounding box center [29, 81] width 10 height 12
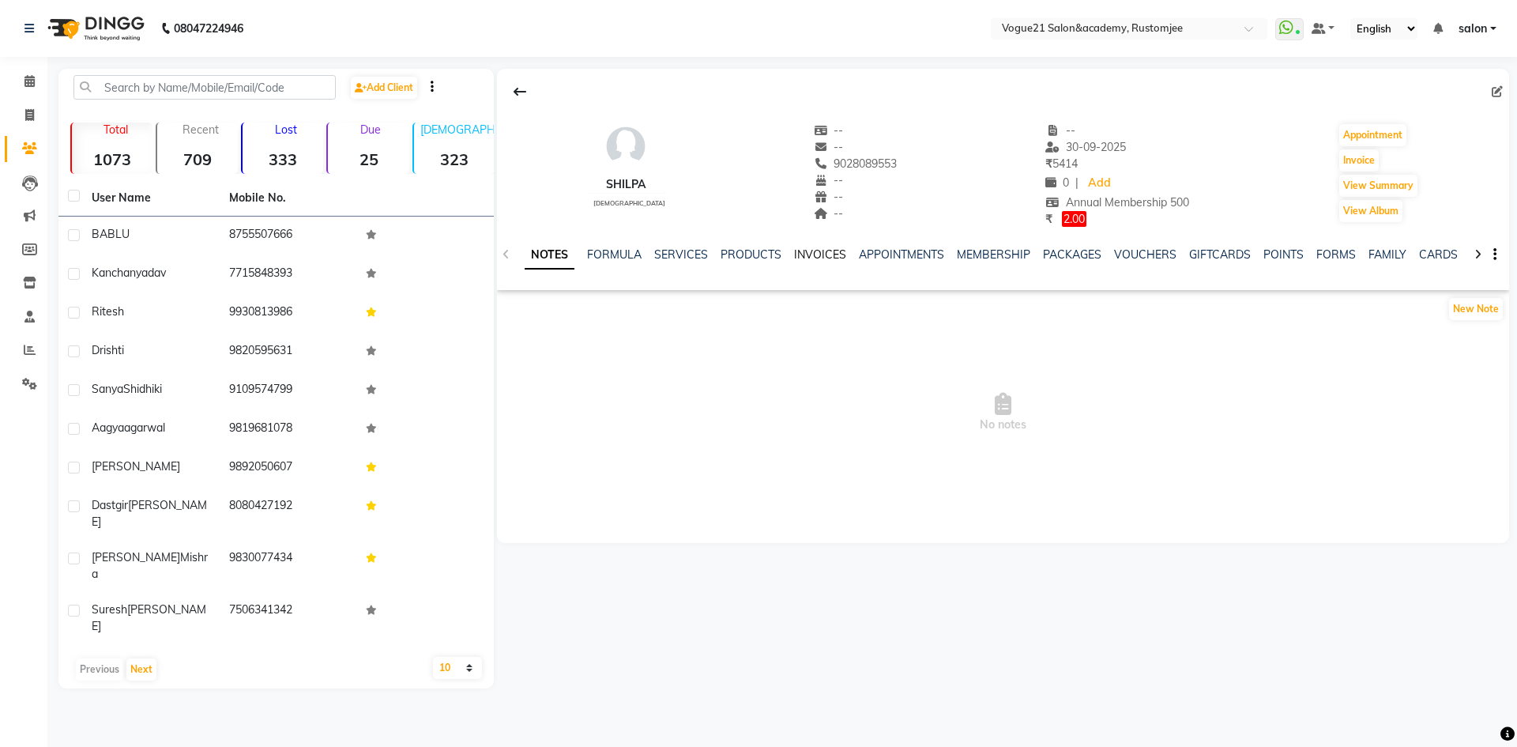
click at [819, 250] on link "INVOICES" at bounding box center [820, 254] width 52 height 14
